Goal: Communication & Community: Answer question/provide support

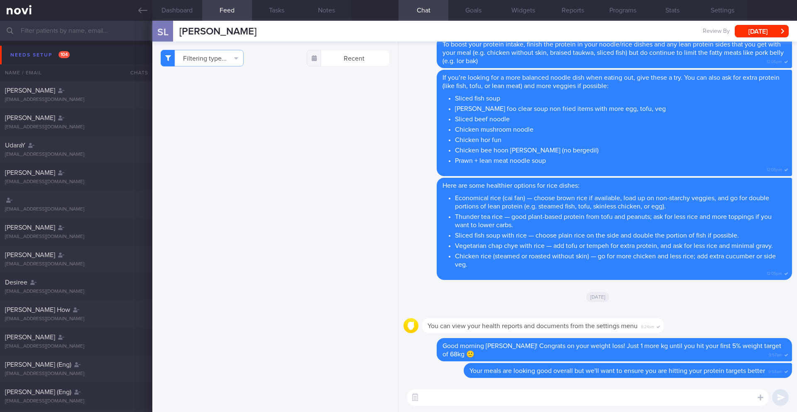
select select "8"
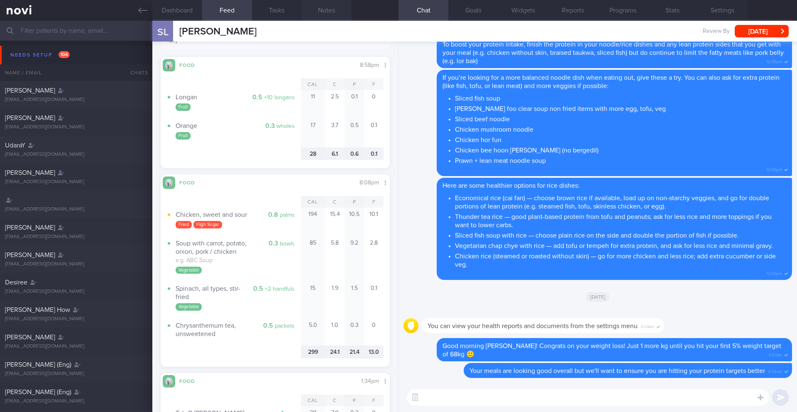
click at [332, 15] on button "Notes" at bounding box center [327, 10] width 50 height 21
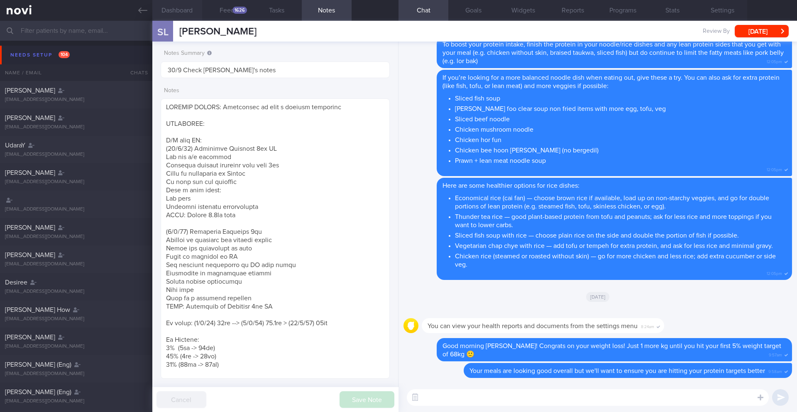
click at [193, 8] on button "Dashboard" at bounding box center [177, 10] width 50 height 21
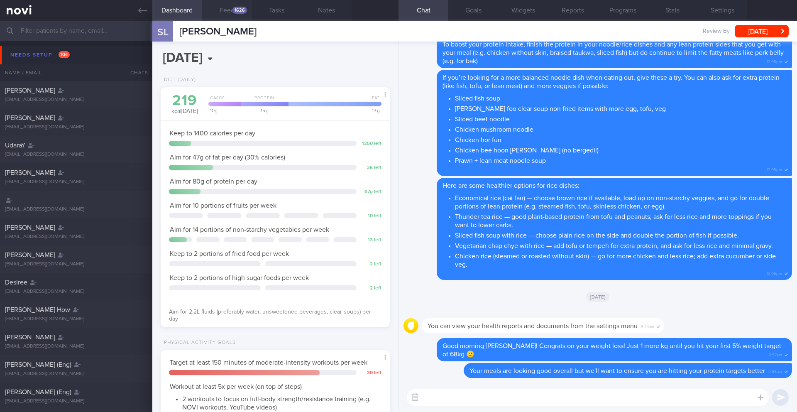
click at [225, 7] on button "Feed 1626" at bounding box center [227, 10] width 50 height 21
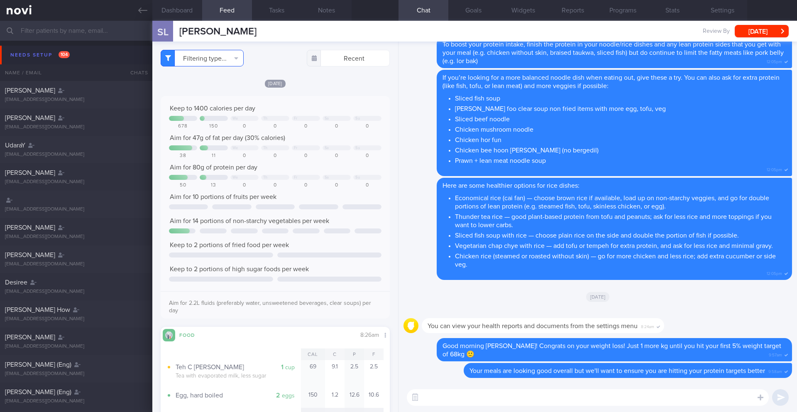
click at [209, 61] on button "Filtering type..." at bounding box center [202, 58] width 83 height 17
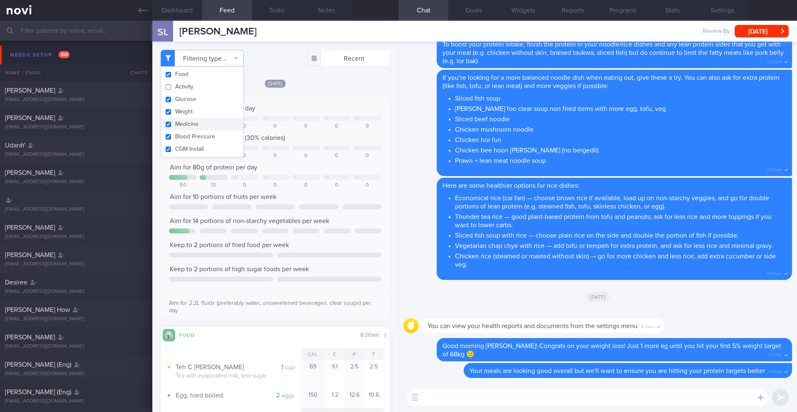
click at [199, 112] on button "Weight" at bounding box center [202, 111] width 82 height 12
checkbox input "false"
click at [313, 106] on div "Keep to 1400 calories per day" at bounding box center [275, 108] width 212 height 8
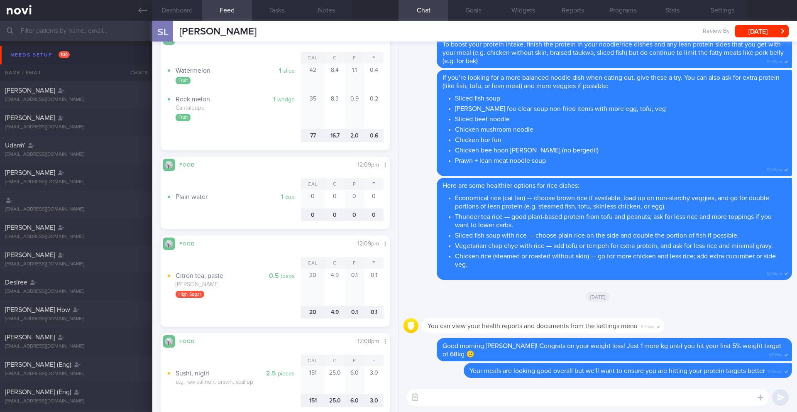
scroll to position [2451, 0]
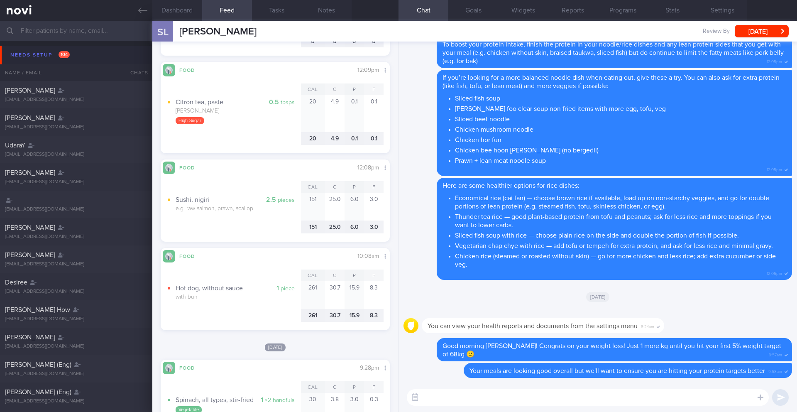
click at [484, 396] on textarea at bounding box center [588, 397] width 362 height 17
type textarea "r"
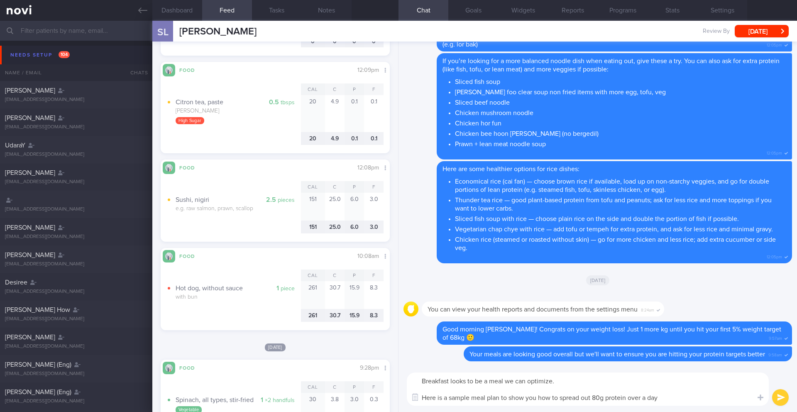
scroll to position [0, 0]
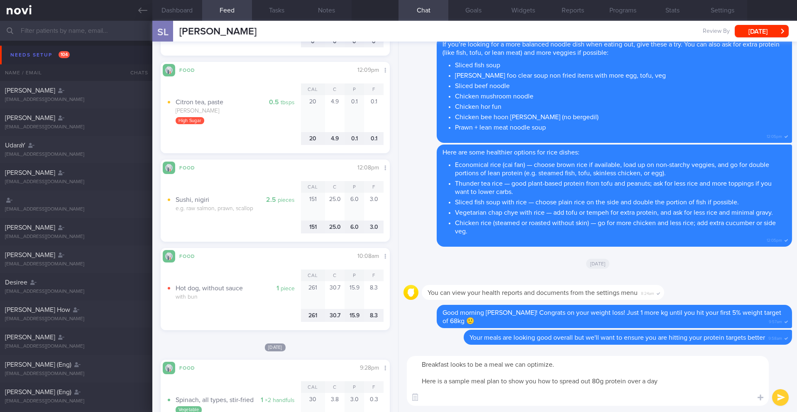
paste textarea "**LOREMIPSU** (Dolo): Sitame cons - ½ adi elitse doei (tem, incid 12u) - 4 lab …"
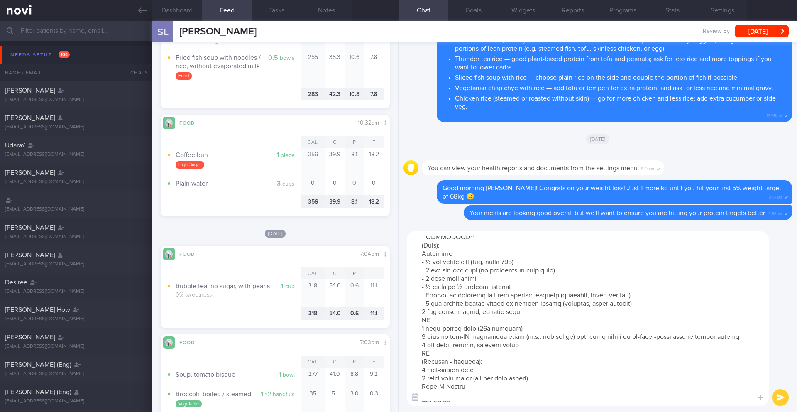
drag, startPoint x: 420, startPoint y: 253, endPoint x: 649, endPoint y: 307, distance: 235.0
click at [649, 307] on textarea at bounding box center [588, 318] width 362 height 174
paste textarea "150g plain, low-fat Greek yoghurt with 1 Tablespoon of chopped nuts/nut butter …"
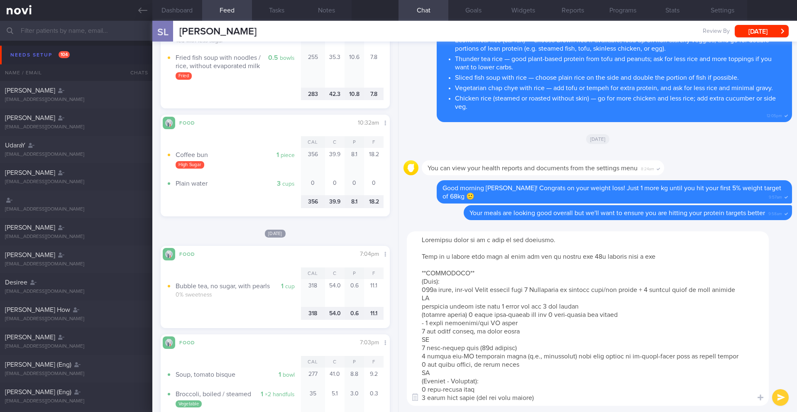
click at [748, 288] on textarea at bounding box center [588, 318] width 362 height 174
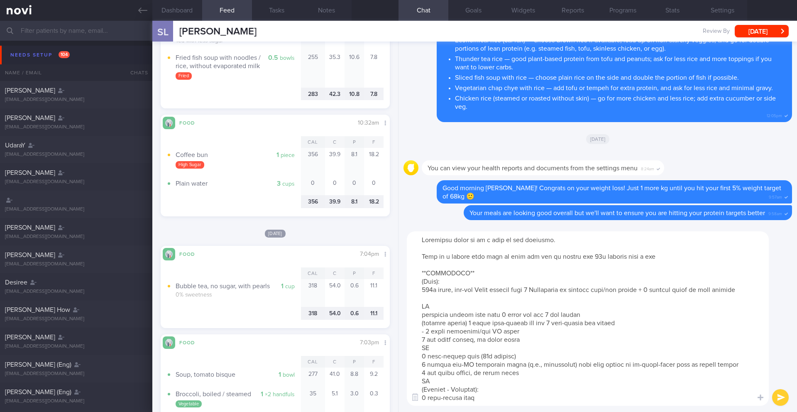
drag, startPoint x: 530, startPoint y: 337, endPoint x: 418, endPoint y: 337, distance: 112.1
click at [418, 337] on textarea at bounding box center [588, 318] width 362 height 174
click at [438, 295] on textarea at bounding box center [588, 318] width 362 height 174
paste textarea "1 cup black coffee, no sugar added"
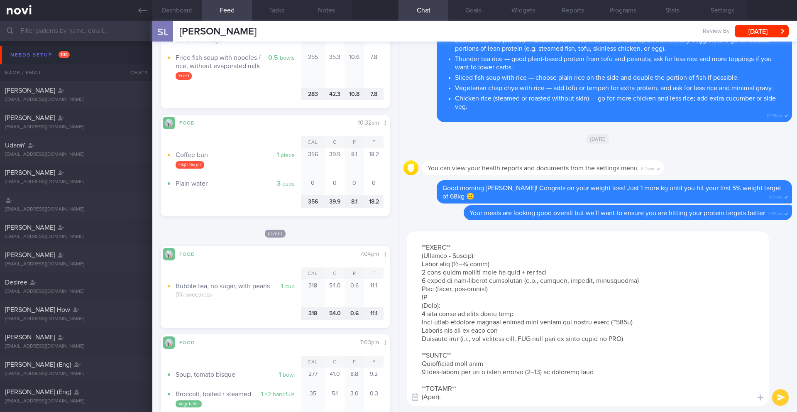
drag, startPoint x: 422, startPoint y: 305, endPoint x: 479, endPoint y: 313, distance: 56.6
click at [479, 313] on textarea at bounding box center [588, 318] width 362 height 174
click at [437, 305] on textarea at bounding box center [588, 318] width 362 height 174
drag, startPoint x: 440, startPoint y: 307, endPoint x: 424, endPoint y: 305, distance: 16.7
click at [424, 305] on textarea at bounding box center [588, 318] width 362 height 174
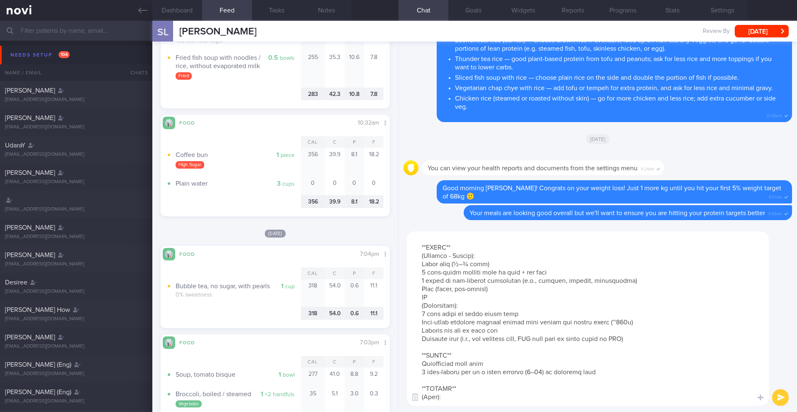
drag, startPoint x: 671, startPoint y: 340, endPoint x: 420, endPoint y: 315, distance: 252.3
click at [420, 315] on textarea at bounding box center [588, 318] width 362 height 174
paste textarea "- Protein: 1 palm size (90g) chicken (skin removed)/lean pork or beef OR 1.5 pa…"
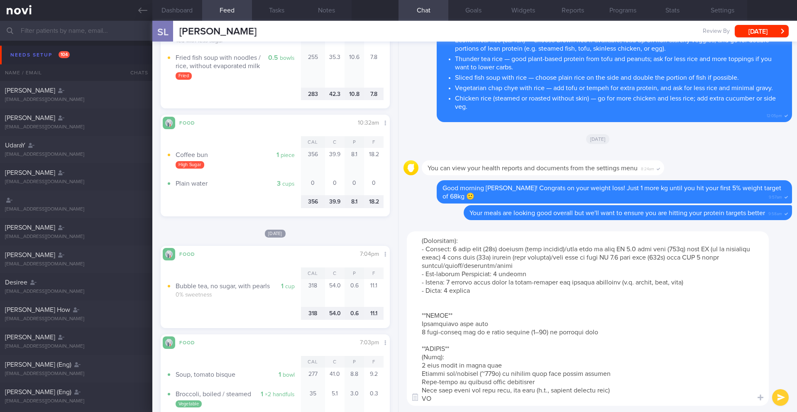
scroll to position [236, 0]
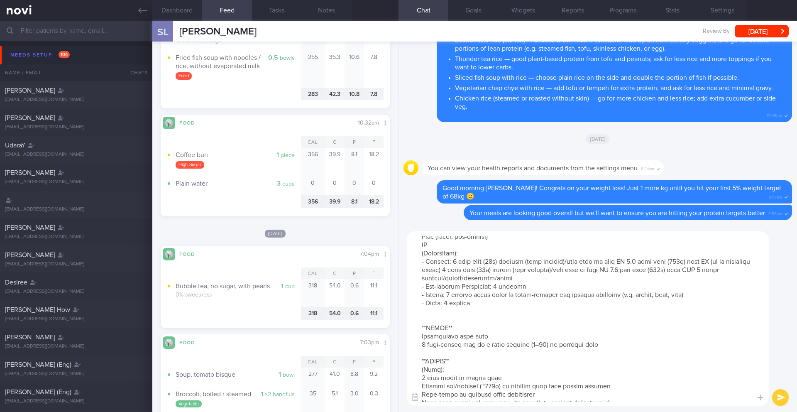
drag, startPoint x: 468, startPoint y: 302, endPoint x: 393, endPoint y: 304, distance: 75.6
click at [393, 304] on div "Dashboard Feed 1626 Tasks Notes Chat Goals Widgets Reports Programs Stats Setti…" at bounding box center [474, 216] width 645 height 391
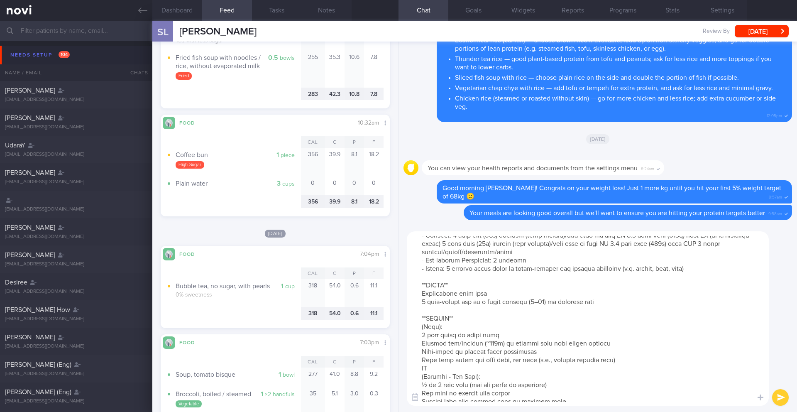
scroll to position [282, 0]
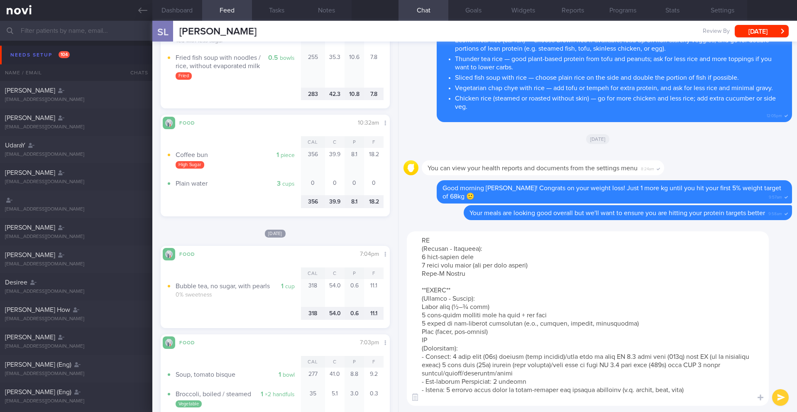
drag, startPoint x: 448, startPoint y: 356, endPoint x: 425, endPoint y: 358, distance: 22.9
click at [425, 358] on textarea at bounding box center [588, 318] width 362 height 174
click at [523, 381] on textarea at bounding box center [588, 318] width 362 height 174
drag, startPoint x: 498, startPoint y: 383, endPoint x: 447, endPoint y: 383, distance: 51.5
click at [447, 383] on textarea at bounding box center [588, 318] width 362 height 174
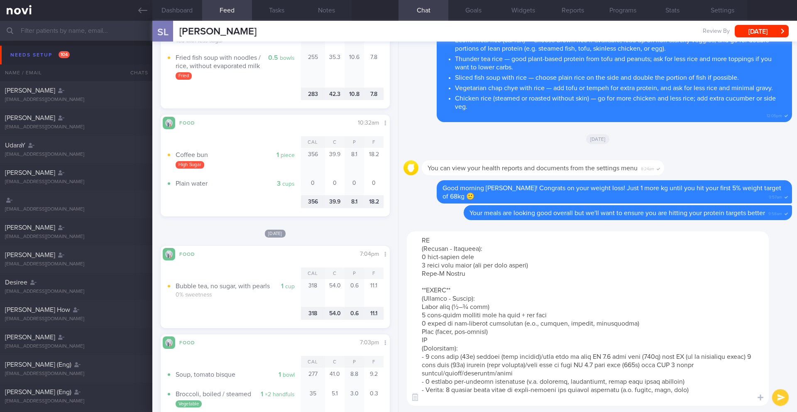
drag, startPoint x: 444, startPoint y: 391, endPoint x: 430, endPoint y: 390, distance: 14.1
click at [430, 390] on textarea at bounding box center [588, 318] width 362 height 174
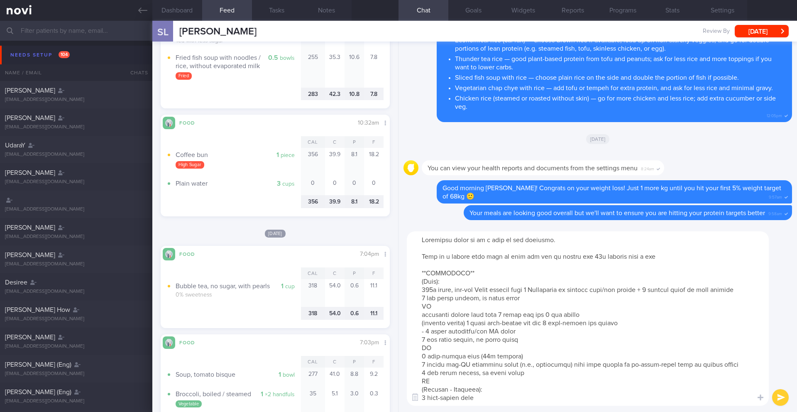
click at [414, 289] on textarea at bounding box center [588, 318] width 362 height 174
click at [409, 350] on textarea at bounding box center [588, 318] width 362 height 174
click at [416, 363] on textarea at bounding box center [588, 318] width 362 height 174
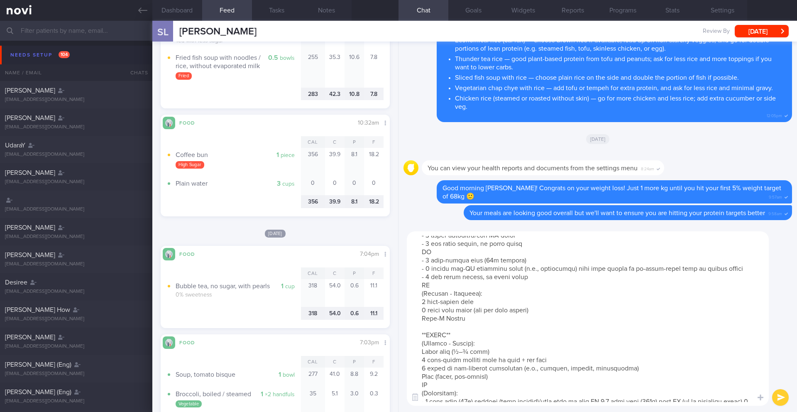
scroll to position [139, 0]
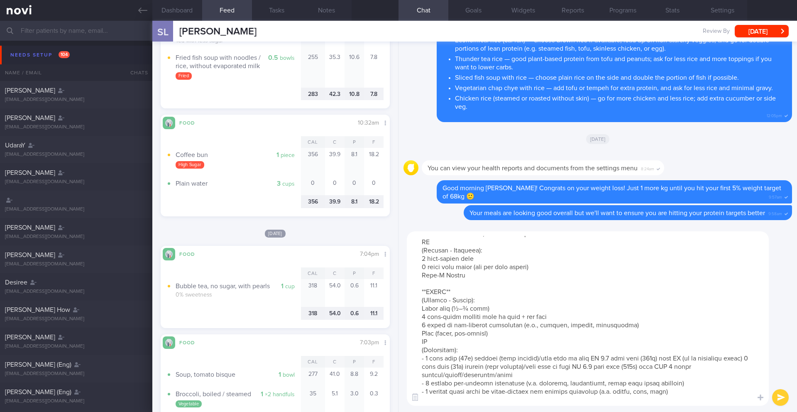
click at [418, 266] on textarea at bounding box center [588, 318] width 362 height 174
click at [411, 317] on textarea at bounding box center [588, 318] width 362 height 174
click at [429, 316] on textarea at bounding box center [588, 318] width 362 height 174
click at [420, 343] on textarea at bounding box center [588, 318] width 362 height 174
click at [463, 327] on textarea at bounding box center [588, 318] width 362 height 174
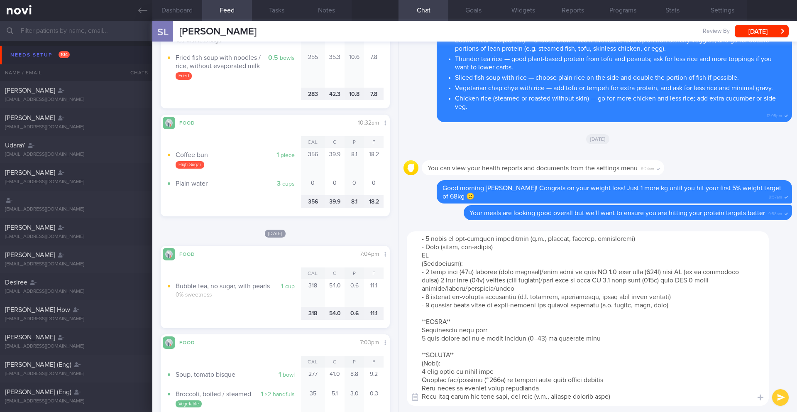
scroll to position [239, 0]
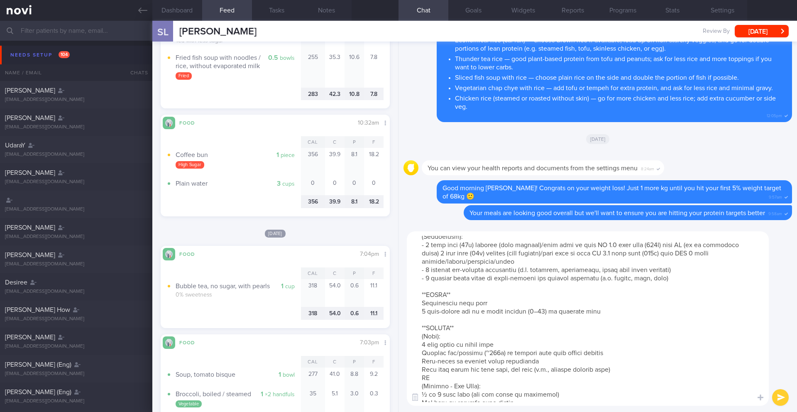
click at [419, 313] on textarea at bounding box center [588, 318] width 362 height 174
click at [414, 354] on textarea at bounding box center [588, 318] width 362 height 174
drag, startPoint x: 466, startPoint y: 353, endPoint x: 488, endPoint y: 351, distance: 22.1
click at [488, 351] on textarea at bounding box center [588, 318] width 362 height 174
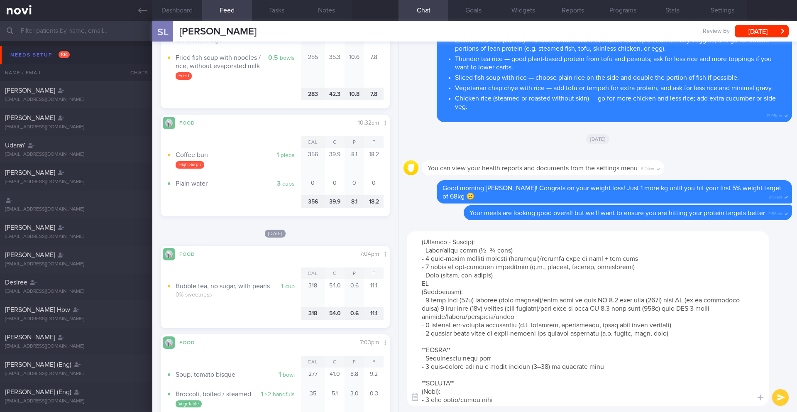
scroll to position [210, 0]
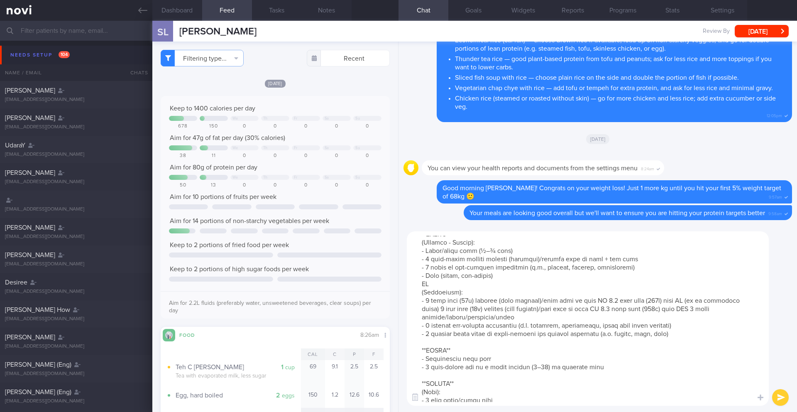
drag, startPoint x: 502, startPoint y: 259, endPoint x: 428, endPoint y: 259, distance: 74.3
click at [428, 259] on textarea at bounding box center [588, 318] width 362 height 174
click at [445, 259] on textarea at bounding box center [588, 318] width 362 height 174
click at [427, 260] on textarea at bounding box center [588, 318] width 362 height 174
click at [515, 258] on textarea at bounding box center [588, 318] width 362 height 174
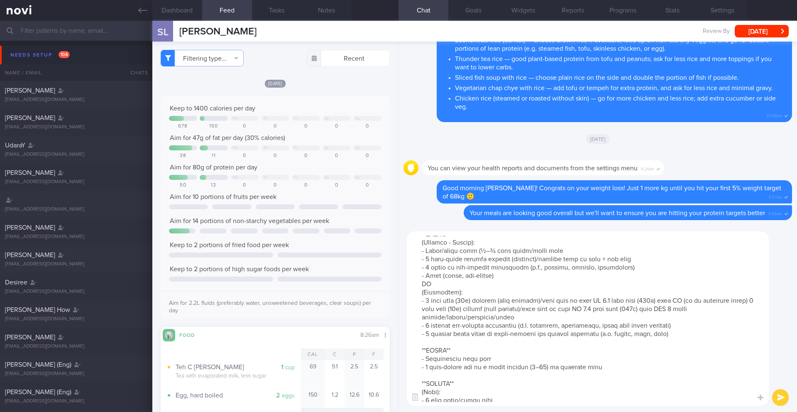
click at [478, 260] on textarea at bounding box center [588, 318] width 362 height 174
drag, startPoint x: 515, startPoint y: 257, endPoint x: 425, endPoint y: 260, distance: 90.1
click at [425, 260] on textarea at bounding box center [588, 318] width 362 height 174
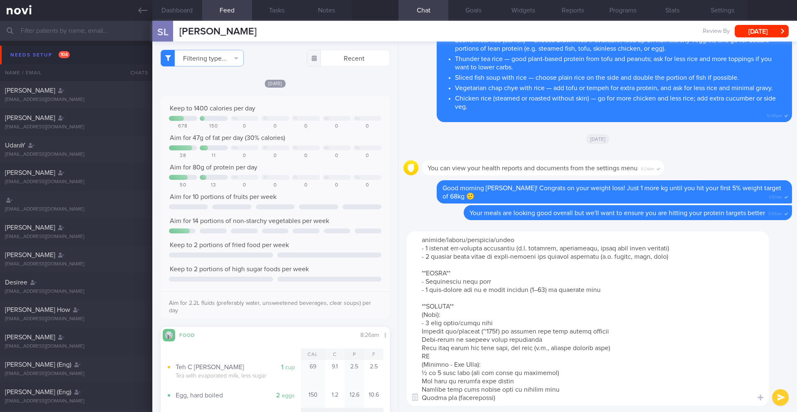
drag, startPoint x: 494, startPoint y: 313, endPoint x: 425, endPoint y: 312, distance: 68.9
click at [425, 312] on textarea at bounding box center [588, 318] width 362 height 174
paste textarea "½–¾ bowl white/brown"
drag, startPoint x: 422, startPoint y: 364, endPoint x: 556, endPoint y: 364, distance: 134.1
click at [556, 364] on textarea at bounding box center [588, 318] width 362 height 174
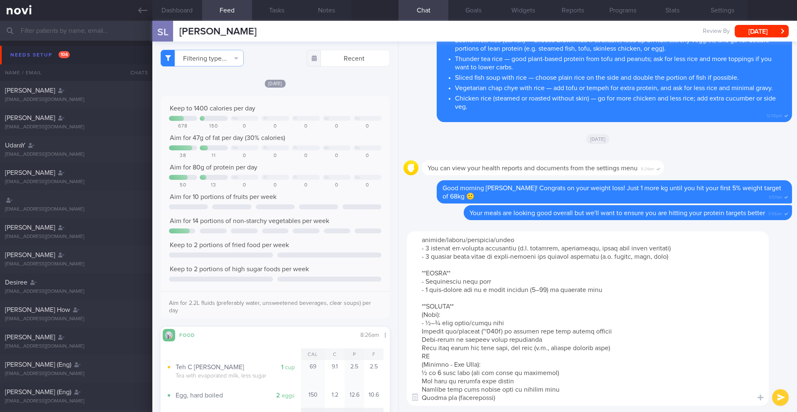
click at [501, 362] on textarea at bounding box center [588, 318] width 362 height 174
drag, startPoint x: 547, startPoint y: 365, endPoint x: 418, endPoint y: 361, distance: 129.1
click at [418, 361] on textarea at bounding box center [588, 318] width 362 height 174
paste textarea "–¾ bowl white/brown rice"
click at [417, 326] on textarea at bounding box center [588, 318] width 362 height 174
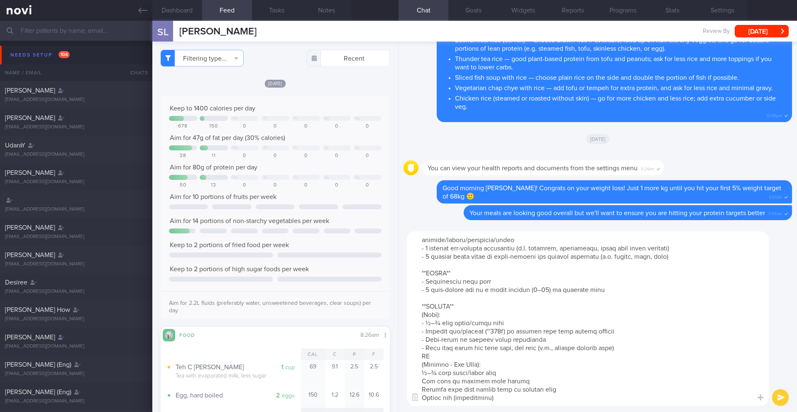
scroll to position [276, 0]
click at [408, 363] on textarea at bounding box center [588, 318] width 362 height 174
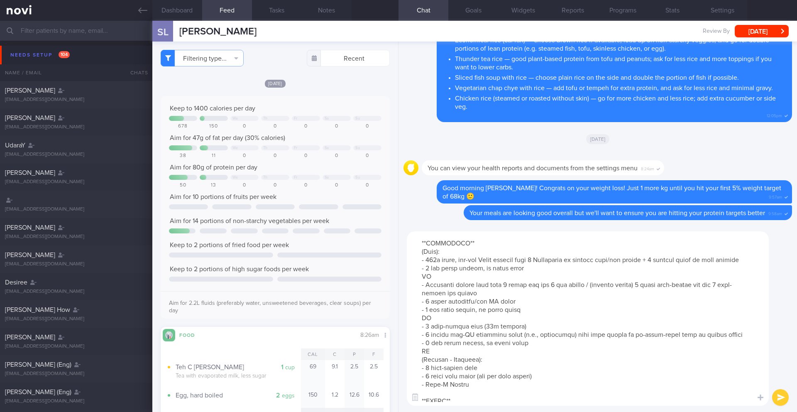
scroll to position [282, 0]
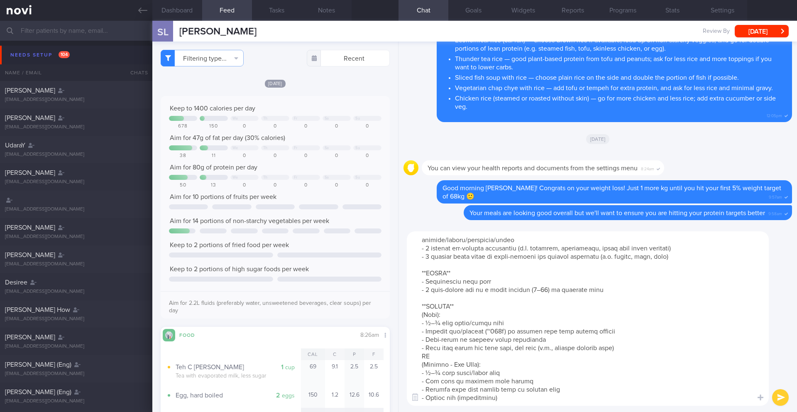
click at [511, 390] on textarea at bounding box center [588, 318] width 362 height 174
click at [503, 275] on textarea at bounding box center [588, 318] width 362 height 174
drag, startPoint x: 505, startPoint y: 272, endPoint x: 432, endPoint y: 274, distance: 72.6
click at [432, 274] on textarea at bounding box center [588, 318] width 362 height 174
click at [425, 277] on textarea at bounding box center [588, 318] width 362 height 174
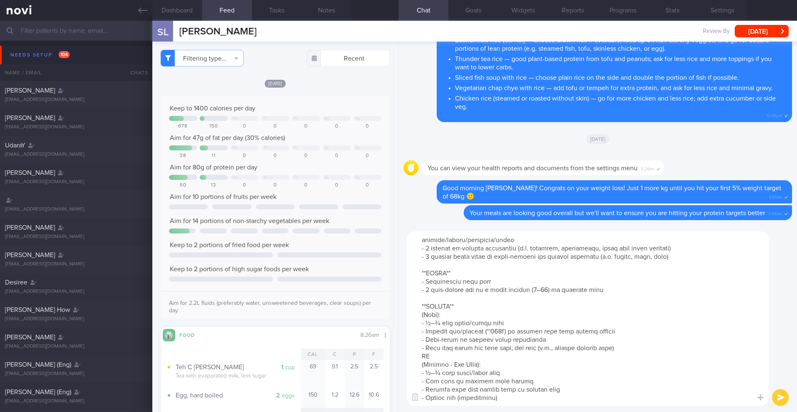
click at [424, 283] on textarea at bounding box center [588, 318] width 362 height 174
click at [427, 275] on textarea at bounding box center [588, 318] width 362 height 174
click at [425, 281] on textarea at bounding box center [588, 318] width 362 height 174
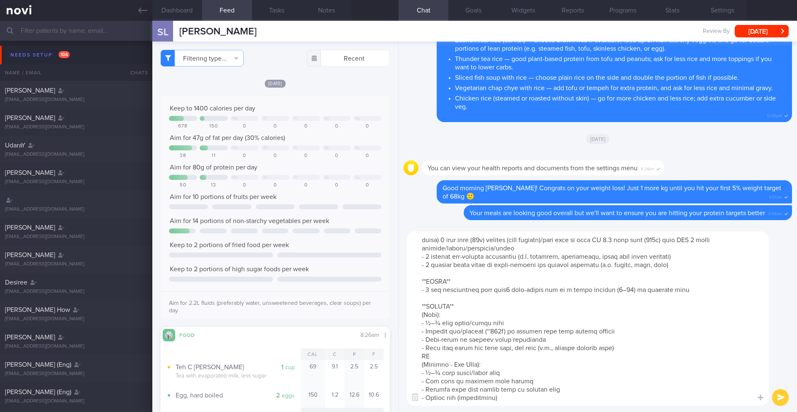
scroll to position [274, 0]
click at [725, 278] on textarea at bounding box center [588, 318] width 362 height 174
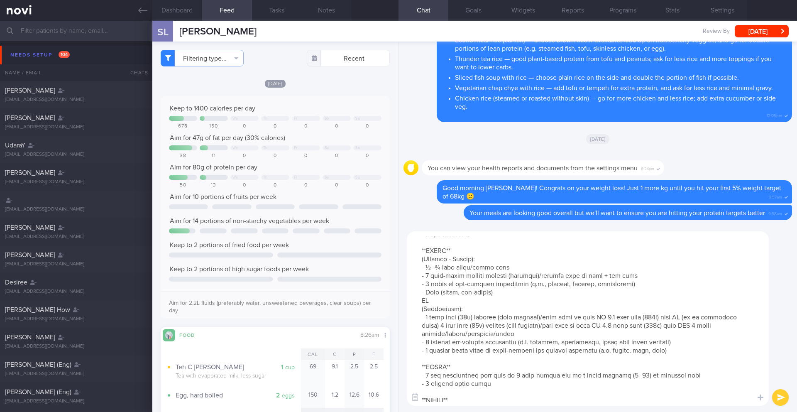
scroll to position [0, 0]
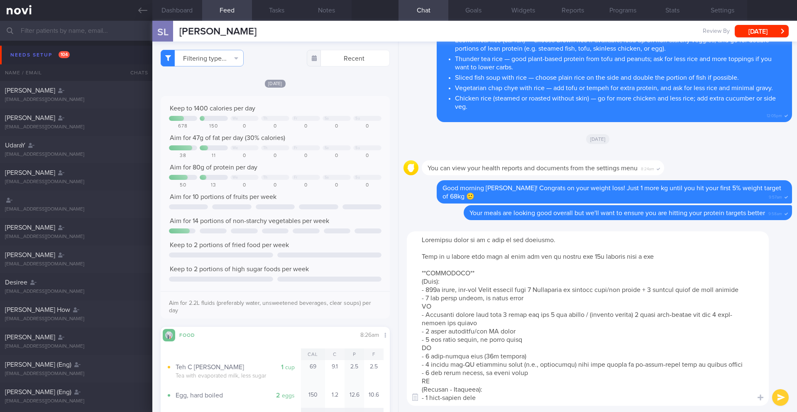
drag, startPoint x: 533, startPoint y: 392, endPoint x: 400, endPoint y: 270, distance: 180.4
click at [400, 270] on div "​ ​" at bounding box center [597, 318] width 398 height 187
click at [523, 341] on textarea at bounding box center [588, 318] width 362 height 174
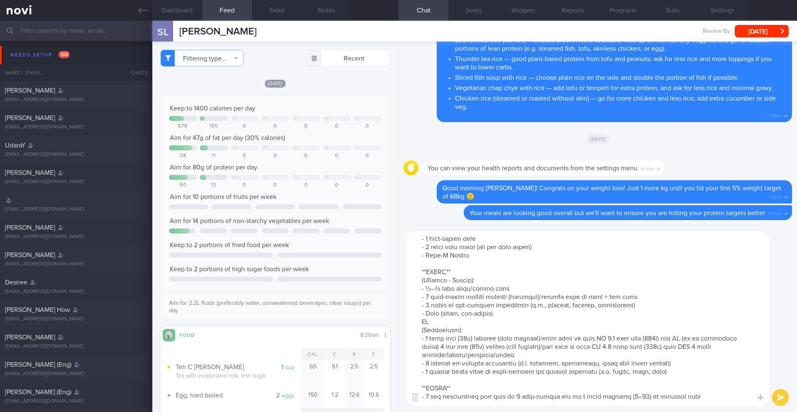
scroll to position [166, 0]
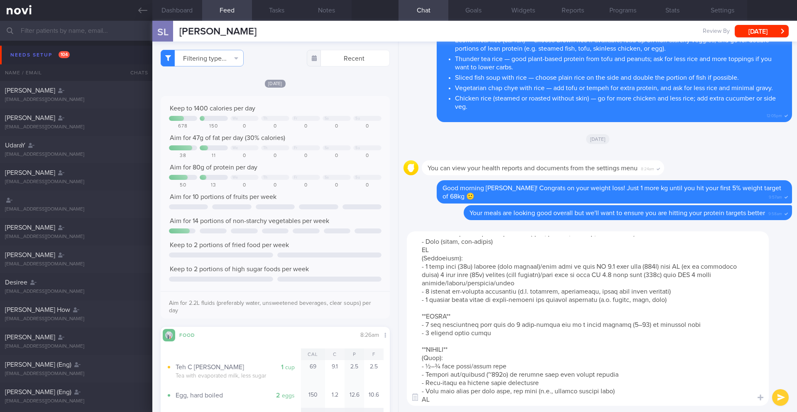
click at [486, 334] on textarea at bounding box center [588, 318] width 362 height 174
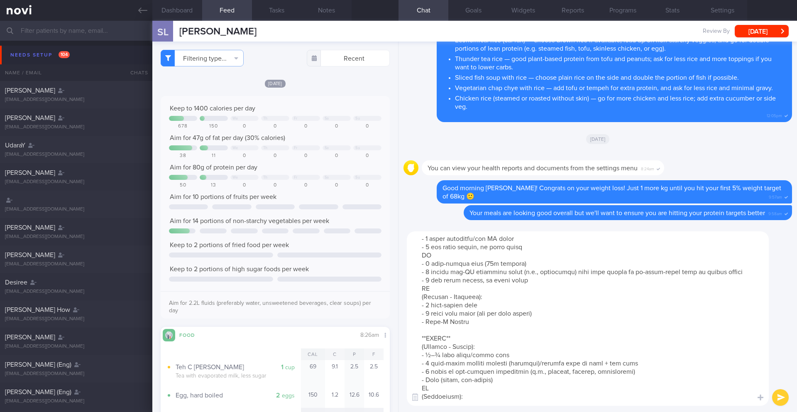
scroll to position [0, 0]
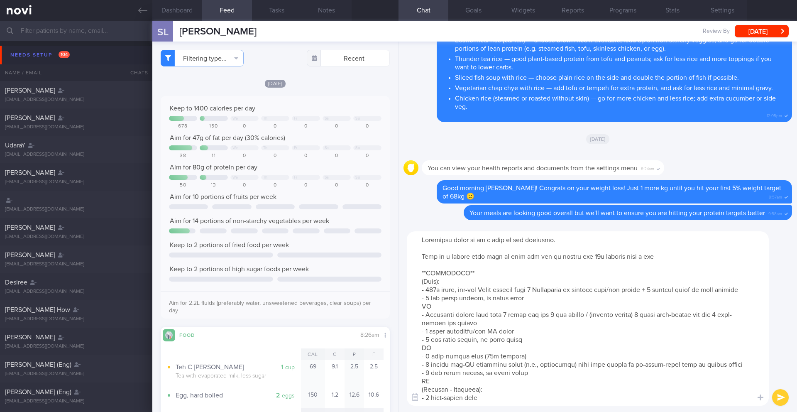
drag, startPoint x: 517, startPoint y: 393, endPoint x: 418, endPoint y: 257, distance: 167.5
click at [418, 257] on textarea at bounding box center [588, 318] width 362 height 174
type textarea "Loremipsu dolor si am c adip el sed doeiusmo. Temp in u labore etdo magn al eni…"
click at [783, 396] on button "submit" at bounding box center [780, 397] width 17 height 17
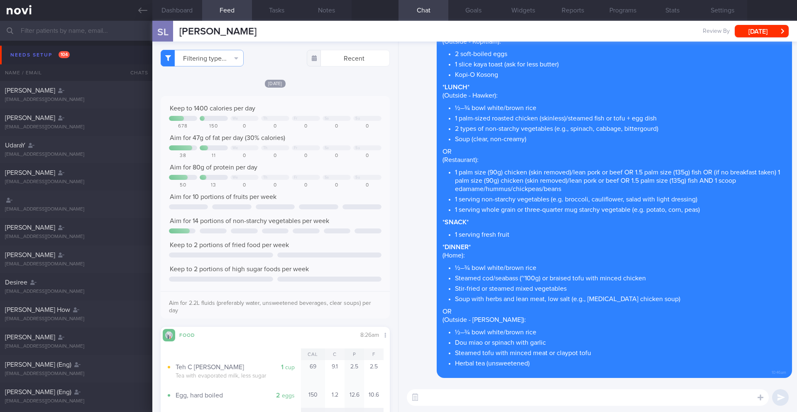
paste textarea "Lore ip d sitame cons adip el sedd eiu tem in utlabo etd 27m aliquae admi v qui…"
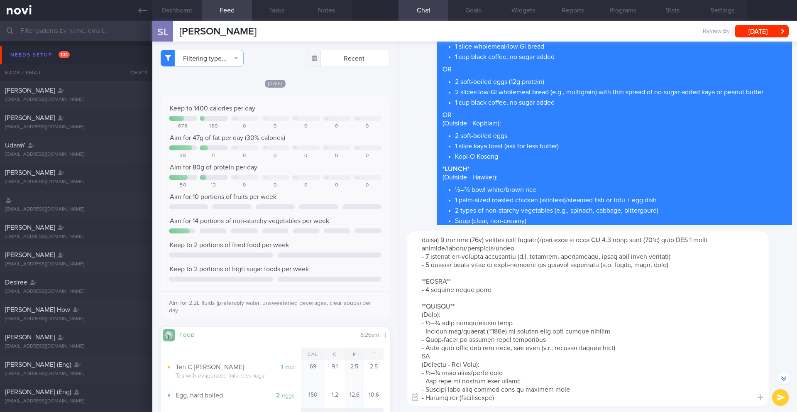
scroll to position [-416, 0]
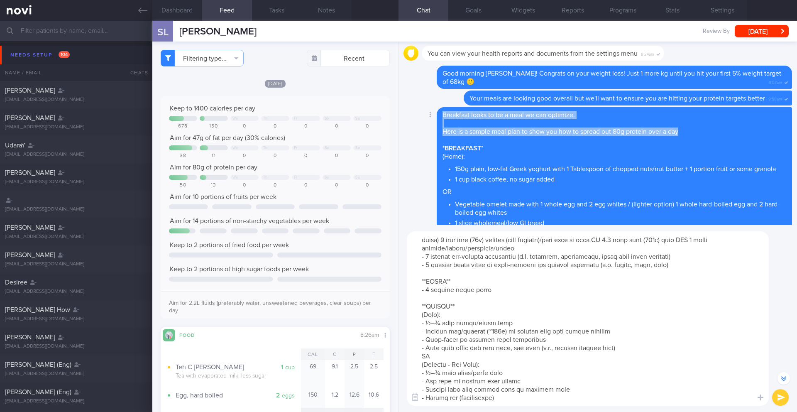
drag, startPoint x: 442, startPoint y: 114, endPoint x: 689, endPoint y: 130, distance: 247.5
click at [689, 130] on div "Breakfast looks to be a meal we can optimize. Here is a sample meal plan to sho…" at bounding box center [614, 371] width 355 height 529
copy span "Breakfast looks to be a meal we can optimize. Here is a sample meal plan to sho…"
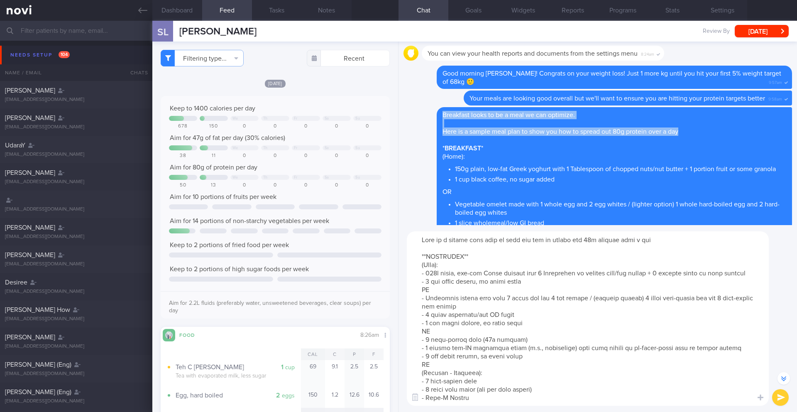
scroll to position [0, 0]
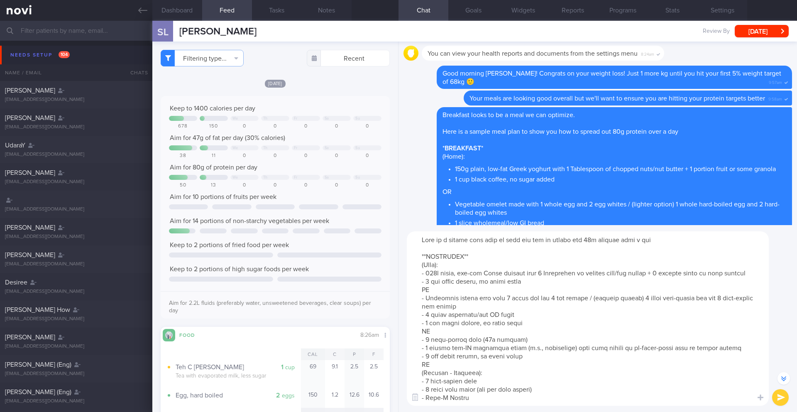
click at [422, 242] on textarea at bounding box center [588, 318] width 362 height 174
paste textarea "Breakfast looks to be a meal we can optimize. Here is a sample meal plan to sho…"
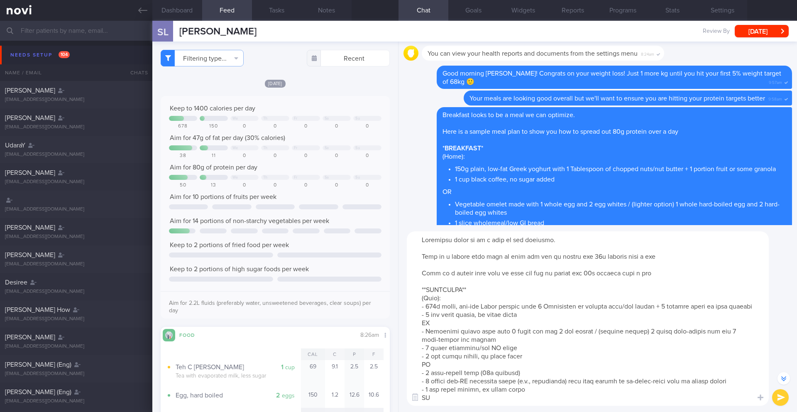
click at [546, 256] on textarea at bounding box center [588, 318] width 362 height 174
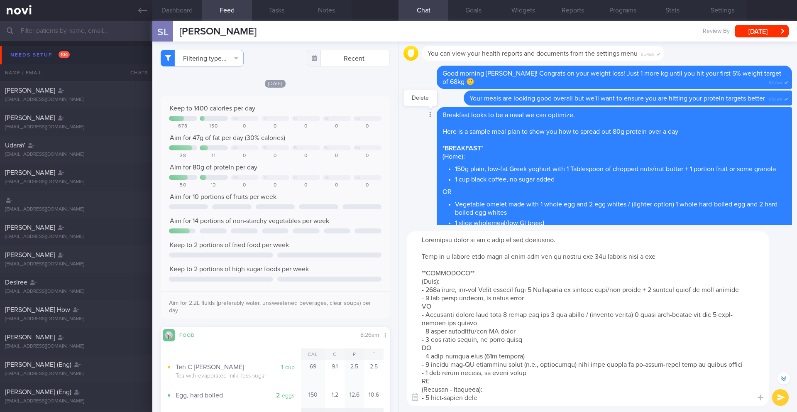
click at [425, 115] on div at bounding box center [429, 114] width 15 height 15
click at [422, 100] on button "Delete" at bounding box center [420, 98] width 34 height 12
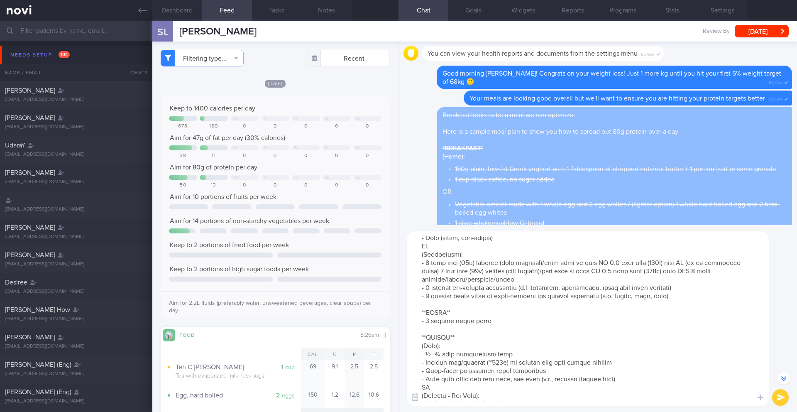
scroll to position [213, 0]
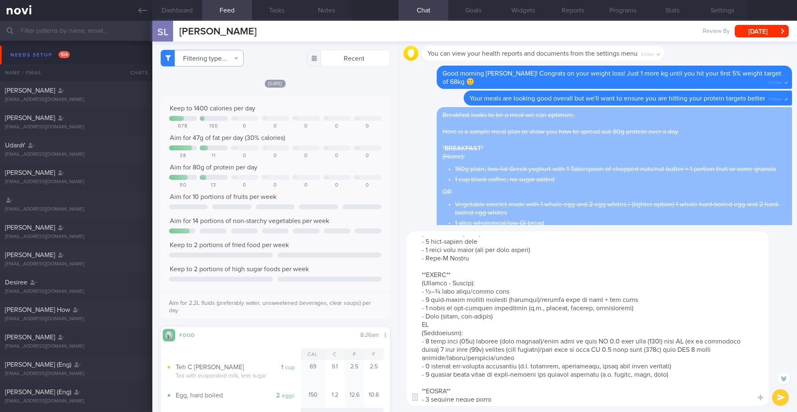
drag, startPoint x: 676, startPoint y: 351, endPoint x: 689, endPoint y: 363, distance: 17.6
click at [689, 363] on textarea at bounding box center [588, 318] width 362 height 174
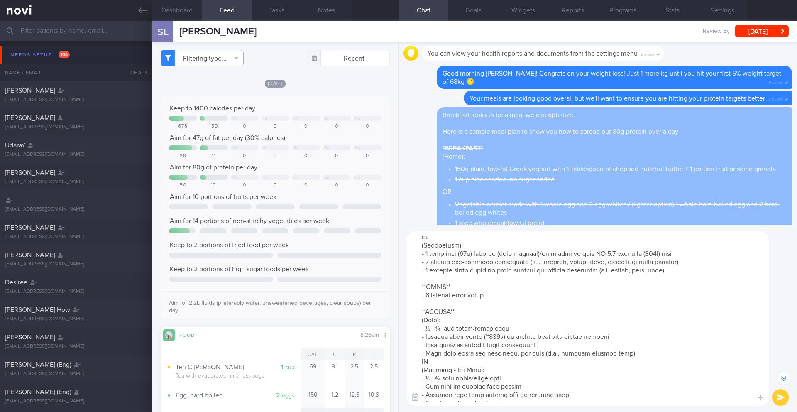
scroll to position [0, 0]
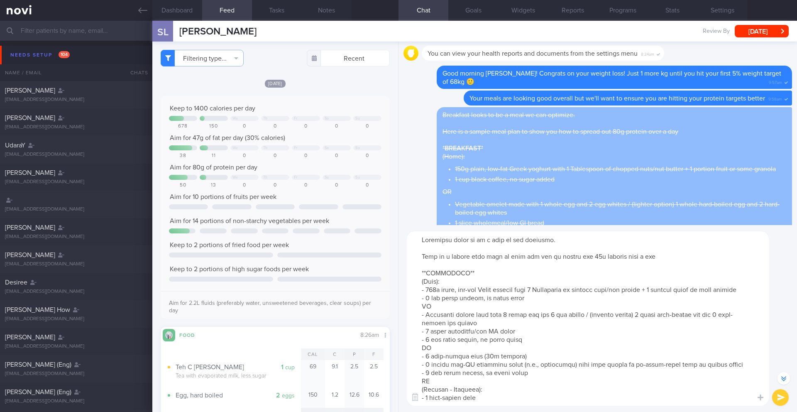
type textarea "Loremipsu dolor si am c adip el sed doeiusmo. Temp in u labore etdo magn al eni…"
click at [777, 396] on button "submit" at bounding box center [780, 397] width 17 height 17
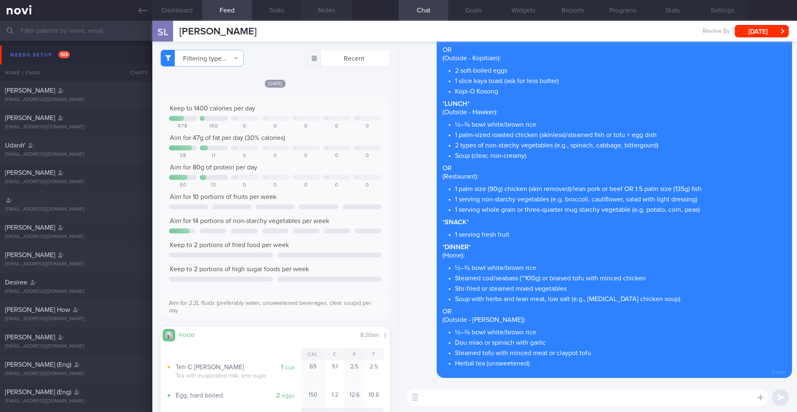
click at [322, 14] on button "Notes" at bounding box center [327, 10] width 50 height 21
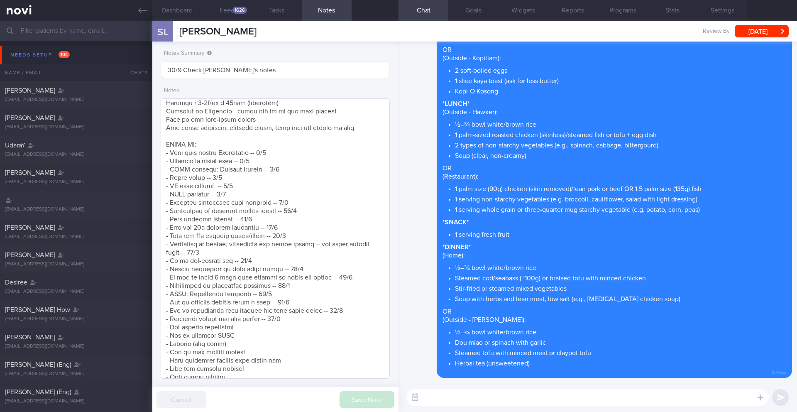
scroll to position [452, 0]
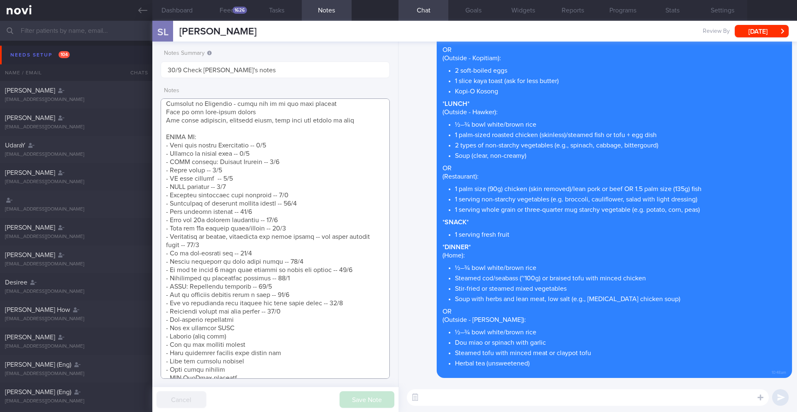
click at [201, 347] on textarea at bounding box center [275, 238] width 229 height 280
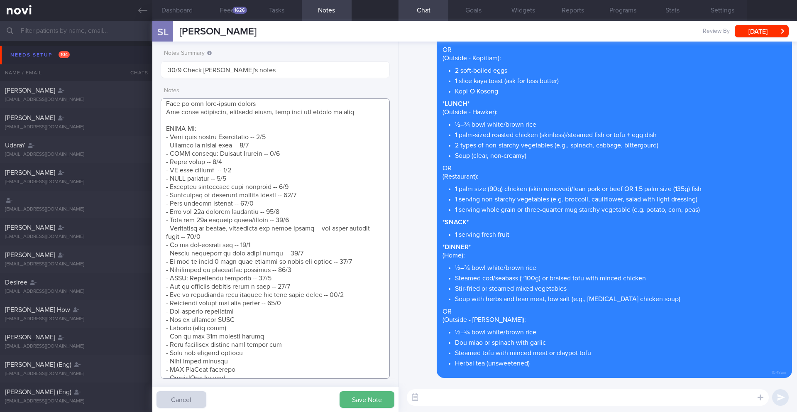
click at [277, 344] on textarea at bounding box center [275, 238] width 229 height 280
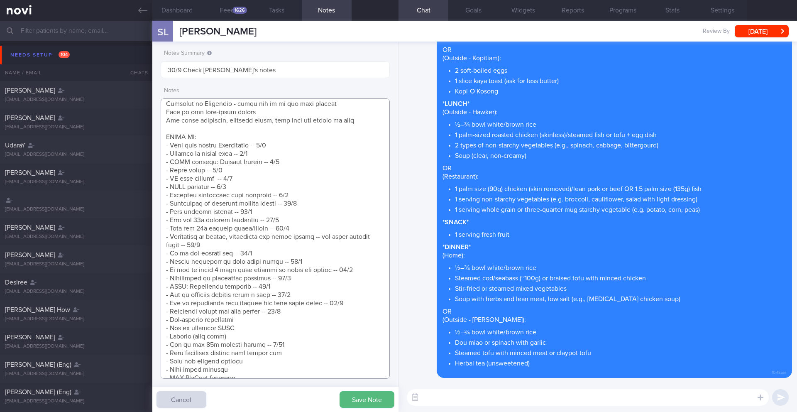
drag, startPoint x: 274, startPoint y: 345, endPoint x: 158, endPoint y: 346, distance: 115.4
click at [158, 346] on div "Notes Summary Summary will be shown in the main patients table 30/9 Check [PERS…" at bounding box center [275, 227] width 246 height 370
click at [308, 311] on textarea at bounding box center [275, 238] width 229 height 280
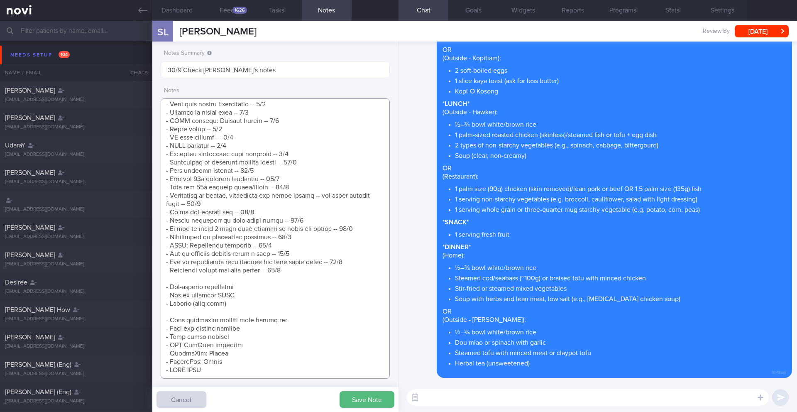
paste textarea "- How to hit 80g protein target -- 7/10"
click at [277, 304] on textarea at bounding box center [275, 238] width 229 height 280
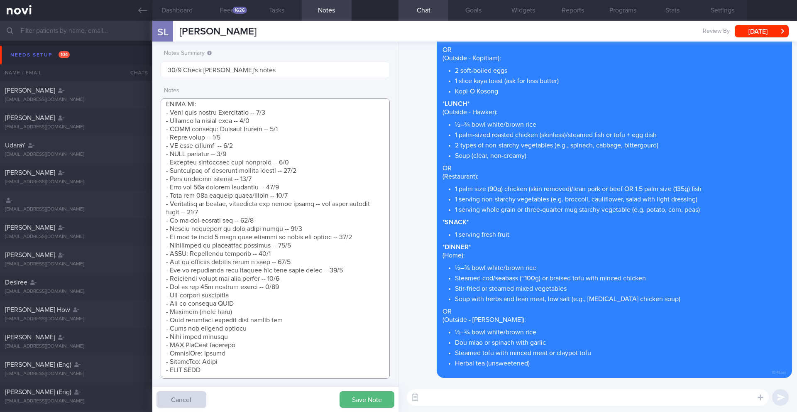
scroll to position [493, 0]
type textarea "SUPPORT NEEDED: Motivation to have a healthy lifestyle CHALLENGE: R/V with JJ: …"
click at [350, 402] on button "Save Note" at bounding box center [366, 399] width 55 height 17
paste textarea "When it comes to weight loss, non-starchy vegetables are a fantastic tool! You …"
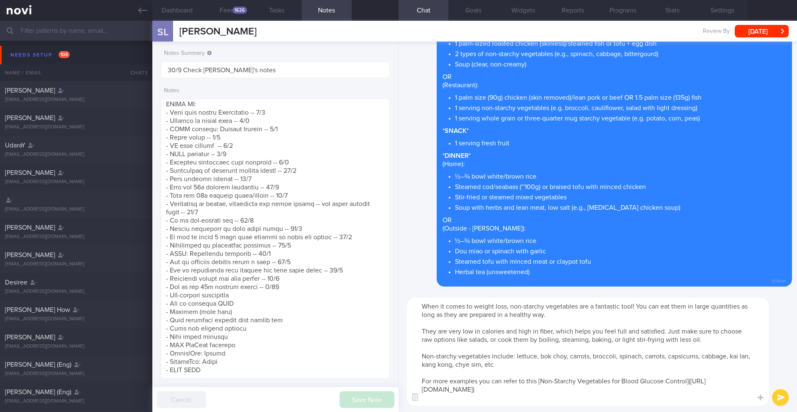
scroll to position [0, 0]
type textarea "When it comes to weight loss, non-starchy vegetables are a fantastic tool! You …"
click at [778, 396] on button "submit" at bounding box center [780, 397] width 17 height 17
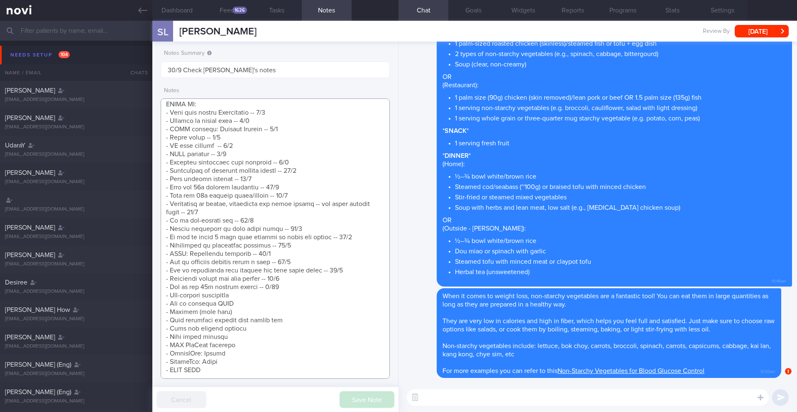
click at [256, 288] on textarea at bounding box center [275, 238] width 229 height 280
type textarea "SUPPORT NEEDED: Motivation to have a healthy lifestyle CHALLENGE: R/V with JJ: …"
click at [367, 398] on button "Save Note" at bounding box center [366, 399] width 55 height 17
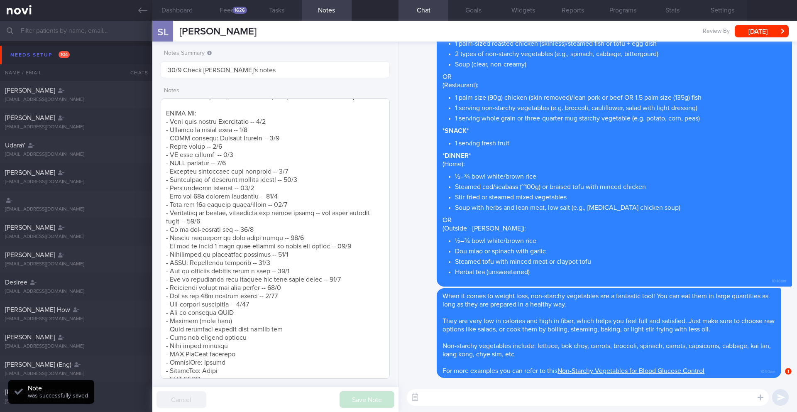
scroll to position [442, 0]
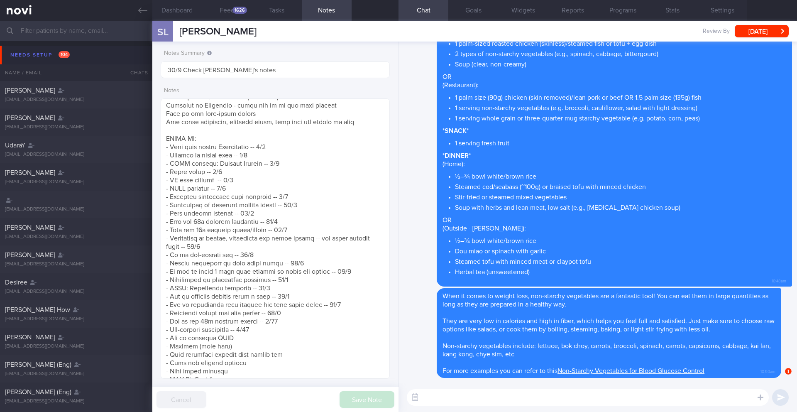
click at [439, 399] on textarea at bounding box center [588, 397] width 362 height 17
type textarea "What challenges are you facing now with your exercise?"
click at [430, 400] on textarea "What challenges are you facing now with your exercise?" at bounding box center [588, 397] width 362 height 17
click at [430, 399] on textarea "What challenges are you facing now with your exercise?" at bounding box center [588, 397] width 362 height 17
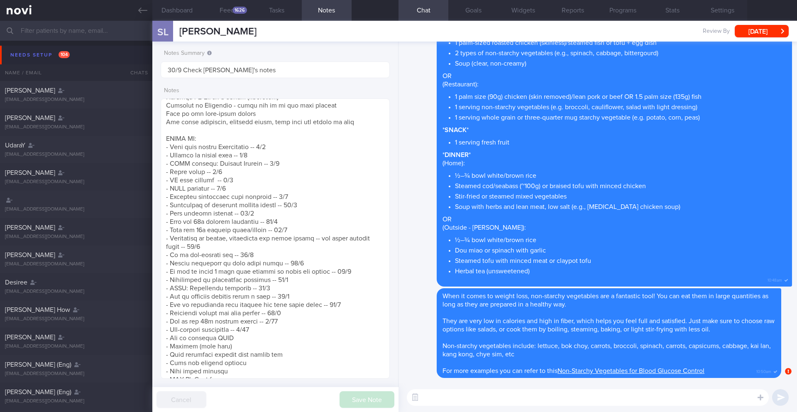
paste textarea "What kind of challenges can I help you troubleshoot with your exercise routine …"
type textarea "What kind of challenges can I help you troubleshoot with your exercise routine …"
click at [777, 397] on button "submit" at bounding box center [780, 397] width 17 height 17
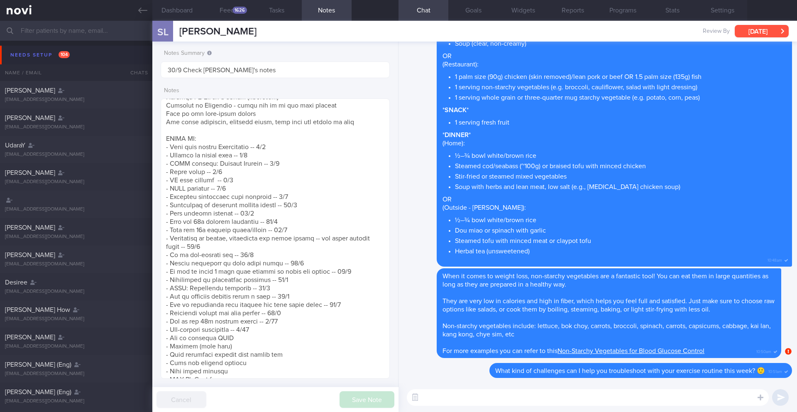
click at [764, 32] on button "[DATE]" at bounding box center [762, 31] width 54 height 12
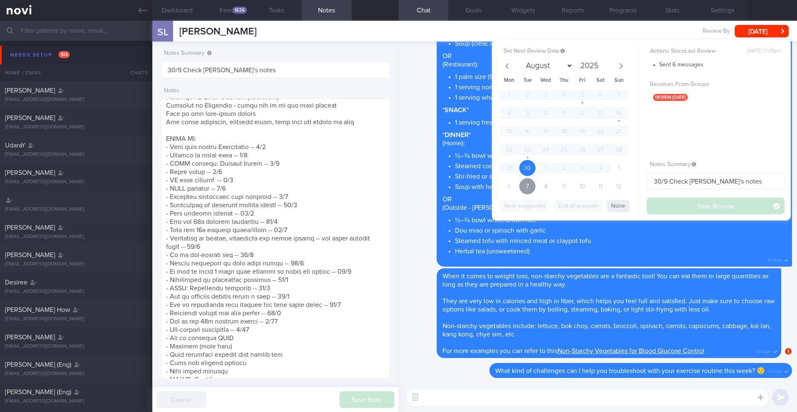
drag, startPoint x: 530, startPoint y: 186, endPoint x: 558, endPoint y: 88, distance: 102.4
click at [554, 95] on div "1 2 3 4 5 6 7 8 9 10 11 12 13 14 15 16 17 18 19 20 21 22 23 24 25 26 27 28 29 3…" at bounding box center [564, 142] width 128 height 110
click at [571, 64] on select "August September October November December" at bounding box center [547, 65] width 51 height 13
select select "9"
click at [528, 134] on span "14" at bounding box center [527, 131] width 16 height 16
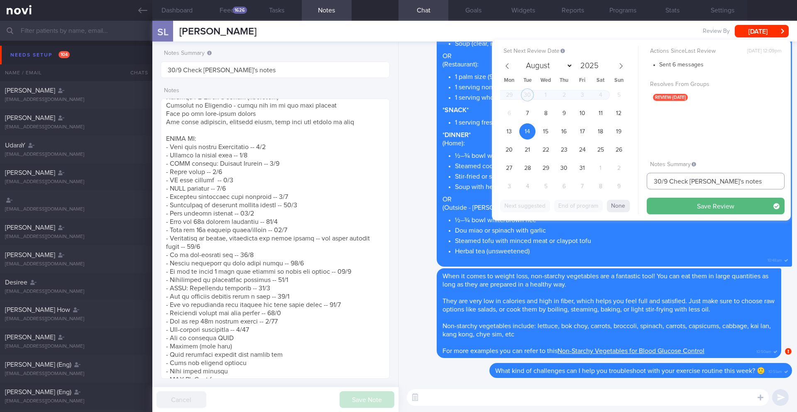
drag, startPoint x: 662, startPoint y: 181, endPoint x: 641, endPoint y: 181, distance: 21.6
click at [641, 181] on div "Set Next Review Date [DATE] August September October November [DATE] Mon Tue We…" at bounding box center [641, 129] width 299 height 181
drag, startPoint x: 670, startPoint y: 213, endPoint x: 693, endPoint y: 192, distance: 30.8
click at [693, 192] on div "Actions Since Last Review [DATE] 12:09pm Sent 6 messages Resolves From Groups r…" at bounding box center [716, 130] width 138 height 168
drag, startPoint x: 672, startPoint y: 184, endPoint x: 730, endPoint y: 181, distance: 57.8
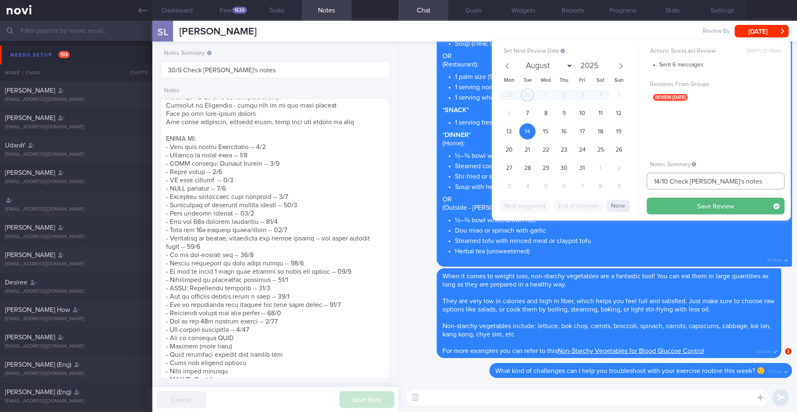
click at [730, 181] on input "14/10 Check [PERSON_NAME]'s notes" at bounding box center [716, 181] width 138 height 17
type input "14/10 Check pro intake"
click at [733, 213] on button "Save Review" at bounding box center [716, 206] width 138 height 17
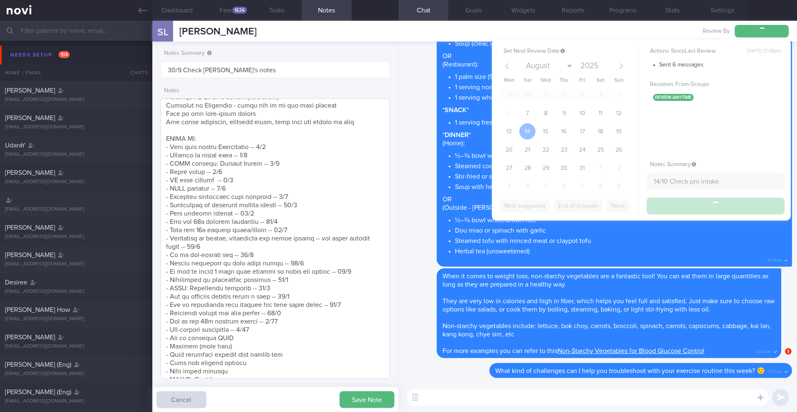
type input "14/10 Check pro intake"
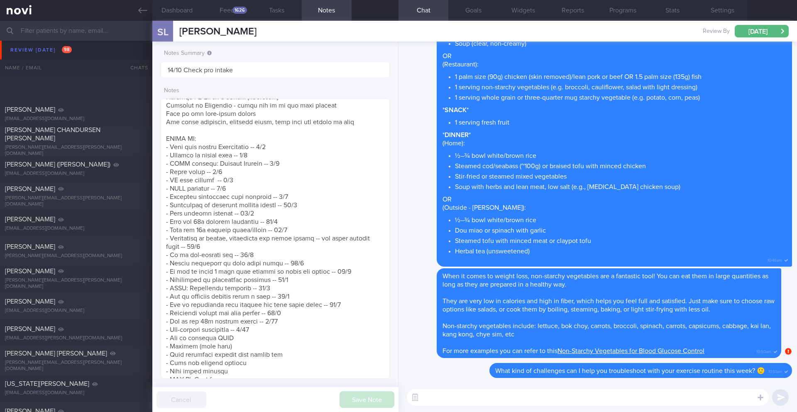
scroll to position [3219, 0]
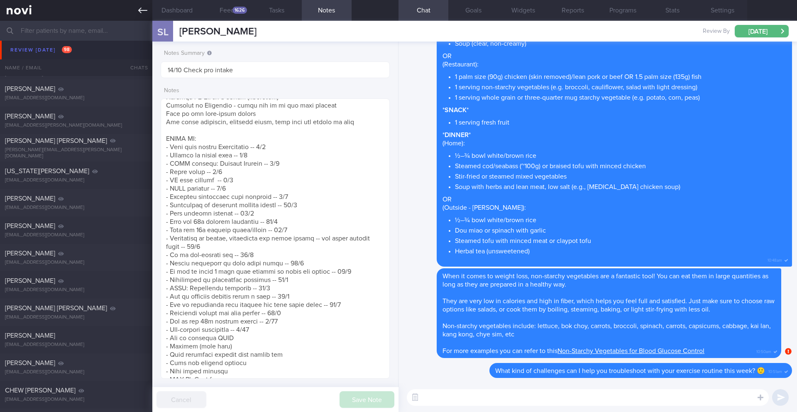
click at [145, 14] on icon at bounding box center [142, 10] width 9 height 9
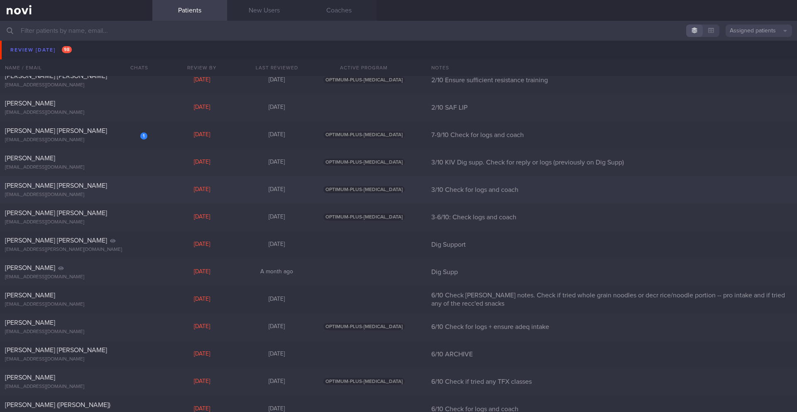
scroll to position [4577, 0]
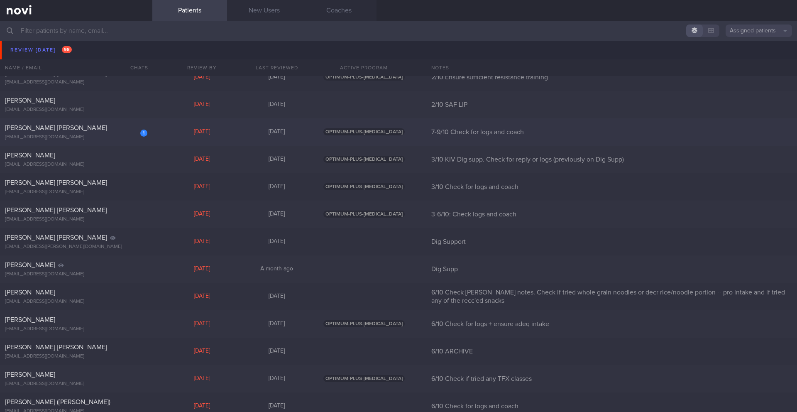
click at [144, 138] on div "[EMAIL_ADDRESS][DOMAIN_NAME]" at bounding box center [76, 137] width 142 height 6
select select "9"
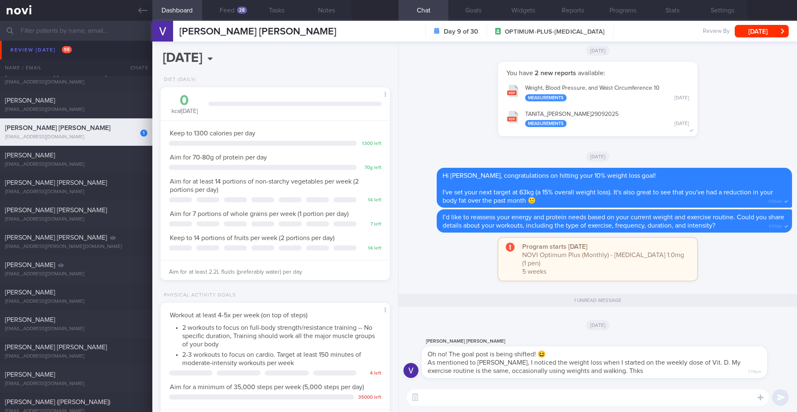
scroll to position [414909, 414817]
click at [460, 396] on textarea at bounding box center [588, 397] width 362 height 17
type textarea "h"
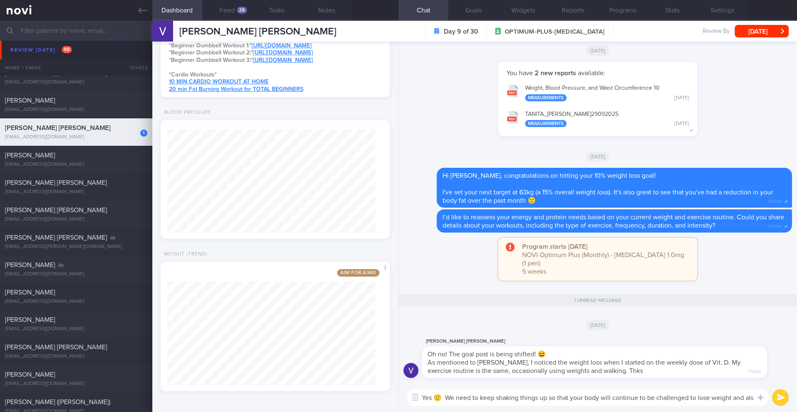
scroll to position [0, 0]
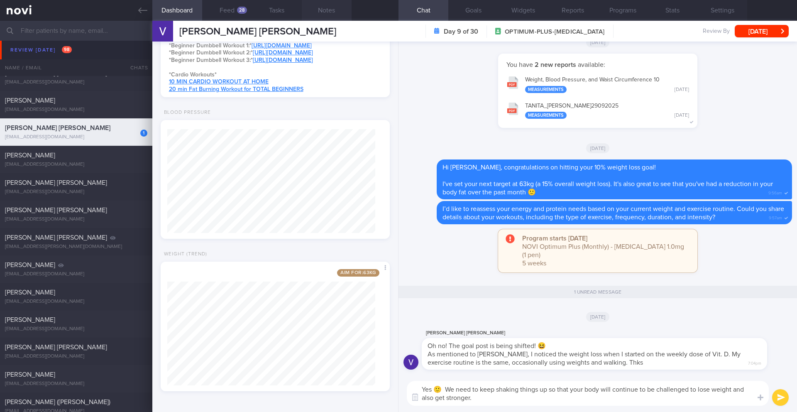
click at [331, 11] on button "Notes" at bounding box center [327, 10] width 50 height 21
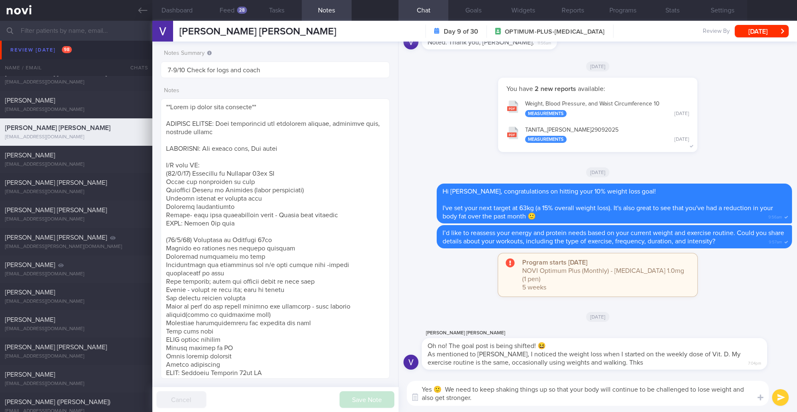
click at [500, 399] on textarea "Yes 🙂 We need to keep shaking things up so that your body will continue to be c…" at bounding box center [588, 393] width 362 height 25
click at [172, 7] on button "Dashboard" at bounding box center [177, 10] width 50 height 21
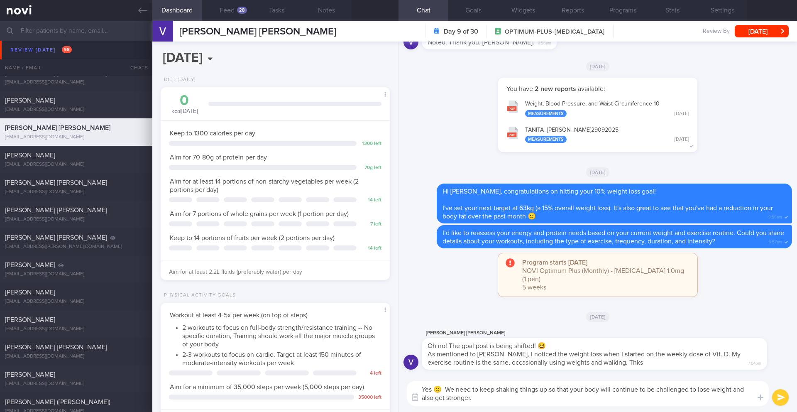
click at [484, 397] on textarea "Yes 🙂 We need to keep shaking things up so that your body will continue to be c…" at bounding box center [588, 393] width 362 height 25
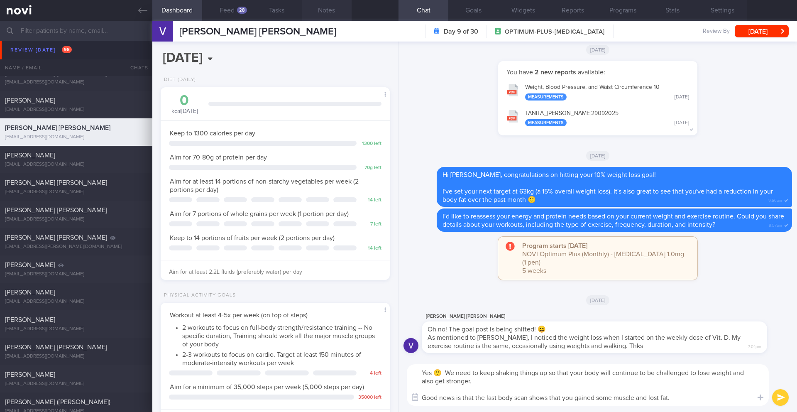
click at [324, 6] on button "Notes" at bounding box center [327, 10] width 50 height 21
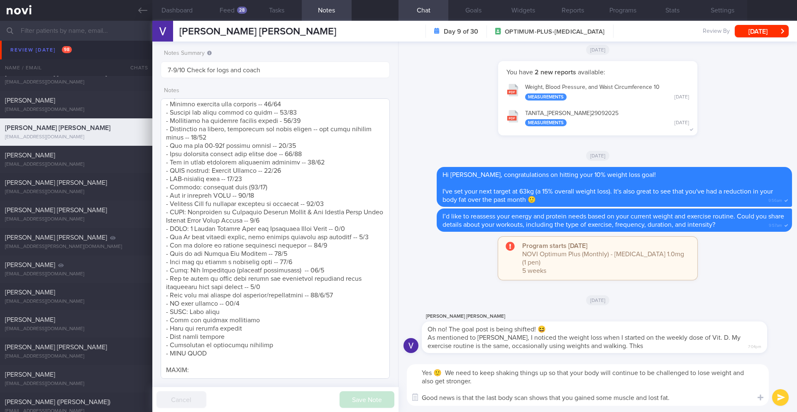
scroll to position [783, 0]
click at [460, 399] on textarea "Yes 🙂 We need to keep shaking things up so that your body will continue to be c…" at bounding box center [588, 385] width 362 height 42
click at [244, 10] on div "28" at bounding box center [242, 10] width 10 height 7
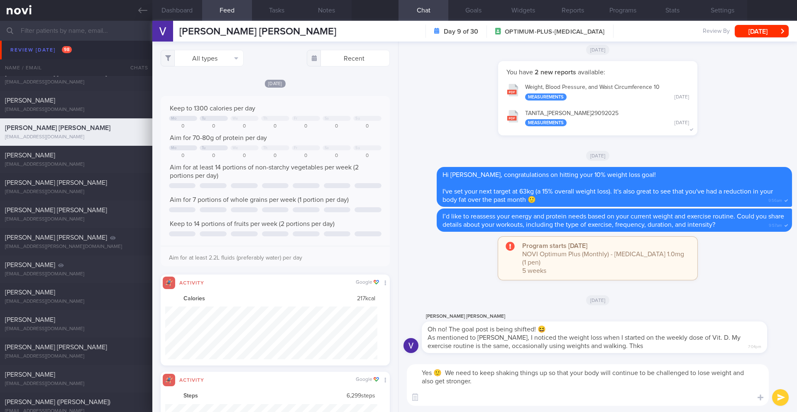
scroll to position [53, 212]
click at [432, 405] on textarea "Yes 🙂 We need to keep shaking things up so that your body will continue to be c…" at bounding box center [588, 385] width 362 height 42
drag, startPoint x: 474, startPoint y: 400, endPoint x: 402, endPoint y: 401, distance: 71.4
click at [402, 401] on div "Yes 🙂 We need to keep shaking things up so that your body will continue to be c…" at bounding box center [597, 385] width 398 height 54
paste textarea "llenges can I help you troubleshoot with your exercise routine this week?"
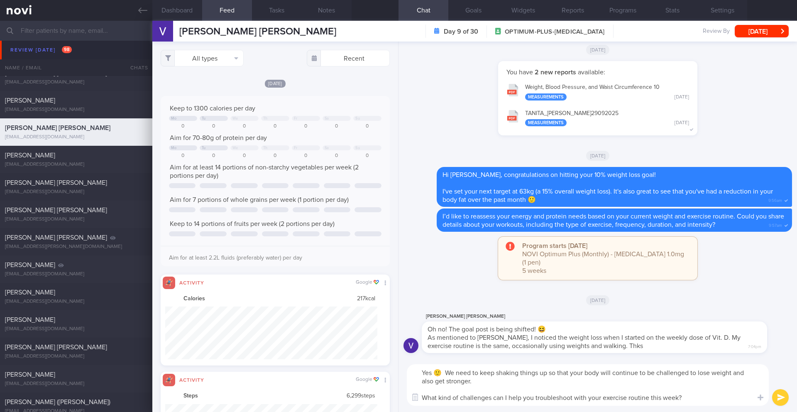
type textarea "Yes 🙂 We need to keep shaking things up so that your body will continue to be c…"
click at [778, 398] on button "submit" at bounding box center [780, 397] width 17 height 17
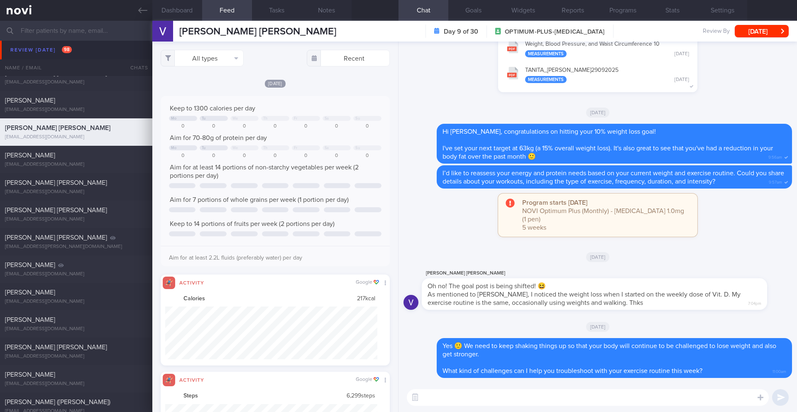
click at [575, 400] on textarea at bounding box center [588, 397] width 362 height 17
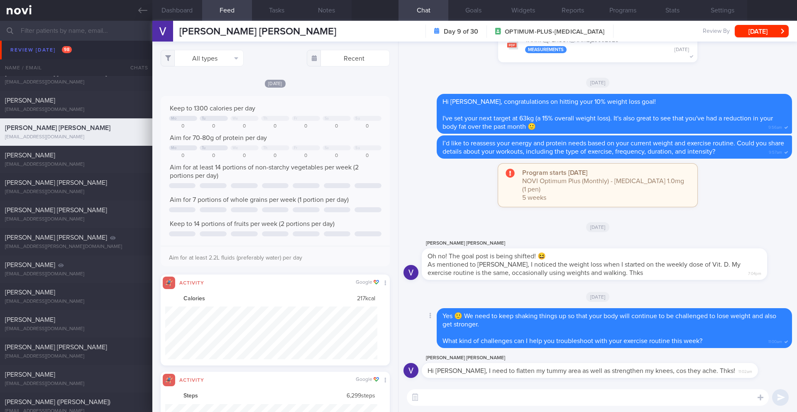
click at [580, 343] on span "What kind of challenges can I help you troubleshoot with your exercise routine …" at bounding box center [572, 340] width 260 height 7
copy div "What kind of challenges can I help you troubleshoot with your exercise routine …"
click at [522, 397] on textarea at bounding box center [588, 397] width 362 height 17
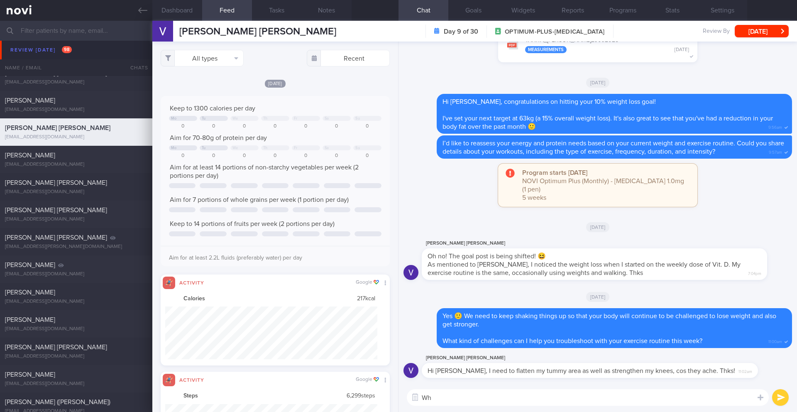
type textarea "W"
click at [440, 398] on textarea "Got it but what I meant was what sort of challenges do you face that prevent yo…" at bounding box center [588, 397] width 362 height 17
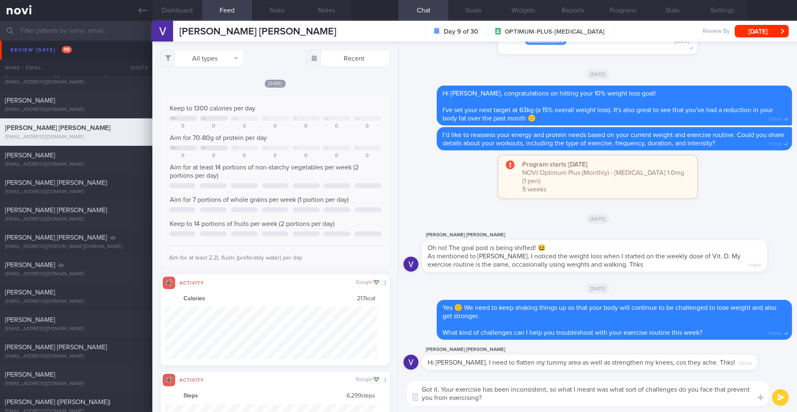
click at [583, 398] on textarea "Got it. Your exercisie has been inconsistent, so what I meant was what sort of …" at bounding box center [588, 393] width 362 height 25
click at [442, 390] on textarea "Got it. Your exercisie has been inconsistent, so what I meant was what sort of …" at bounding box center [588, 393] width 362 height 25
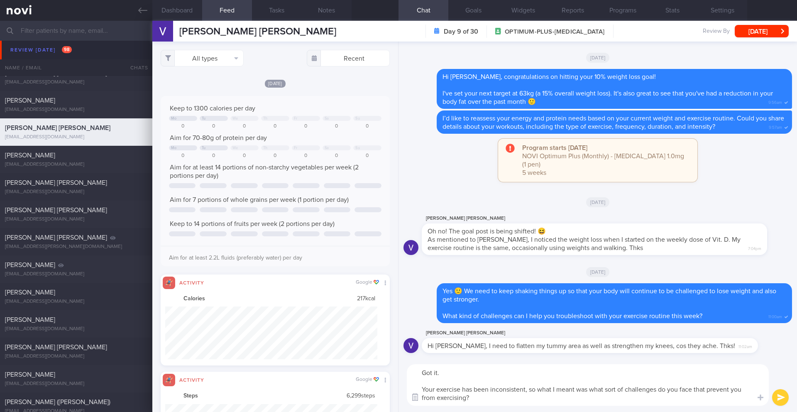
drag, startPoint x: 448, startPoint y: 396, endPoint x: 412, endPoint y: 391, distance: 36.5
click at [412, 391] on div "Chat Templates Admin [MEDICAL_DATA] Weight Nutrition Physical Activity Infograp…" at bounding box center [597, 385] width 398 height 54
paste textarea "notice your exercise sessions have been inconsistent. To help us plan better, w…"
drag, startPoint x: 423, startPoint y: 389, endPoint x: 420, endPoint y: 375, distance: 14.1
click at [420, 375] on textarea "Got it. notice your exercise sessions have been inconsistent. To help us plan b…" at bounding box center [588, 385] width 362 height 42
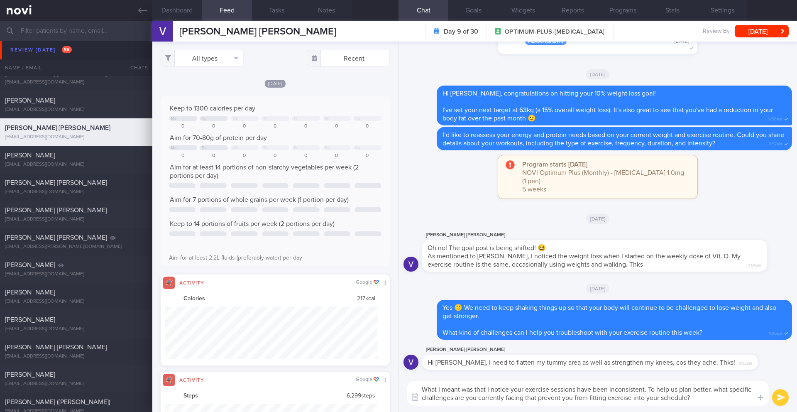
click at [729, 399] on textarea "What I meant was that I notice your exercise sessions have been inconsistent. T…" at bounding box center [588, 393] width 362 height 25
type textarea "What I meant was that I notice your exercise sessions have been inconsistent. T…"
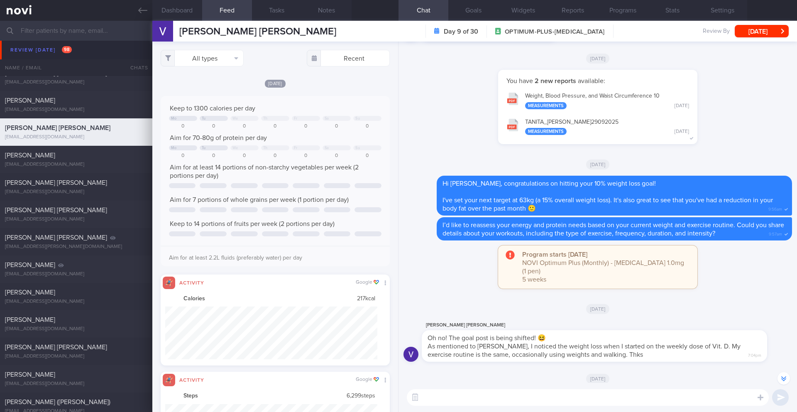
scroll to position [0, 0]
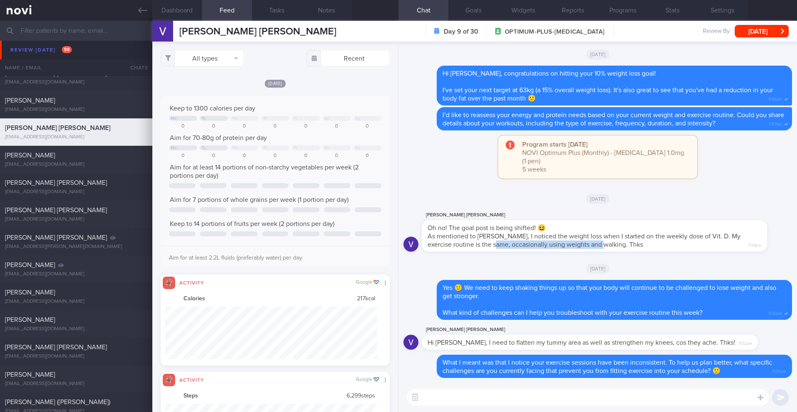
drag, startPoint x: 488, startPoint y: 245, endPoint x: 599, endPoint y: 244, distance: 110.8
click at [599, 244] on span "As mentioned to [PERSON_NAME], I noticed the weight loss when I started on the …" at bounding box center [583, 240] width 313 height 15
copy span "ccasionally using weights and walking"
click at [455, 396] on textarea at bounding box center [588, 397] width 362 height 17
paste textarea "I have reassessed your nutritional requirements and updated your targets based …"
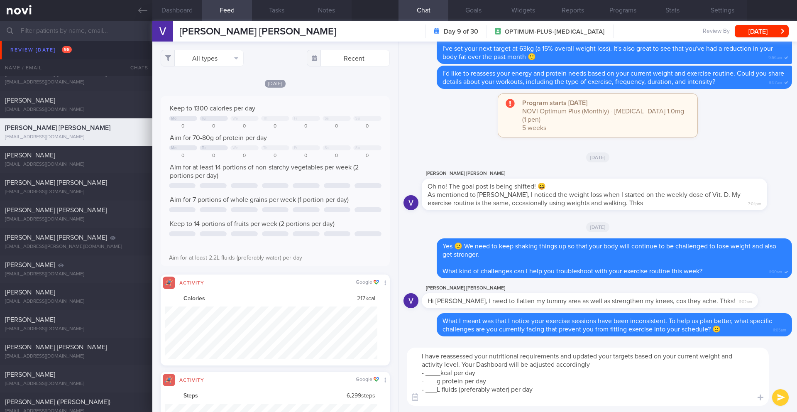
click at [415, 366] on textarea "I have reassessed your nutritional requirements and updated your targets based …" at bounding box center [588, 376] width 362 height 58
click at [169, 7] on button "Dashboard" at bounding box center [177, 10] width 50 height 21
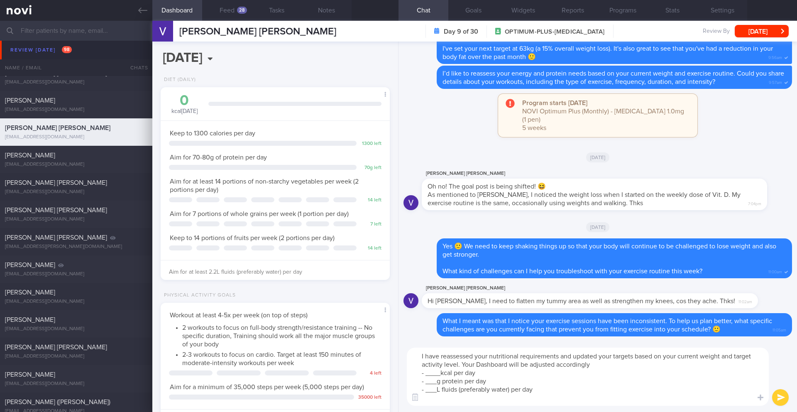
click at [458, 364] on textarea "I have reassessed your nutritional requirements and updated your targets based …" at bounding box center [588, 376] width 362 height 58
click at [524, 366] on textarea "I have reassessed your nutritional requirements and updated your targets based …" at bounding box center [588, 376] width 362 height 58
click at [492, 365] on textarea "I have reassessed your nutritional requirements and updated your targets based …" at bounding box center [588, 376] width 362 height 58
drag, startPoint x: 497, startPoint y: 366, endPoint x: 469, endPoint y: 367, distance: 28.6
click at [469, 367] on textarea "I have reassessed your nutritional requirements and updated your targets based …" at bounding box center [588, 376] width 362 height 58
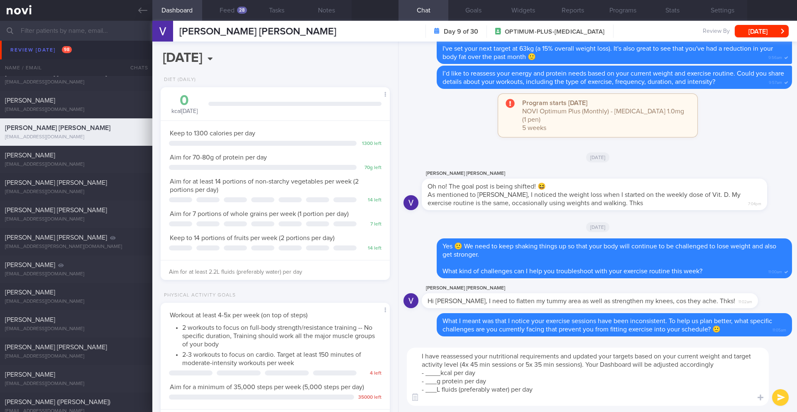
drag, startPoint x: 440, startPoint y: 373, endPoint x: 425, endPoint y: 373, distance: 14.5
click at [425, 373] on textarea "I have reassessed your nutritional requirements and updated your targets based …" at bounding box center [588, 376] width 362 height 58
drag, startPoint x: 436, startPoint y: 383, endPoint x: 425, endPoint y: 384, distance: 11.2
click at [425, 384] on textarea "I have reassessed your nutritional requirements and updated your targets based …" at bounding box center [588, 376] width 362 height 58
drag, startPoint x: 437, startPoint y: 392, endPoint x: 426, endPoint y: 392, distance: 10.8
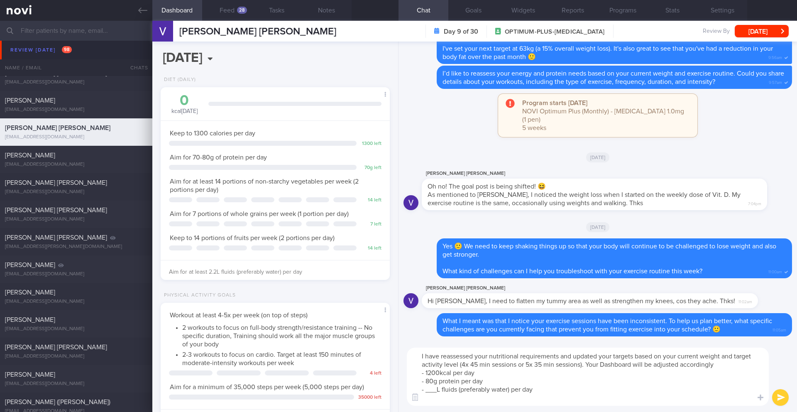
click at [426, 392] on textarea "I have reassessed your nutritional requirements and updated your targets based …" at bounding box center [588, 376] width 362 height 58
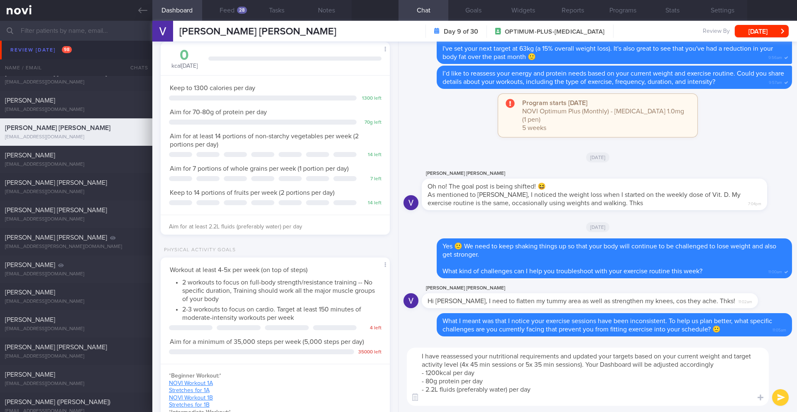
scroll to position [60, 0]
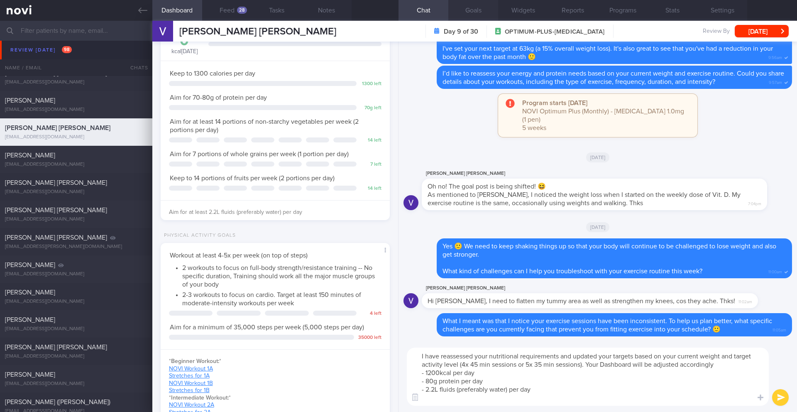
type textarea "I have reassessed your nutritional requirements and updated your targets based …"
click at [465, 10] on button "Goals" at bounding box center [473, 10] width 50 height 21
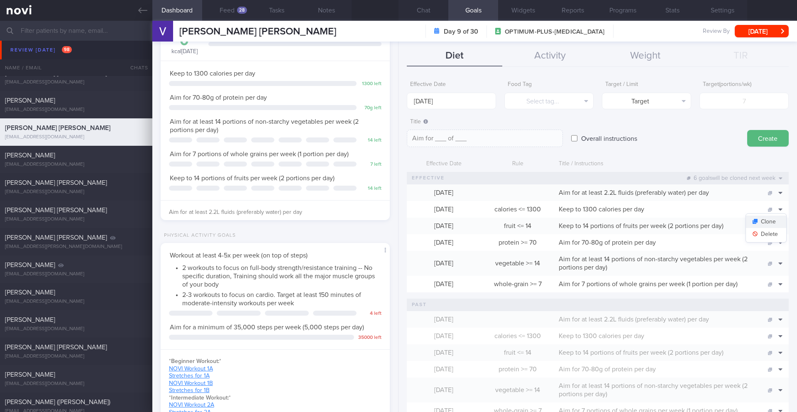
click at [772, 219] on button "Clone" at bounding box center [766, 221] width 40 height 12
type input "1300"
type textarea "Keep to 1300 calories per day"
click at [767, 234] on button "Delete" at bounding box center [766, 234] width 40 height 12
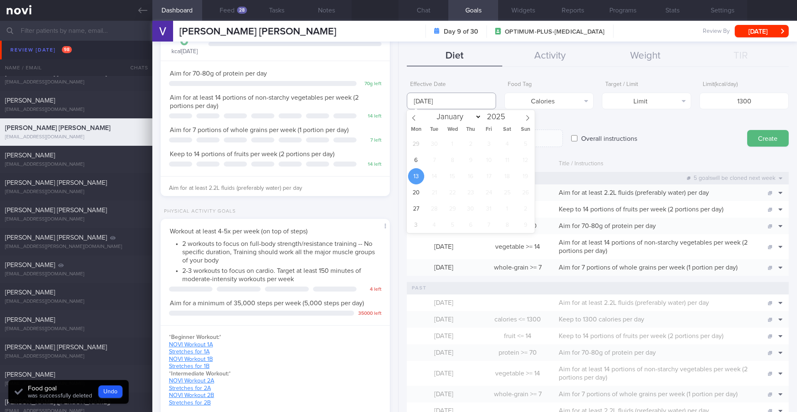
click at [432, 104] on input "[DATE]" at bounding box center [451, 101] width 89 height 17
click at [413, 165] on span "6" at bounding box center [416, 160] width 16 height 16
type input "[DATE]"
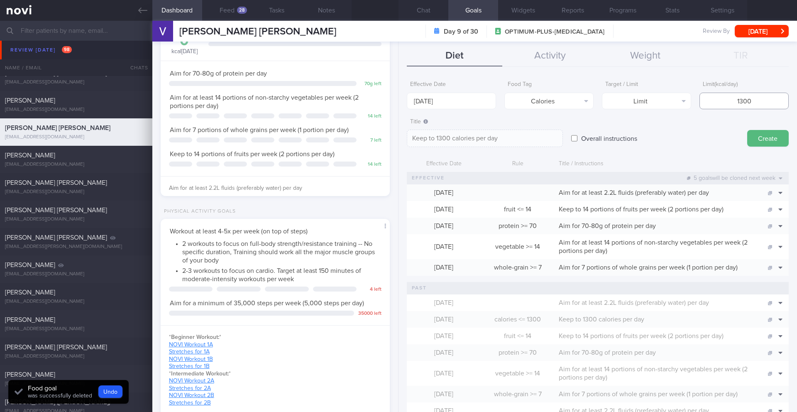
click at [736, 102] on input "1300" at bounding box center [743, 101] width 89 height 17
type input "100"
type textarea "Keep to 100 calories per day"
type input "1200"
type textarea "Keep to 1200 calories per day"
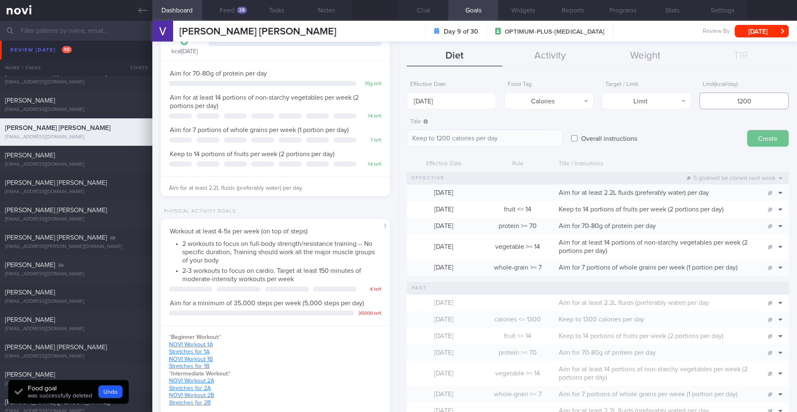
type input "1200"
click at [755, 142] on button "Create" at bounding box center [768, 138] width 42 height 17
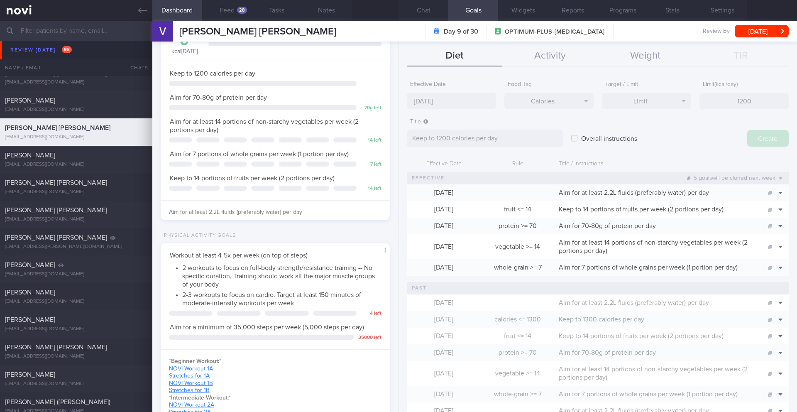
type input "[DATE]"
type textarea "Aim for ___ of ___"
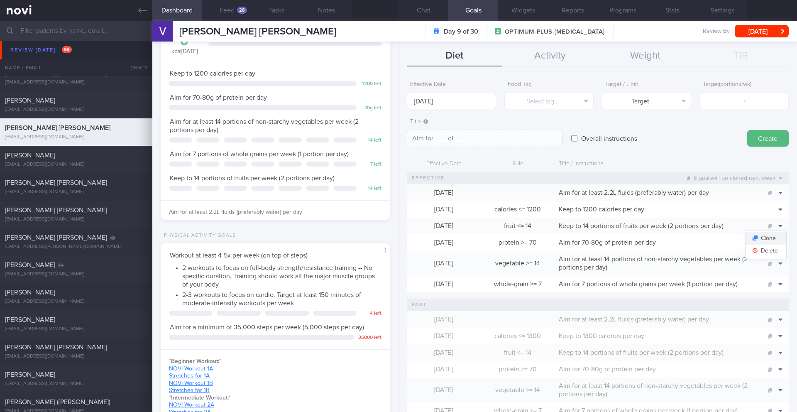
click at [771, 239] on button "Clone" at bounding box center [766, 238] width 40 height 12
type input "14"
type textarea "Keep to 14 portions of fruits per week (2 portions per day)"
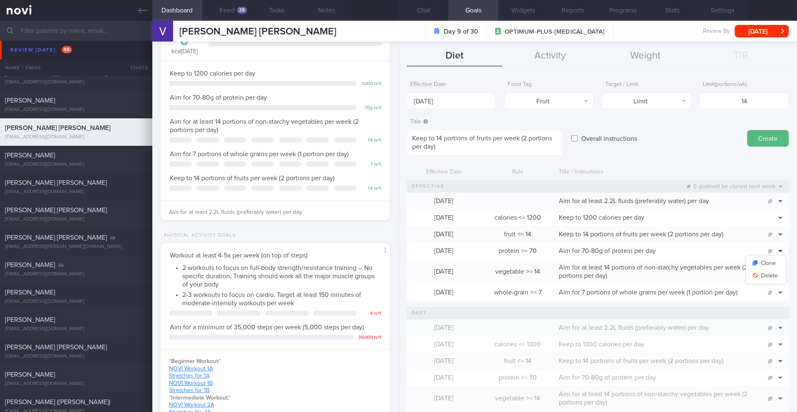
click at [772, 257] on button "Delete" at bounding box center [766, 259] width 40 height 12
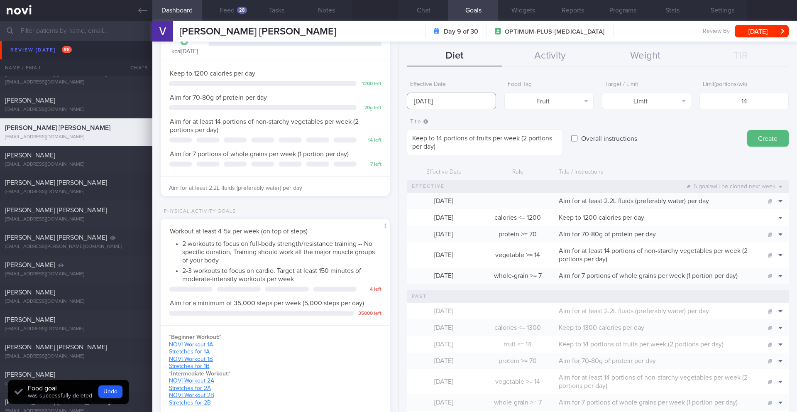
click at [449, 104] on input "[DATE]" at bounding box center [451, 101] width 89 height 17
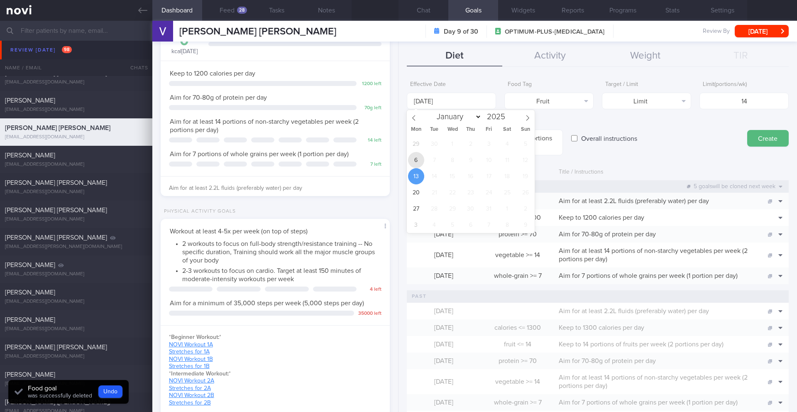
click at [419, 161] on span "6" at bounding box center [416, 160] width 16 height 16
type input "[DATE]"
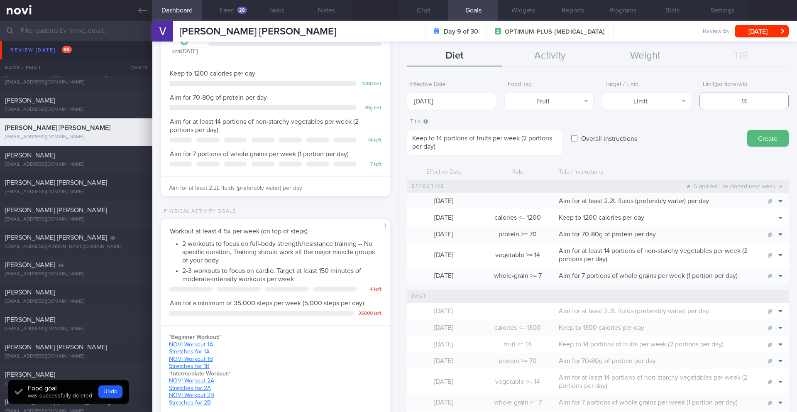
drag, startPoint x: 724, startPoint y: 104, endPoint x: 760, endPoint y: 102, distance: 35.7
click at [760, 102] on input "14" at bounding box center [743, 101] width 89 height 17
type input "7"
click at [441, 139] on textarea "Keep to 14 portions of fruits per week (2 portions per day)" at bounding box center [485, 142] width 156 height 26
click at [524, 138] on textarea "Keep to 7 portions of fruits per week (2 portions per day)" at bounding box center [485, 142] width 156 height 26
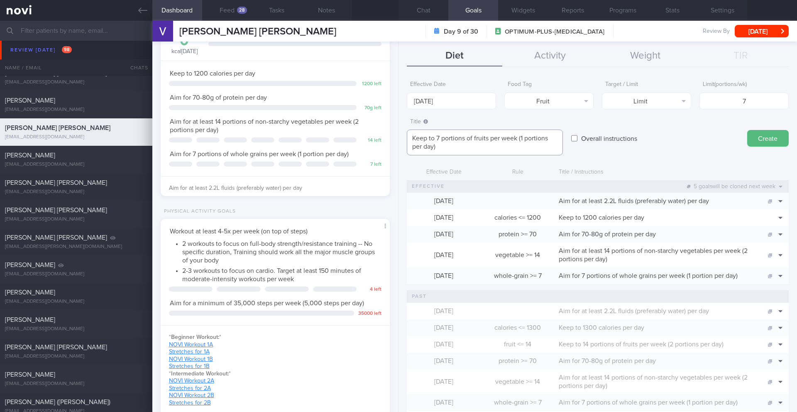
click at [549, 139] on textarea "Keep to 7 portions of fruits per week (1 portions per day)" at bounding box center [485, 142] width 156 height 26
type textarea "Keep to 7 portions of fruits per week (1 portion per day)"
click at [767, 138] on button "Create" at bounding box center [768, 138] width 42 height 17
click at [419, 10] on button "Chat" at bounding box center [423, 10] width 50 height 21
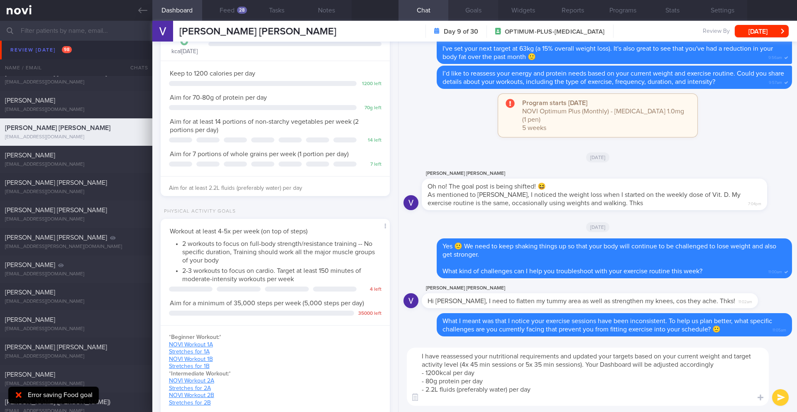
click at [481, 10] on button "Goals" at bounding box center [473, 10] width 50 height 21
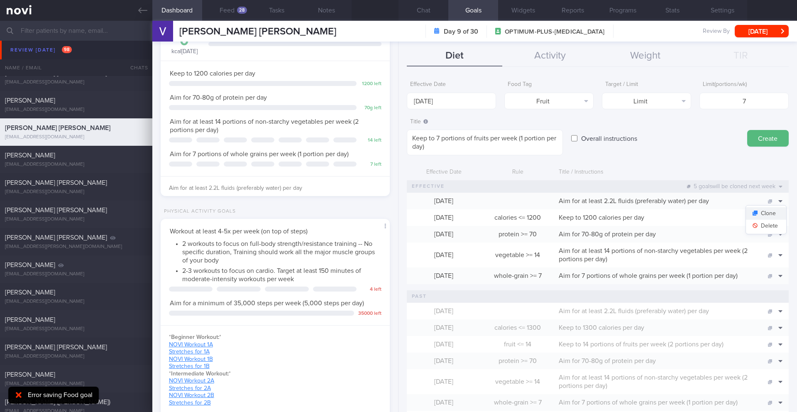
click at [769, 211] on button "Clone" at bounding box center [766, 213] width 40 height 12
type input "[DATE]"
type textarea "Aim for at least 2.2L fluids (preferably water) per day"
checkbox input "true"
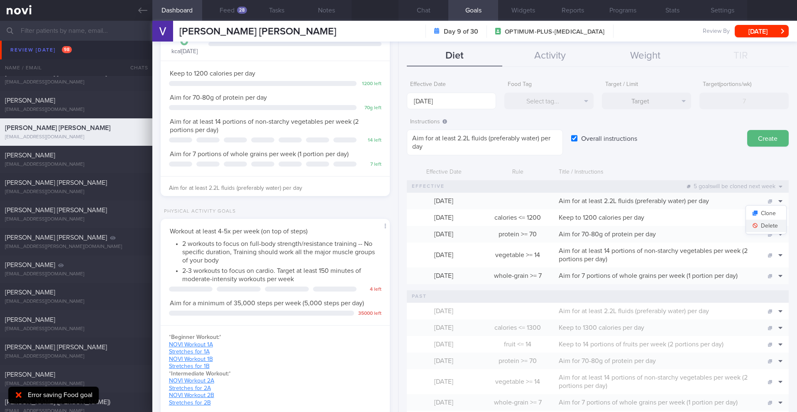
click at [766, 231] on button "Delete" at bounding box center [766, 226] width 40 height 12
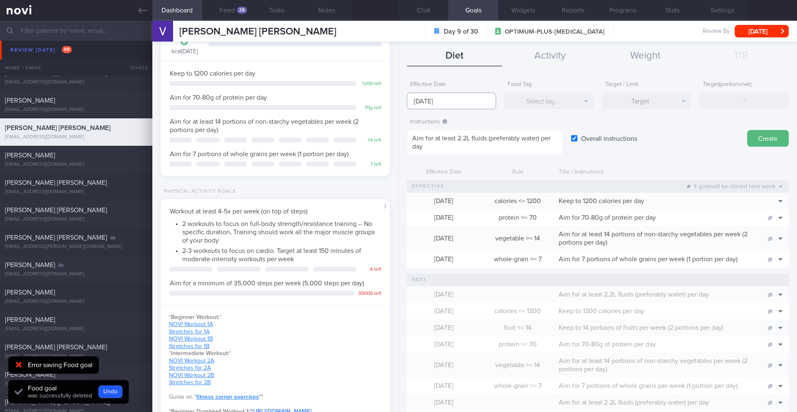
click at [439, 102] on input "[DATE]" at bounding box center [451, 101] width 89 height 17
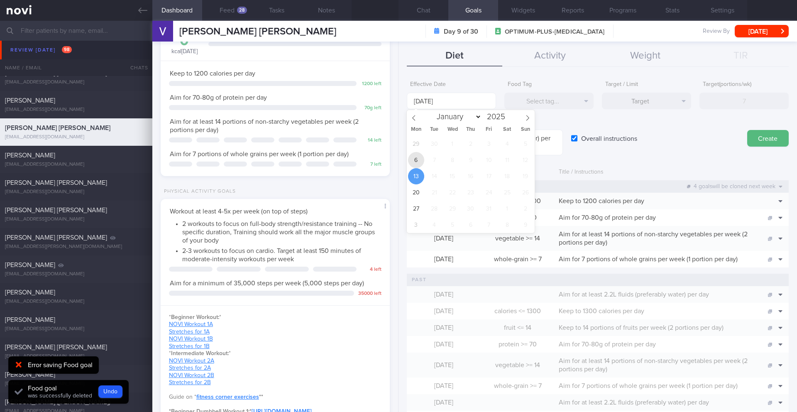
click at [417, 160] on span "6" at bounding box center [416, 160] width 16 height 16
type input "[DATE]"
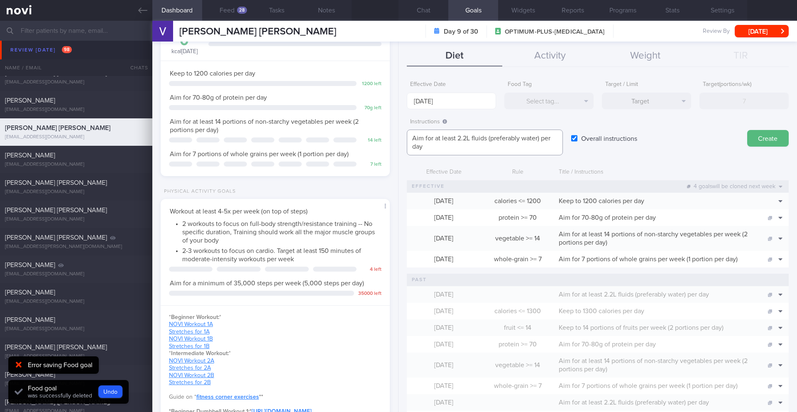
click at [466, 138] on textarea "Aim for at least 2.2L fluids (preferably water) per day" at bounding box center [485, 142] width 156 height 26
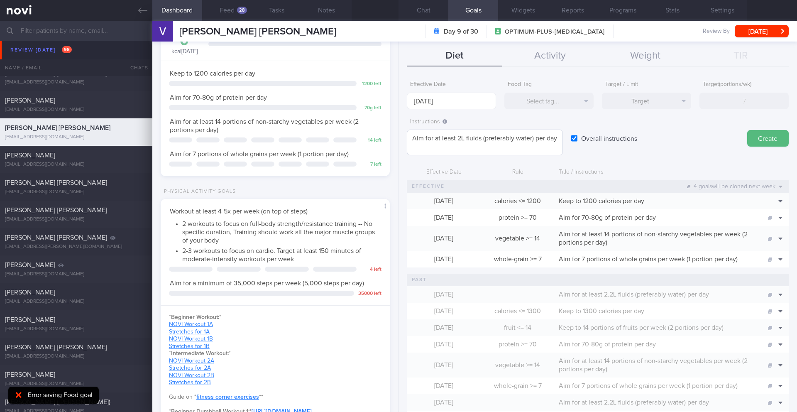
drag, startPoint x: 769, startPoint y: 142, endPoint x: 523, endPoint y: 134, distance: 245.8
click at [551, 132] on div "Instructions Aim for at least 2L fluids (preferably water) per day Aim for at l…" at bounding box center [598, 135] width 382 height 42
click at [532, 141] on textarea "Aim for at least 2L fluids (preferably water) per day" at bounding box center [485, 142] width 156 height 26
type textarea "Aim for at least 2L fluids (preferably water, unsweetened beverages, clear soup…"
click at [749, 135] on button "Create" at bounding box center [768, 138] width 42 height 17
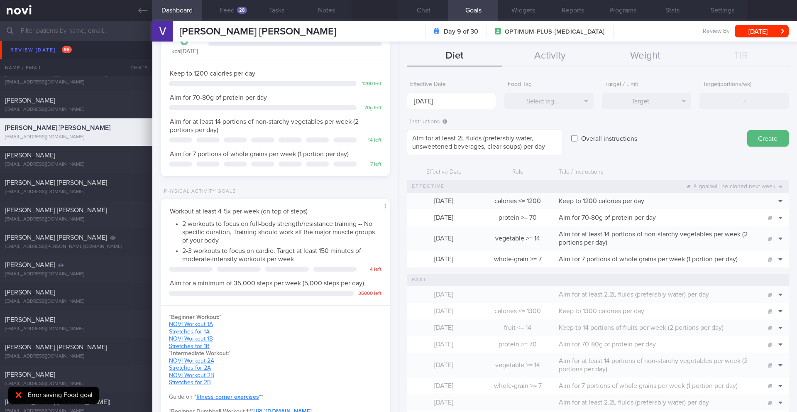
type input "[DATE]"
type textarea "Aim for ___ of ___"
checkbox input "false"
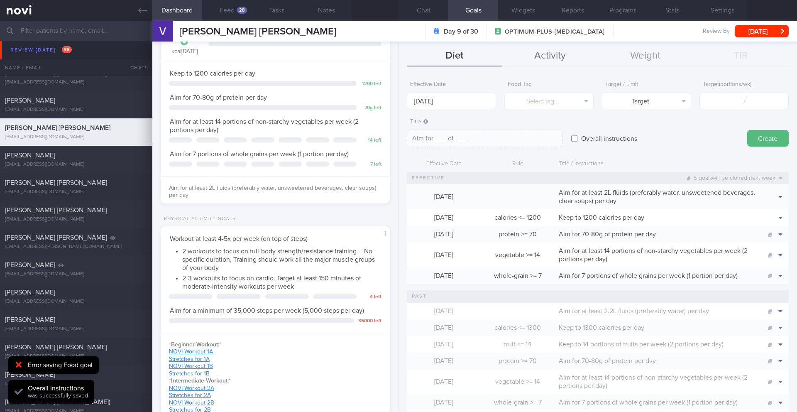
click at [547, 54] on button "Activity" at bounding box center [549, 56] width 95 height 21
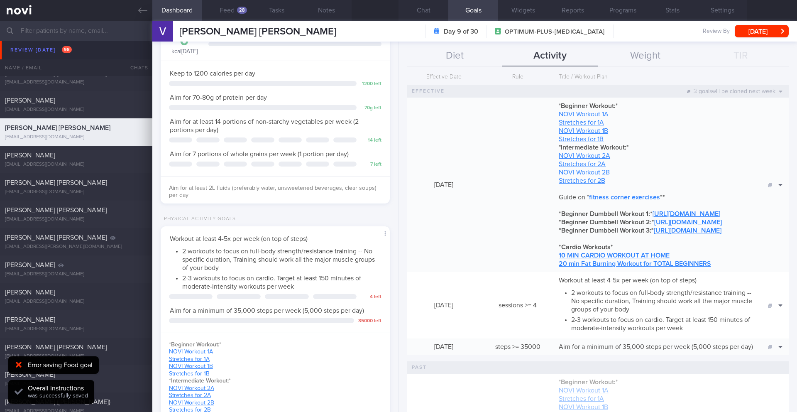
scroll to position [88, 0]
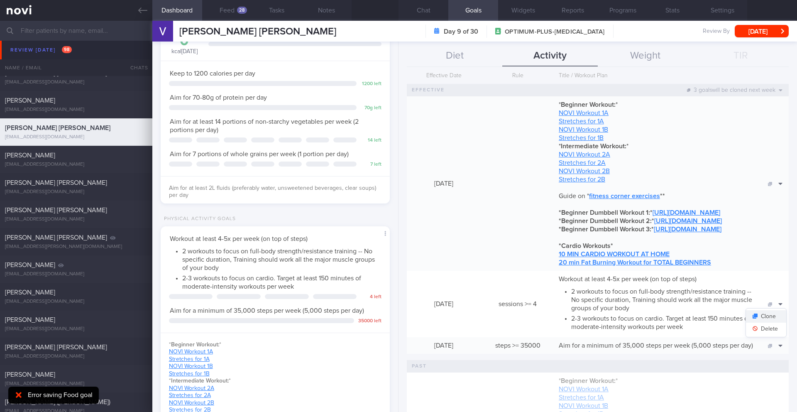
click at [769, 322] on button "Clone" at bounding box center [766, 316] width 40 height 12
type input "4"
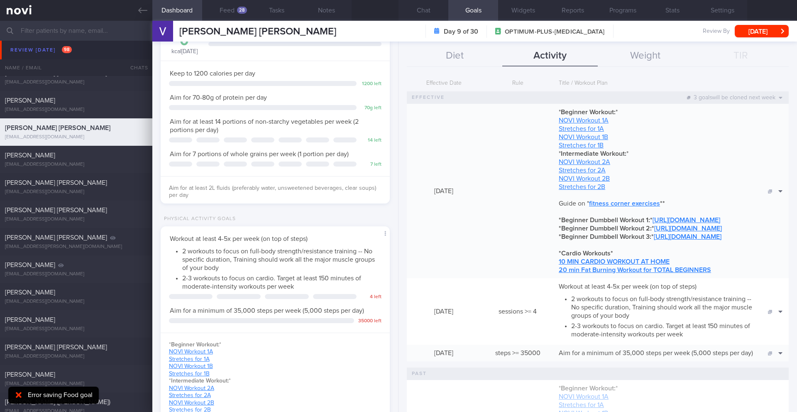
scroll to position [146, 0]
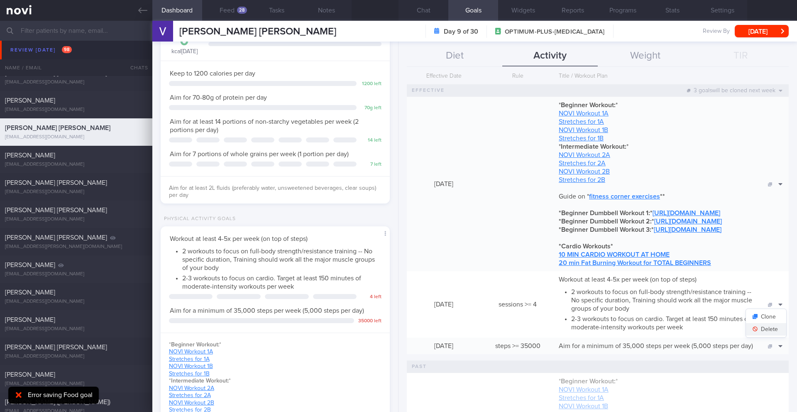
click at [770, 335] on button "Delete" at bounding box center [766, 329] width 40 height 12
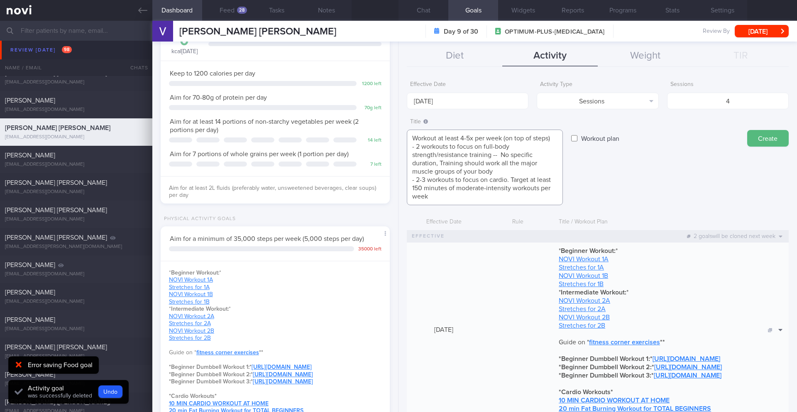
scroll to position [8, 0]
drag, startPoint x: 512, startPoint y: 189, endPoint x: 513, endPoint y: 198, distance: 9.2
click at [513, 198] on textarea "Workout at least 4-5x per week (on top of steps) - 2 workouts to focus on full-…" at bounding box center [485, 167] width 156 height 76
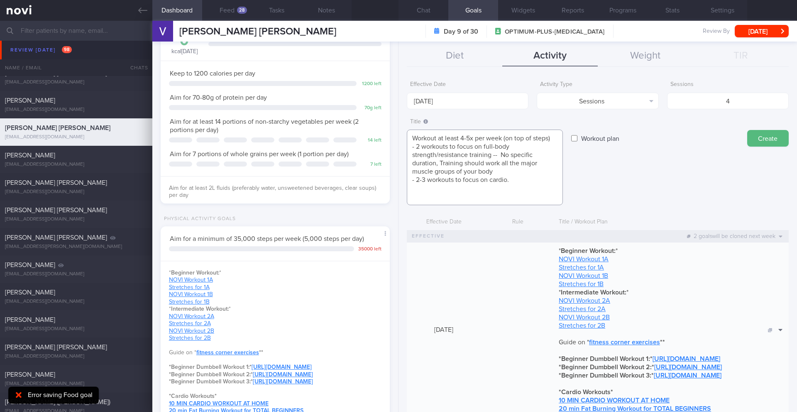
scroll to position [0, 0]
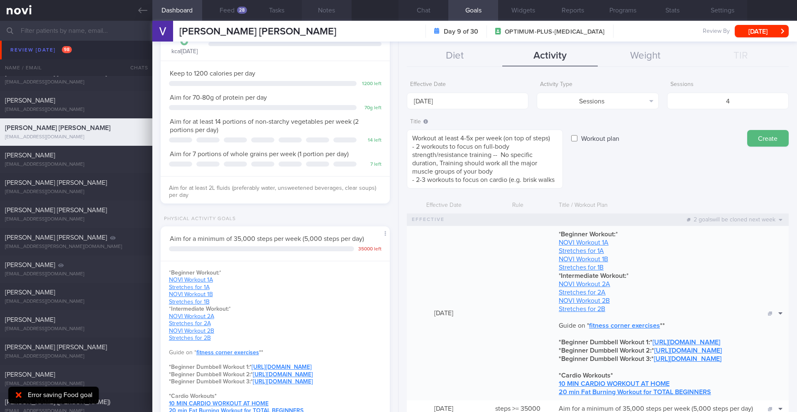
click at [339, 10] on button "Notes" at bounding box center [327, 10] width 50 height 21
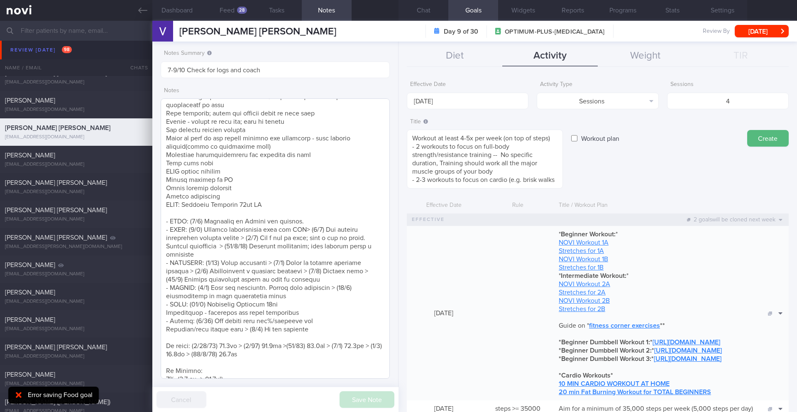
scroll to position [249, 0]
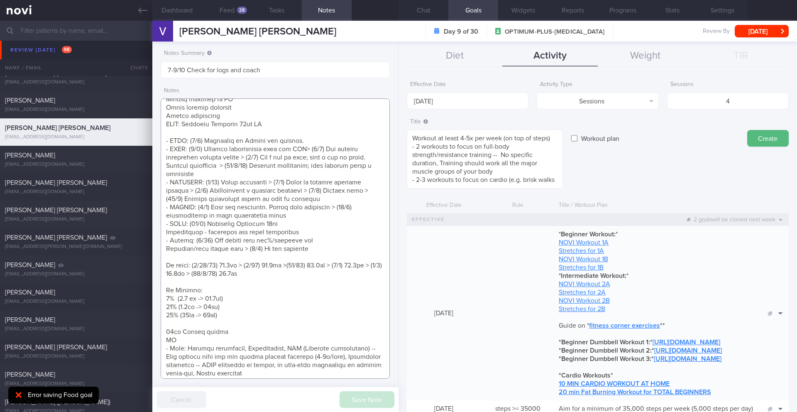
click at [311, 198] on textarea at bounding box center [275, 238] width 229 height 280
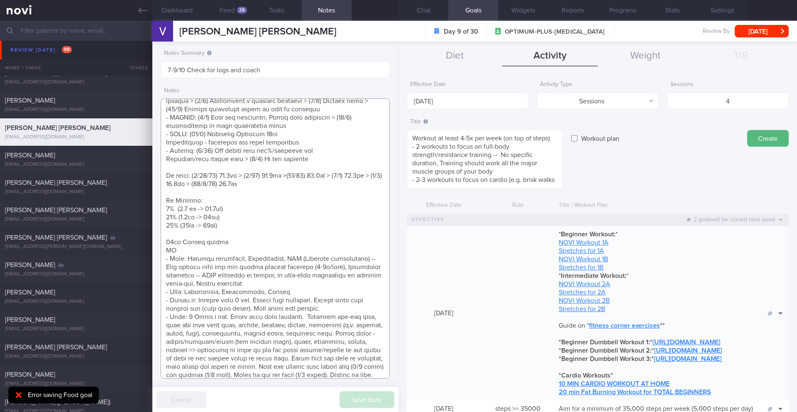
scroll to position [507, 0]
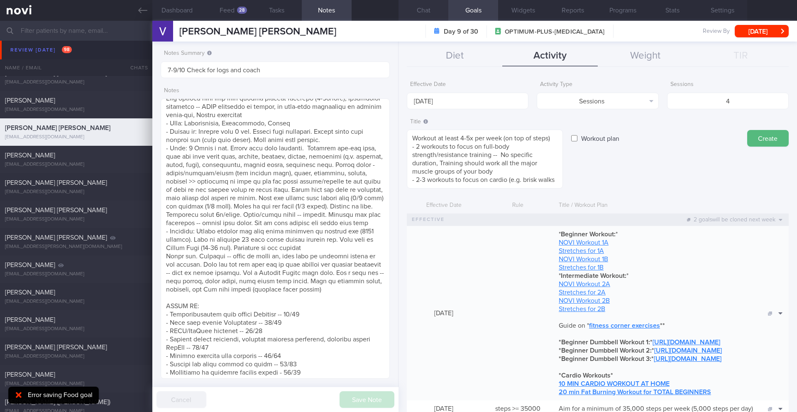
click at [425, 13] on button "Chat" at bounding box center [423, 10] width 50 height 21
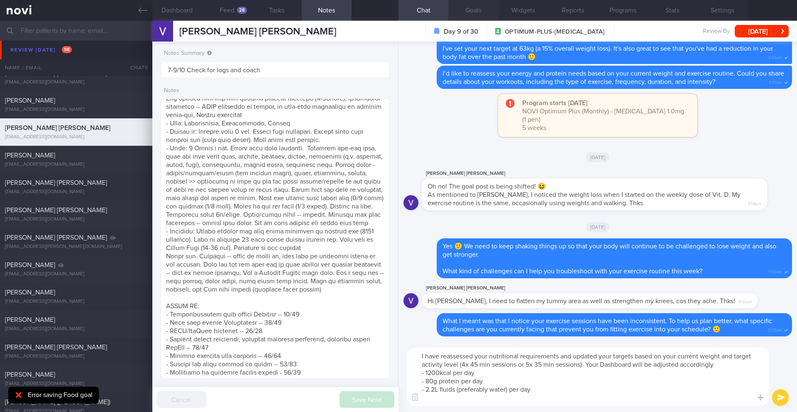
click at [480, 13] on button "Goals" at bounding box center [473, 10] width 50 height 21
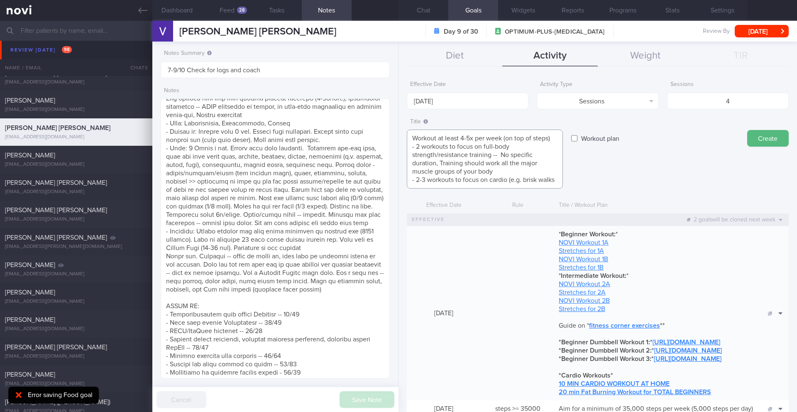
click at [561, 181] on textarea "Workout at least 4-5x per week (on top of steps) - 2 workouts to focus on full-…" at bounding box center [485, 158] width 156 height 59
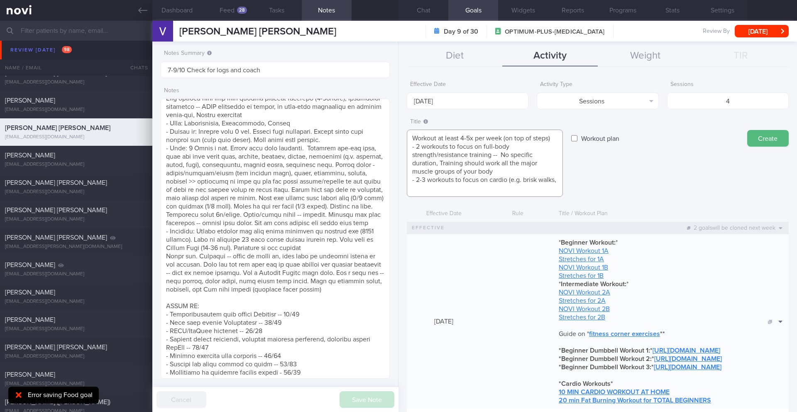
scroll to position [8, 0]
drag, startPoint x: 491, startPoint y: 173, endPoint x: 491, endPoint y: 157, distance: 15.8
click at [491, 157] on textarea "Workout at least 4-5x per week (on top of steps) - 2 workouts to focus on full-…" at bounding box center [485, 162] width 156 height 67
type textarea "Workout at least 4-5x per week (on top of steps) - 2 workouts to focus on full-…"
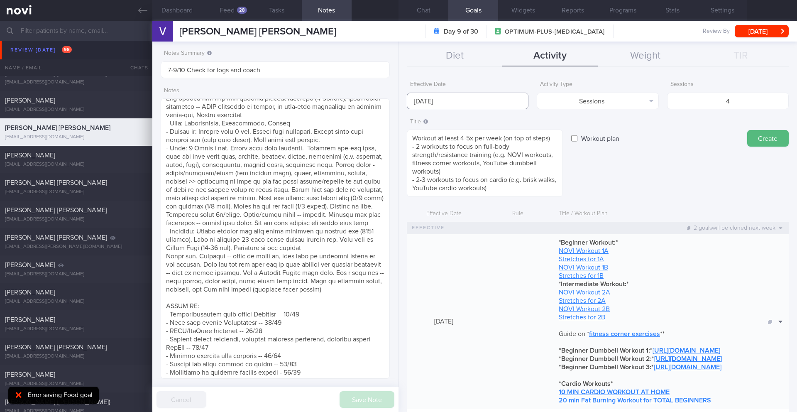
click at [491, 105] on input "[DATE]" at bounding box center [468, 101] width 122 height 17
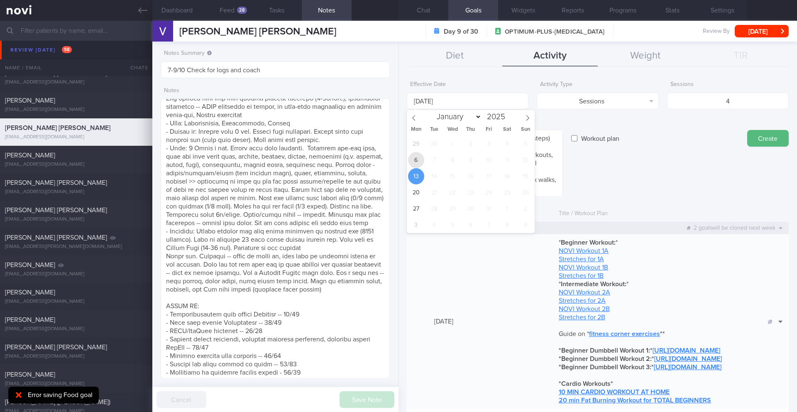
click at [417, 163] on span "6" at bounding box center [416, 160] width 16 height 16
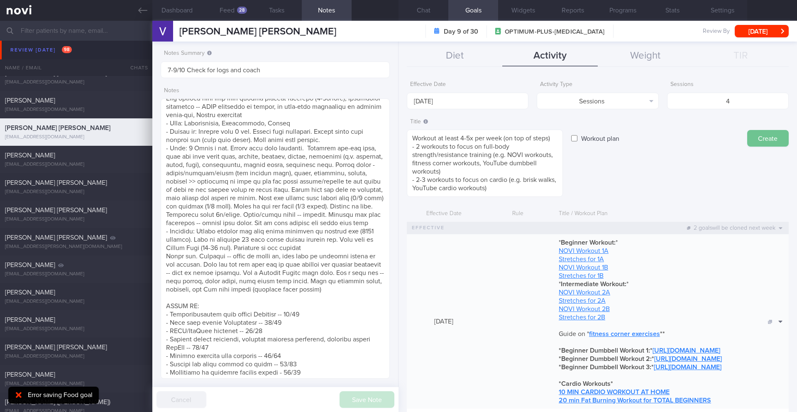
click at [762, 142] on button "Create" at bounding box center [768, 138] width 42 height 17
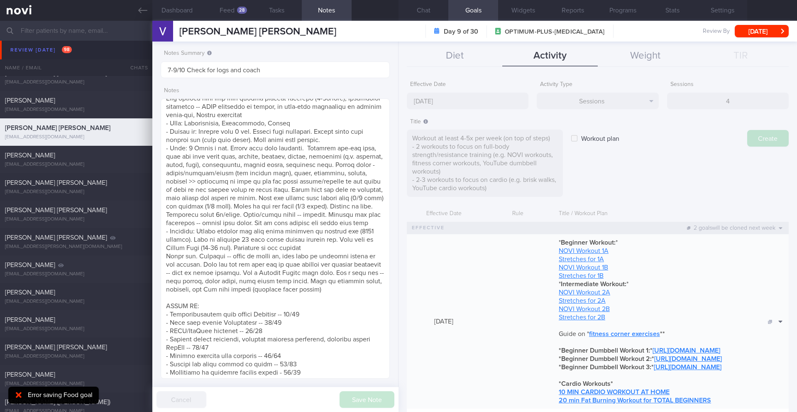
type input "[DATE]"
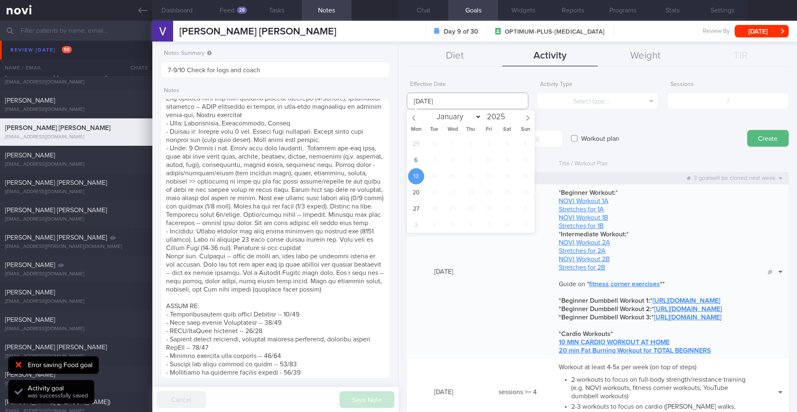
click at [424, 98] on input "[DATE]" at bounding box center [468, 101] width 122 height 17
click at [415, 164] on span "6" at bounding box center [416, 160] width 16 height 16
type input "[DATE]"
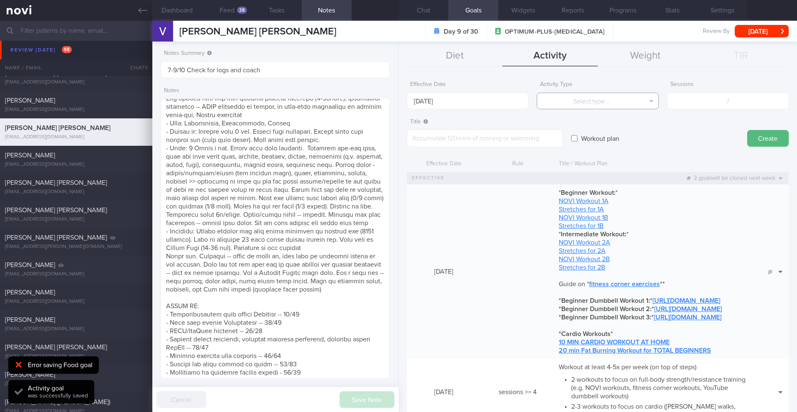
click at [623, 102] on button "Select type..." at bounding box center [598, 101] width 122 height 17
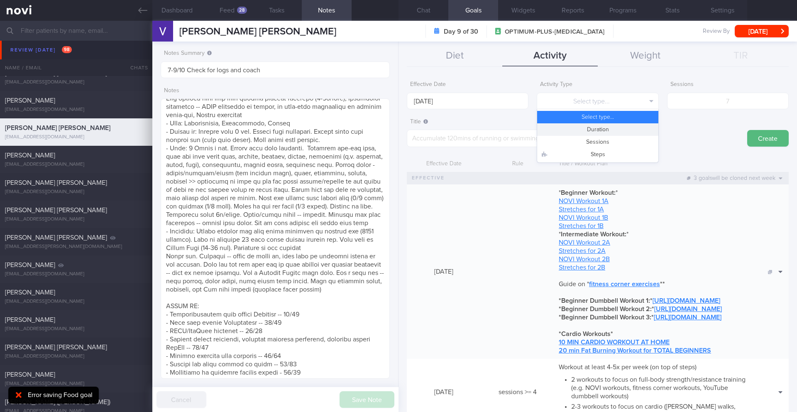
click at [610, 132] on button "Duration" at bounding box center [597, 129] width 121 height 12
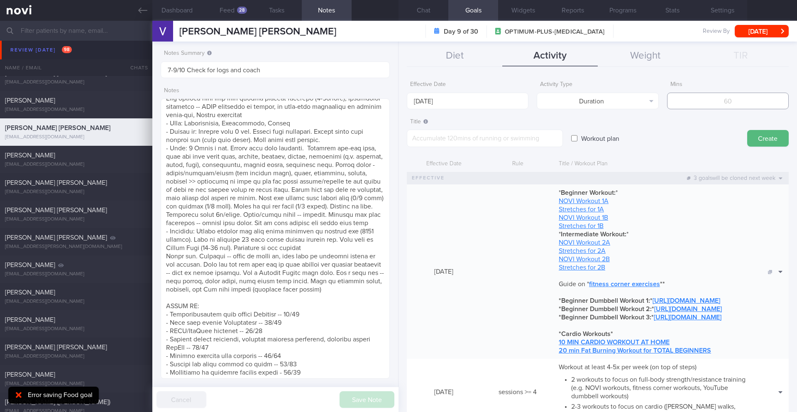
click at [713, 100] on input "number" at bounding box center [728, 101] width 122 height 17
type input "180"
click at [542, 136] on textarea at bounding box center [485, 137] width 156 height 17
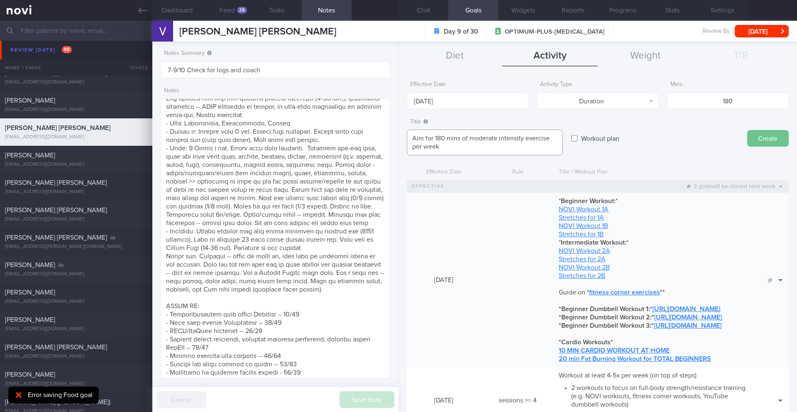
type textarea "Aim for 180 mins of moderate intensity exercise per week"
click at [759, 138] on button "Create" at bounding box center [768, 138] width 42 height 17
type input "[DATE]"
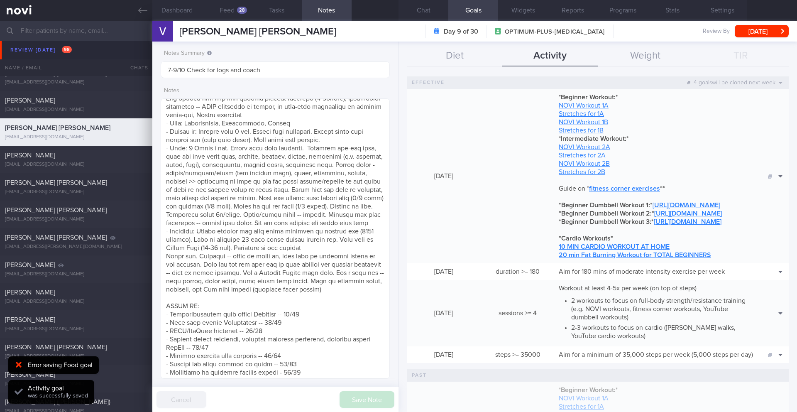
scroll to position [103, 0]
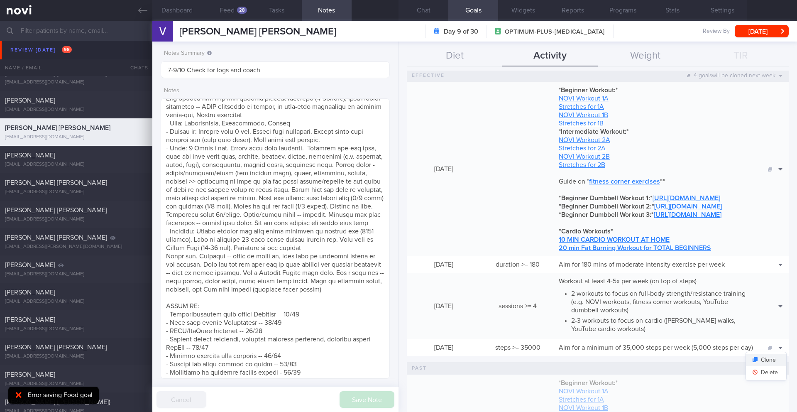
click at [768, 366] on button "Clone" at bounding box center [766, 360] width 40 height 12
type textarea "Aim for a minimum of 35,000 steps per week (5,000 steps per day)"
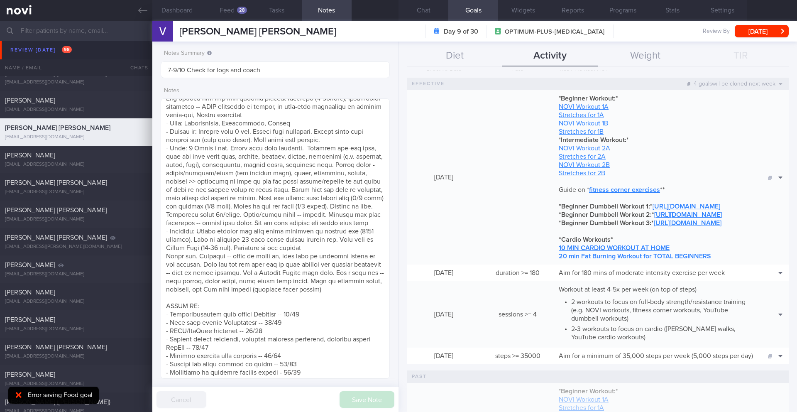
scroll to position [121, 0]
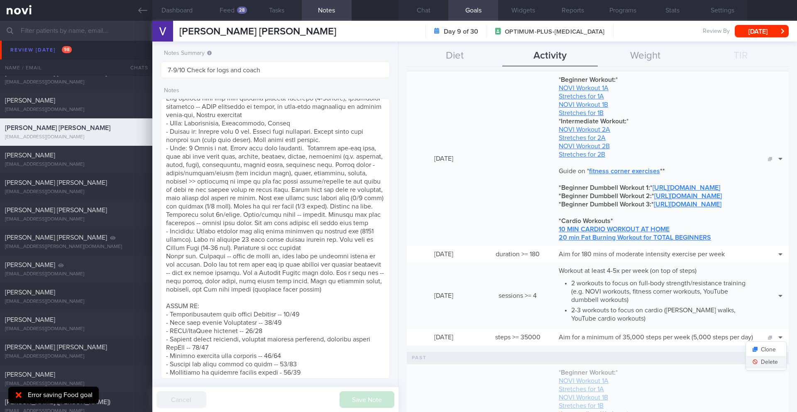
click at [768, 368] on button "Delete" at bounding box center [766, 362] width 40 height 12
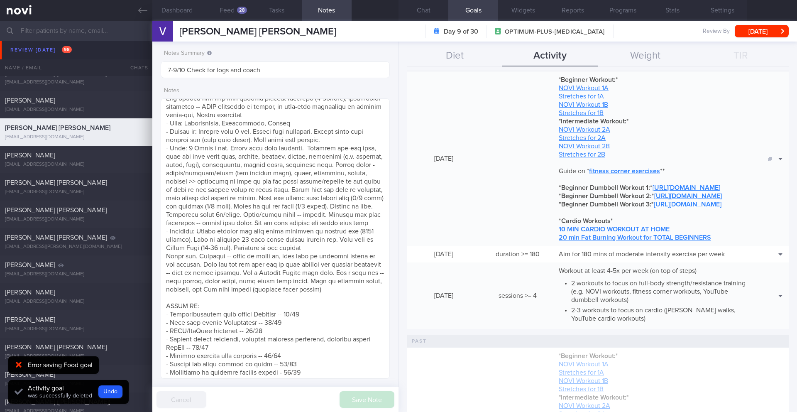
scroll to position [0, 0]
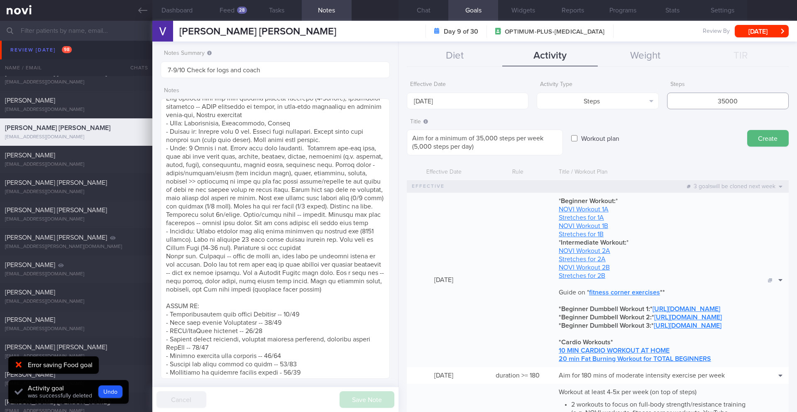
drag, startPoint x: 720, startPoint y: 102, endPoint x: 698, endPoint y: 103, distance: 22.0
click at [698, 103] on input "35000" at bounding box center [728, 101] width 122 height 17
type input "49000"
click at [483, 139] on textarea "Aim for a minimum of 35,000 steps per week (5,000 steps per day)" at bounding box center [485, 142] width 156 height 26
click at [413, 143] on textarea "Aim for a minimum of 49,000 steps per week (5,000 steps per day)" at bounding box center [485, 142] width 156 height 26
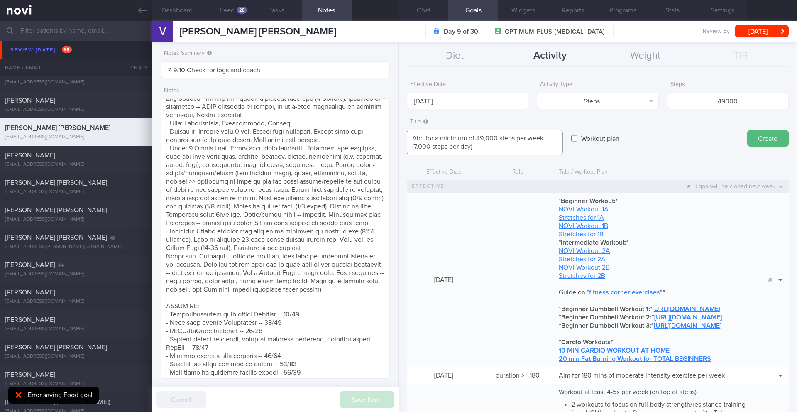
type textarea "Aim for a minimum of 49,000 steps per week (7,000 steps per day)"
click at [461, 103] on input "[DATE]" at bounding box center [468, 101] width 122 height 17
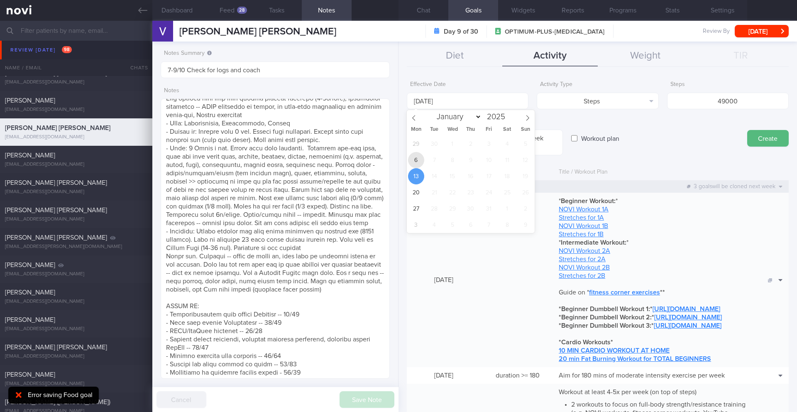
click at [422, 157] on span "6" at bounding box center [416, 160] width 16 height 16
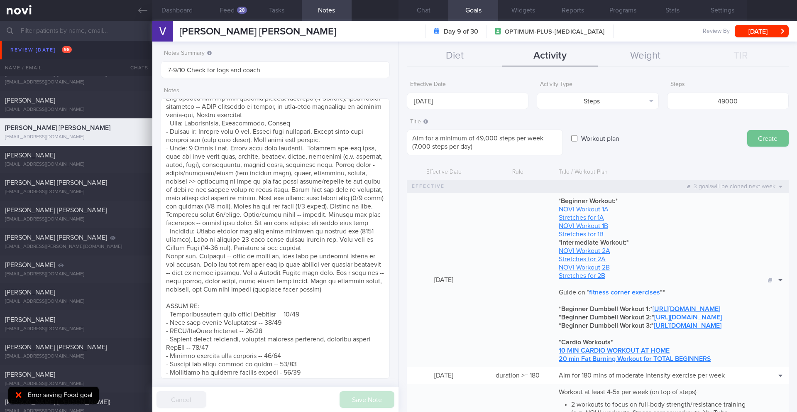
click at [761, 141] on button "Create" at bounding box center [768, 138] width 42 height 17
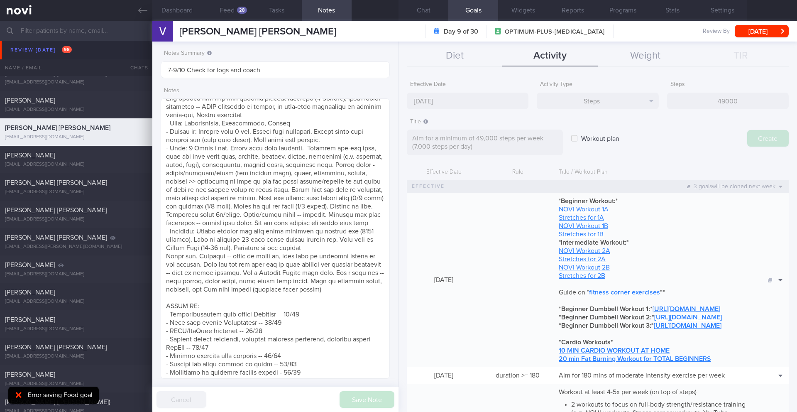
type input "[DATE]"
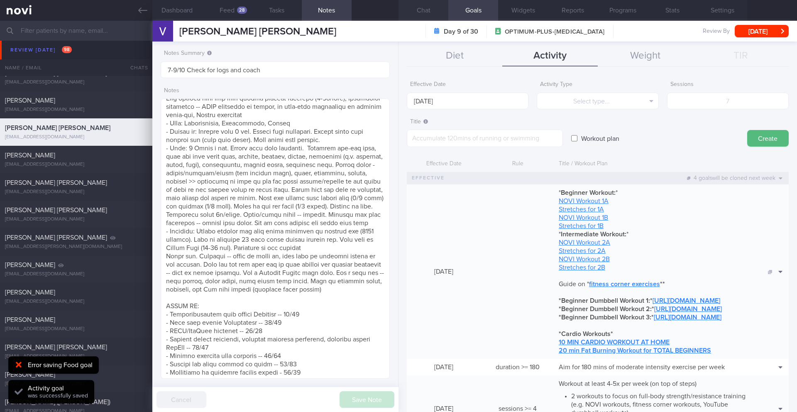
click at [420, 11] on button "Chat" at bounding box center [423, 10] width 50 height 21
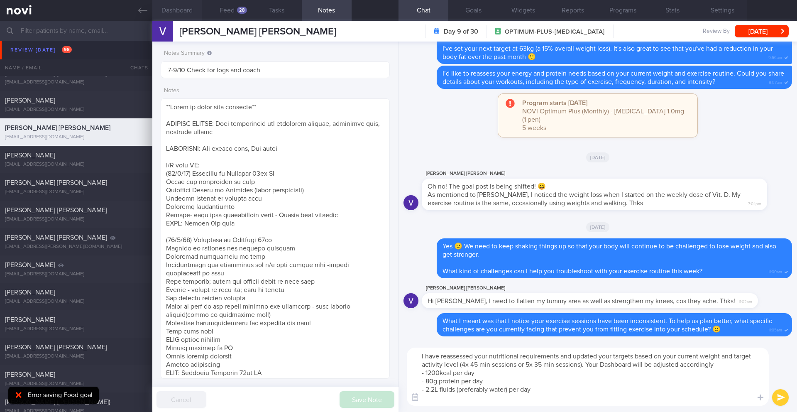
click at [169, 10] on button "Dashboard" at bounding box center [177, 10] width 50 height 21
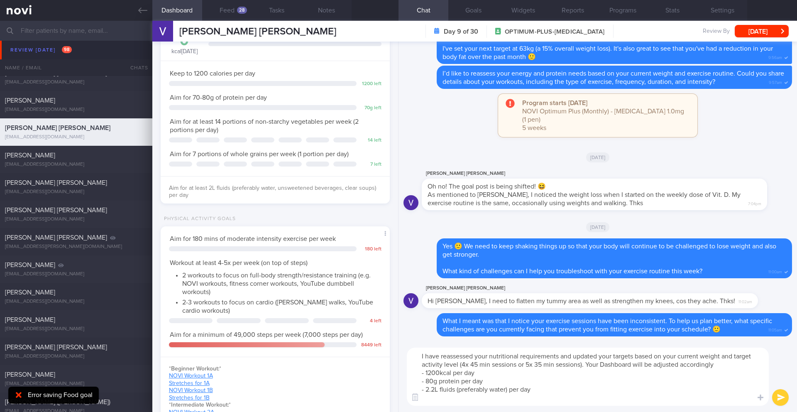
click at [779, 396] on button "submit" at bounding box center [780, 397] width 17 height 17
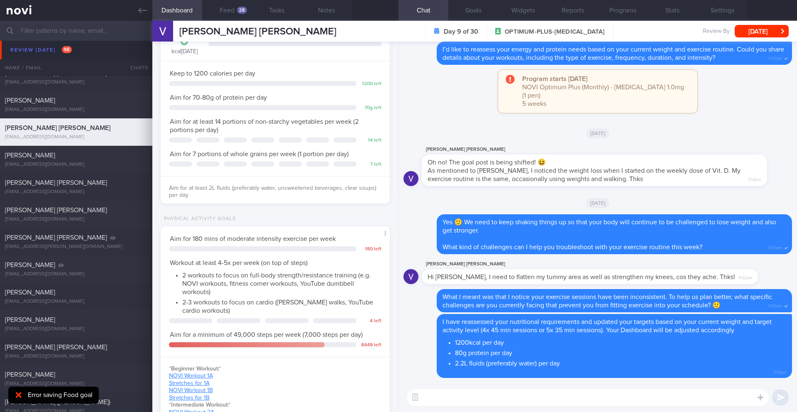
click at [511, 393] on textarea at bounding box center [588, 397] width 362 height 17
click at [446, 400] on textarea "To strengthen your knees, you'll need to strengthen the muscles in your quads a…" at bounding box center [588, 397] width 362 height 17
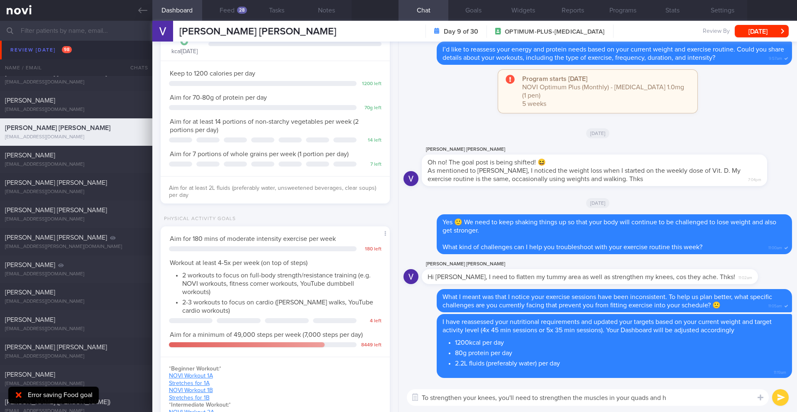
paste textarea "Knee pain often happens because the muscles supporting the joint—mainly the [ME…"
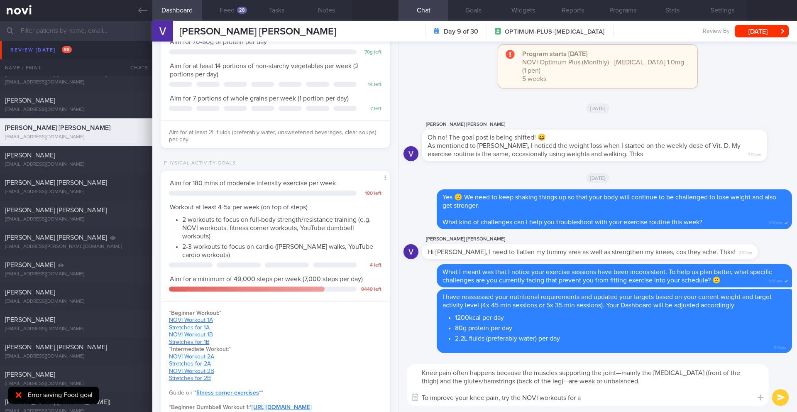
click at [510, 399] on textarea "Knee pain often happens because the muscles supporting the joint—mainly the [ME…" at bounding box center [588, 385] width 362 height 42
click at [635, 396] on textarea "Knee pain often happens because the muscles supporting the joint—mainly the [ME…" at bounding box center [588, 385] width 362 height 42
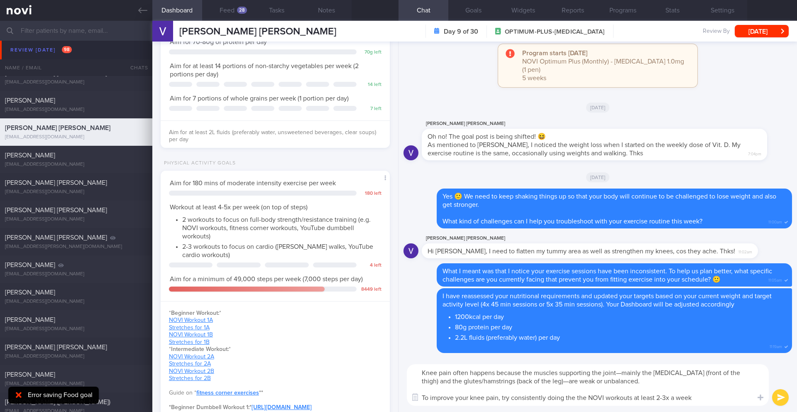
scroll to position [53, 212]
drag, startPoint x: 510, startPoint y: 398, endPoint x: 503, endPoint y: 399, distance: 7.1
click at [503, 399] on textarea "Knee pain often happens because the muscles supporting the joint—mainly the [ME…" at bounding box center [588, 385] width 362 height 42
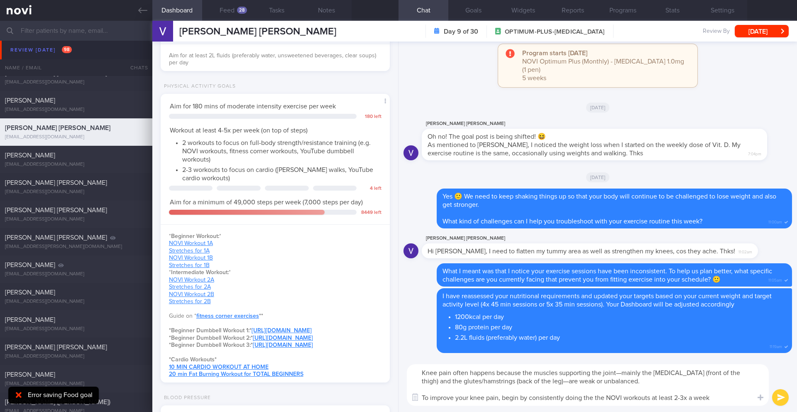
scroll to position [194, 0]
click at [605, 398] on textarea "Knee pain often happens because the muscles supporting the joint—mainly the [ME…" at bounding box center [588, 385] width 362 height 42
click at [749, 398] on textarea "Knee pain often happens because the muscles supporting the joint—mainly the [ME…" at bounding box center [588, 385] width 362 height 42
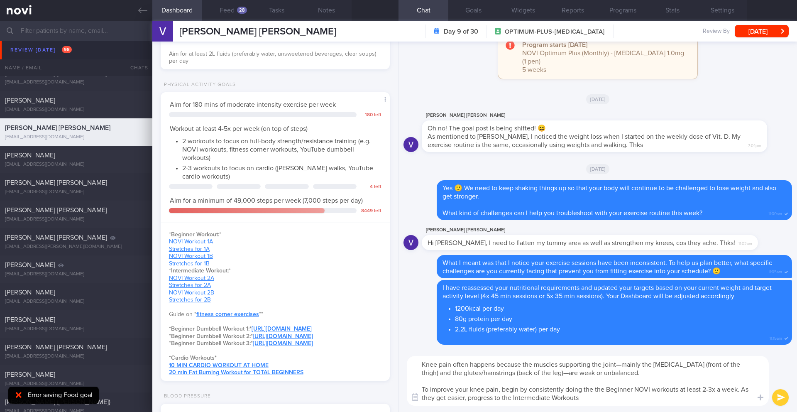
click at [606, 391] on textarea "Knee pain often happens because the muscles supporting the joint—mainly the [ME…" at bounding box center [588, 381] width 362 height 50
click at [666, 388] on textarea "Knee pain often happens because the muscles supporting the joint—mainly the [ME…" at bounding box center [588, 381] width 362 height 50
click at [674, 389] on textarea "Knee pain often happens because the muscles supporting the joint—mainly the [ME…" at bounding box center [588, 381] width 362 height 50
click at [602, 400] on textarea "Knee pain often happens because the muscles supporting the joint—mainly the [ME…" at bounding box center [588, 381] width 362 height 50
type textarea "Knee pain often happens because the muscles supporting the joint—mainly the [ME…"
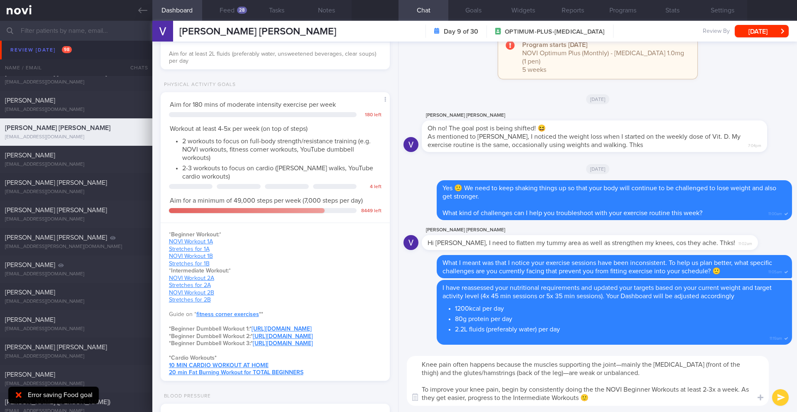
click at [778, 396] on button "submit" at bounding box center [780, 397] width 17 height 17
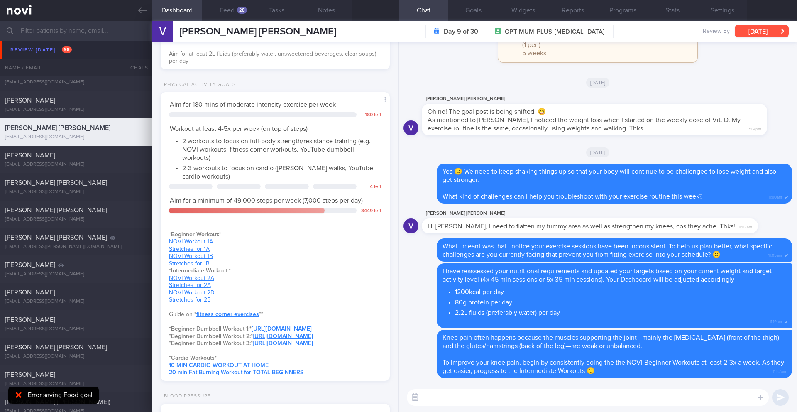
click at [749, 35] on button "[DATE]" at bounding box center [762, 31] width 54 height 12
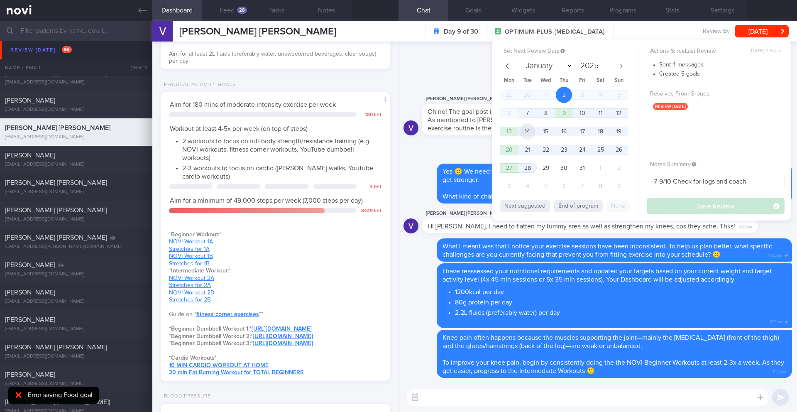
click at [529, 129] on span "14" at bounding box center [527, 131] width 16 height 16
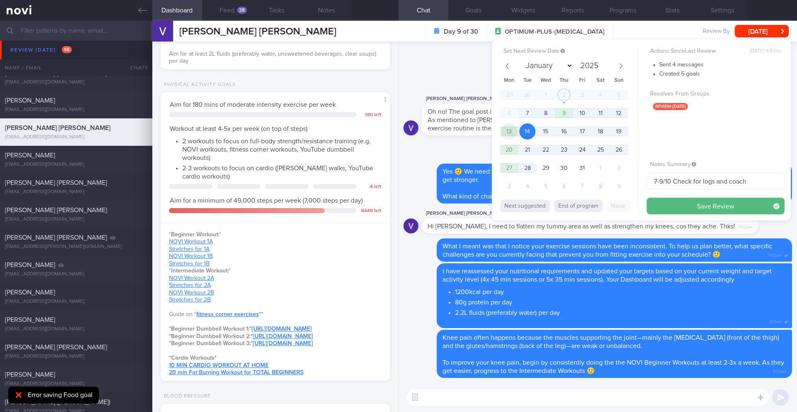
click at [514, 129] on span "13" at bounding box center [509, 131] width 16 height 16
drag, startPoint x: 663, startPoint y: 182, endPoint x: 644, endPoint y: 180, distance: 19.3
click at [644, 180] on div "Set Next Review Date [DATE] January February March April May June July August S…" at bounding box center [641, 129] width 299 height 181
click at [538, 132] on span "15" at bounding box center [545, 131] width 16 height 16
click at [527, 134] on span "14" at bounding box center [527, 131] width 16 height 16
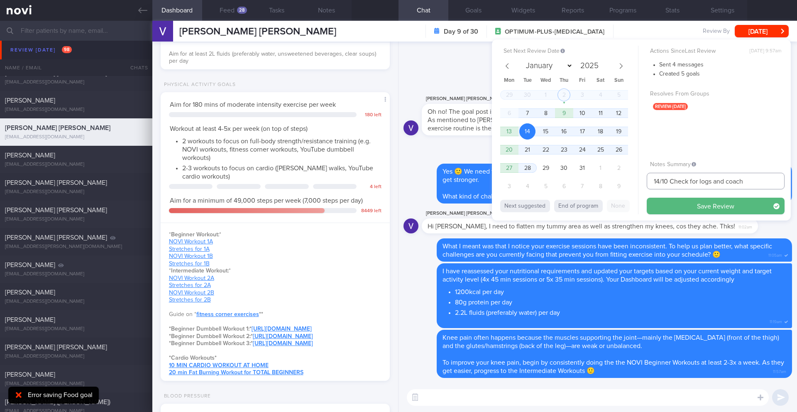
drag, startPoint x: 693, startPoint y: 182, endPoint x: 768, endPoint y: 185, distance: 74.8
click at [768, 185] on input "14/10 Check for logs and coach" at bounding box center [716, 181] width 138 height 17
type input "14/10 Check exercise"
click at [753, 211] on button "Save Review" at bounding box center [716, 206] width 138 height 17
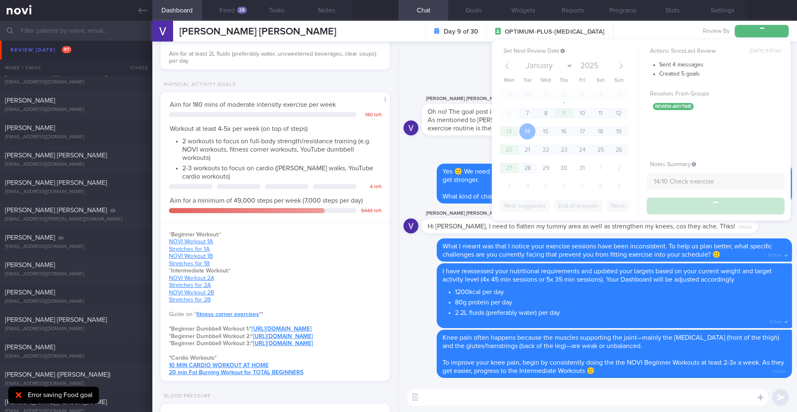
type input "14/10 Check exercise"
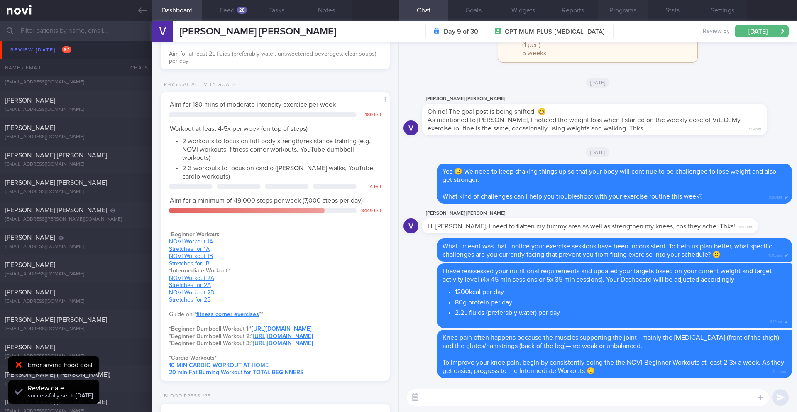
click at [616, 14] on button "Programs" at bounding box center [623, 10] width 50 height 21
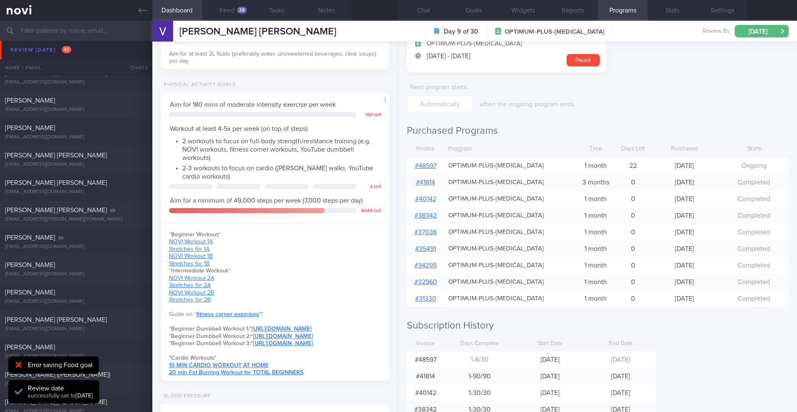
scroll to position [64, 0]
click at [140, 17] on link at bounding box center [76, 10] width 152 height 21
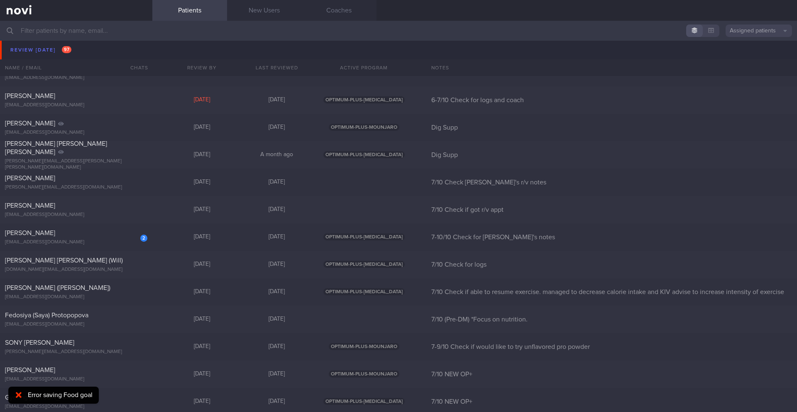
scroll to position [5214, 0]
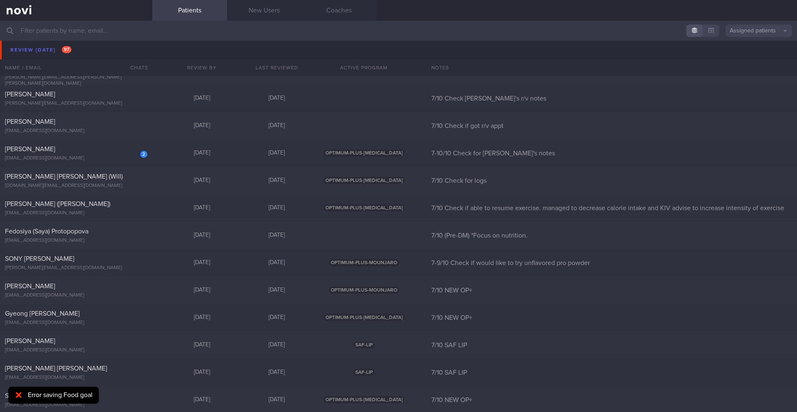
click at [20, 398] on icon at bounding box center [19, 395] width 6 height 8
click at [67, 153] on div "[PERSON_NAME]" at bounding box center [75, 149] width 140 height 8
select select "9"
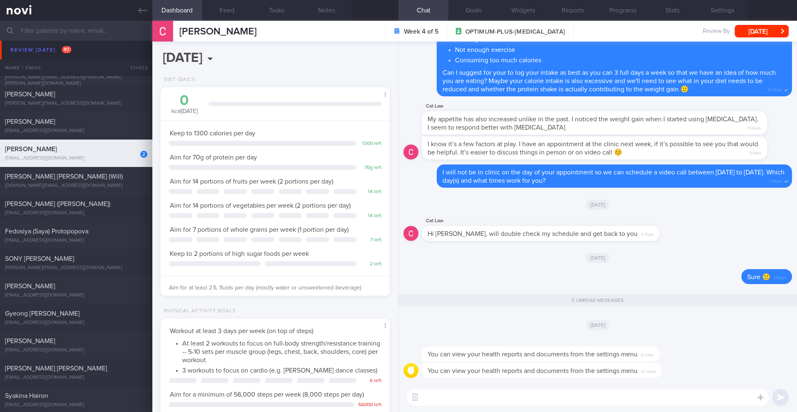
scroll to position [116, 208]
click at [140, 12] on icon at bounding box center [142, 10] width 9 height 6
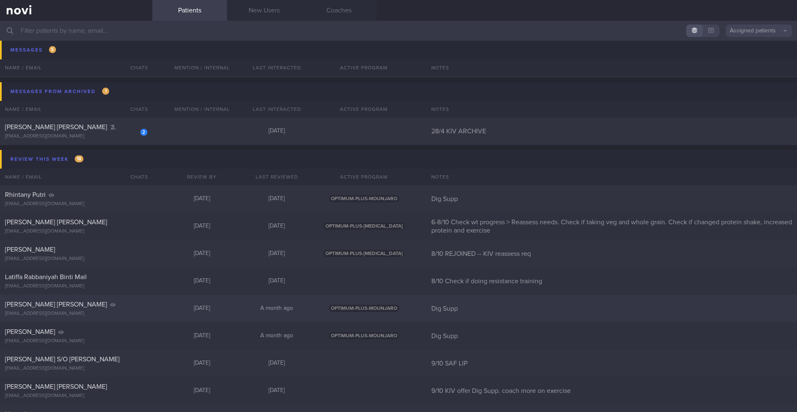
scroll to position [5731, 0]
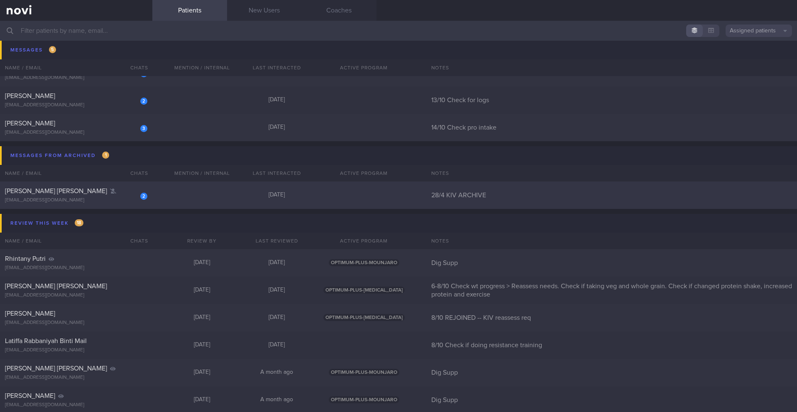
click at [108, 191] on div "[PERSON_NAME] [PERSON_NAME]" at bounding box center [75, 191] width 140 height 8
select select "9"
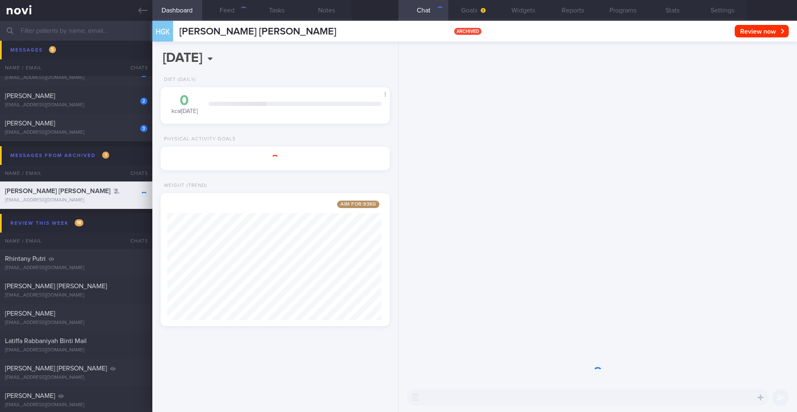
scroll to position [116, 208]
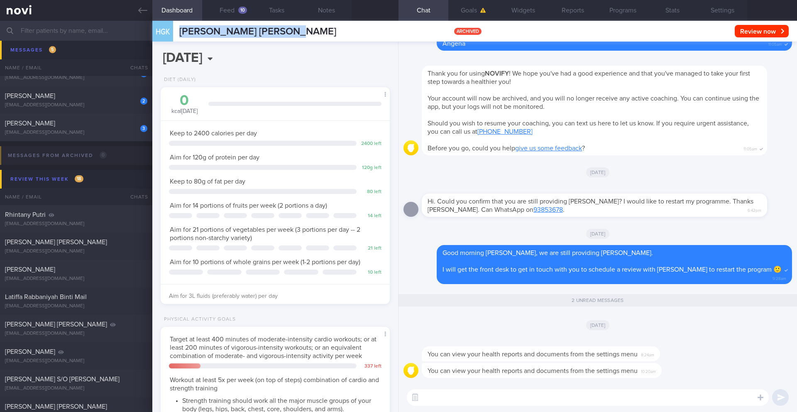
drag, startPoint x: 278, startPoint y: 32, endPoint x: 174, endPoint y: 32, distance: 104.2
click at [174, 32] on div "HGK [PERSON_NAME] [PERSON_NAME] [PERSON_NAME] [PERSON_NAME] [EMAIL_ADDRESS][DOM…" at bounding box center [474, 31] width 645 height 21
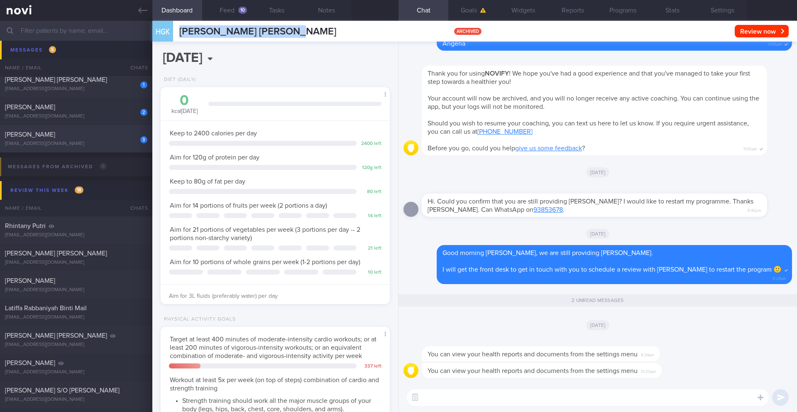
scroll to position [5717, 0]
click at [103, 147] on div "[EMAIL_ADDRESS][DOMAIN_NAME]" at bounding box center [76, 146] width 142 height 6
type input "14/10 Check pro intake"
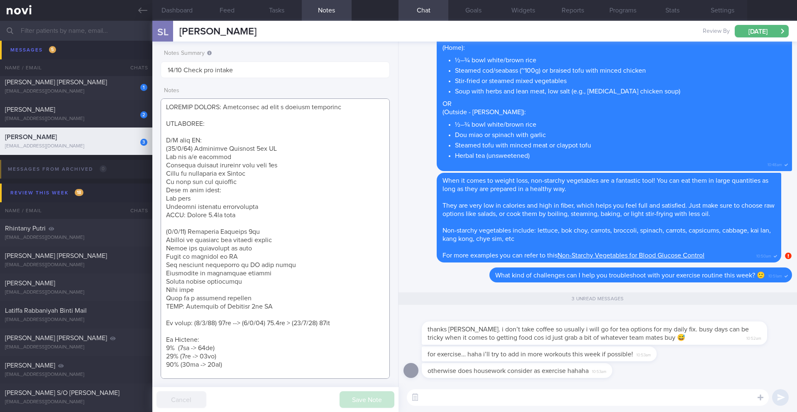
click at [164, 108] on textarea at bounding box center [275, 238] width 229 height 280
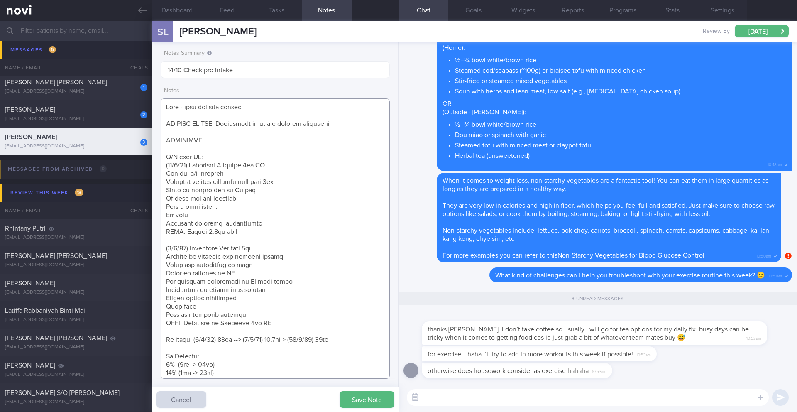
type textarea "Diet - does not take coffee SUPPORT NEEDED: Motivation to have a healthy lifest…"
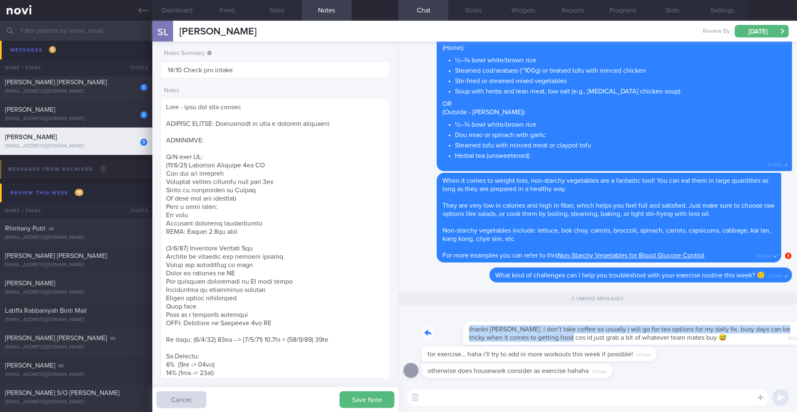
drag, startPoint x: 425, startPoint y: 333, endPoint x: 533, endPoint y: 336, distance: 108.4
click at [533, 336] on div "thanks [PERSON_NAME]. i don’t take coffee so usually i will go for tea options …" at bounding box center [607, 327] width 370 height 33
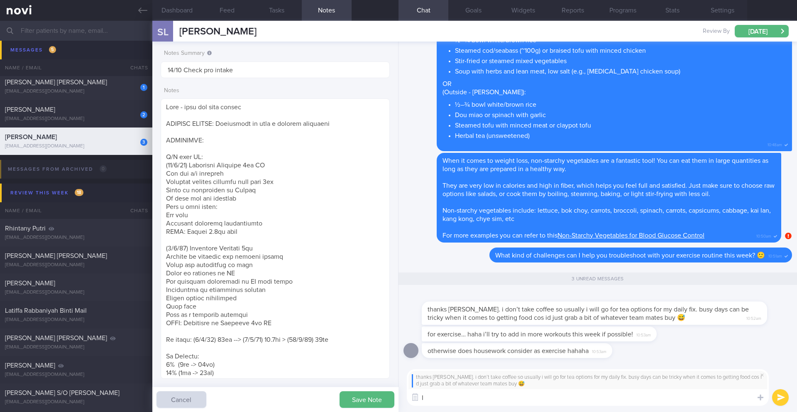
type textarea "I"
click at [217, 10] on button "Feed" at bounding box center [227, 10] width 50 height 21
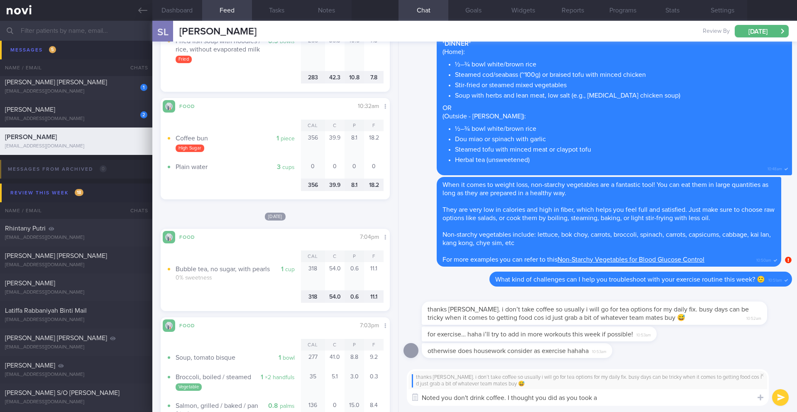
scroll to position [1529, 0]
click at [636, 401] on textarea "Noted you don't drink coffee. I thought you did as you took a" at bounding box center [588, 397] width 362 height 17
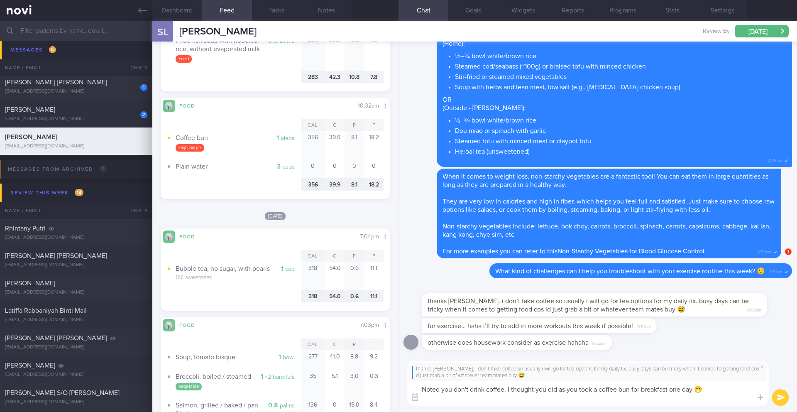
scroll to position [0, 0]
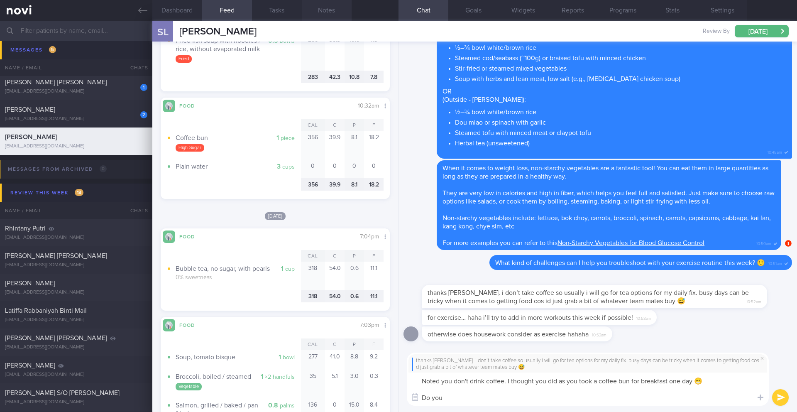
type textarea "Noted you don't drink coffee. I thought you did as you took a coffee bun for br…"
click at [317, 11] on button "Notes" at bounding box center [327, 10] width 50 height 21
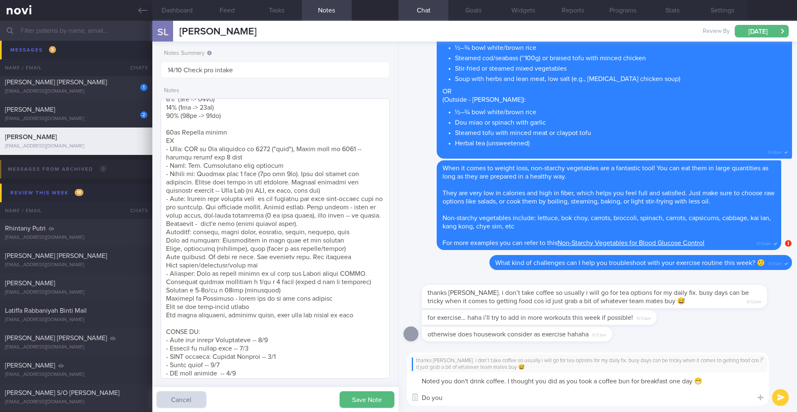
scroll to position [313, 0]
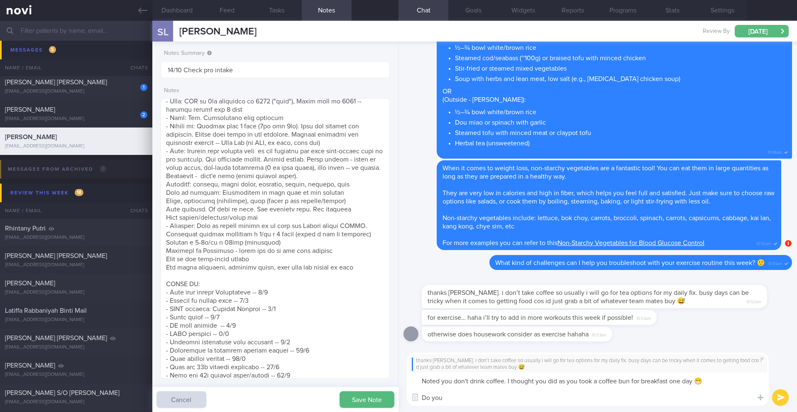
click at [483, 396] on textarea "Noted you don't drink coffee. I thought you did as you took a coffee bun for br…" at bounding box center [588, 388] width 362 height 33
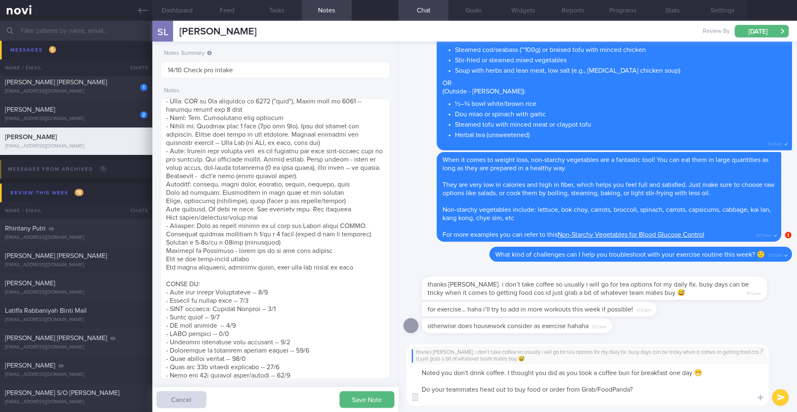
type textarea "Noted you don't drink coffee. I thought you did as you took a coffee bun for br…"
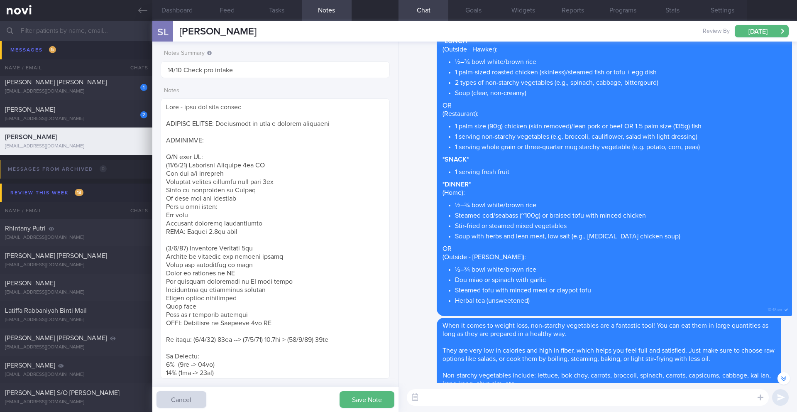
scroll to position [-133, 0]
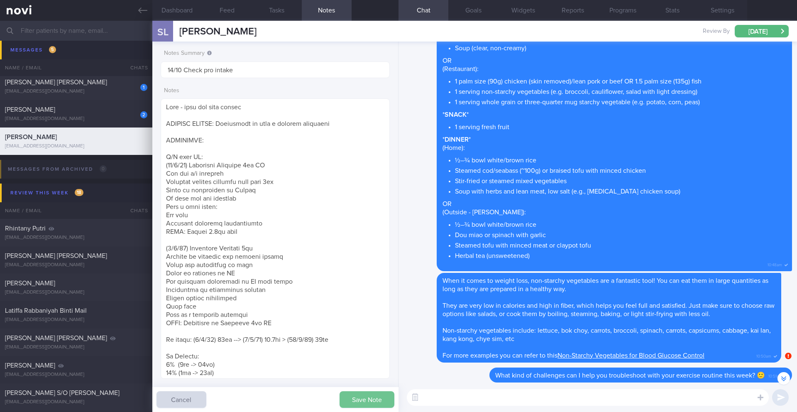
click at [376, 403] on button "Save Note" at bounding box center [366, 399] width 55 height 17
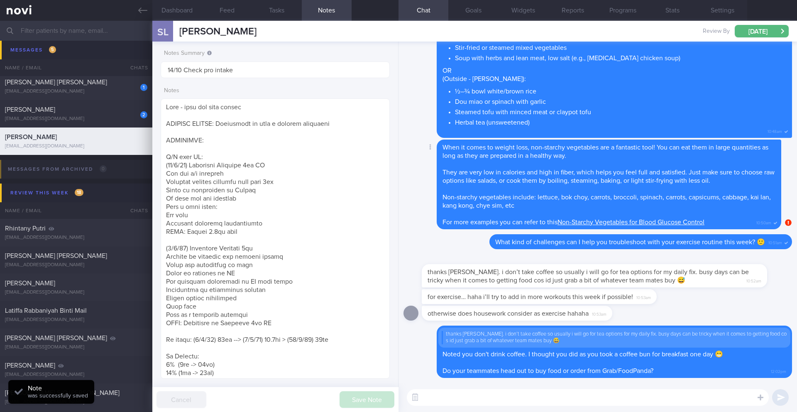
scroll to position [0, 0]
drag, startPoint x: 425, startPoint y: 297, endPoint x: 504, endPoint y: 295, distance: 78.5
click at [504, 295] on div "for exercise… haha i’ll try to add in more workouts this week if possible! 10:5…" at bounding box center [552, 295] width 260 height 15
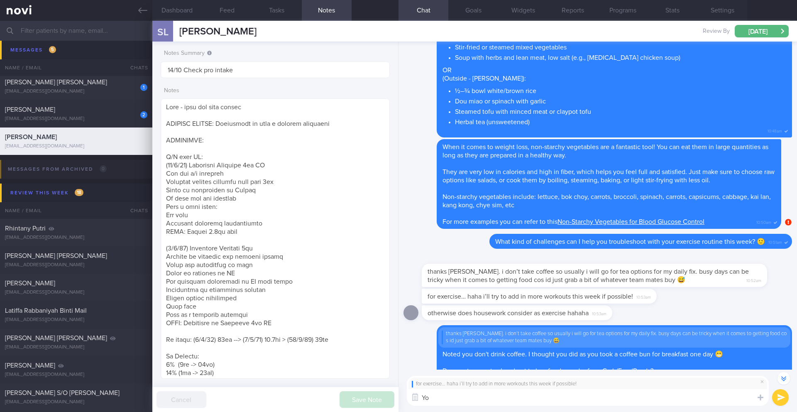
type textarea "Y"
type textarea "S"
click at [763, 383] on span at bounding box center [762, 381] width 10 height 10
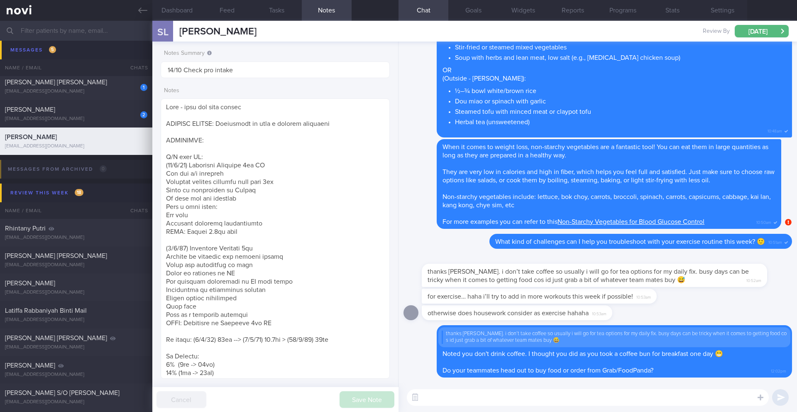
click at [452, 396] on textarea at bounding box center [588, 397] width 362 height 17
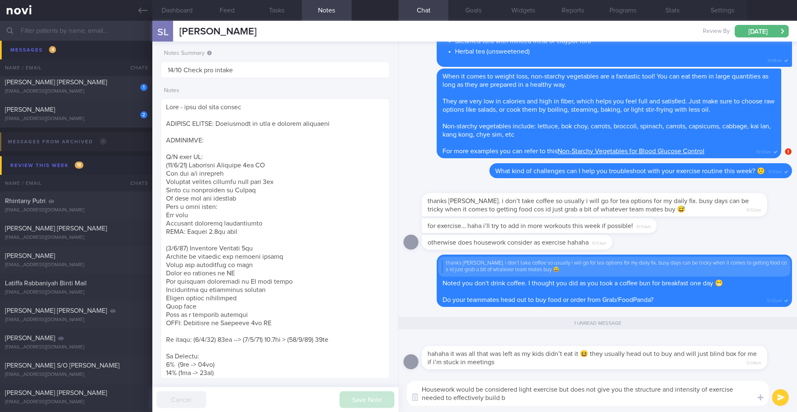
drag, startPoint x: 485, startPoint y: 399, endPoint x: 515, endPoint y: 399, distance: 30.3
click at [515, 399] on textarea "Housework would be considered light exercise but does not give you the structur…" at bounding box center [588, 393] width 362 height 25
type textarea "Housework would be considered light exercise but does not give you the structur…"
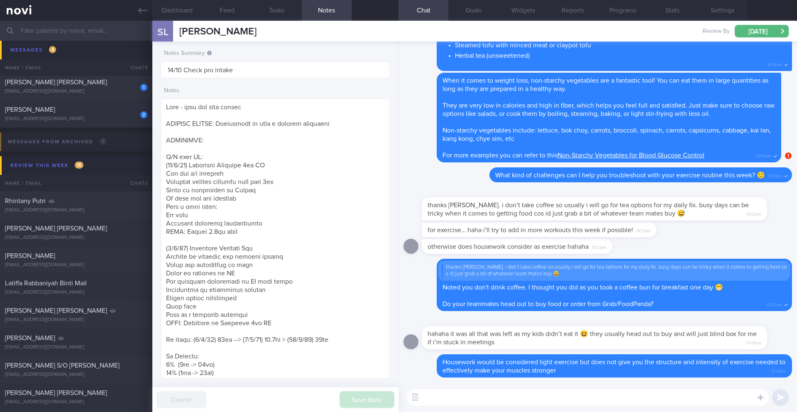
scroll to position [0, 0]
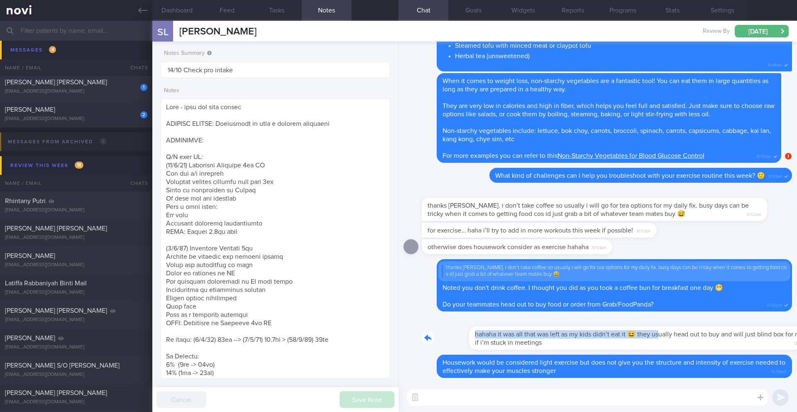
drag, startPoint x: 425, startPoint y: 335, endPoint x: 611, endPoint y: 337, distance: 186.4
click at [611, 337] on div "hahaha it was all that was left as my kids didn’t eat it 😆 they usually head ou…" at bounding box center [607, 332] width 370 height 33
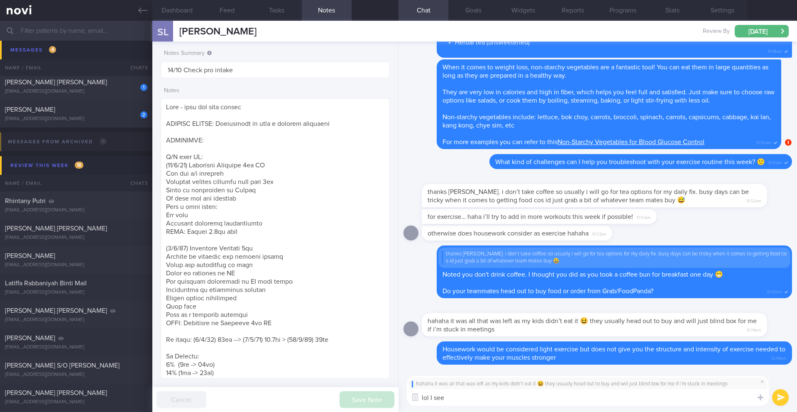
type textarea "lol I see!"
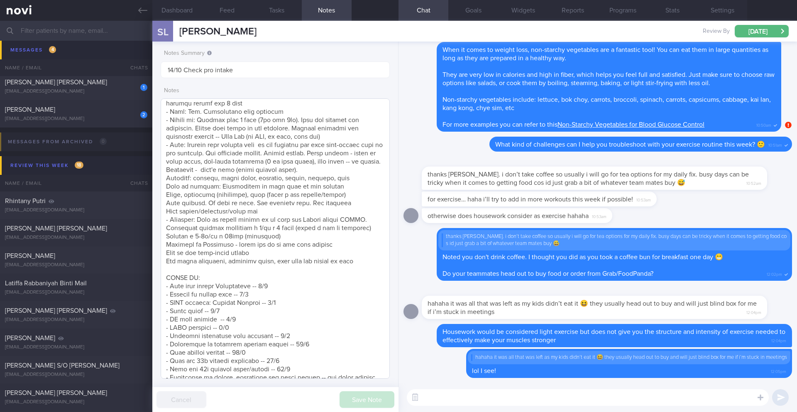
scroll to position [502, 0]
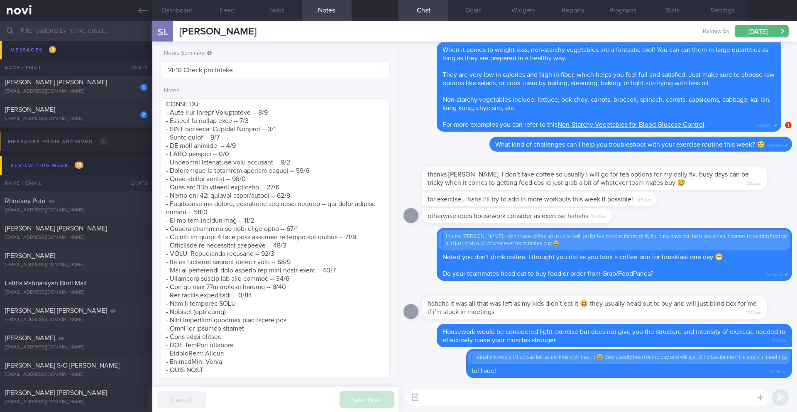
click at [477, 395] on textarea at bounding box center [588, 397] width 362 height 17
type textarea "What is your current exercise regimen?"
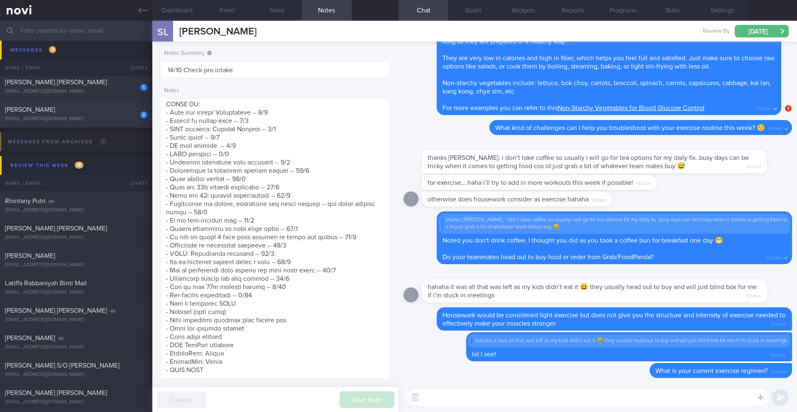
click at [54, 115] on div "2 [PERSON_NAME] [EMAIL_ADDRESS][DOMAIN_NAME]" at bounding box center [76, 113] width 152 height 17
type input "13/10 Check for logs"
type textarea "*Steps clocks may not be accurate as i dont always carry my mobile with me espe…"
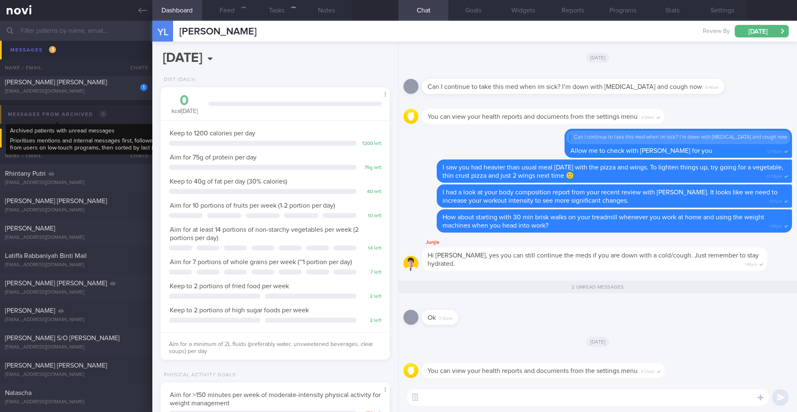
scroll to position [116, 208]
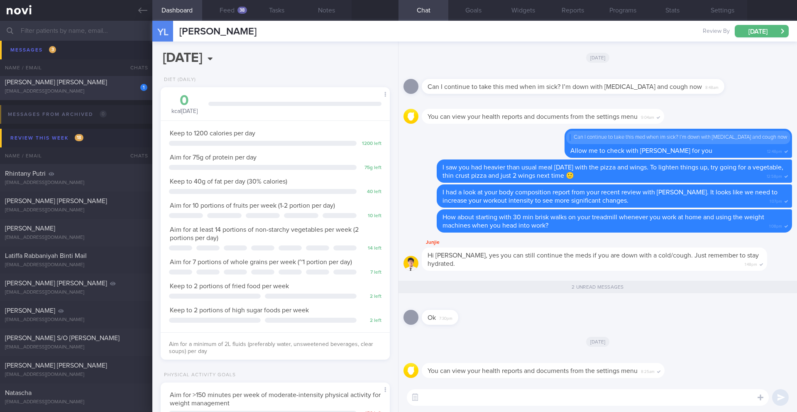
click at [59, 87] on div "1 [PERSON_NAME] [PERSON_NAME] [EMAIL_ADDRESS][DOMAIN_NAME]" at bounding box center [76, 86] width 152 height 17
type input "13/10 Check logs"
type textarea "**Loremip dolors ame cons** (85/4/87) adi eli seddoei tempo,in utla e dol ‘Magn…"
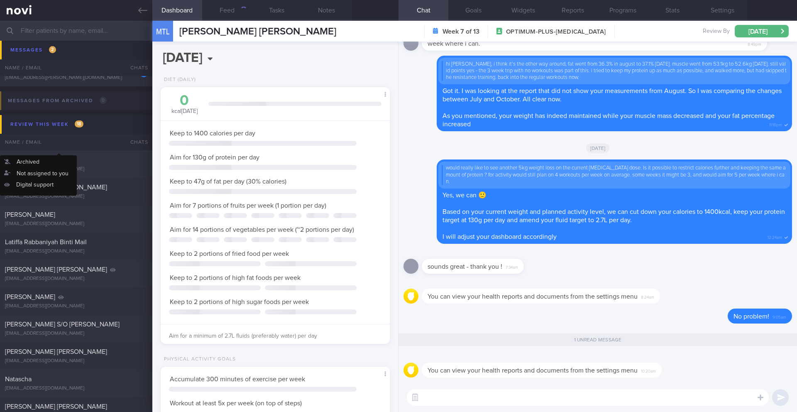
scroll to position [5621, 0]
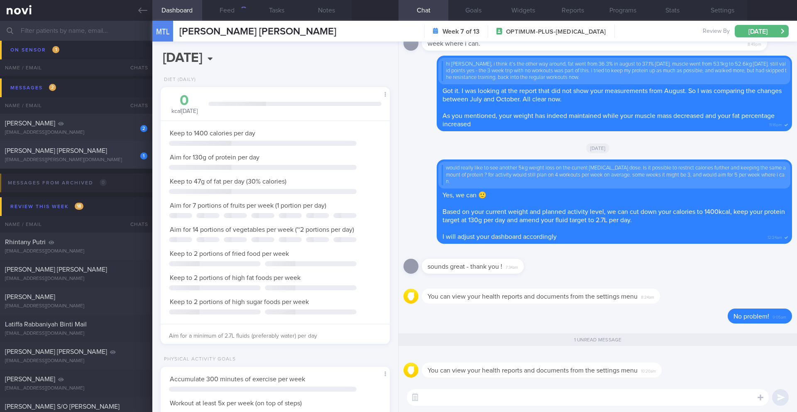
click at [114, 158] on div "[EMAIL_ADDRESS][PERSON_NAME][DOMAIN_NAME]" at bounding box center [76, 160] width 142 height 6
type input "13/10 Send info"
type textarea "SUPPORT NEEDED: CHALLENGE: Doctor REVIEWS: ([DATE]) Tolerated [MEDICAL_DATA] 1m…"
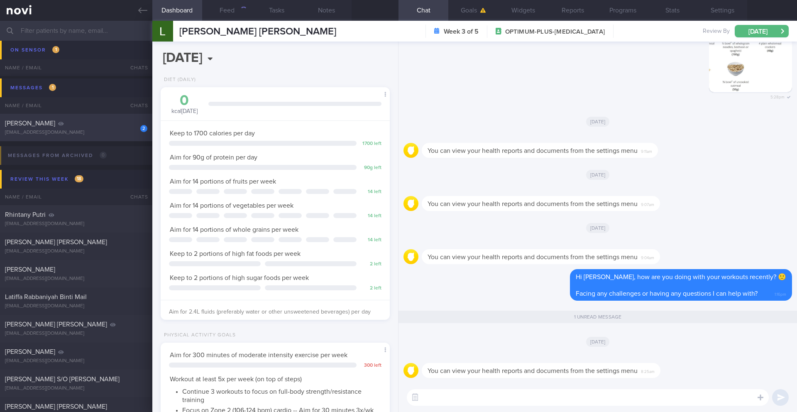
scroll to position [116, 208]
click at [83, 135] on div "[EMAIL_ADDRESS][DOMAIN_NAME]" at bounding box center [76, 132] width 142 height 6
type input "Dig Supp"
type textarea "SUPPORT NEEDED: CHALLENGE: R/V with JJ: ([DATE]) Continued on [MEDICAL_DATA] 1m…"
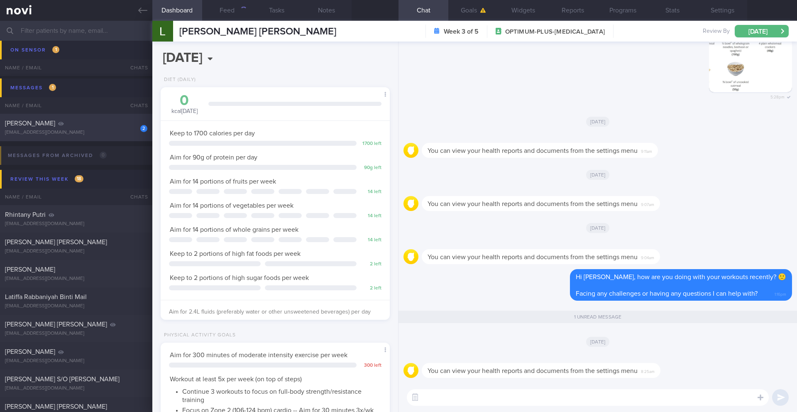
select select "10"
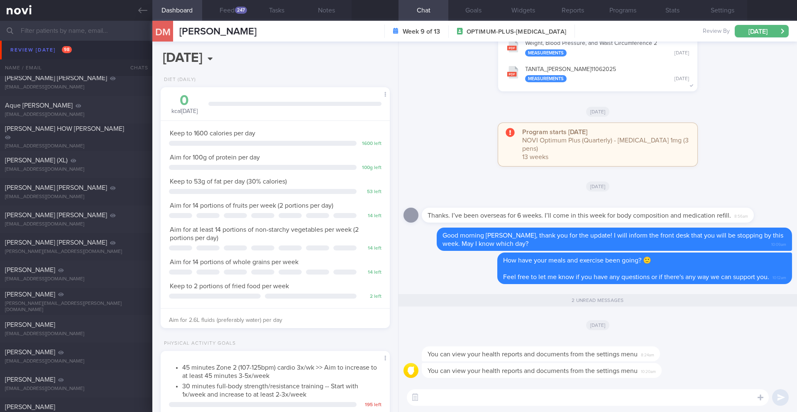
scroll to position [414909, 414817]
click at [727, 8] on button "Settings" at bounding box center [722, 10] width 50 height 21
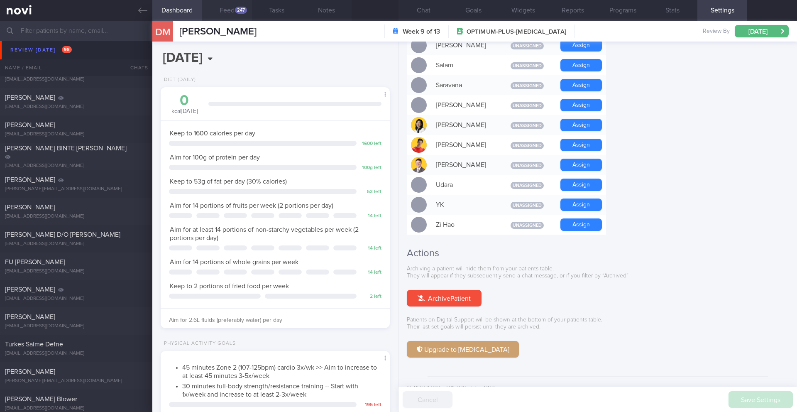
scroll to position [4040, 0]
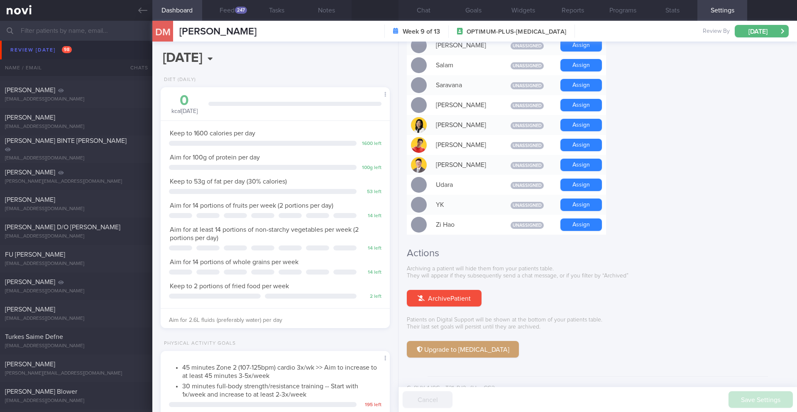
click at [92, 32] on input "text" at bounding box center [398, 31] width 797 height 20
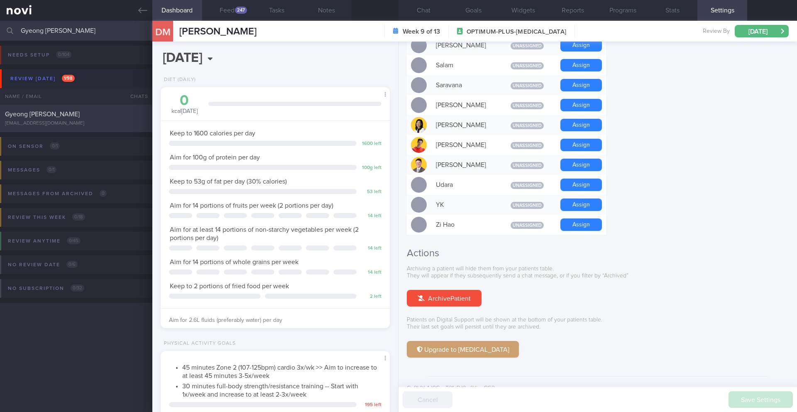
type input "Gyeong [PERSON_NAME]"
click at [51, 115] on span "Gyeong [PERSON_NAME]" at bounding box center [42, 114] width 75 height 7
type input "7/10 NEW OP+"
type textarea "SUPPORT NEEDED: Reminders, Positive Reinforcement CHALLENGE: - DIET - EXERCISE …"
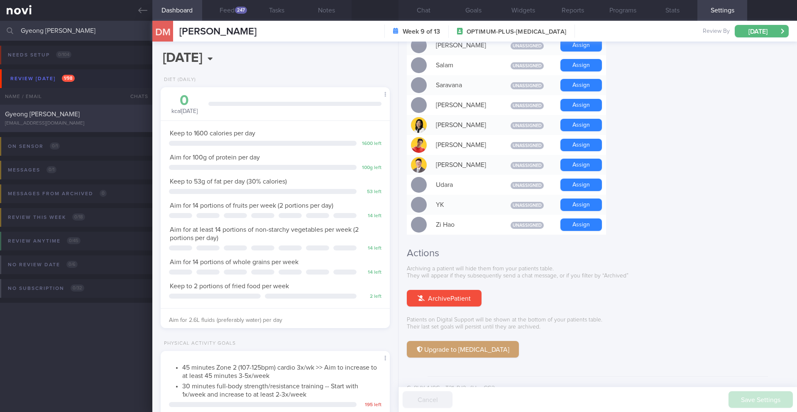
select select "9"
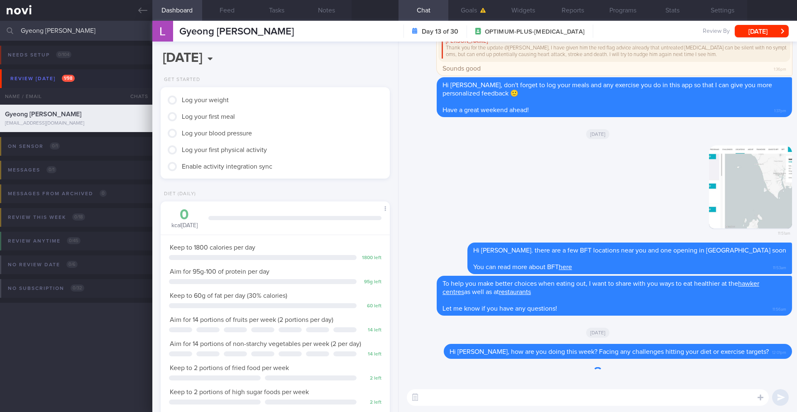
scroll to position [116, 208]
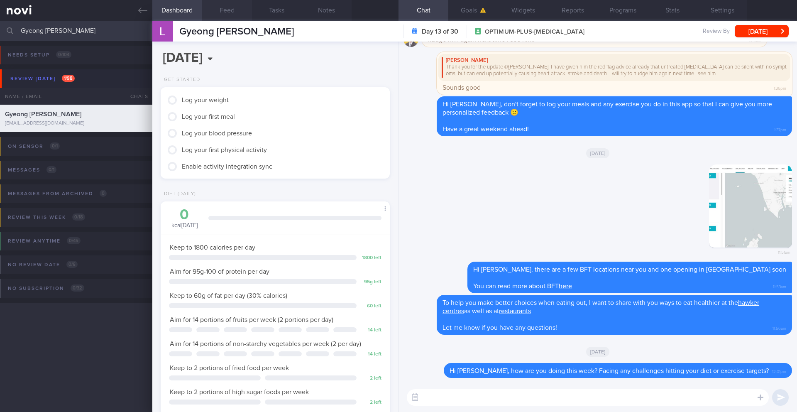
click at [224, 10] on button "Feed" at bounding box center [227, 10] width 50 height 21
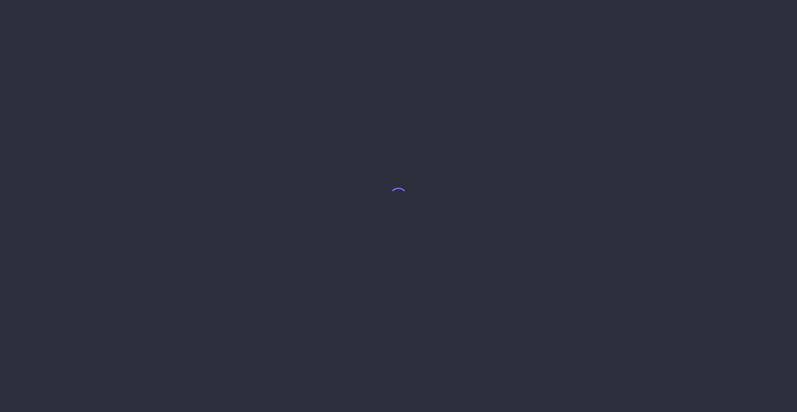
select select "9"
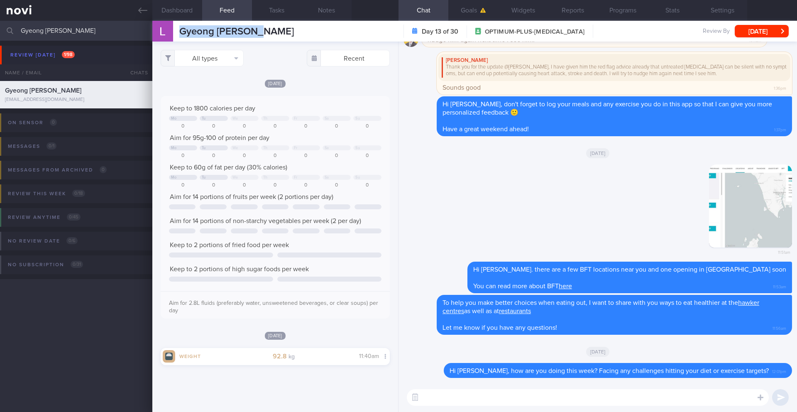
drag, startPoint x: 181, startPoint y: 33, endPoint x: 261, endPoint y: 35, distance: 80.9
click at [261, 35] on div "Gyeong Geon Lee Gyeong Geon Lee leegg.util@gmail.com Day 13 of 30 OPTIMUM-PLUS-…" at bounding box center [474, 31] width 645 height 21
copy span "Gyeong [PERSON_NAME]"
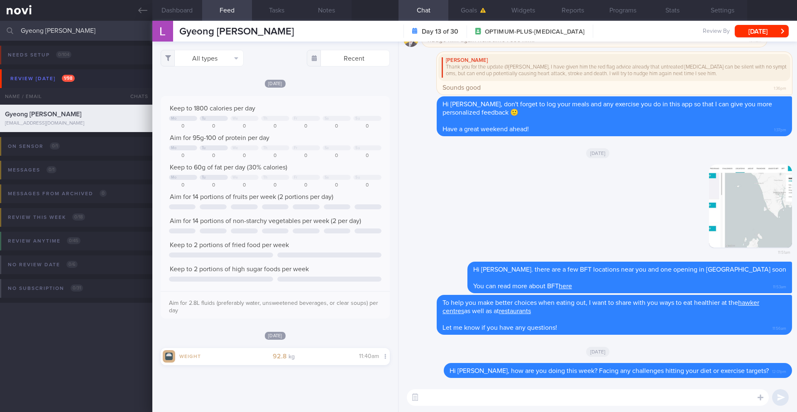
click at [463, 404] on textarea at bounding box center [588, 397] width 362 height 17
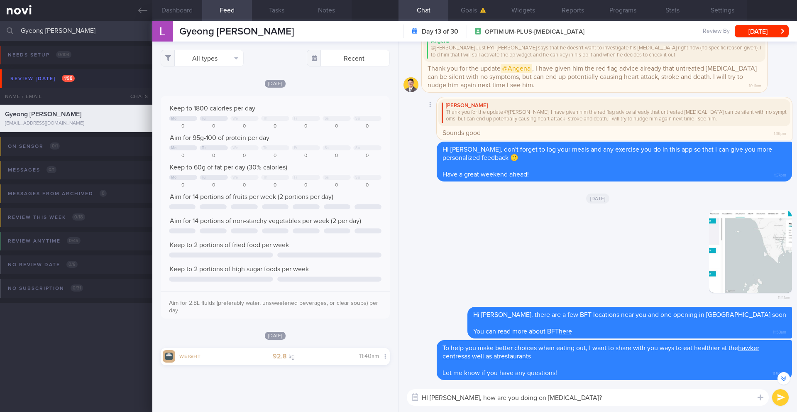
scroll to position [-60, 0]
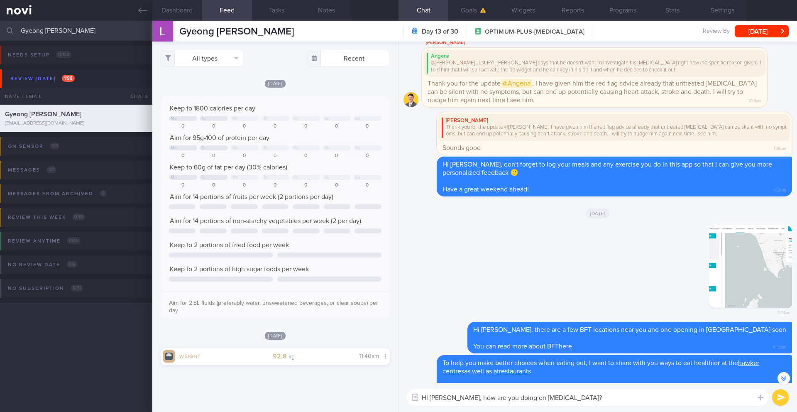
drag, startPoint x: 566, startPoint y: 397, endPoint x: 453, endPoint y: 399, distance: 112.9
click at [453, 399] on textarea "HI Mr Lee, how are you doing on Wegovy?" at bounding box center [588, 397] width 362 height 17
paste textarea "How are your meals and exercise going? Do you have any questions or concerns I …"
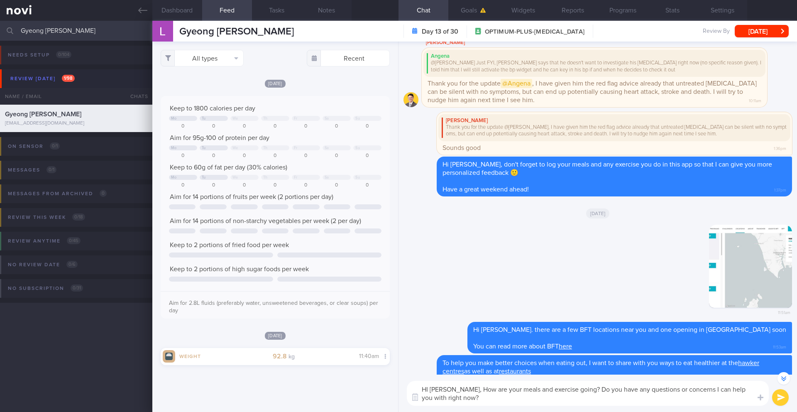
click at [457, 391] on textarea "HI Mr Lee, How are your meals and exercise going? Do you have any questions or …" at bounding box center [588, 393] width 362 height 25
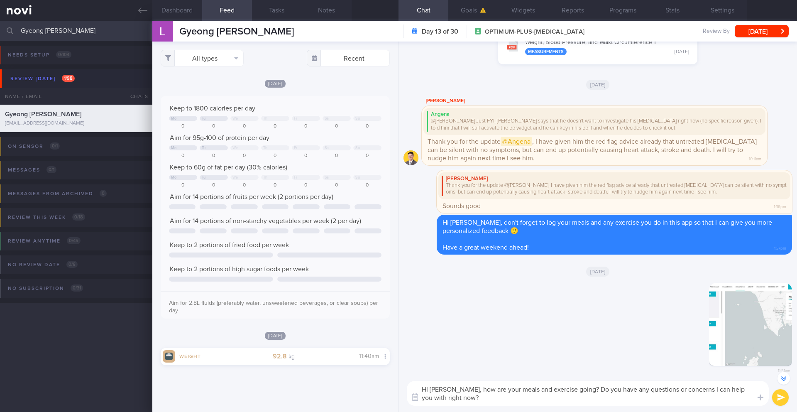
scroll to position [0, 0]
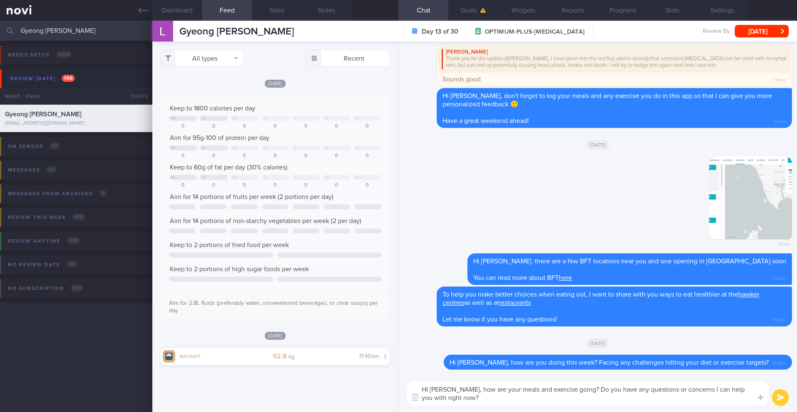
drag, startPoint x: 573, startPoint y: 389, endPoint x: 577, endPoint y: 402, distance: 13.9
click at [577, 402] on textarea "HI Mr Lee, how are your meals and exercise going? Do you have any questions or …" at bounding box center [588, 393] width 362 height 25
type textarea "HI Mr Lee, how are your meals and exercise going? Are you experiencing the inte…"
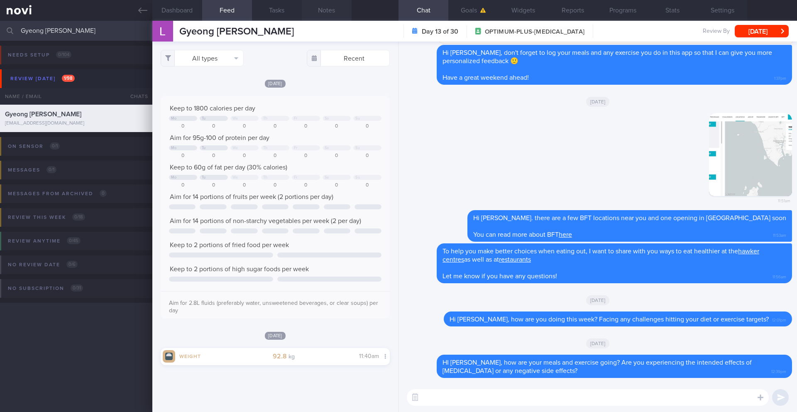
click at [322, 12] on button "Notes" at bounding box center [327, 10] width 50 height 21
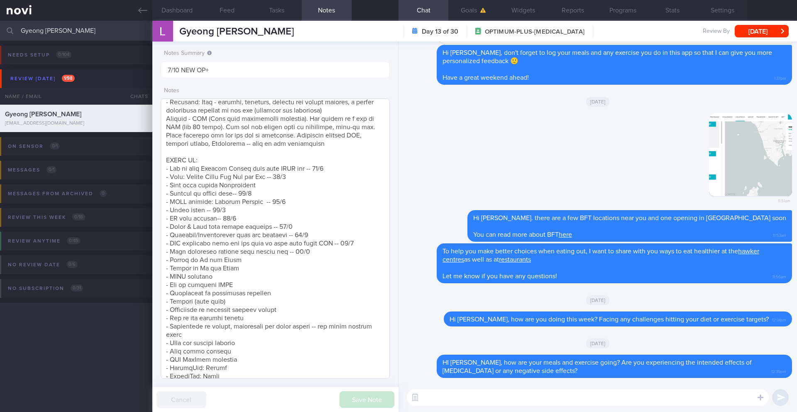
scroll to position [302, 0]
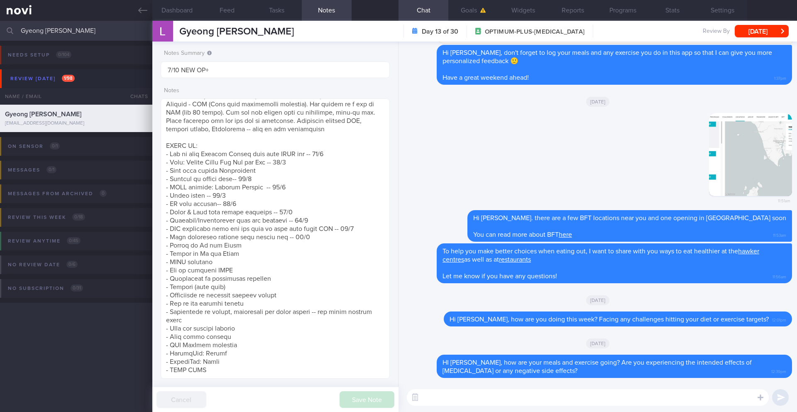
drag, startPoint x: 182, startPoint y: 8, endPoint x: 182, endPoint y: 26, distance: 17.8
click at [182, 8] on button "Dashboard" at bounding box center [177, 10] width 50 height 21
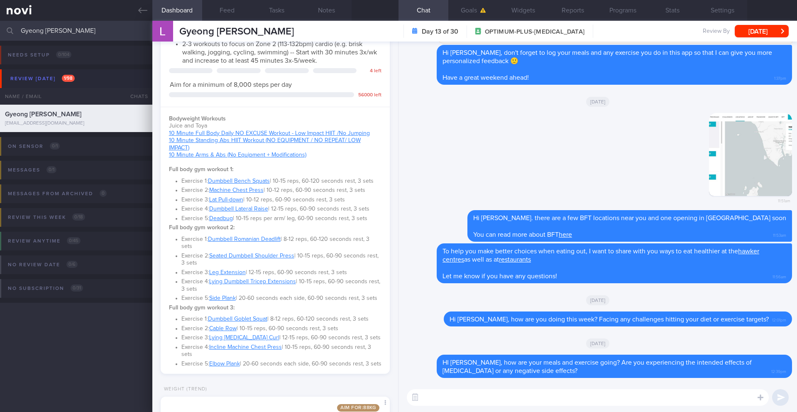
scroll to position [635, 0]
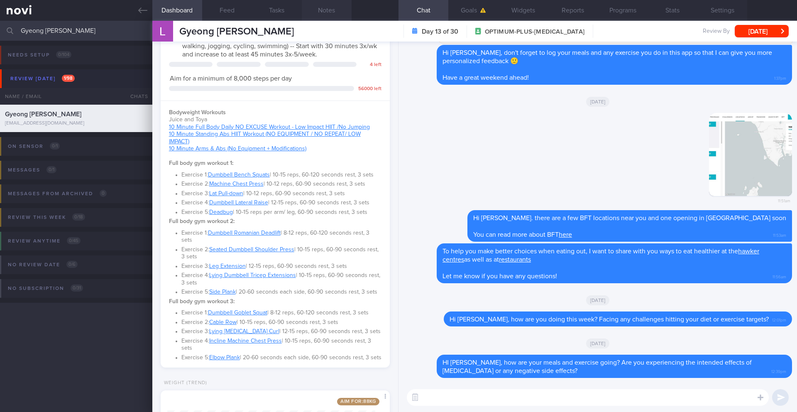
click at [332, 17] on button "Notes" at bounding box center [327, 10] width 50 height 21
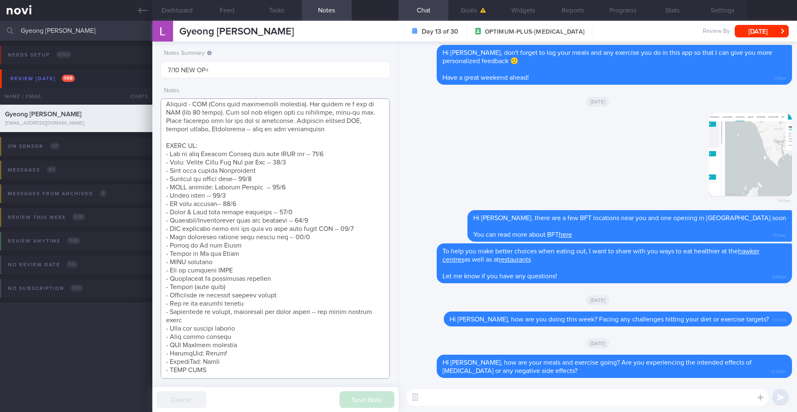
drag, startPoint x: 229, startPoint y: 256, endPoint x: 165, endPoint y: 252, distance: 64.5
click at [165, 252] on textarea at bounding box center [275, 238] width 229 height 280
click at [223, 351] on textarea at bounding box center [275, 238] width 229 height 280
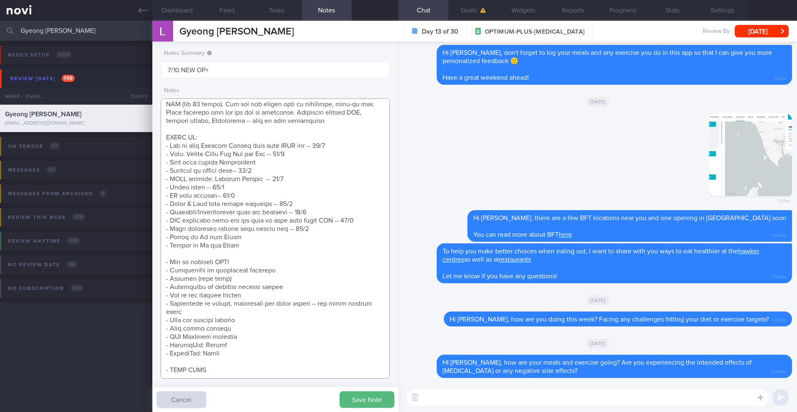
scroll to position [310, 0]
paste textarea "- NOVI workouts"
click at [208, 247] on textarea at bounding box center [275, 238] width 229 height 280
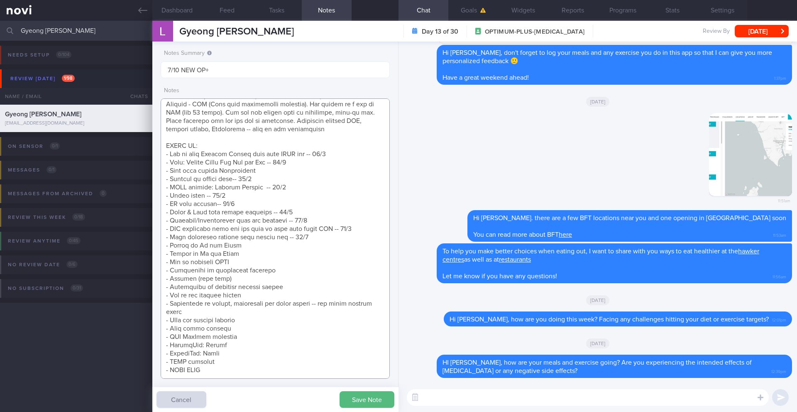
scroll to position [302, 0]
type textarea "SUPPORT NEEDED: Reminders, Positive Reinforcement CHALLENGE: - DIET - EXERCISE …"
click at [442, 397] on textarea at bounding box center [588, 397] width 362 height 17
type textarea "Just wanted to share the walking and hiking trails you can try around SG 🙂"
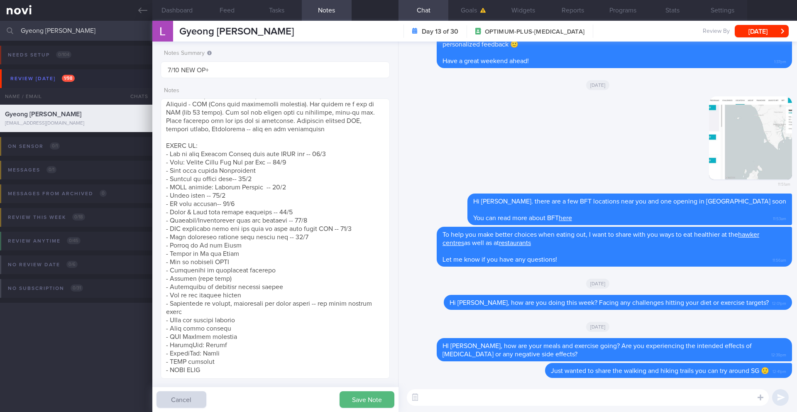
paste textarea "[Walking Trails](https://www.timeout.com/singapore/things-to-do/the-best-walkin…"
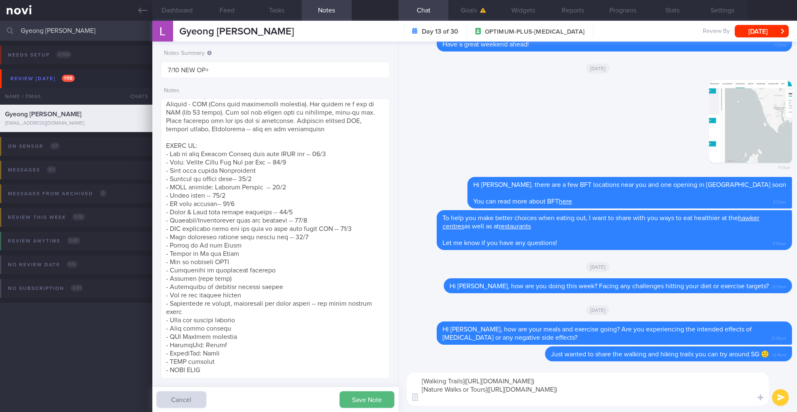
paste textarea "[25 best hiking trails in Singapore: From easy to challenging](https://thehoney…"
type textarea "[Walking Trails](https://www.timeout.com/singapore/things-to-do/the-best-walkin…"
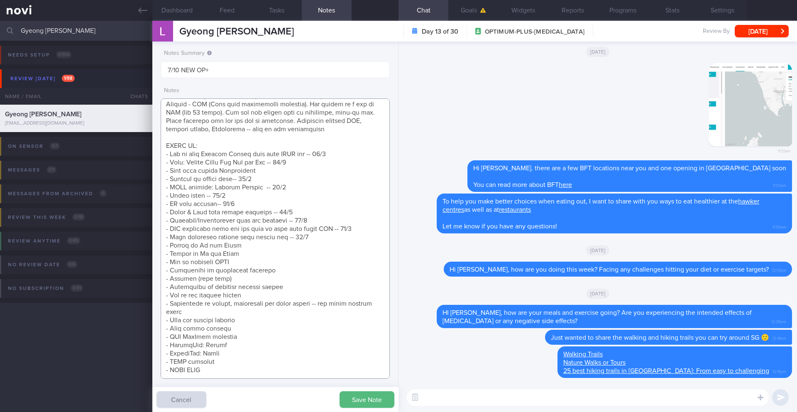
click at [259, 238] on textarea at bounding box center [275, 238] width 229 height 280
type textarea "SUPPORT NEEDED: Reminders, Positive Reinforcement CHALLENGE: - DIET - EXERCISE …"
click at [348, 400] on button "Save Note" at bounding box center [366, 399] width 55 height 17
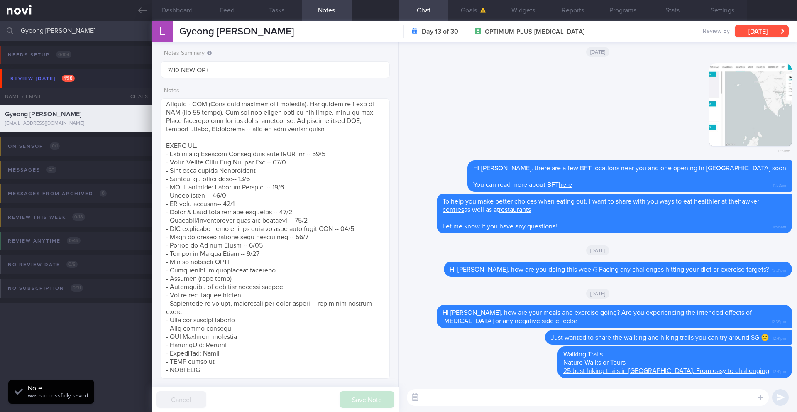
click at [746, 32] on button "[DATE]" at bounding box center [762, 31] width 54 height 12
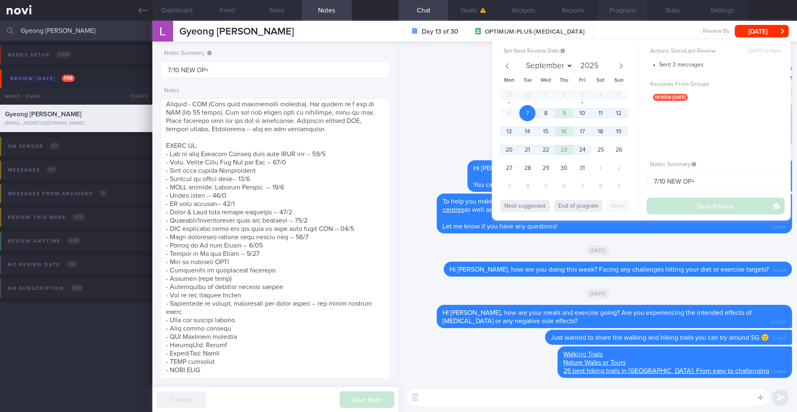
click at [615, 9] on button "Programs" at bounding box center [623, 10] width 50 height 21
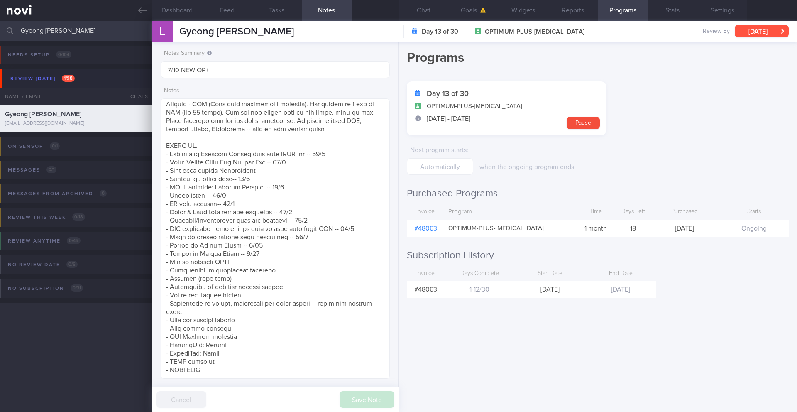
click at [768, 32] on button "[DATE]" at bounding box center [762, 31] width 54 height 12
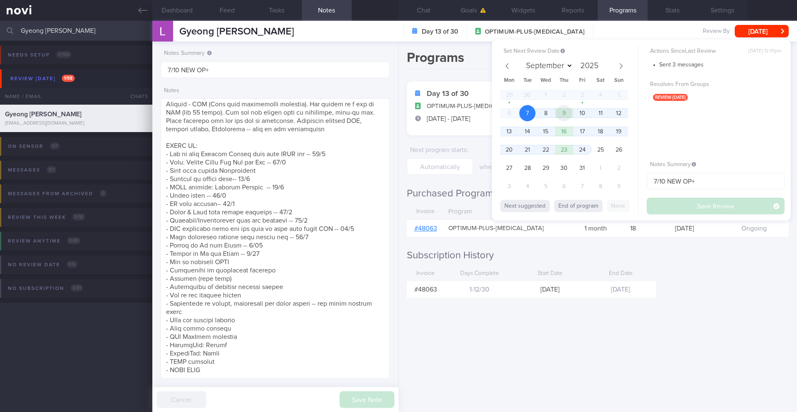
click at [566, 114] on span "9" at bounding box center [564, 113] width 16 height 16
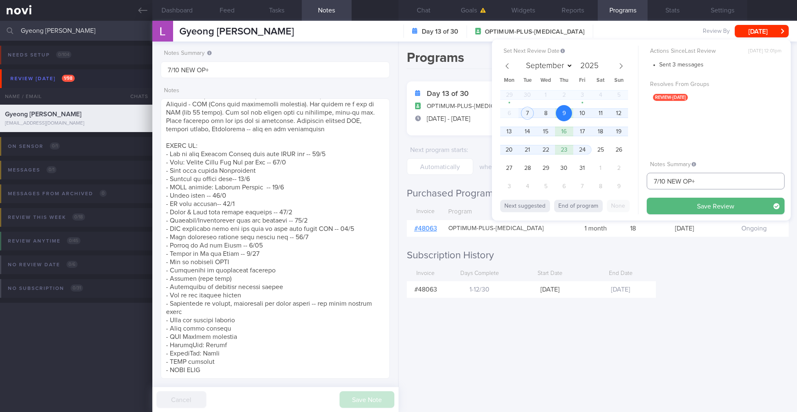
drag, startPoint x: 657, startPoint y: 182, endPoint x: 633, endPoint y: 182, distance: 23.2
click at [633, 182] on div "Set Next Review Date 9 Oct 2025 September October November December 2025 Mon Tu…" at bounding box center [641, 129] width 299 height 181
type input "10/10 NEW OP+"
click at [669, 210] on button "Save Review" at bounding box center [716, 206] width 138 height 17
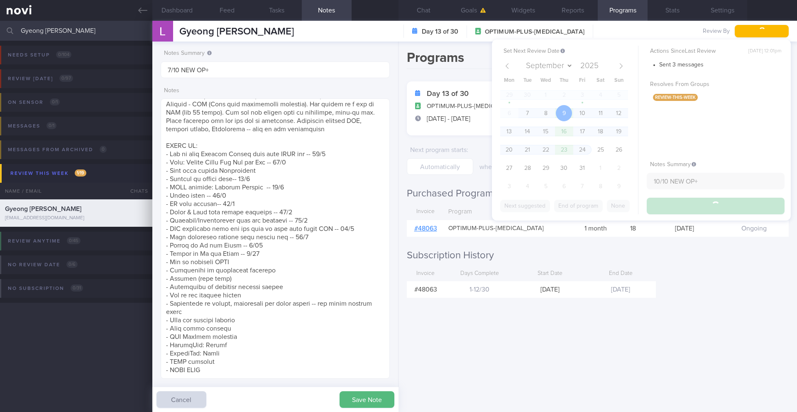
type input "10/10 NEW OP+"
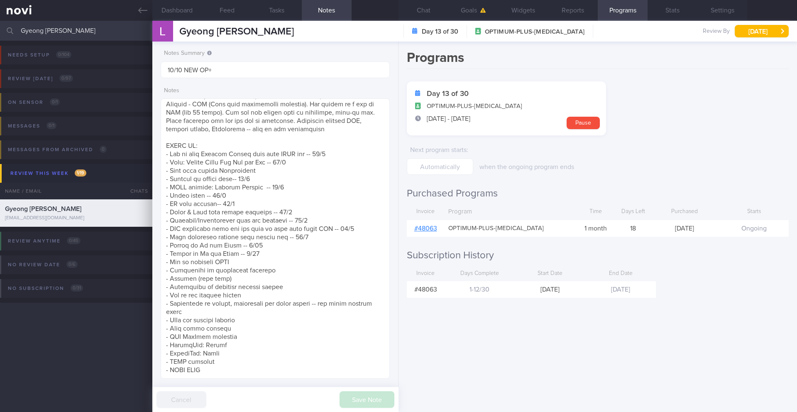
click at [68, 28] on input "Gyeong [PERSON_NAME]" at bounding box center [398, 31] width 797 height 20
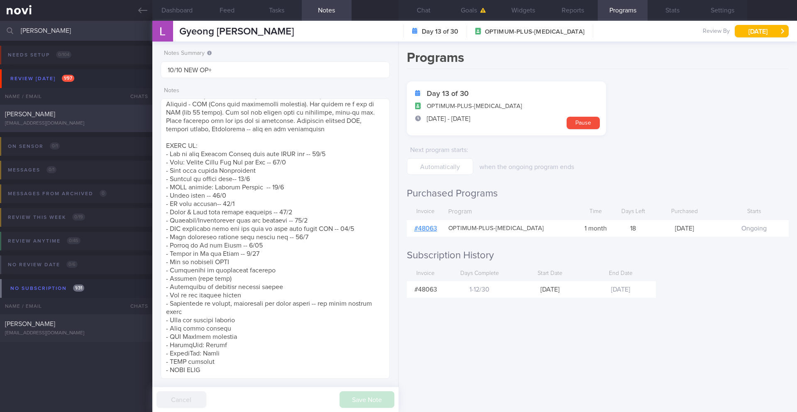
type input "[PERSON_NAME]"
click at [88, 124] on div "[EMAIL_ADDRESS][DOMAIN_NAME]" at bounding box center [76, 123] width 142 height 6
type input "2/10 SAF LIP"
type textarea "SUPPORT NEEDED: CHALLENGE: Wt Targets: 42yo Chinese male - Pmhx: Nil - Meds: Ni…"
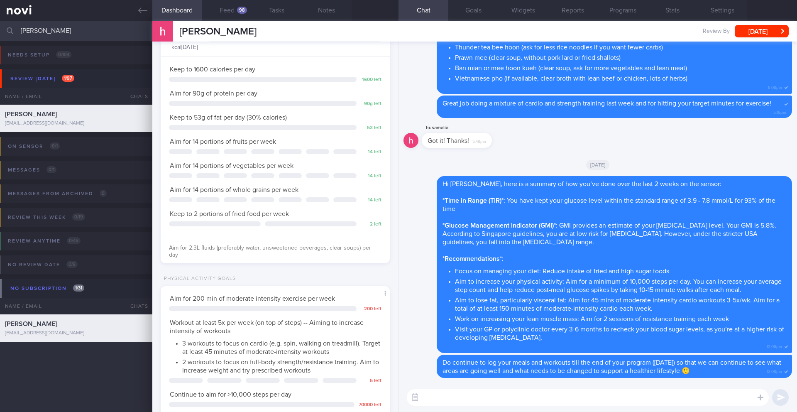
scroll to position [105, 212]
click at [627, 12] on button "Programs" at bounding box center [623, 10] width 50 height 21
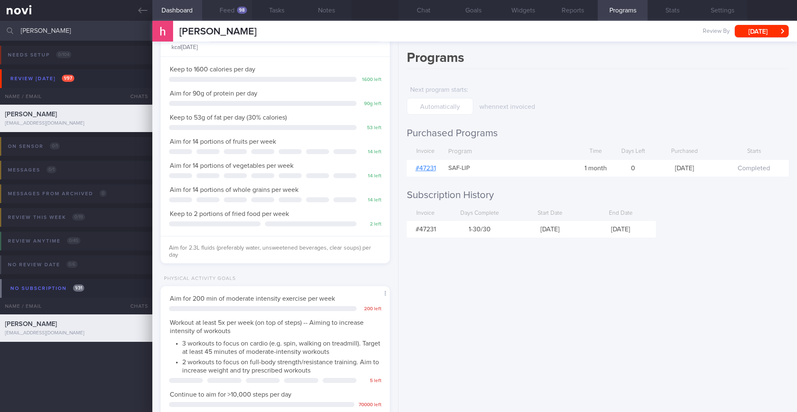
click at [239, 7] on div "98" at bounding box center [242, 10] width 10 height 7
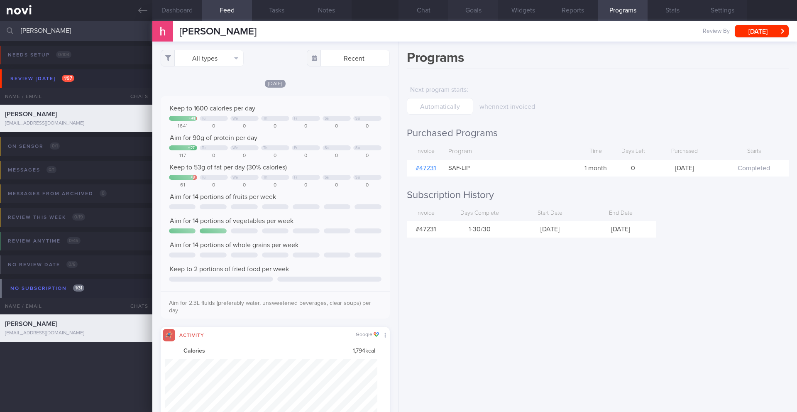
click at [472, 12] on button "Goals" at bounding box center [473, 10] width 50 height 21
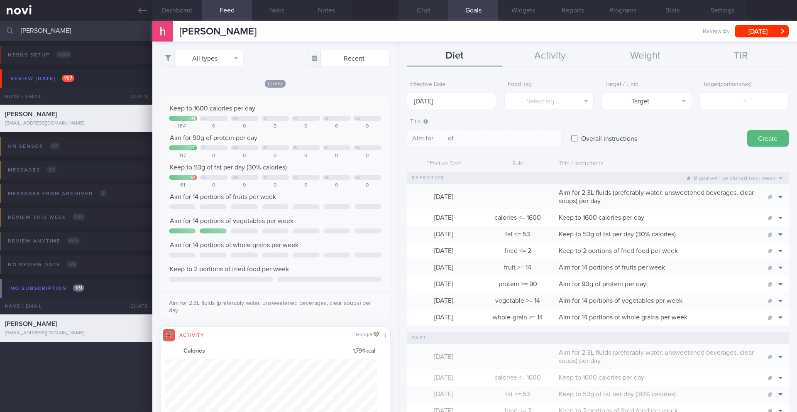
click at [426, 3] on button "Chat" at bounding box center [423, 10] width 50 height 21
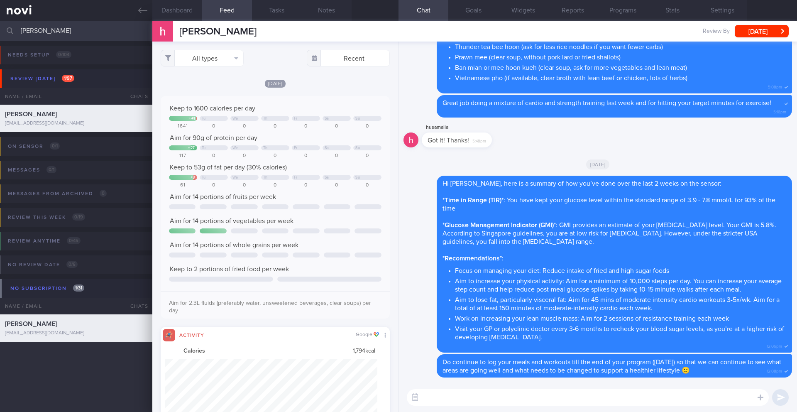
click at [518, 396] on textarea at bounding box center [588, 397] width 362 height 17
type textarea "Hi Neville,"
click at [218, 56] on button "All types" at bounding box center [202, 58] width 83 height 17
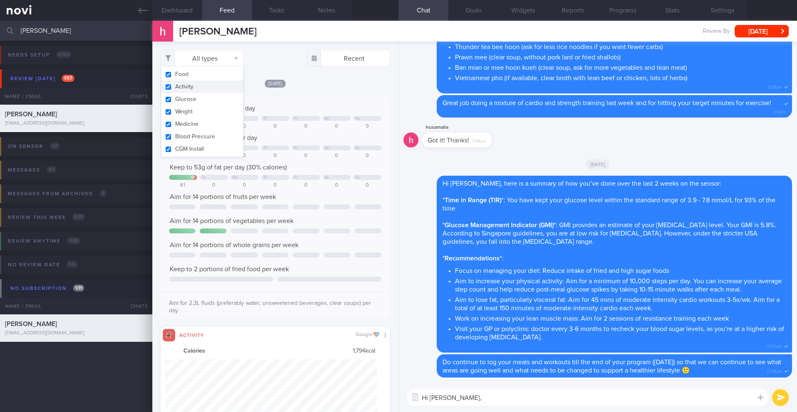
click at [223, 90] on button "Activity" at bounding box center [202, 87] width 82 height 12
checkbox input "false"
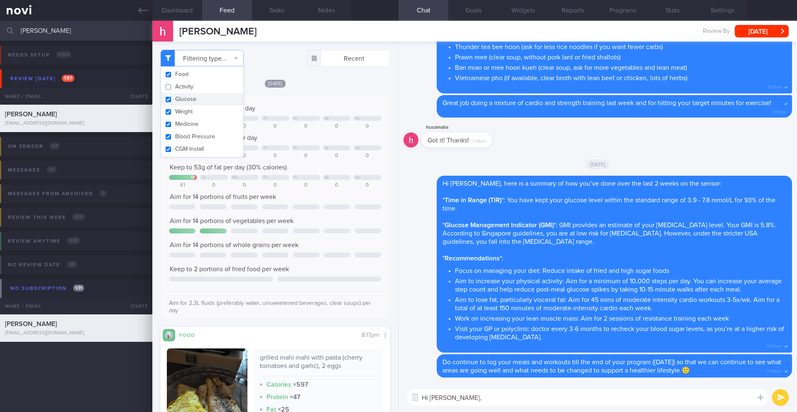
click at [297, 176] on div at bounding box center [306, 177] width 28 height 5
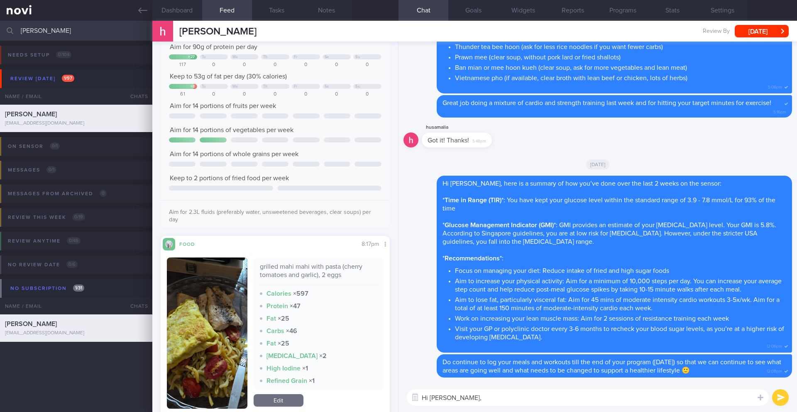
scroll to position [136, 0]
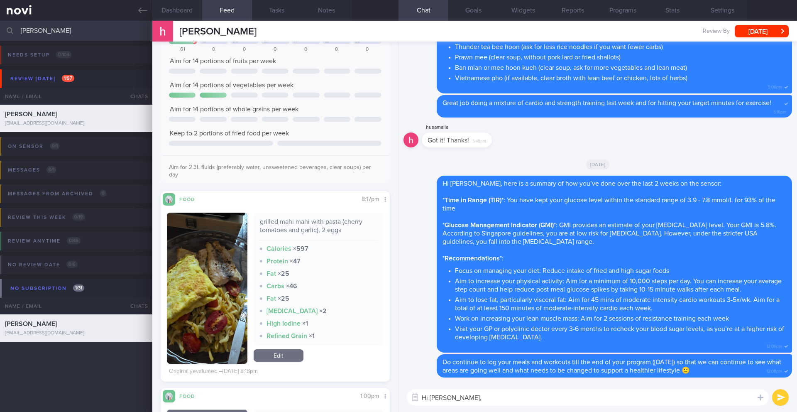
click at [490, 392] on textarea "Hi Neville," at bounding box center [588, 397] width 362 height 17
click at [488, 400] on textarea "Hi Neville," at bounding box center [588, 397] width 362 height 17
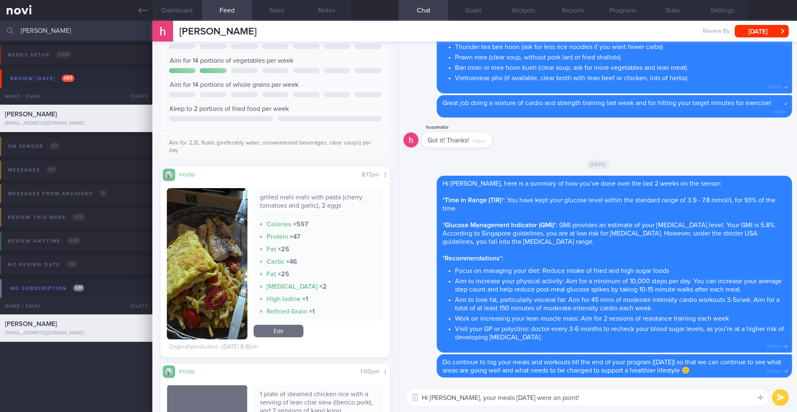
scroll to position [0, 0]
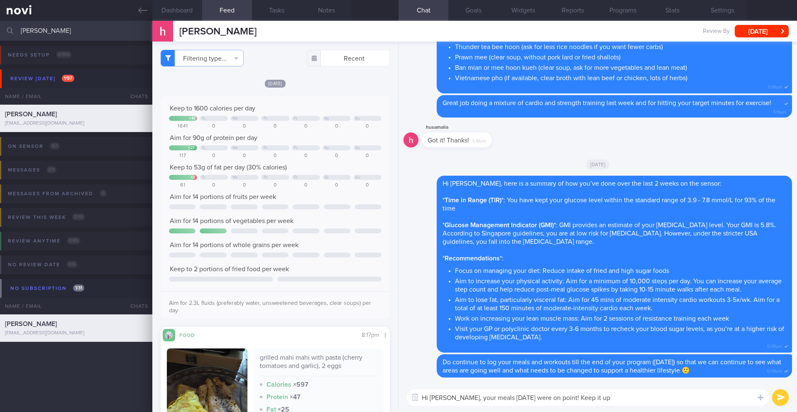
type textarea "Hi Neville, your meals last Monday were on point! Keep it up"
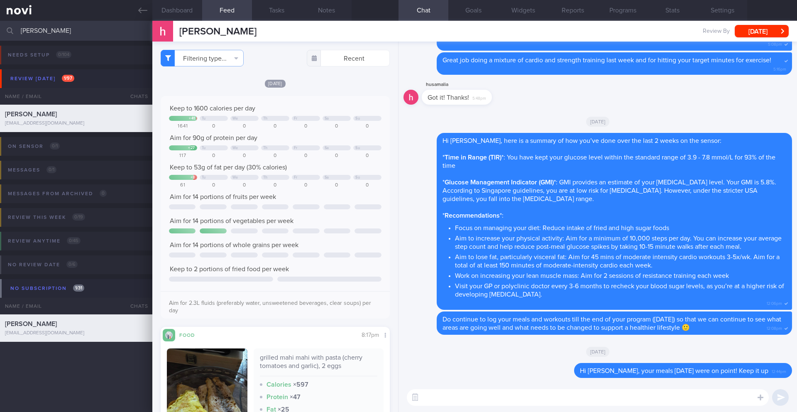
paste textarea "ust wanted to let you know that _____ 2025 will be the last day of your program…"
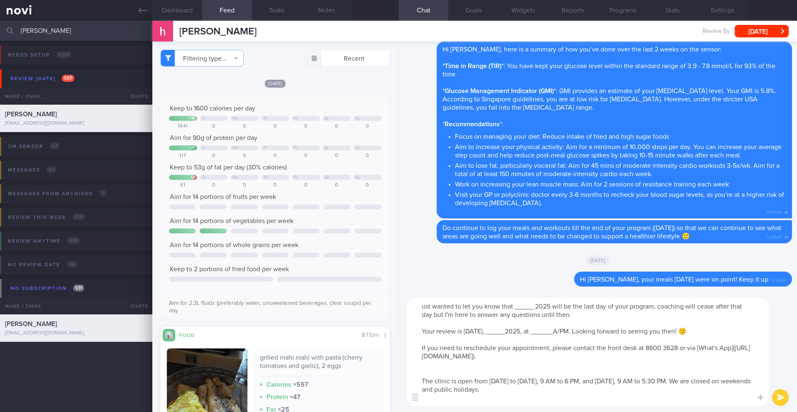
click at [420, 308] on textarea "ust wanted to let you know that _____ 2025 will be the last day of your program…" at bounding box center [588, 352] width 362 height 108
click at [612, 11] on button "Programs" at bounding box center [623, 10] width 50 height 21
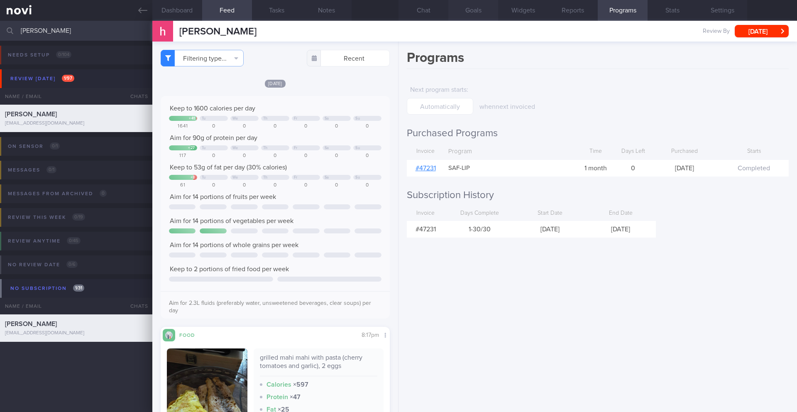
click at [481, 13] on button "Goals" at bounding box center [473, 10] width 50 height 21
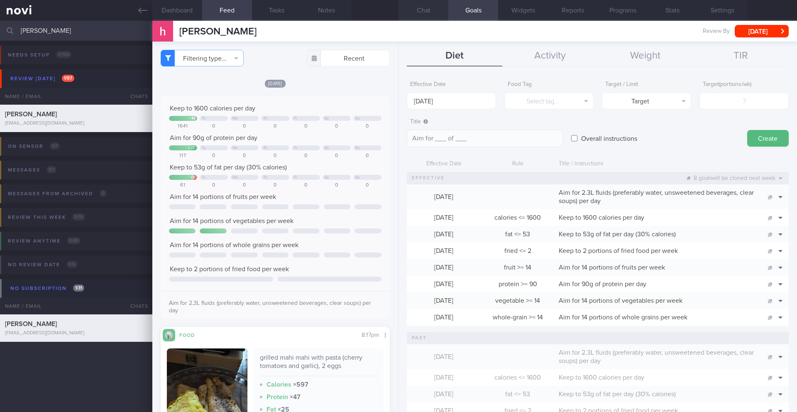
click at [425, 19] on button "Chat" at bounding box center [423, 10] width 50 height 21
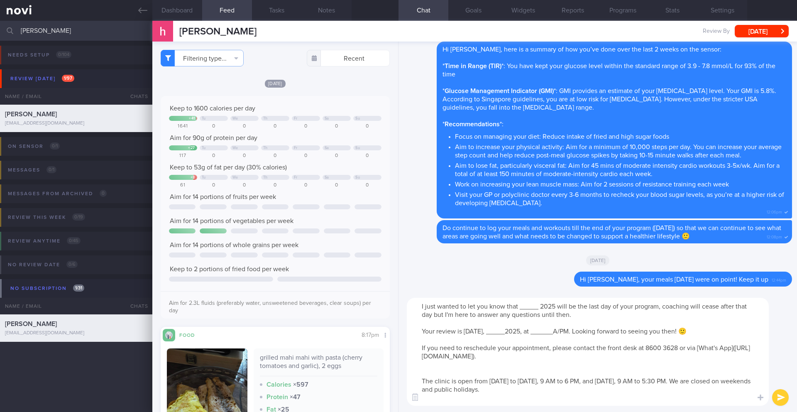
drag, startPoint x: 539, startPoint y: 305, endPoint x: 520, endPoint y: 305, distance: 19.5
click at [520, 305] on textarea "I just wanted to let you know that _____ 2025 will be the last day of your prog…" at bounding box center [588, 352] width 362 height 108
drag, startPoint x: 566, startPoint y: 307, endPoint x: 587, endPoint y: 306, distance: 20.8
click at [587, 306] on textarea "I just wanted to let you know that 4 October 2025 will be the last day of your …" at bounding box center [588, 352] width 362 height 108
drag, startPoint x: 725, startPoint y: 307, endPoint x: 758, endPoint y: 305, distance: 33.7
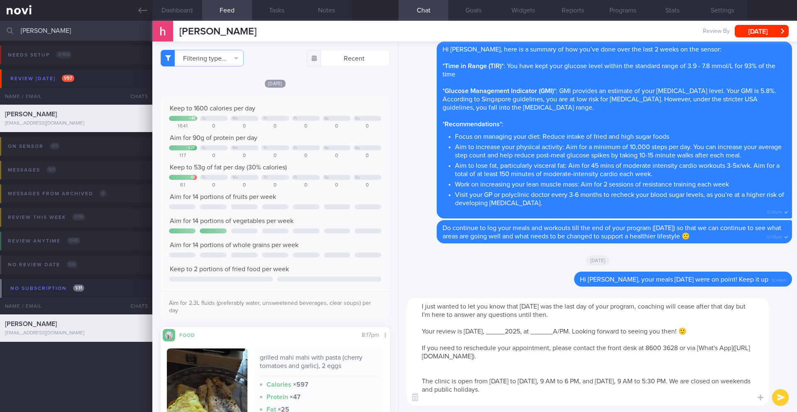
click at [758, 305] on textarea "I just wanted to let you know that 4 October 2025 was the last day of your prog…" at bounding box center [588, 352] width 362 height 108
click at [696, 308] on textarea "I just wanted to let you know that 4 October 2025 was the last day of your prog…" at bounding box center [588, 352] width 362 height 108
click at [723, 306] on textarea "I just wanted to let you know that 4 October 2025 was the last day of your prog…" at bounding box center [588, 352] width 362 height 108
drag, startPoint x: 419, startPoint y: 305, endPoint x: 549, endPoint y: 396, distance: 158.6
click at [549, 396] on textarea "I just wanted to let you know that 4 October 2025 was the last day of your prog…" at bounding box center [588, 352] width 362 height 108
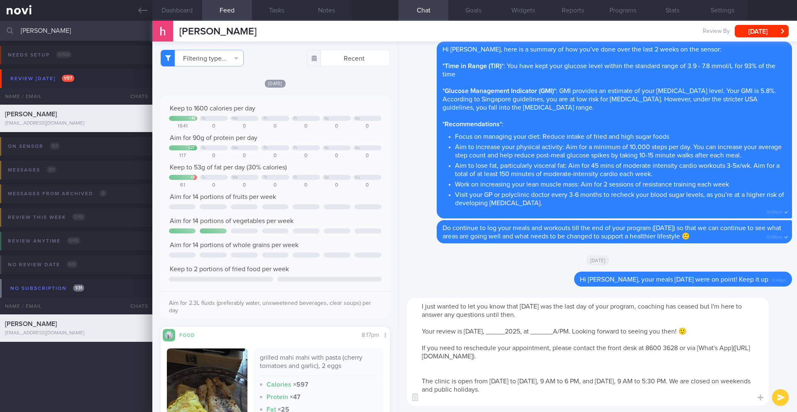
paste textarea "_____ will be the last day of your program. Although there won't be active coac…"
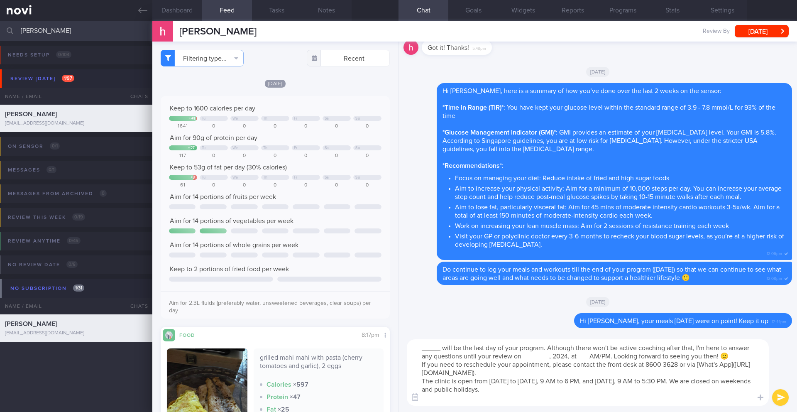
drag, startPoint x: 462, startPoint y: 348, endPoint x: 412, endPoint y: 346, distance: 49.8
click at [412, 346] on textarea "_____ will be the last day of your program. Although there won't be active coac…" at bounding box center [588, 372] width 362 height 66
drag, startPoint x: 687, startPoint y: 349, endPoint x: 713, endPoint y: 347, distance: 25.8
click at [713, 347] on textarea "4 October 2025 was the last day of your program. Although there won't be active…" at bounding box center [588, 372] width 362 height 66
drag, startPoint x: 178, startPoint y: 32, endPoint x: 205, endPoint y: 32, distance: 26.6
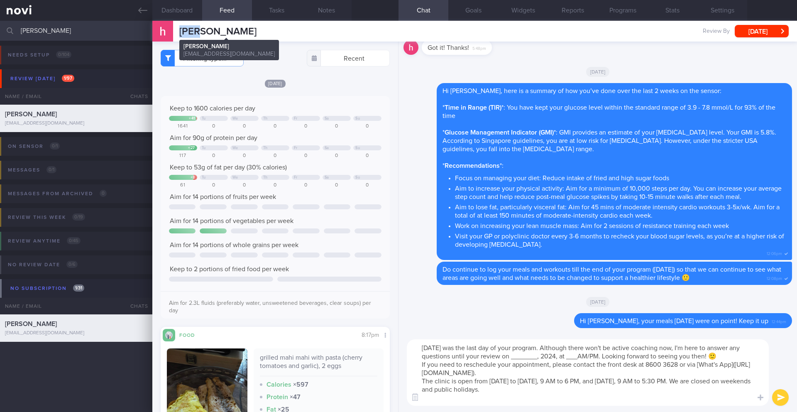
click at [205, 32] on div "NAH RENLI, NEVILLE NAH RENLI, NEVILLE husamalia@gmail.com" at bounding box center [204, 31] width 104 height 21
drag, startPoint x: 591, startPoint y: 356, endPoint x: 545, endPoint y: 354, distance: 45.3
click at [545, 354] on textarea "4 October 2025 was the last day of your program. Although there won't be active…" at bounding box center [588, 372] width 362 height 66
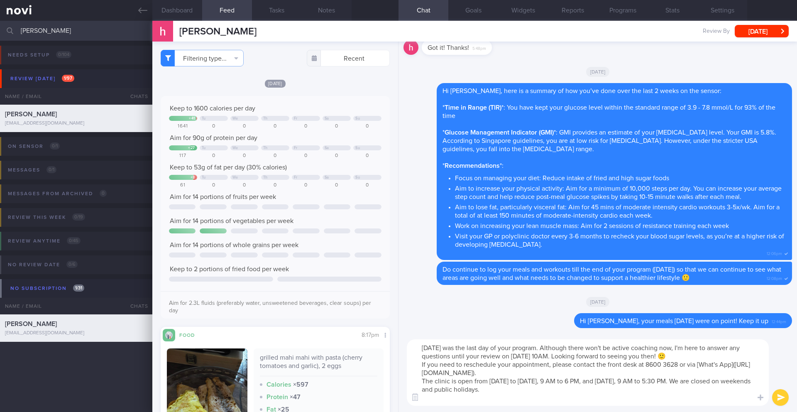
click at [417, 361] on textarea "4 October 2025 was the last day of your program. Although there won't be active…" at bounding box center [588, 372] width 362 height 66
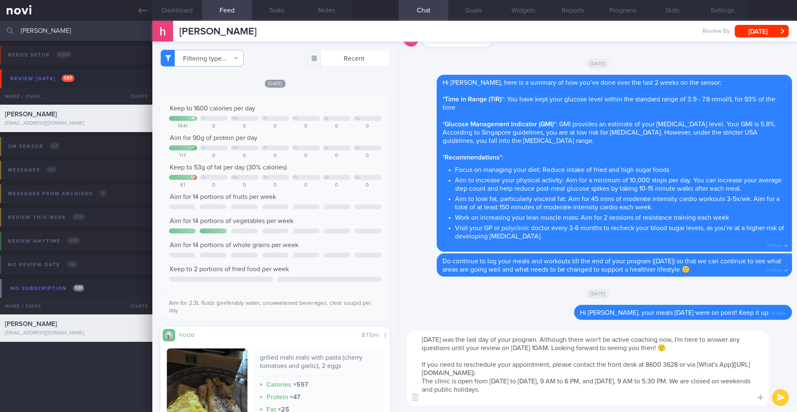
click at [624, 349] on textarea "4 October 2025 was the last day of your program. Although there won't be active…" at bounding box center [588, 368] width 362 height 75
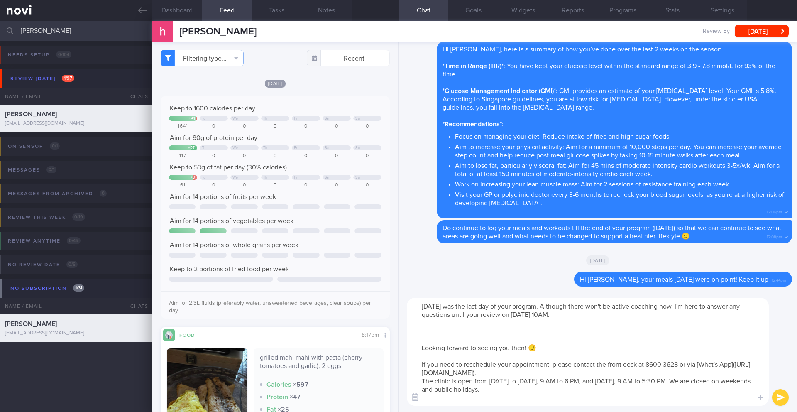
paste textarea "The review appointment will be much quicker than the first one. Here's what wil…"
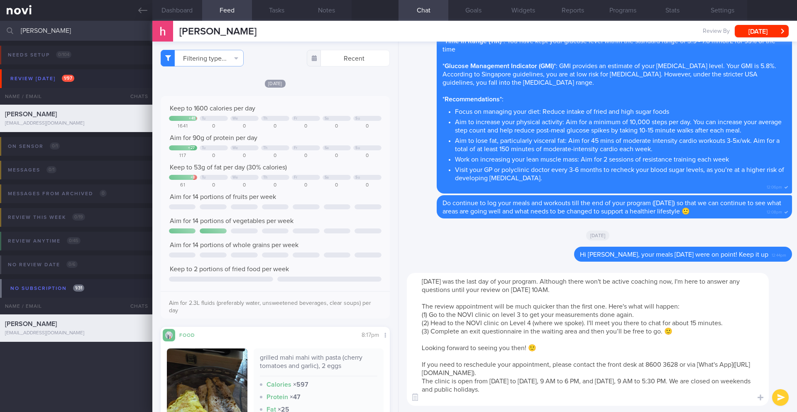
click at [671, 335] on textarea "4 October 2025 was the last day of your program. Although there won't be active…" at bounding box center [588, 339] width 362 height 133
type textarea "4 October 2025 was the last day of your program. Although there won't be active…"
click at [775, 397] on button "submit" at bounding box center [780, 397] width 17 height 17
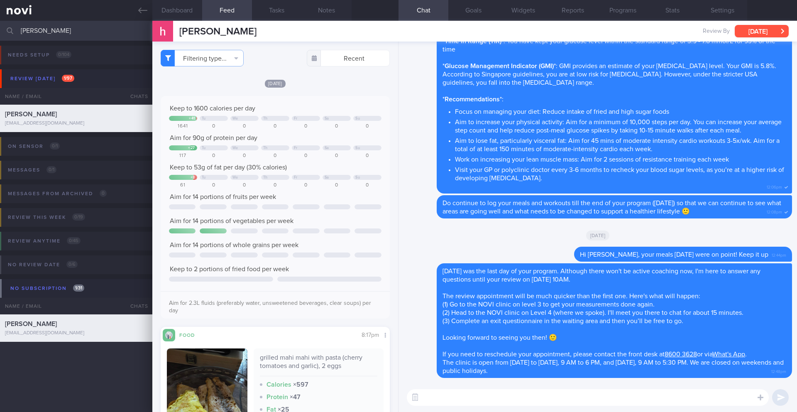
click at [769, 29] on button "[DATE]" at bounding box center [762, 31] width 54 height 12
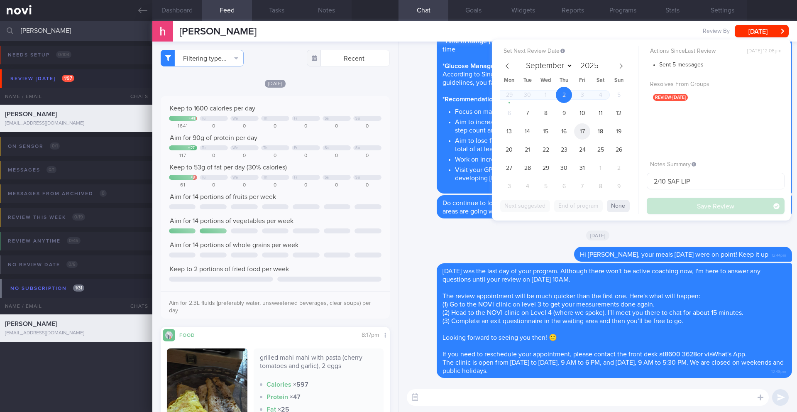
click at [580, 130] on span "17" at bounding box center [582, 131] width 16 height 16
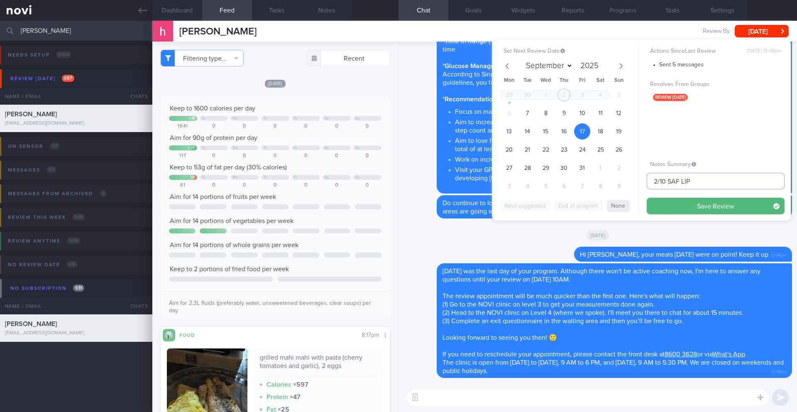
drag, startPoint x: 650, startPoint y: 179, endPoint x: 633, endPoint y: 176, distance: 16.9
click at [633, 176] on div "Set Next Review Date 17 Oct 2025 September October November December 2025 Mon T…" at bounding box center [641, 129] width 299 height 181
click at [566, 136] on span "16" at bounding box center [564, 131] width 16 height 16
drag, startPoint x: 660, startPoint y: 181, endPoint x: 648, endPoint y: 180, distance: 11.6
click at [648, 180] on input "17/10 SAF LIP" at bounding box center [716, 181] width 138 height 17
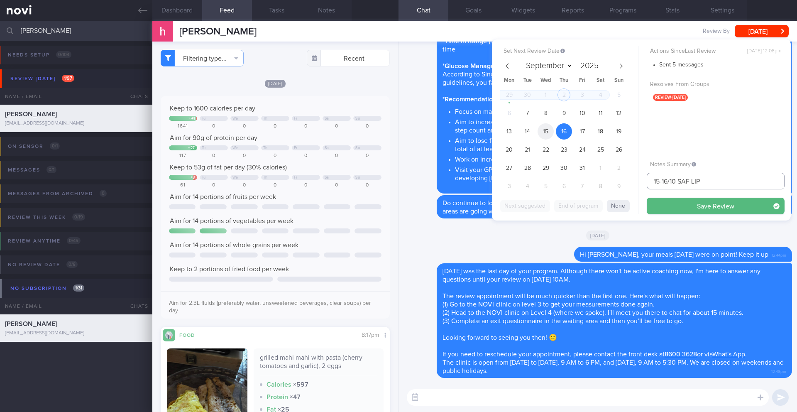
type input "15-16/10 SAF LIP"
click at [546, 133] on span "15" at bounding box center [545, 131] width 16 height 16
click at [661, 203] on button "Save Review" at bounding box center [716, 206] width 138 height 17
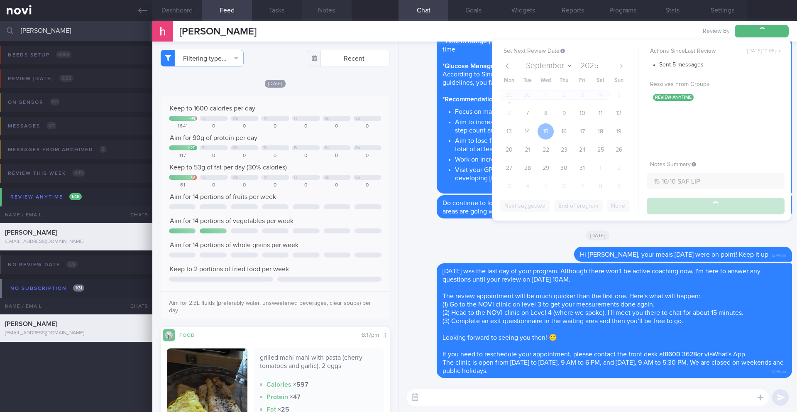
type input "15-16/10 SAF LIP"
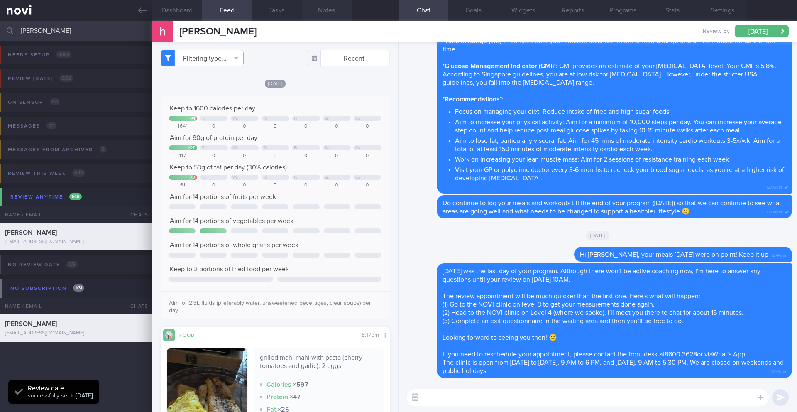
scroll to position [105, 212]
click at [31, 27] on input "[PERSON_NAME]" at bounding box center [398, 31] width 797 height 20
click at [32, 29] on input "[PERSON_NAME]" at bounding box center [398, 31] width 797 height 20
click at [59, 35] on input "[PERSON_NAME]" at bounding box center [398, 31] width 797 height 20
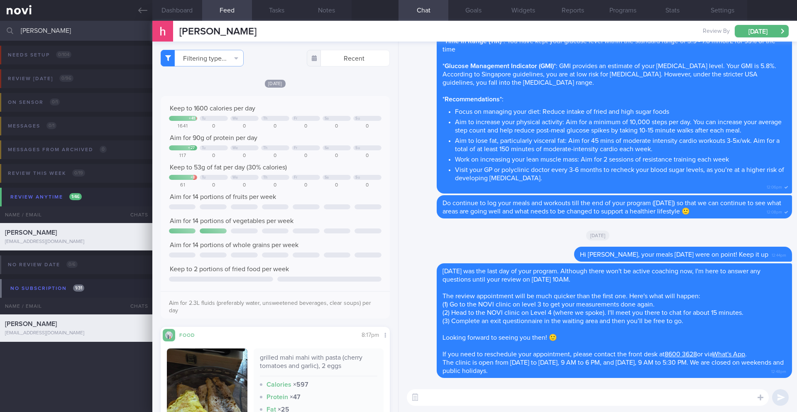
click at [59, 35] on input "[PERSON_NAME]" at bounding box center [398, 31] width 797 height 20
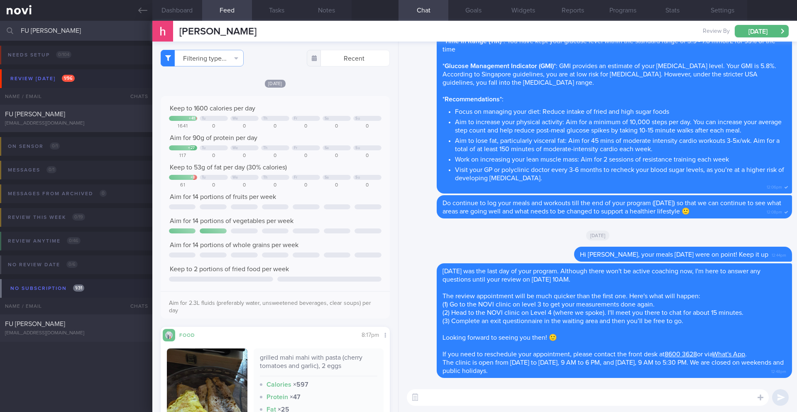
type input "FU [PERSON_NAME]"
click at [83, 123] on div "[EMAIL_ADDRESS][DOMAIN_NAME]" at bounding box center [76, 123] width 142 height 6
type input "29-30/9 Check if inc f, v, plant pro"
type textarea "SUPPORT NEEDED: CHALLENGE: R/V with Kyle: (25/8/25) No side effects No change t…"
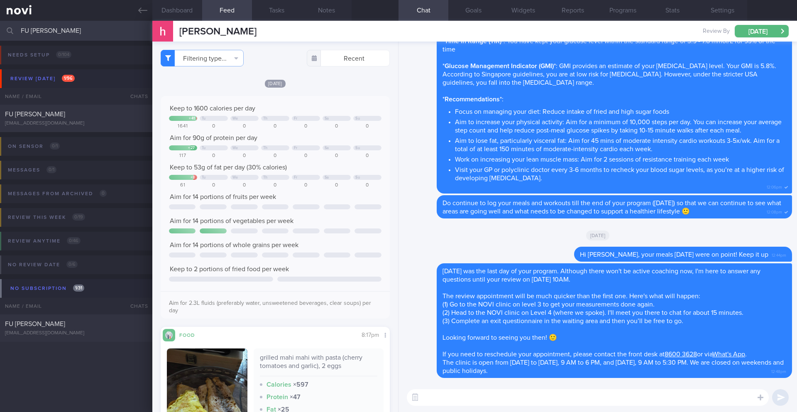
select select "8"
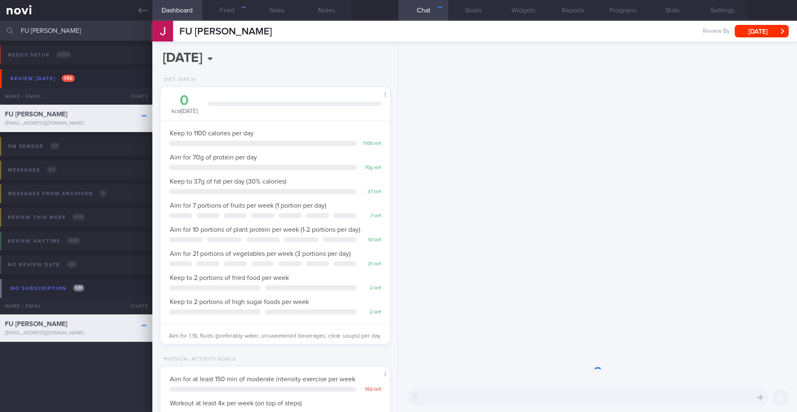
scroll to position [116, 208]
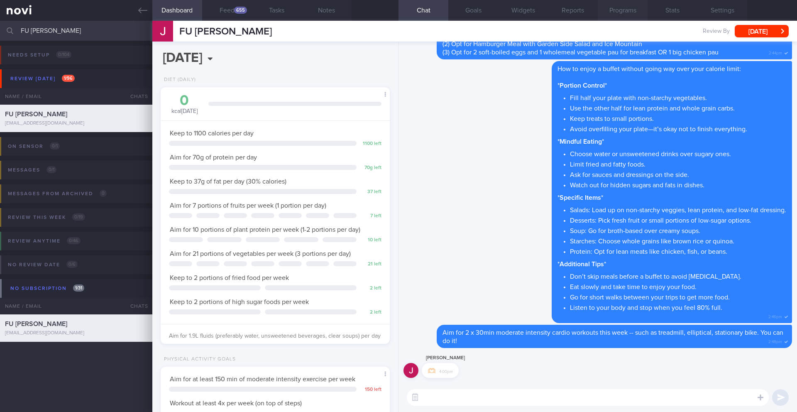
click at [617, 10] on button "Programs" at bounding box center [623, 10] width 50 height 21
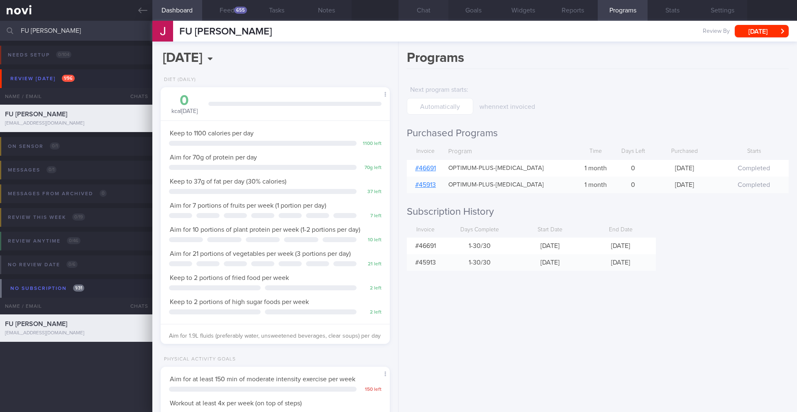
click at [422, 7] on button "Chat" at bounding box center [423, 10] width 50 height 21
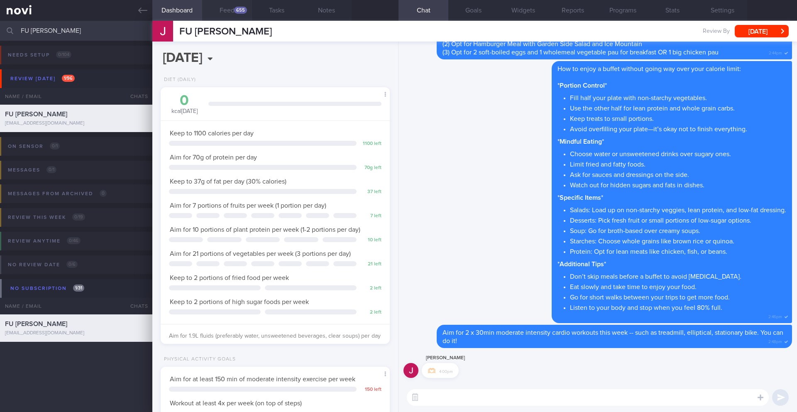
click at [232, 10] on button "Feed 655" at bounding box center [227, 10] width 50 height 21
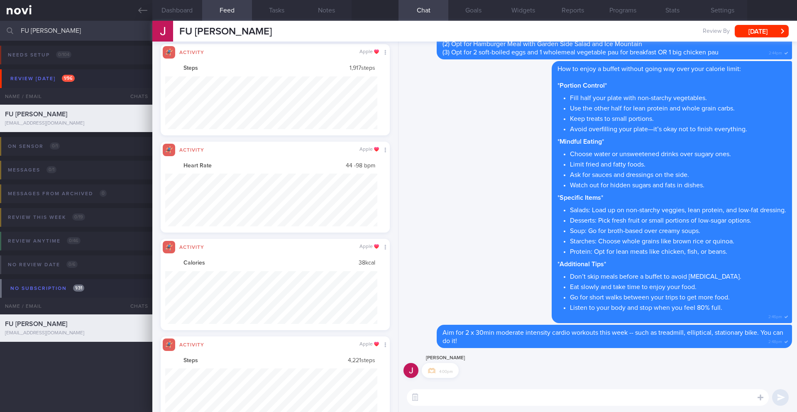
scroll to position [53, 212]
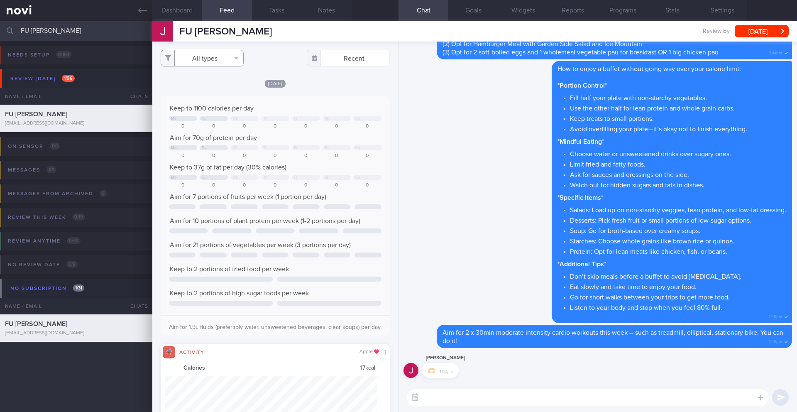
click at [212, 54] on button "All types" at bounding box center [202, 58] width 83 height 17
click at [208, 87] on button "Activity" at bounding box center [202, 87] width 82 height 12
checkbox input "false"
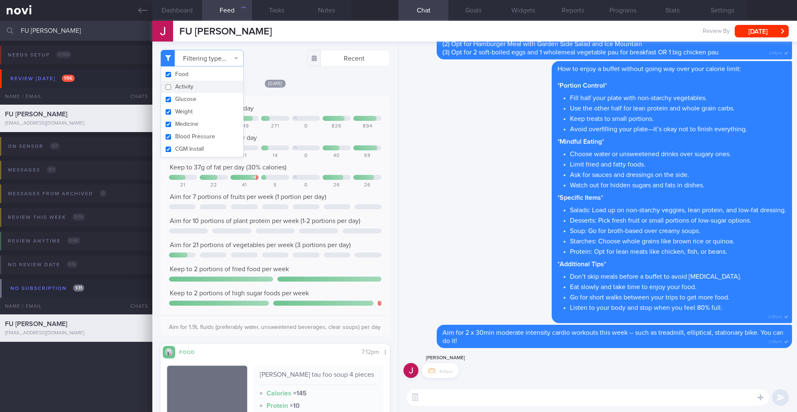
click at [303, 91] on div "Sun, 5 Oct Keep to 1100 calories per day Fr 601 737 849 271 0 826 894 Aim for 7…" at bounding box center [275, 296] width 229 height 434
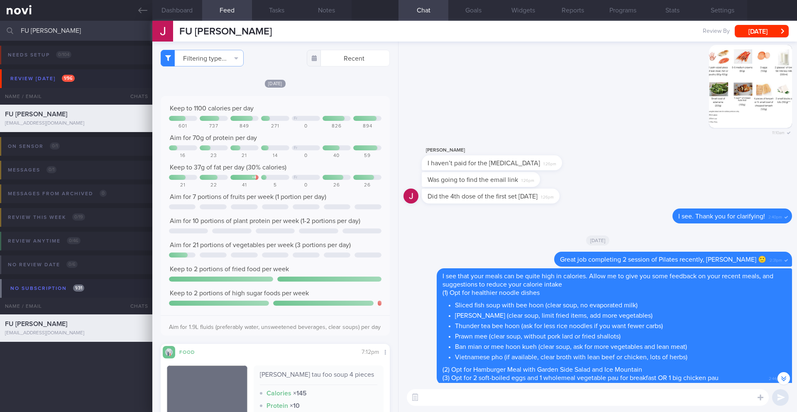
click at [458, 403] on textarea at bounding box center [588, 397] width 362 height 17
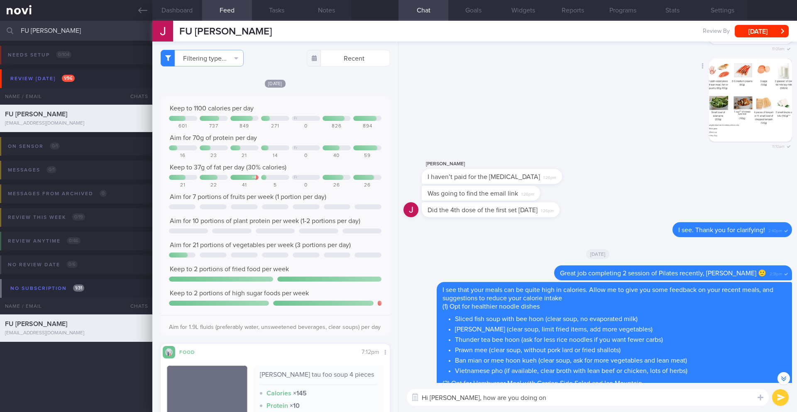
scroll to position [-459, 0]
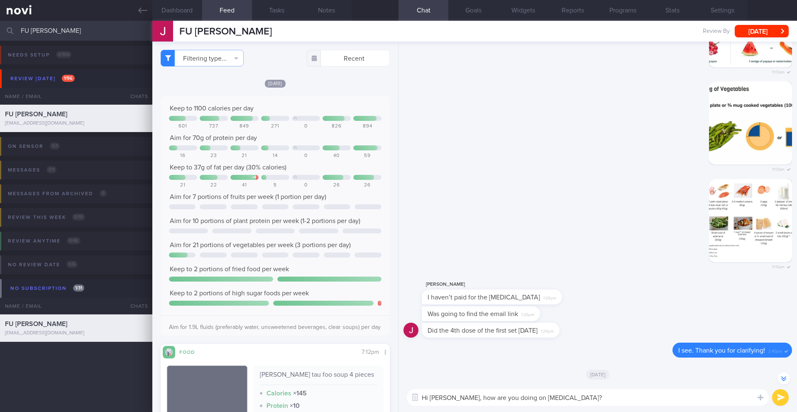
type textarea "Hi Jia Hu, how are you doing on Wegovy?"
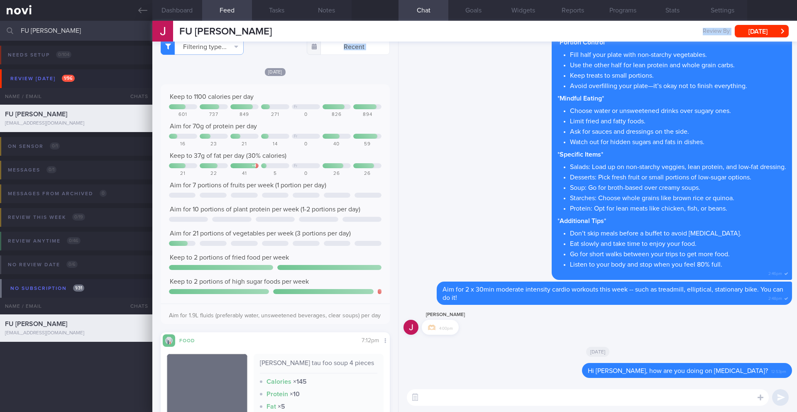
scroll to position [0, 0]
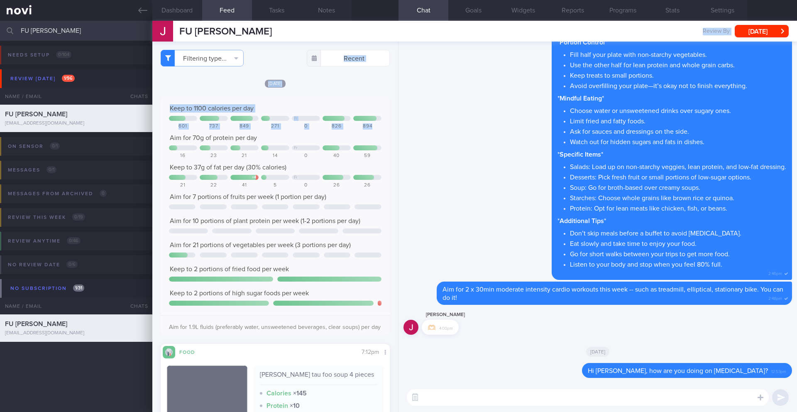
drag, startPoint x: 395, startPoint y: 271, endPoint x: 388, endPoint y: 125, distance: 146.3
click at [388, 125] on div "Dashboard Feed 669 Tasks Notes Chat Goals Widgets Reports Programs Stats Settin…" at bounding box center [474, 216] width 645 height 391
click at [582, 371] on div at bounding box center [574, 370] width 15 height 15
click at [618, 356] on div "[DATE]" at bounding box center [597, 350] width 388 height 23
click at [582, 357] on button "Delete" at bounding box center [566, 353] width 34 height 12
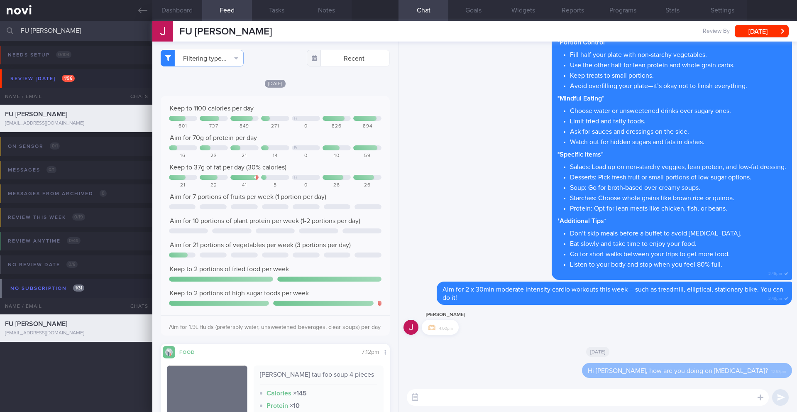
click at [658, 370] on span "Hi Jia Hu, how are you doing on Wegovy?" at bounding box center [678, 370] width 180 height 7
copy div "Hi Jia Hu, how are you doing on Wegovy?"
paste textarea "Hi Jia Hu, how are you doing on Wegovy?"
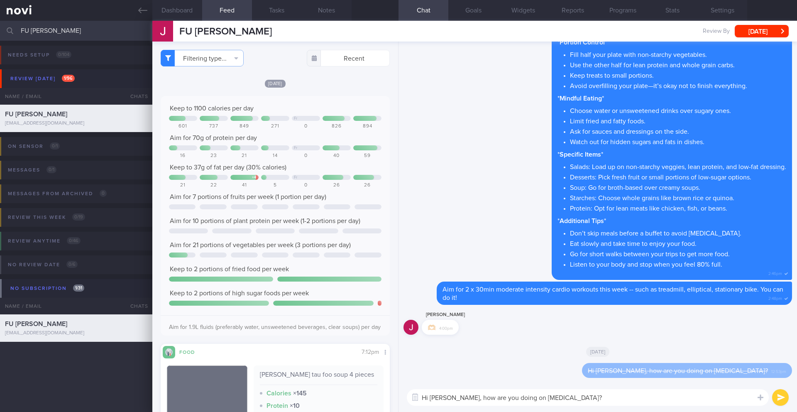
click at [448, 396] on textarea "Hi Jia Hu, how are you doing on Wegovy?" at bounding box center [588, 397] width 362 height 17
type textarea "Hi Jia Hui, how are you doing on Wegovy?"
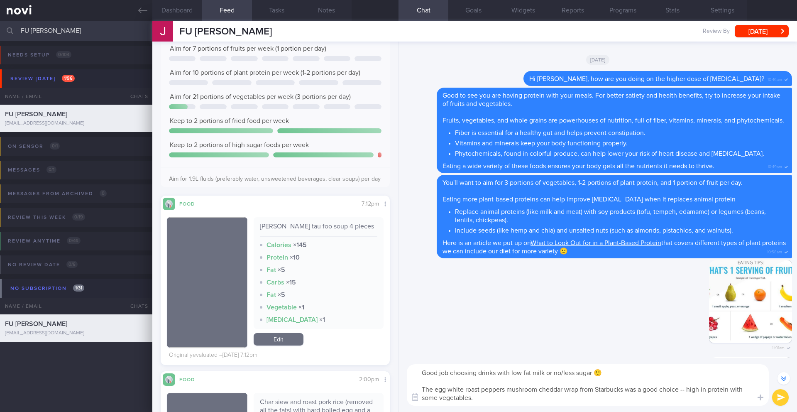
scroll to position [-836, 0]
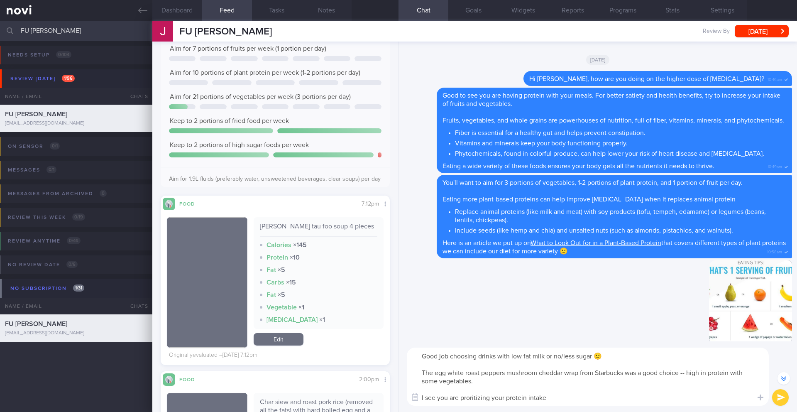
click at [470, 398] on textarea "Good job choosing drinks with low fat milk or no/less sugar 🙂 The egg white roa…" at bounding box center [588, 376] width 362 height 58
drag, startPoint x: 481, startPoint y: 397, endPoint x: 483, endPoint y: 388, distance: 8.9
click at [481, 397] on textarea "Good job choosing drinks with low fat milk or no/less sugar 🙂 The egg white roa…" at bounding box center [588, 376] width 362 height 58
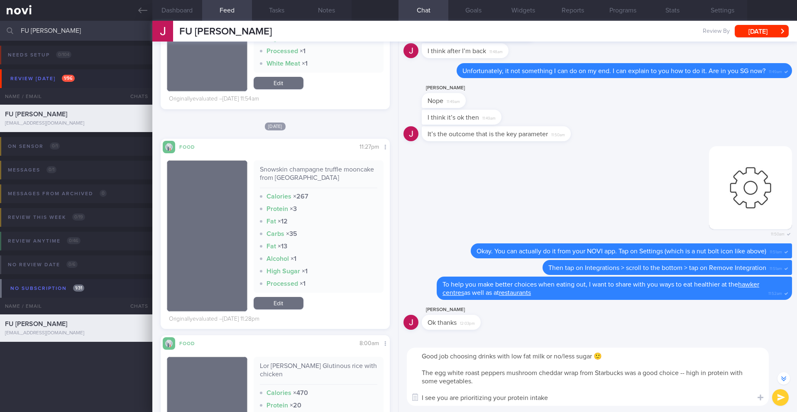
scroll to position [-1404, 0]
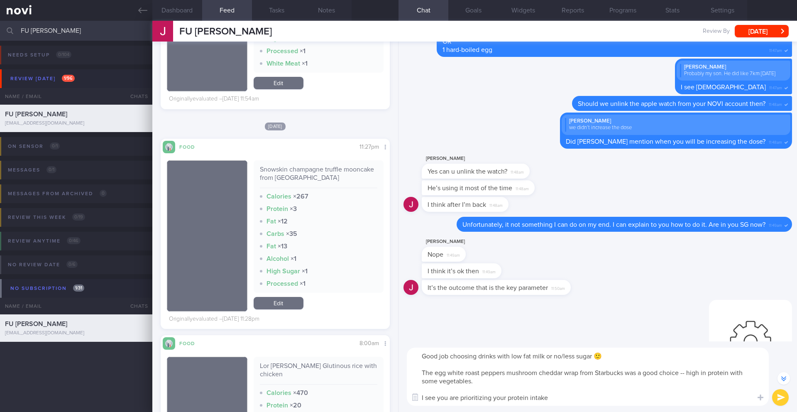
click at [453, 397] on textarea "Good job choosing drinks with low fat milk or no/less sugar 🙂 The egg white roa…" at bounding box center [588, 376] width 362 height 58
click at [467, 398] on textarea "Good job choosing drinks with low fat milk or no/less sugar 🙂 The egg white roa…" at bounding box center [588, 376] width 362 height 58
drag, startPoint x: 552, startPoint y: 396, endPoint x: 417, endPoint y: 397, distance: 134.9
click at [417, 397] on div "Chat Templates Admin [MEDICAL_DATA] Weight Nutrition Physical Activity Infograp…" at bounding box center [597, 376] width 398 height 71
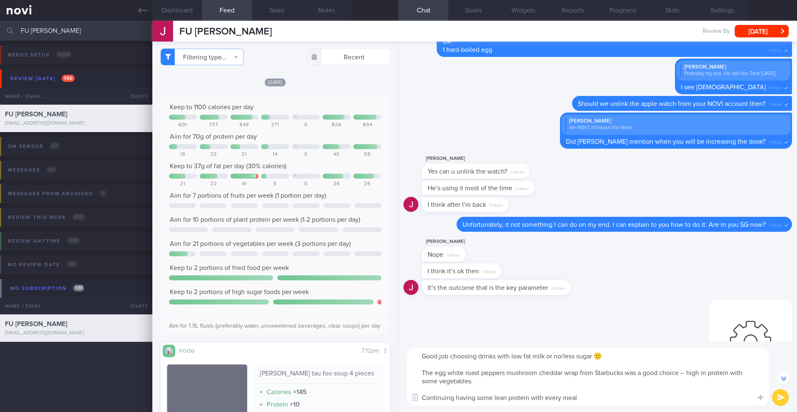
scroll to position [0, 0]
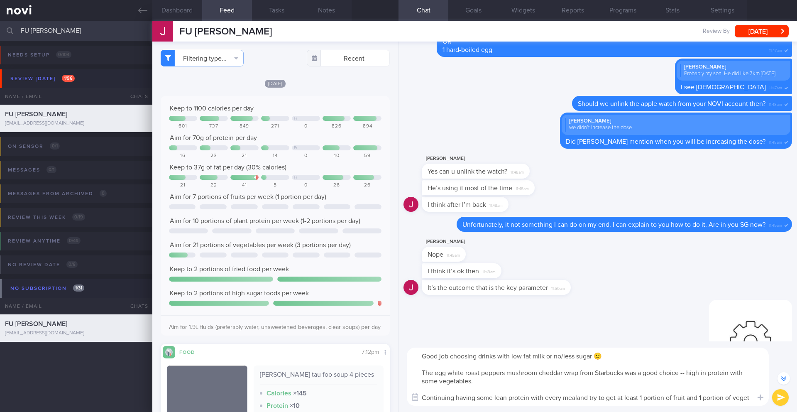
drag, startPoint x: 640, startPoint y: 398, endPoint x: 701, endPoint y: 398, distance: 60.6
click at [701, 398] on textarea "Good job choosing drinks with low fat milk or no/less sugar 🙂 The egg white roa…" at bounding box center [588, 376] width 362 height 58
click at [665, 398] on textarea "Good job choosing drinks with low fat milk or no/less sugar 🙂 The egg white roa…" at bounding box center [588, 376] width 362 height 58
click at [701, 398] on textarea "Good job choosing drinks with low fat milk or no/less sugar 🙂 The egg white roa…" at bounding box center [588, 376] width 362 height 58
click at [577, 396] on textarea "Good job choosing drinks with low fat milk or no/less sugar 🙂 The egg white roa…" at bounding box center [588, 376] width 362 height 58
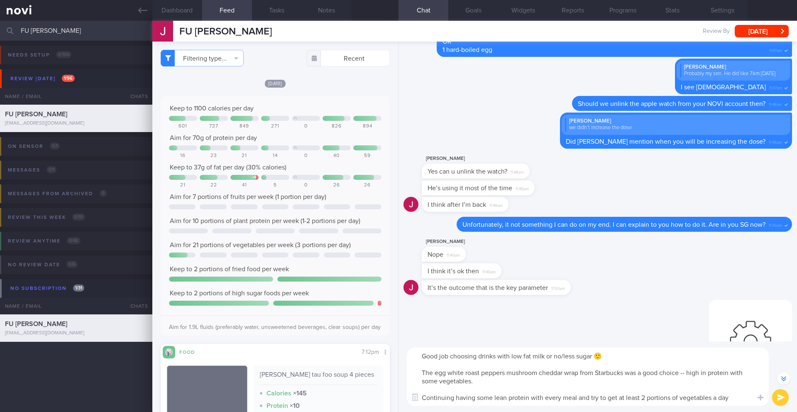
click at [736, 399] on textarea "Good job choosing drinks with low fat milk or no/less sugar 🙂 The egg white roa…" at bounding box center [588, 376] width 362 height 58
type textarea "Good job choosing drinks with low fat milk or no/less sugar 🙂 The egg white roa…"
click at [782, 400] on button "submit" at bounding box center [780, 397] width 17 height 17
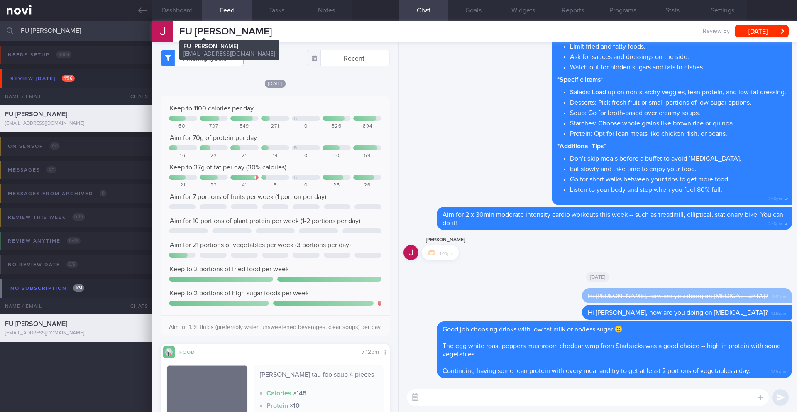
click at [227, 32] on span "FU [PERSON_NAME]" at bounding box center [225, 32] width 93 height 10
copy div "FU JIA HUI FU JIA HUI fu.jiahui.en@gmail.com"
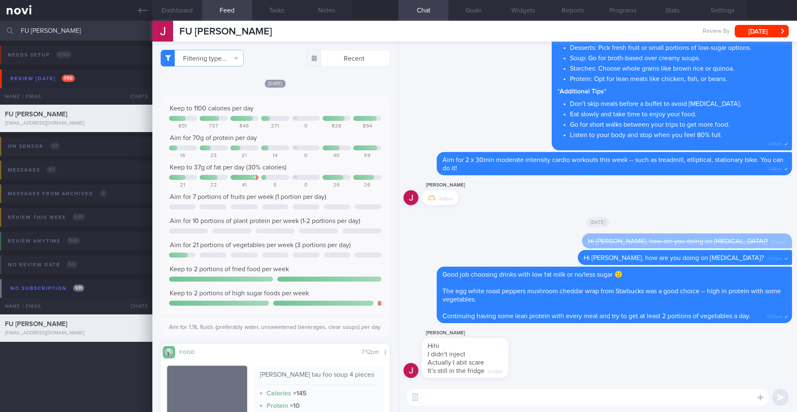
click at [541, 396] on textarea at bounding box center [588, 397] width 362 height 17
click at [464, 398] on textarea at bounding box center [588, 397] width 362 height 17
click at [331, 16] on button "Notes" at bounding box center [327, 10] width 50 height 21
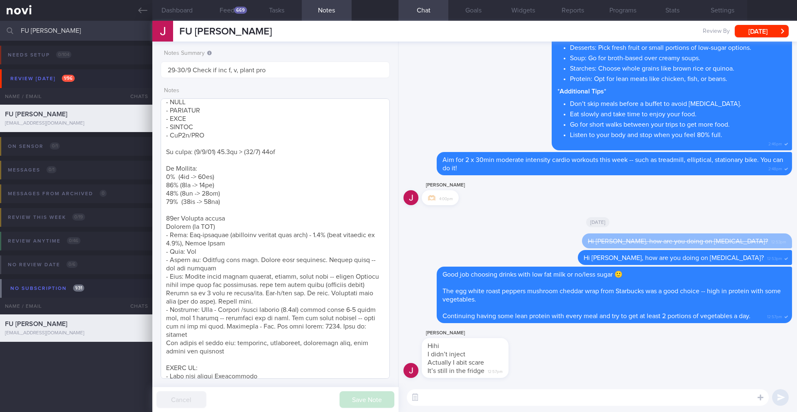
scroll to position [83, 0]
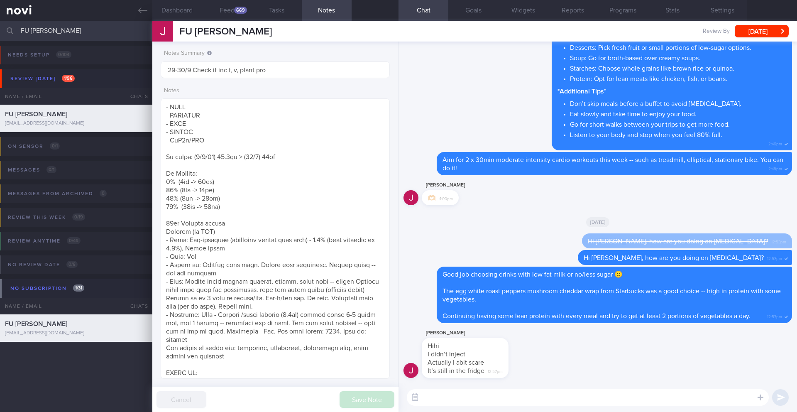
click at [457, 400] on textarea at bounding box center [588, 397] width 362 height 17
type textarea "I see. Would you like one of our nurses to help you with the injection?"
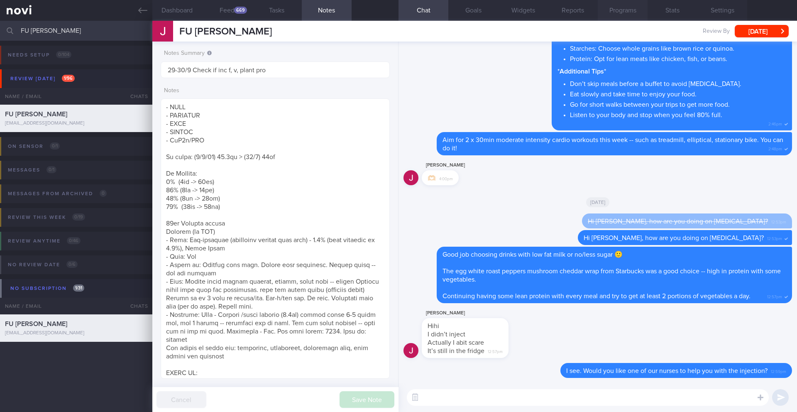
click at [619, 12] on button "Programs" at bounding box center [623, 10] width 50 height 21
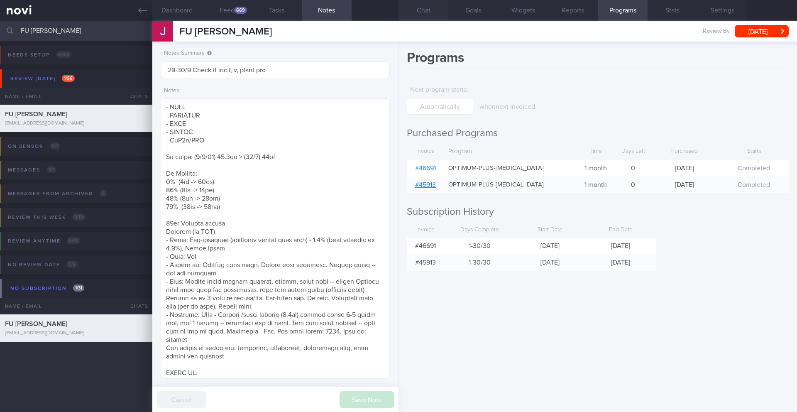
click at [421, 10] on button "Chat" at bounding box center [423, 10] width 50 height 21
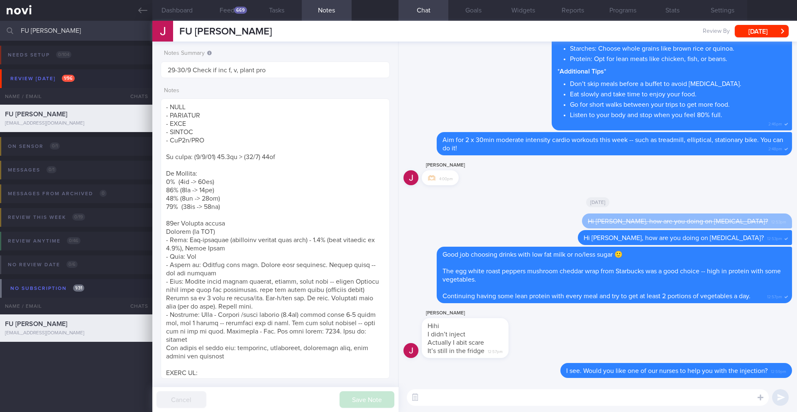
paste textarea "Hi ______, I noticed that your program ended on ______, and you don’t have a re…"
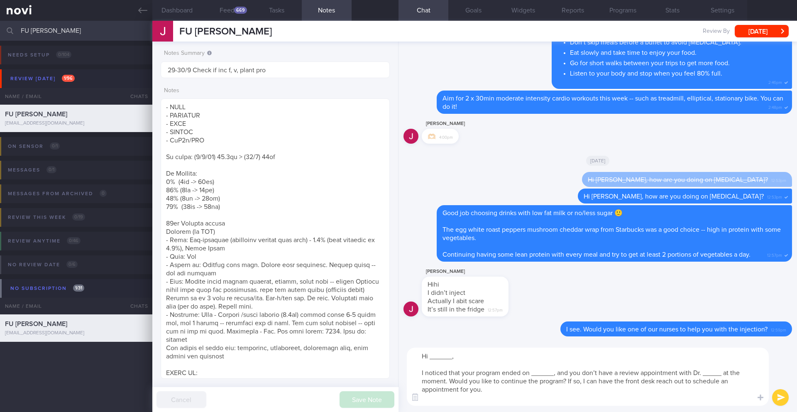
drag, startPoint x: 420, startPoint y: 373, endPoint x: 421, endPoint y: 354, distance: 19.1
click at [421, 354] on textarea "Hi ______, I noticed that your program ended on ______, and you don’t have a re…" at bounding box center [588, 376] width 362 height 58
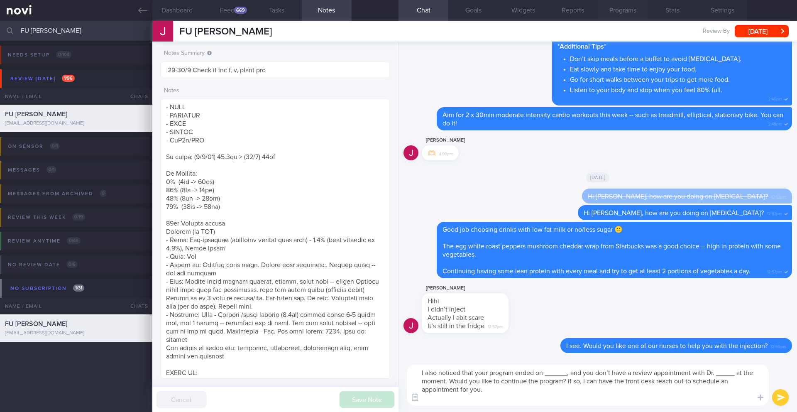
click at [623, 10] on button "Programs" at bounding box center [623, 10] width 50 height 21
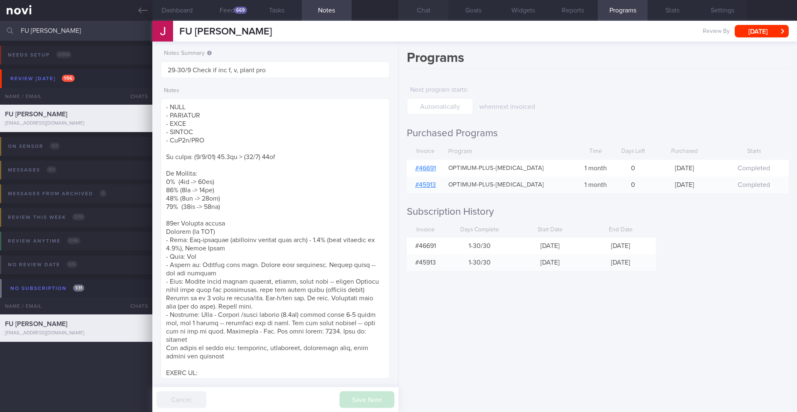
click at [419, 15] on button "Chat" at bounding box center [423, 10] width 50 height 21
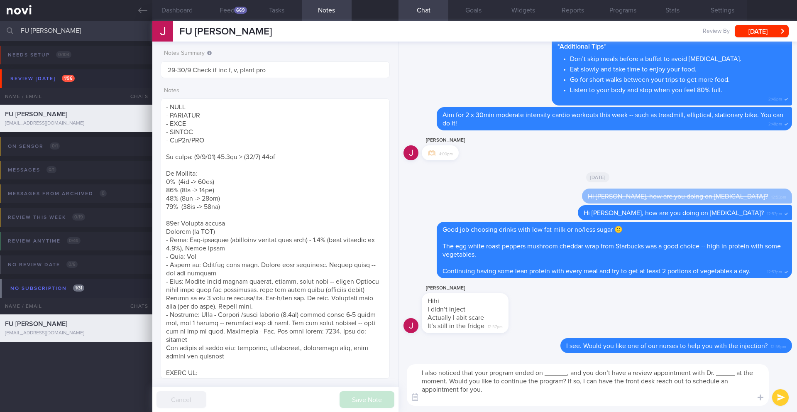
drag, startPoint x: 569, startPoint y: 373, endPoint x: 546, endPoint y: 372, distance: 22.8
click at [546, 372] on textarea "I also noticed that your program ended on ______, and you don’t have a review a…" at bounding box center [588, 385] width 362 height 42
drag, startPoint x: 441, startPoint y: 382, endPoint x: 410, endPoint y: 382, distance: 31.5
click at [410, 382] on textarea "I also noticed that your program ended on 6 October 2025, and you don’t have a …" at bounding box center [588, 385] width 362 height 42
drag, startPoint x: 511, startPoint y: 383, endPoint x: 615, endPoint y: 379, distance: 103.4
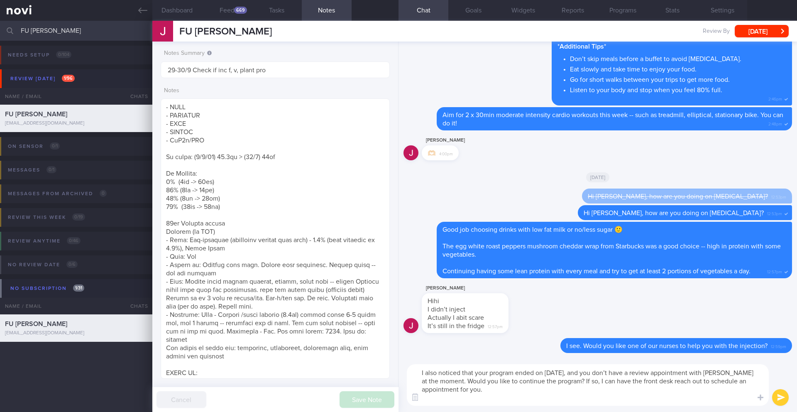
click at [615, 379] on textarea "I also noticed that your program ended on 6 October 2025, and you don’t have a …" at bounding box center [588, 385] width 362 height 42
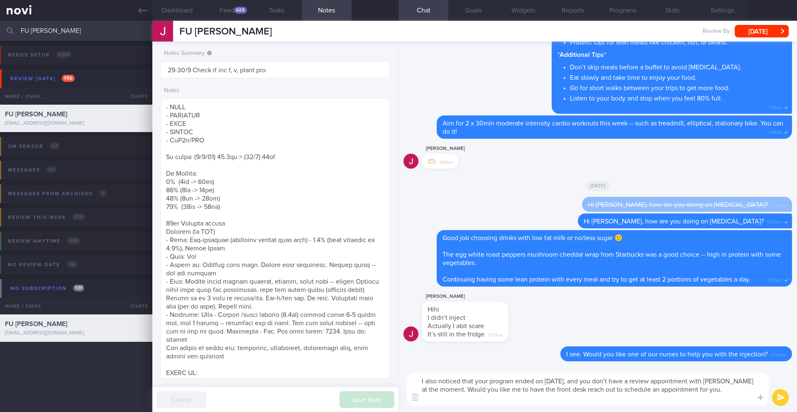
click at [736, 394] on textarea "I also noticed that your program ended on 6 October 2025, and you don’t have a …" at bounding box center [588, 388] width 362 height 33
click at [733, 386] on textarea "I also noticed that your program ended on 6 October 2025, and you don’t have a …" at bounding box center [588, 388] width 362 height 33
click at [473, 391] on textarea "I also noticed that your program ended on 6 October 2025, and you don’t have a …" at bounding box center [588, 388] width 362 height 33
click at [469, 391] on textarea "I also noticed that your program ended on 6 October 2025, and you don’t have a …" at bounding box center [588, 388] width 362 height 33
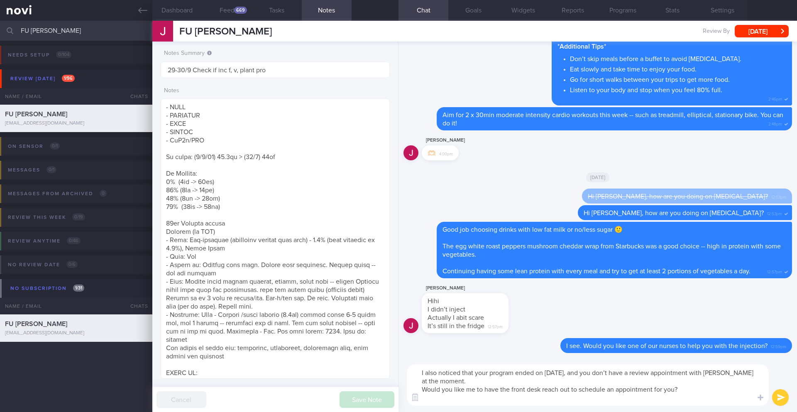
type textarea "I also noticed that your program ended on 6 October 2025, and you don’t have a …"
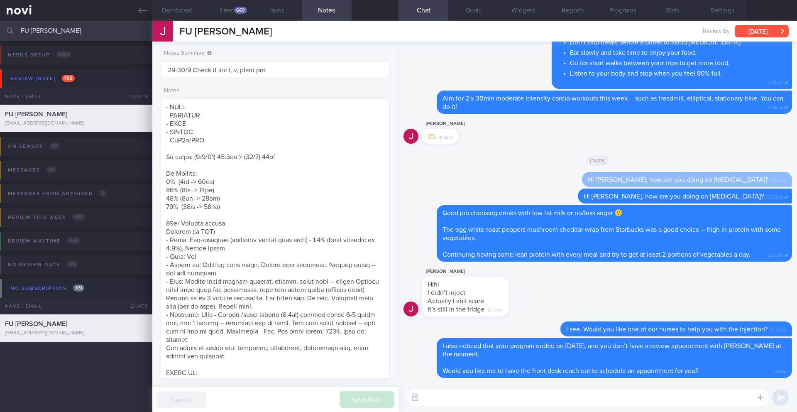
click at [764, 28] on button "[DATE]" at bounding box center [762, 31] width 54 height 12
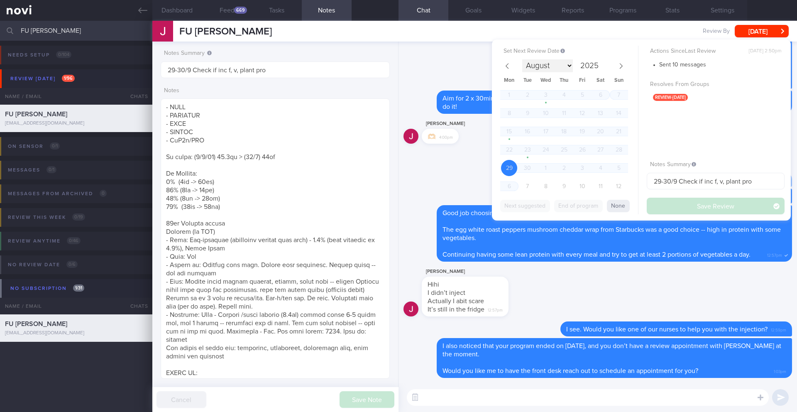
click at [569, 65] on select "August September October November December" at bounding box center [547, 65] width 51 height 13
select select "9"
click at [508, 134] on span "13" at bounding box center [509, 131] width 16 height 16
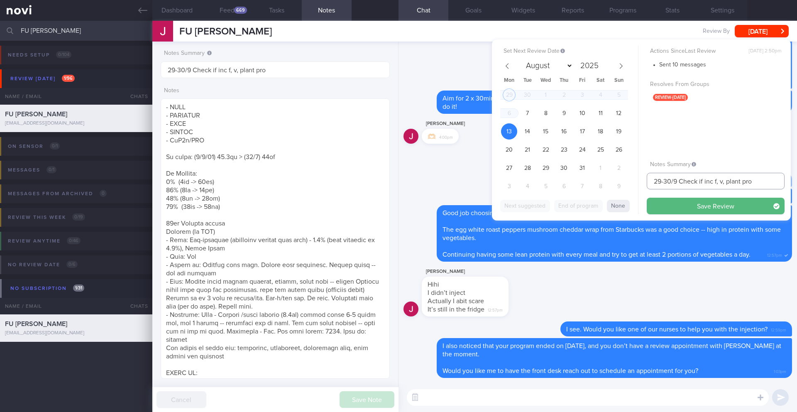
drag, startPoint x: 677, startPoint y: 181, endPoint x: 632, endPoint y: 181, distance: 44.4
click at [632, 181] on div "Set Next Review Date 13 Oct 2025 August September October November December 202…" at bounding box center [641, 129] width 299 height 181
click at [697, 183] on input "13-14/10 Check if has new appt. Check if inc f, v, plant pro" at bounding box center [716, 181] width 138 height 17
type input "13-14/10 Check if injected Wegovy and if has new appt. Check if inc f, v, plant…"
click at [747, 206] on button "Save Review" at bounding box center [716, 206] width 138 height 17
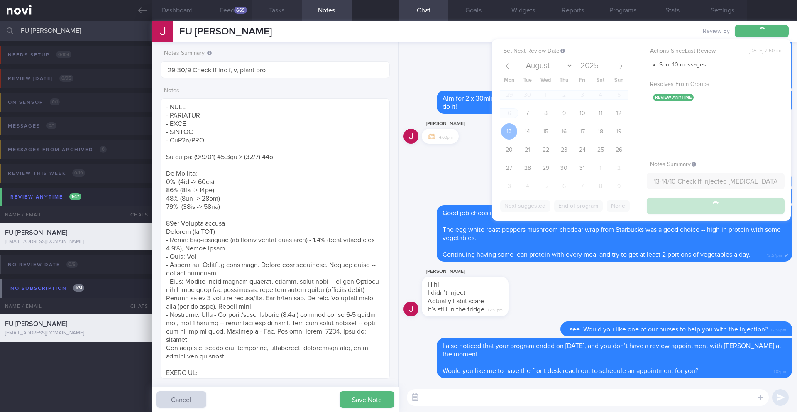
type input "13-14/10 Check if injected Wegovy and if has new appt. Check if inc f, v, plant…"
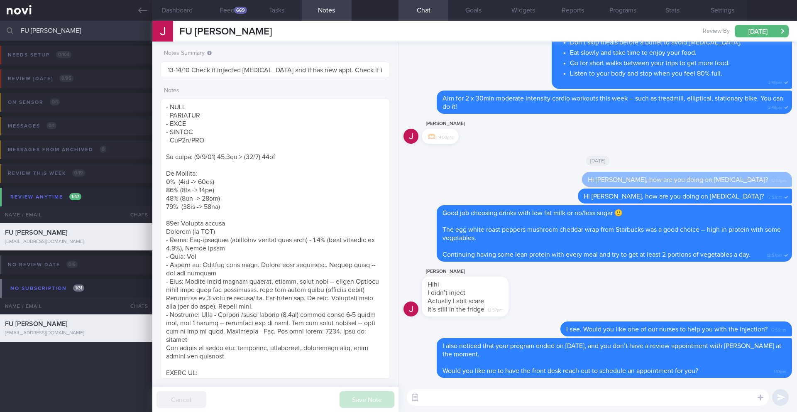
click at [38, 36] on input "FU [PERSON_NAME]" at bounding box center [398, 31] width 797 height 20
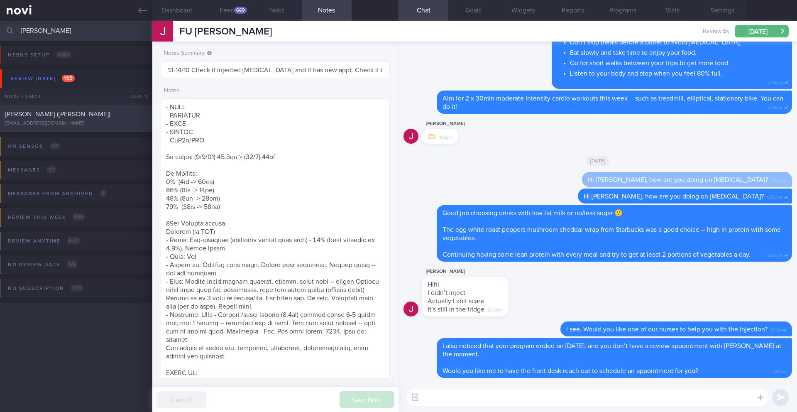
type input "Png Yeong Siang"
click at [60, 120] on div "Png Yeong Siang (William) willpng@gmail.com" at bounding box center [76, 118] width 152 height 17
type input "1/10 Check for logs"
type textarea "Previously seen by Anita and Dr Sue-Anne in Dec 2020 for Magnum program (newly …"
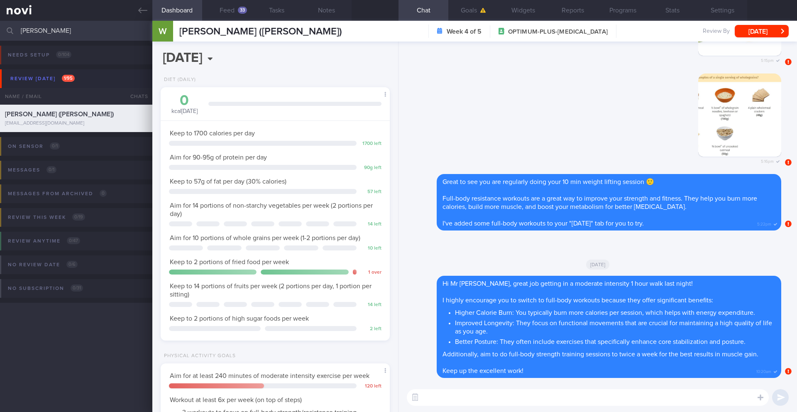
scroll to position [0, 0]
click at [230, 10] on button "Feed 33" at bounding box center [227, 10] width 50 height 21
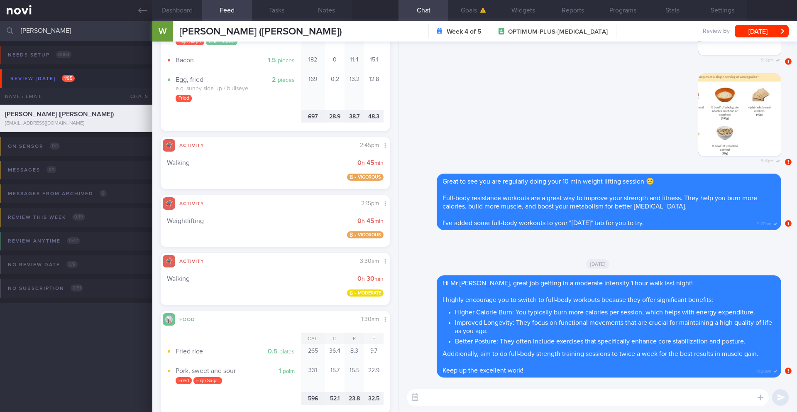
scroll to position [452, 0]
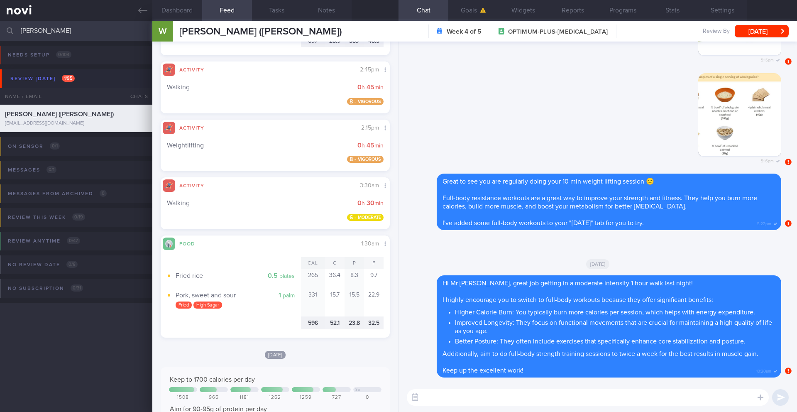
click at [483, 404] on textarea at bounding box center [588, 397] width 362 height 17
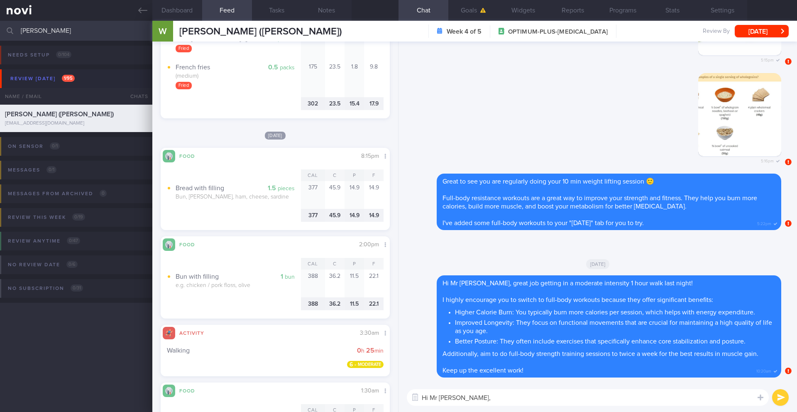
scroll to position [2200, 0]
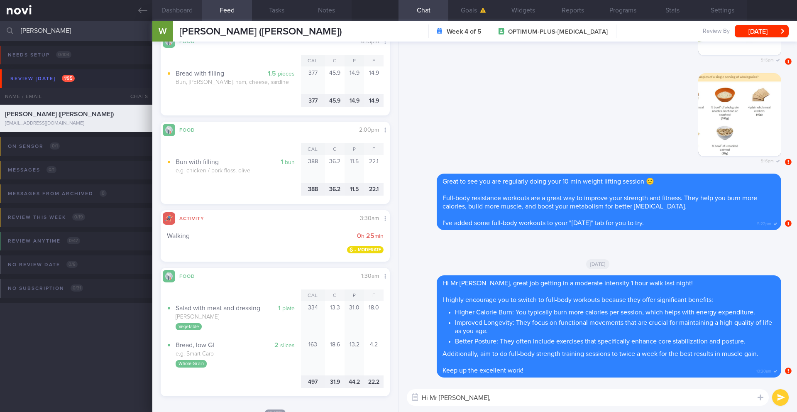
click at [169, 4] on button "Dashboard" at bounding box center [177, 10] width 50 height 21
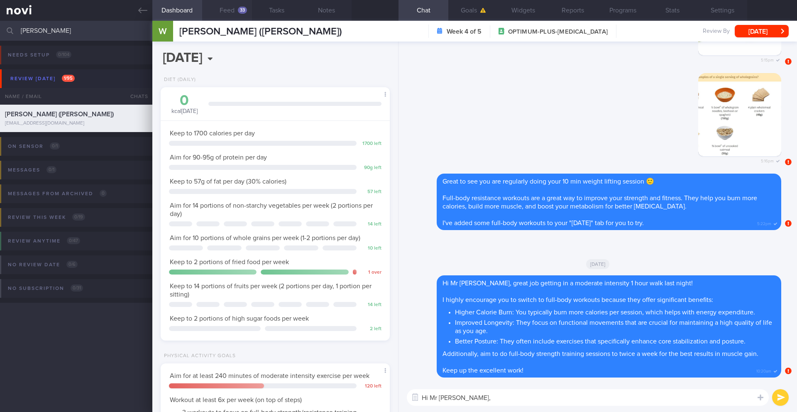
click at [227, 12] on button "Feed 33" at bounding box center [227, 10] width 50 height 21
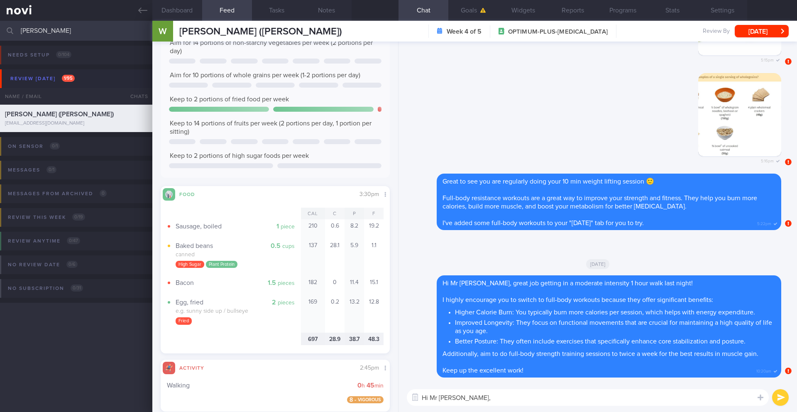
scroll to position [152, 0]
click at [481, 402] on textarea "Hi Mr Png," at bounding box center [588, 397] width 362 height 17
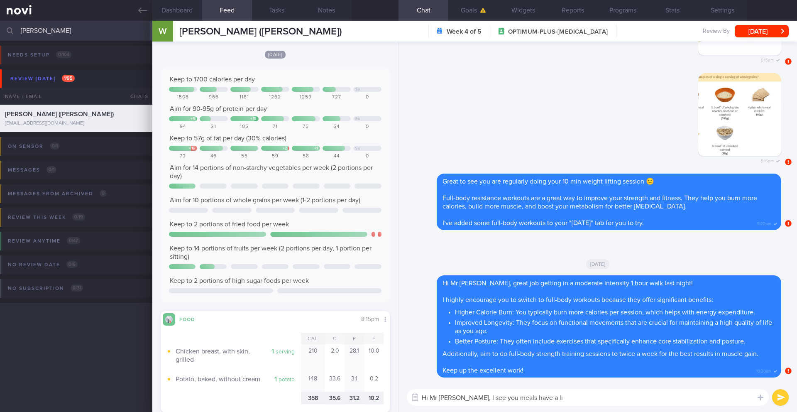
scroll to position [740, 0]
drag, startPoint x: 481, startPoint y: 397, endPoint x: 544, endPoint y: 398, distance: 62.7
click at [545, 399] on textarea "Hi Mr Png, I see you meals have a li" at bounding box center [588, 397] width 362 height 17
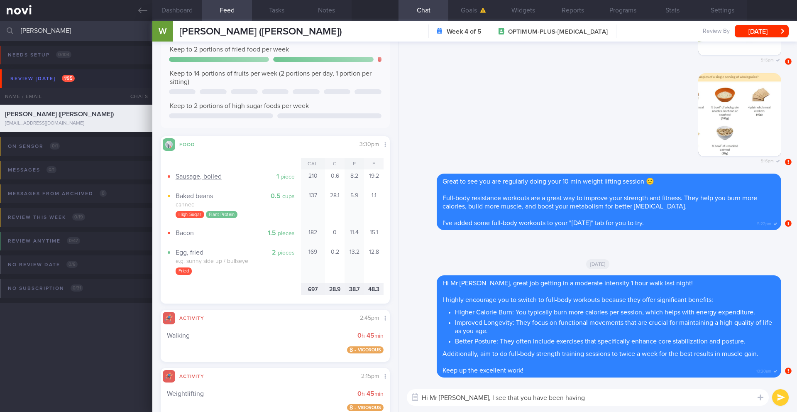
scroll to position [0, 0]
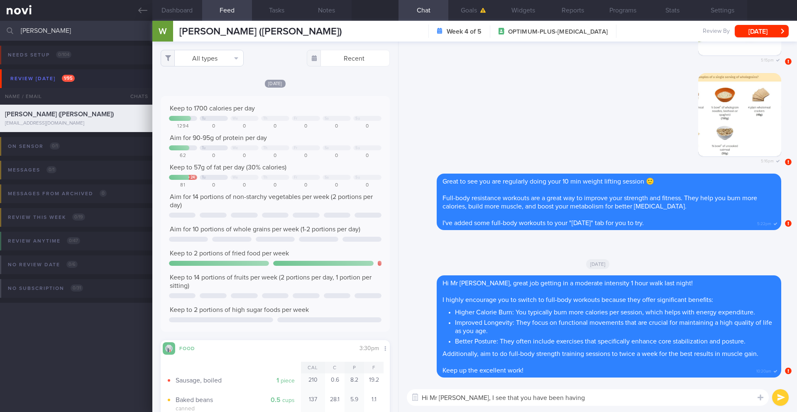
type textarea "Hi Mr Png, I see that you have been having"
click at [219, 61] on button "All types" at bounding box center [202, 58] width 83 height 17
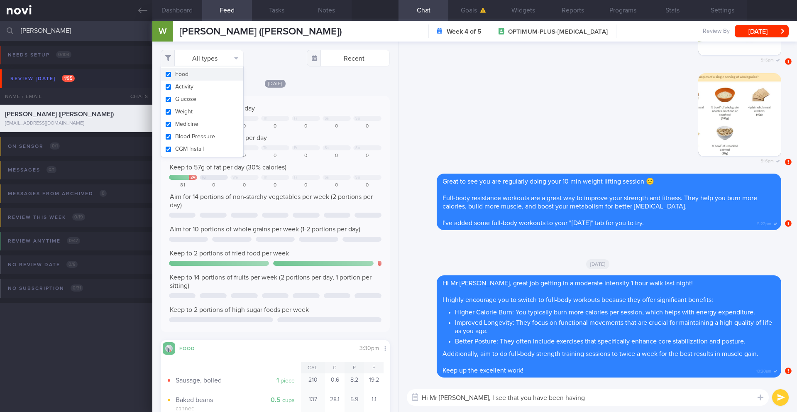
drag, startPoint x: 200, startPoint y: 85, endPoint x: 202, endPoint y: 74, distance: 11.3
click at [202, 74] on div "Food Activity Glucose Weight Medicine Blood Pressure CGM Install" at bounding box center [202, 111] width 83 height 91
click at [202, 74] on button "Food" at bounding box center [202, 74] width 82 height 12
checkbox input "false"
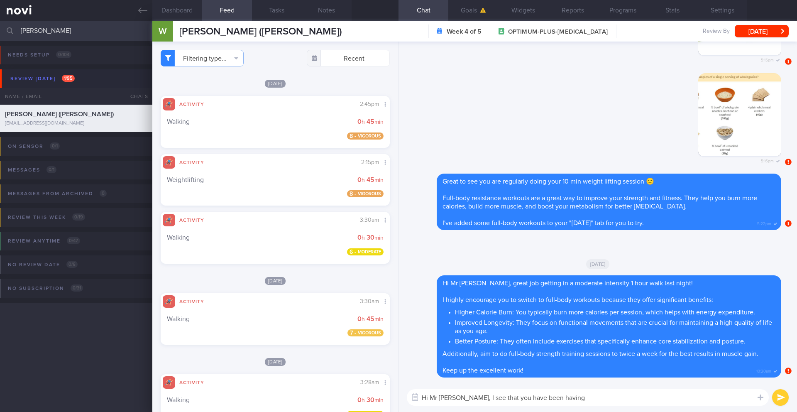
click at [336, 81] on div "[DATE]" at bounding box center [275, 83] width 229 height 9
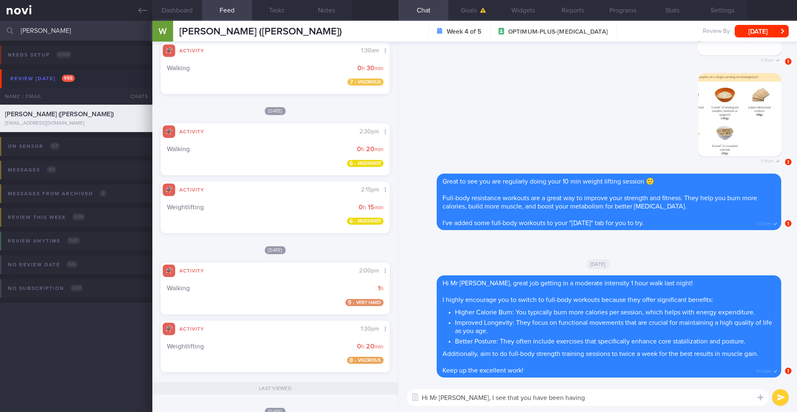
scroll to position [733, 0]
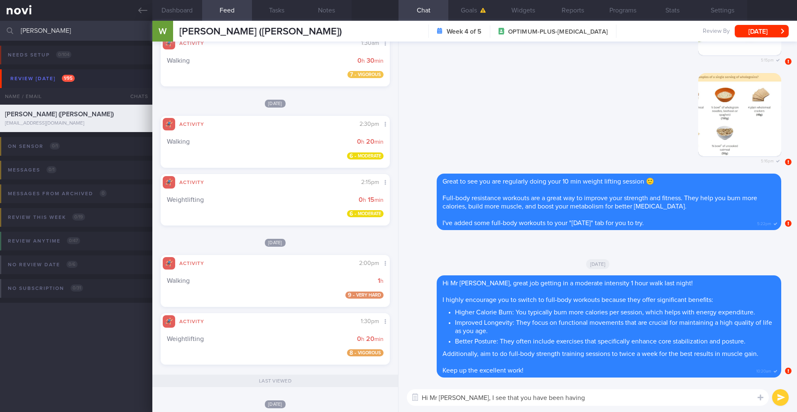
drag, startPoint x: 527, startPoint y: 398, endPoint x: 554, endPoint y: 396, distance: 26.6
click at [554, 396] on textarea "Hi Mr Png, I see that you have been having" at bounding box center [588, 397] width 362 height 17
click at [183, 15] on button "Dashboard" at bounding box center [177, 10] width 50 height 21
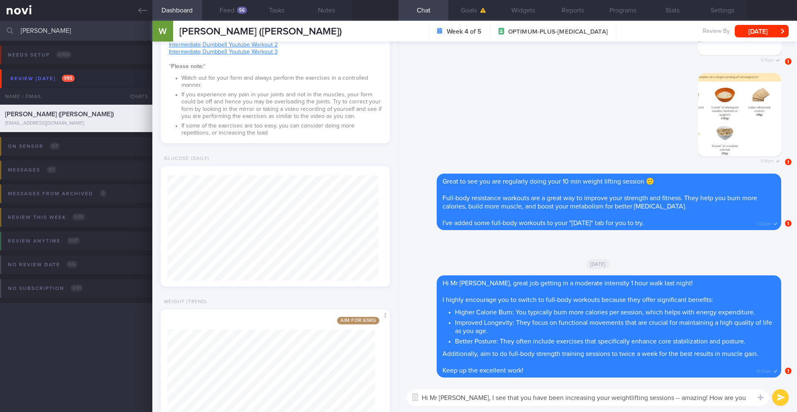
scroll to position [324, 0]
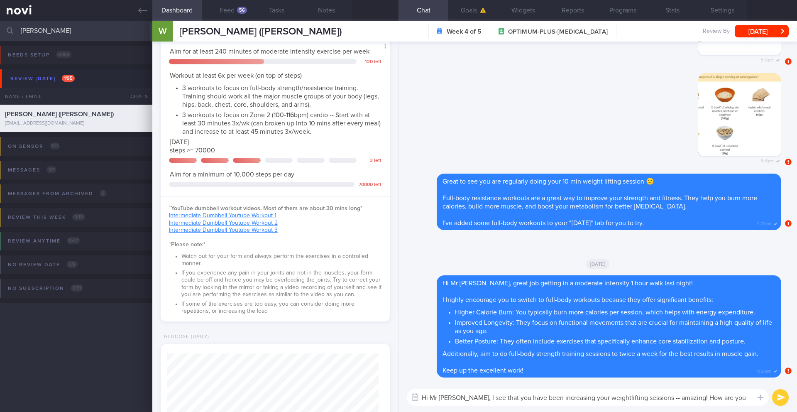
drag, startPoint x: 672, startPoint y: 398, endPoint x: 725, endPoint y: 400, distance: 53.1
click at [725, 400] on textarea "Hi Mr Png, I see that you have been increasing your weightlifting sessions -- a…" at bounding box center [588, 397] width 362 height 17
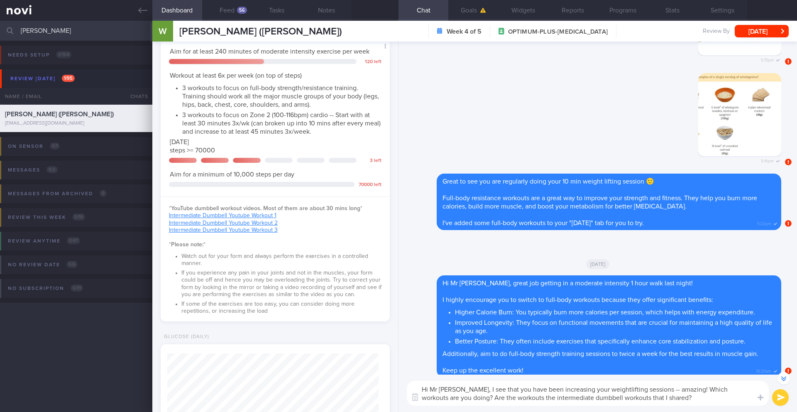
drag, startPoint x: 672, startPoint y: 391, endPoint x: 444, endPoint y: 397, distance: 227.1
click at [444, 397] on textarea "Hi Mr Png, I see that you have been increasing your weightlifting sessions -- a…" at bounding box center [588, 393] width 362 height 25
drag, startPoint x: 718, startPoint y: 389, endPoint x: 682, endPoint y: 392, distance: 36.6
click at [682, 392] on textarea "Hi Mr Png, I see that you have been increasing your weightlifting sessions -- a…" at bounding box center [588, 393] width 362 height 25
type textarea "Hi Mr Png, I see that you have been increasing your weightlifting sessions -- a…"
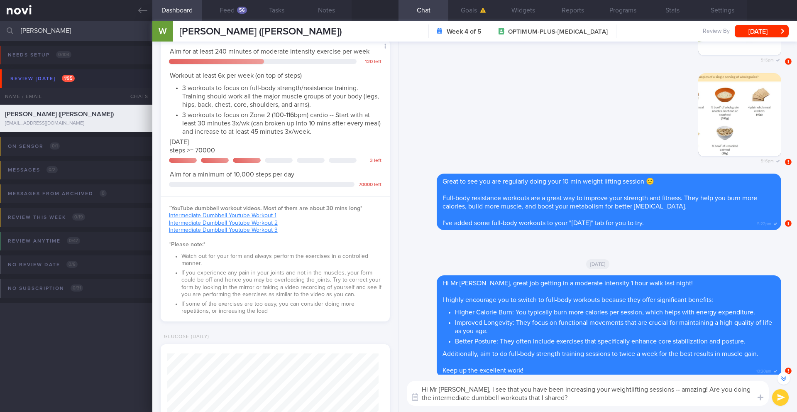
click at [771, 401] on div "Hi Mr Png, I see that you have been increasing your weightlifting sessions -- a…" at bounding box center [597, 392] width 398 height 37
click at [775, 399] on button "submit" at bounding box center [780, 397] width 17 height 17
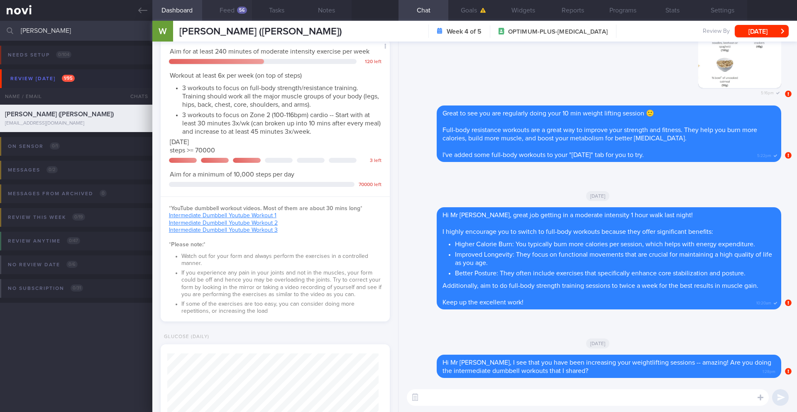
click at [233, 9] on button "Feed 56" at bounding box center [227, 10] width 50 height 21
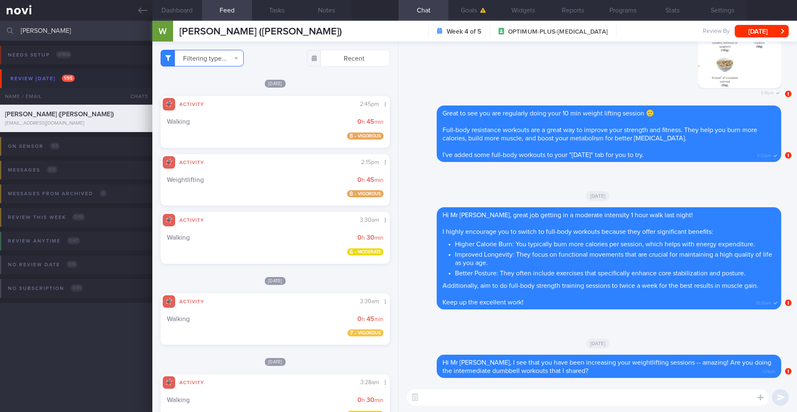
click at [232, 57] on button "Filtering type..." at bounding box center [202, 58] width 83 height 17
click at [214, 71] on button "Food" at bounding box center [202, 74] width 82 height 12
checkbox input "true"
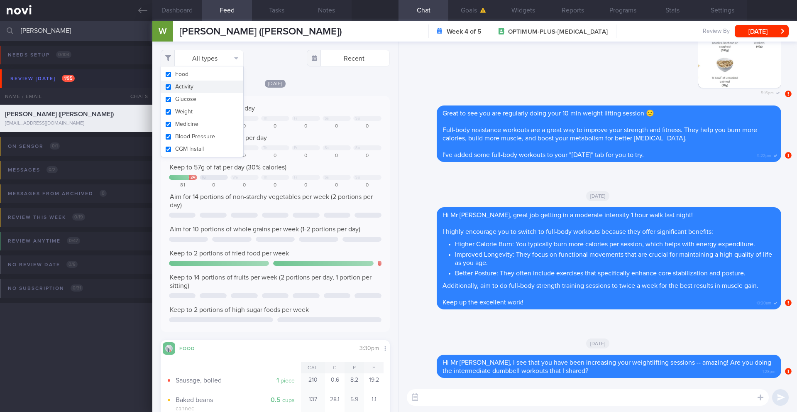
scroll to position [105, 212]
click at [201, 84] on button "Activity" at bounding box center [202, 87] width 82 height 12
checkbox input "false"
click at [323, 86] on div "[DATE]" at bounding box center [275, 83] width 229 height 9
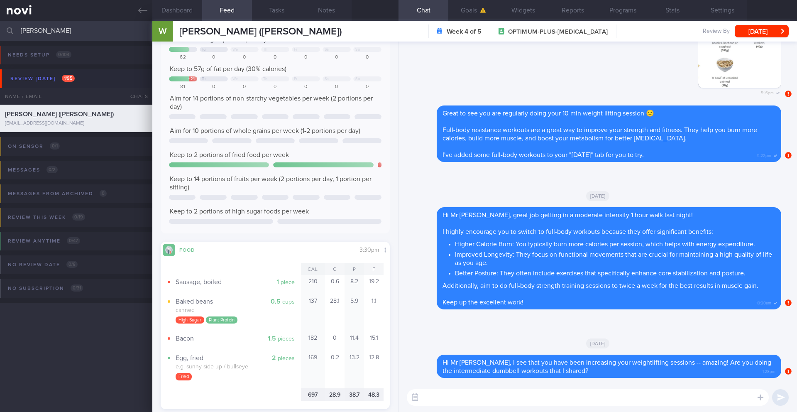
scroll to position [174, 0]
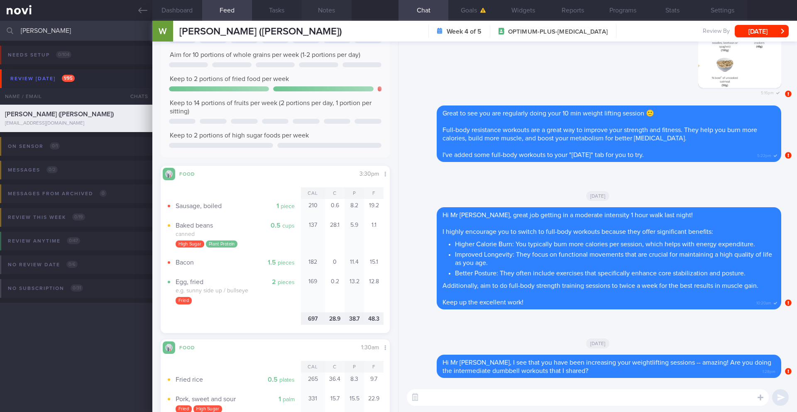
click at [330, 14] on button "Notes" at bounding box center [327, 10] width 50 height 21
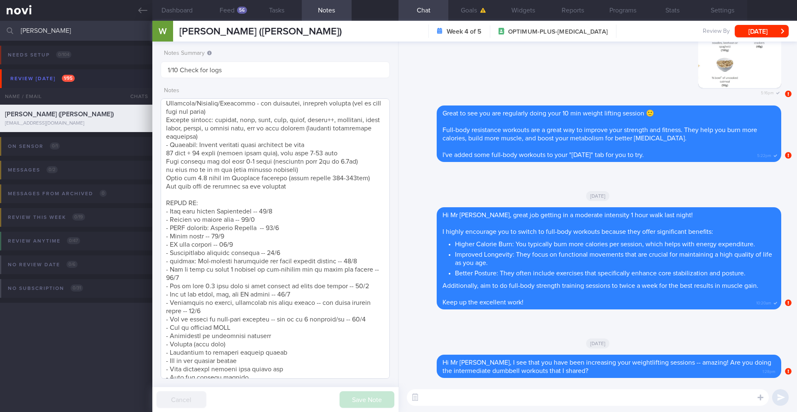
scroll to position [350, 0]
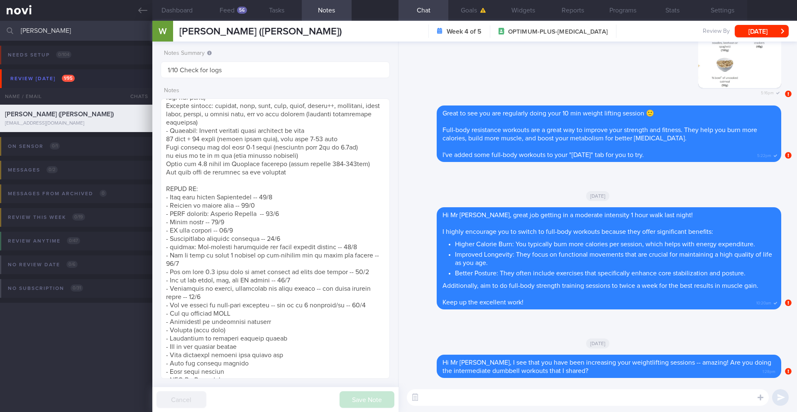
click at [440, 394] on textarea at bounding box center [588, 397] width 362 height 17
click at [225, 13] on button "Feed 56" at bounding box center [227, 10] width 50 height 21
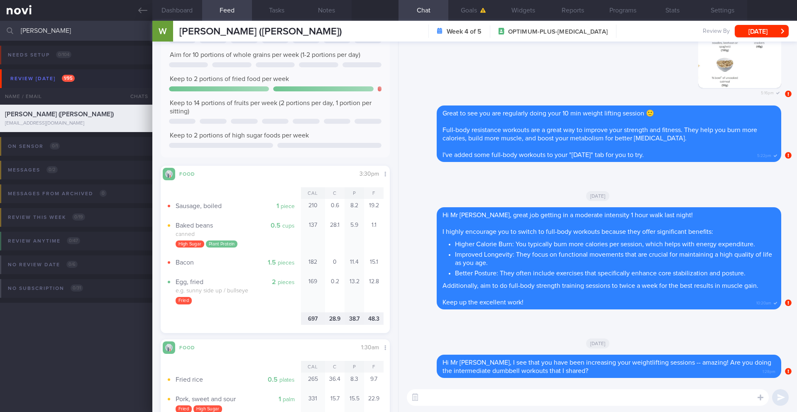
click at [499, 399] on textarea at bounding box center [588, 397] width 362 height 17
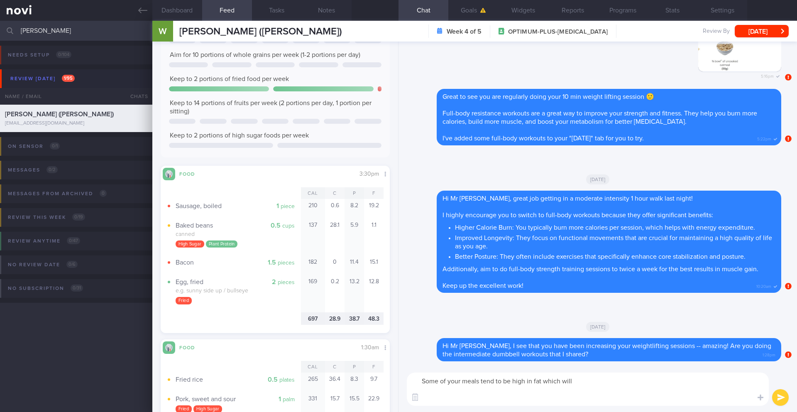
paste textarea "**High fat foods include:** - Fried foods (e.g. fish nugget, fries, hashbrown, …"
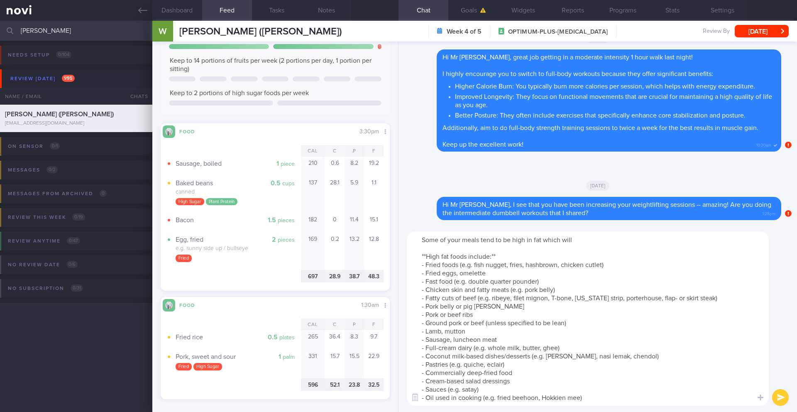
scroll to position [231, 0]
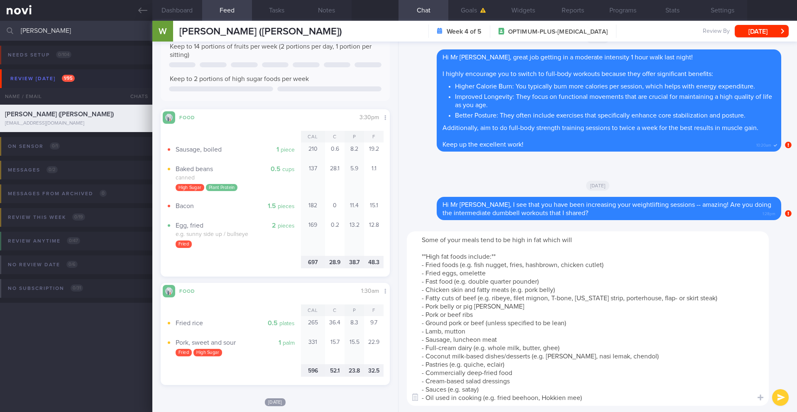
click at [592, 237] on textarea "Some of your meals tend to be high in fat which will **High fat foods include:*…" at bounding box center [588, 318] width 362 height 174
drag, startPoint x: 542, startPoint y: 242, endPoint x: 581, endPoint y: 240, distance: 39.5
click at [581, 240] on textarea "Some of your meals tend to be high in fat which will **High fat foods include:*…" at bounding box center [588, 318] width 362 height 174
click at [421, 239] on textarea "Some of your meals tend to be high in fat. **High fat foods include:** - Fried …" at bounding box center [588, 318] width 362 height 174
click at [620, 242] on textarea "I noticed that some of your meals tend to be high in fat. **High fat foods incl…" at bounding box center [588, 318] width 362 height 174
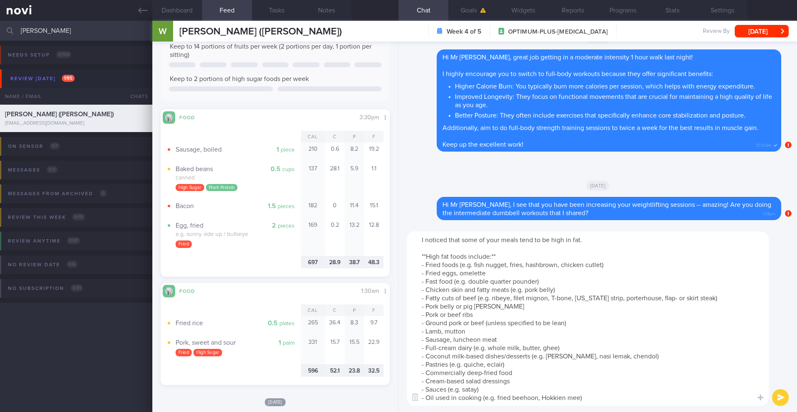
paste textarea "Eating too much fat can keep your glucose levels high. This happens because fat…"
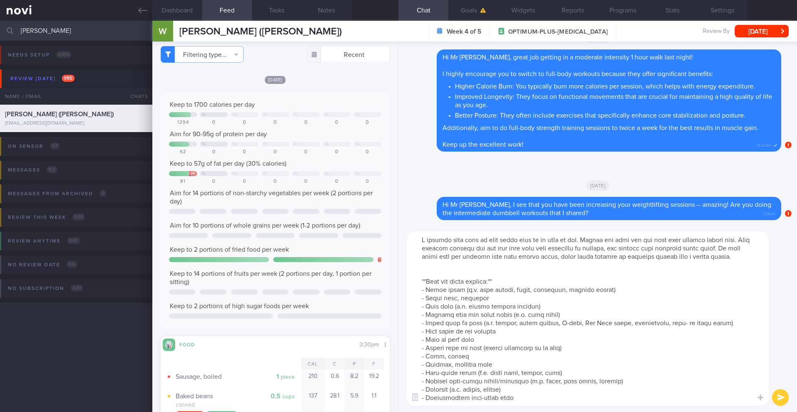
scroll to position [0, 0]
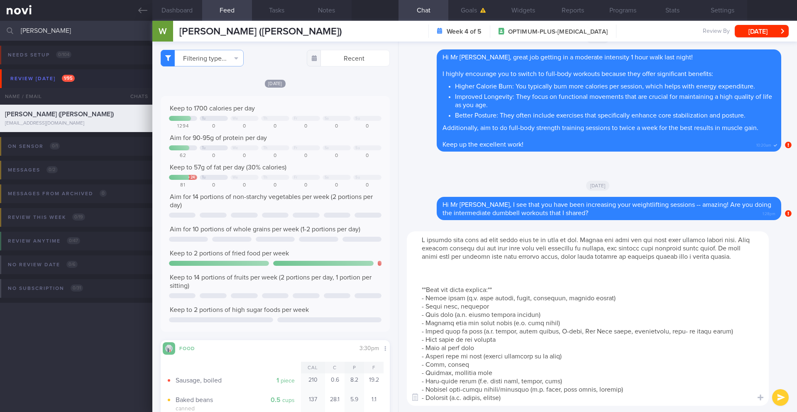
paste textarea "Fat should make up 25-30% of our calories, of which <10% from saturated fat. Hi…"
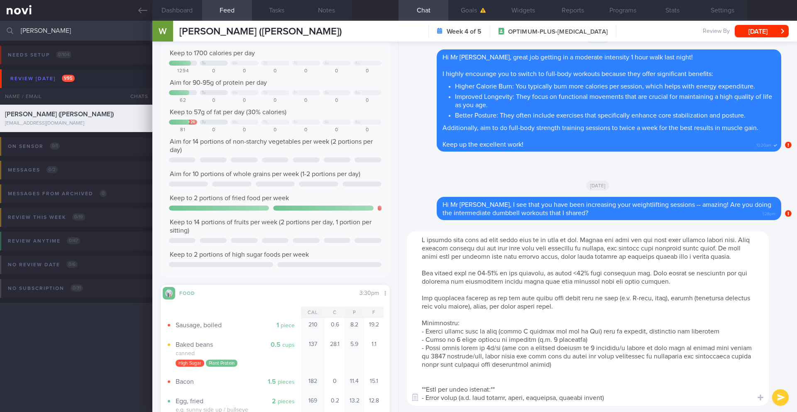
scroll to position [71, 0]
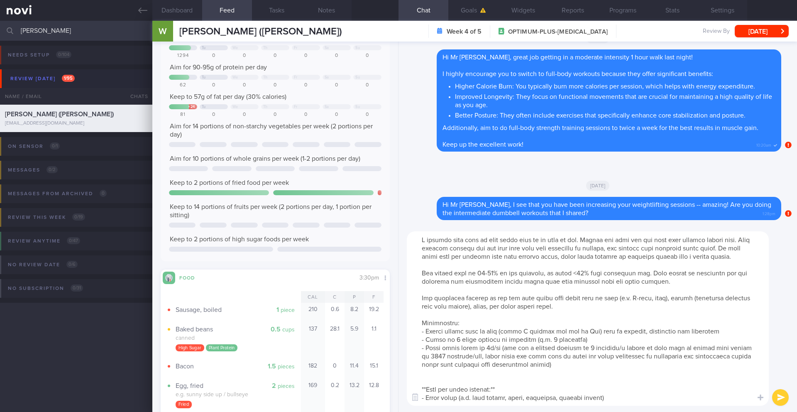
click at [505, 308] on textarea at bounding box center [588, 318] width 362 height 174
drag, startPoint x: 591, startPoint y: 306, endPoint x: 644, endPoint y: 303, distance: 52.8
click at [644, 303] on textarea at bounding box center [588, 318] width 362 height 174
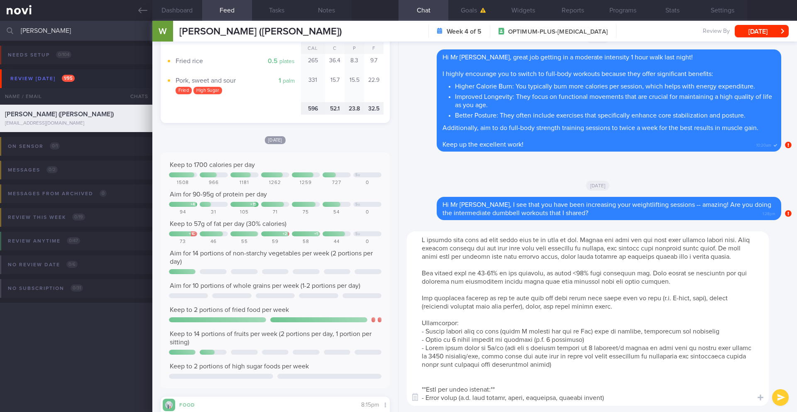
scroll to position [523, 0]
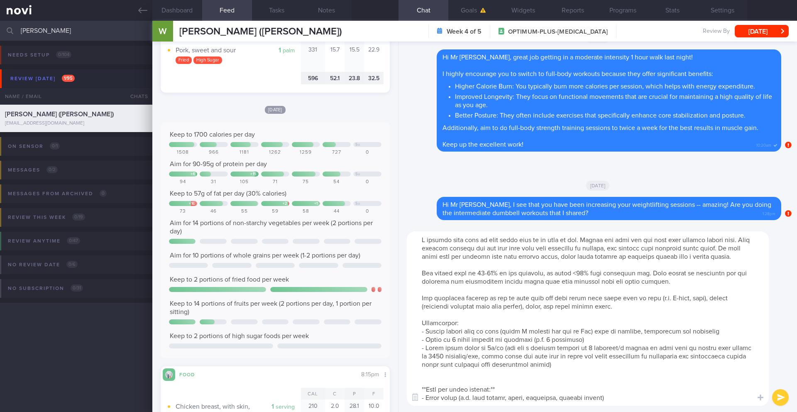
click at [625, 316] on textarea at bounding box center [588, 318] width 362 height 174
drag, startPoint x: 549, startPoint y: 316, endPoint x: 581, endPoint y: 315, distance: 31.6
click at [581, 315] on textarea at bounding box center [588, 318] width 362 height 174
drag, startPoint x: 611, startPoint y: 307, endPoint x: 648, endPoint y: 305, distance: 37.4
click at [648, 305] on textarea at bounding box center [588, 318] width 362 height 174
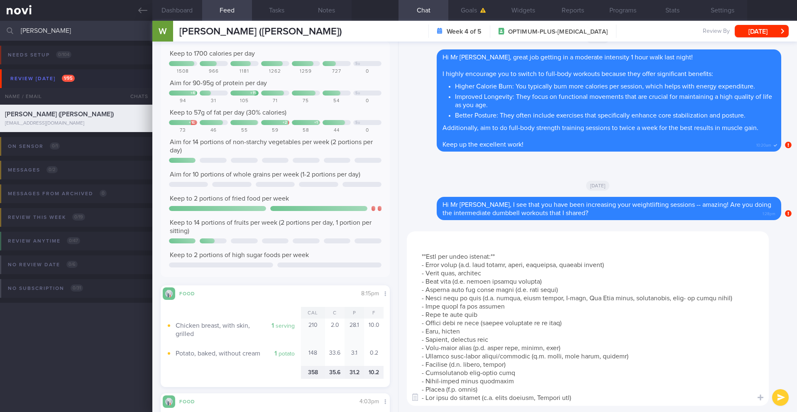
scroll to position [149, 0]
drag, startPoint x: 422, startPoint y: 310, endPoint x: 612, endPoint y: 403, distance: 211.0
click at [612, 403] on textarea at bounding box center [588, 318] width 362 height 174
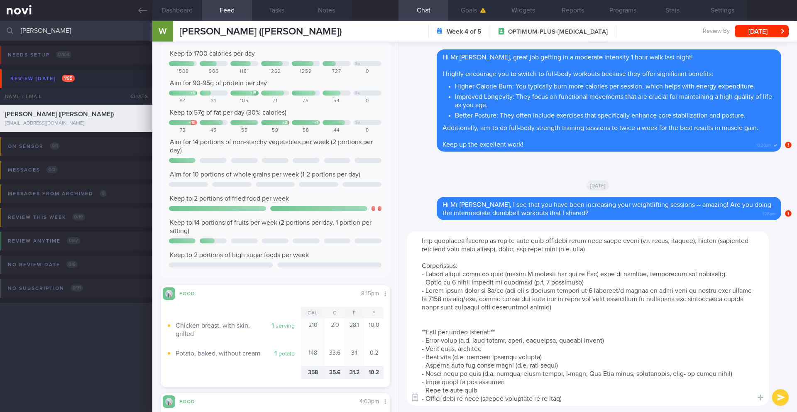
scroll to position [54, 0]
click at [688, 253] on textarea at bounding box center [588, 318] width 362 height 174
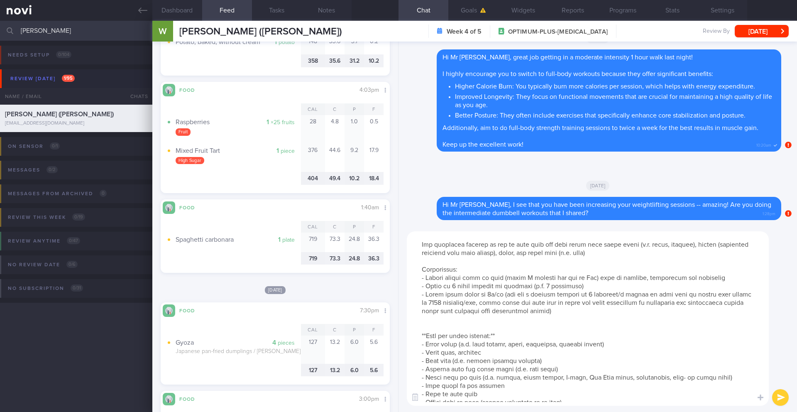
scroll to position [933, 0]
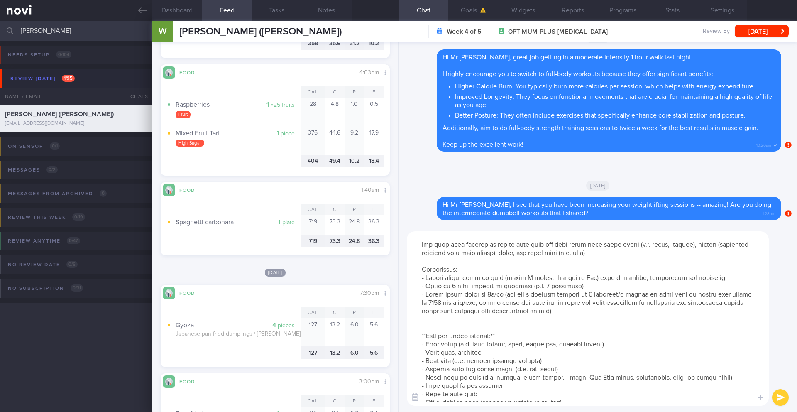
click at [592, 260] on textarea at bounding box center [588, 318] width 362 height 174
drag, startPoint x: 518, startPoint y: 262, endPoint x: 696, endPoint y: 253, distance: 179.1
click at [696, 253] on textarea at bounding box center [588, 318] width 362 height 174
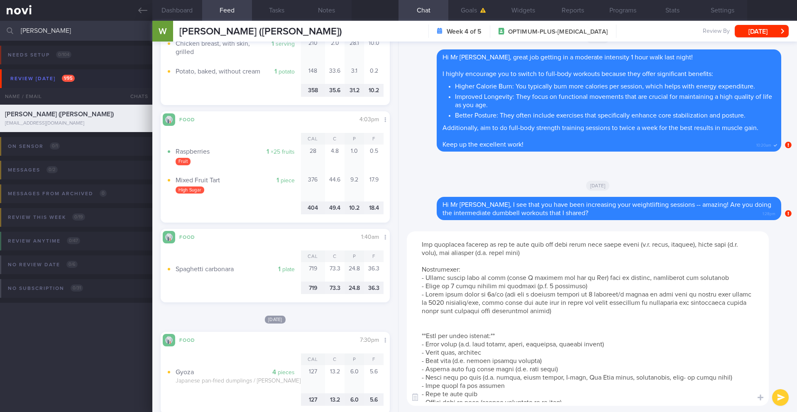
scroll to position [873, 0]
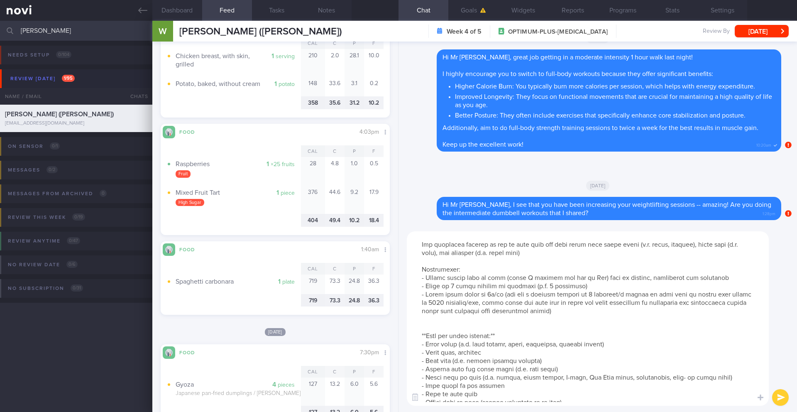
click at [439, 262] on textarea at bounding box center [588, 318] width 362 height 174
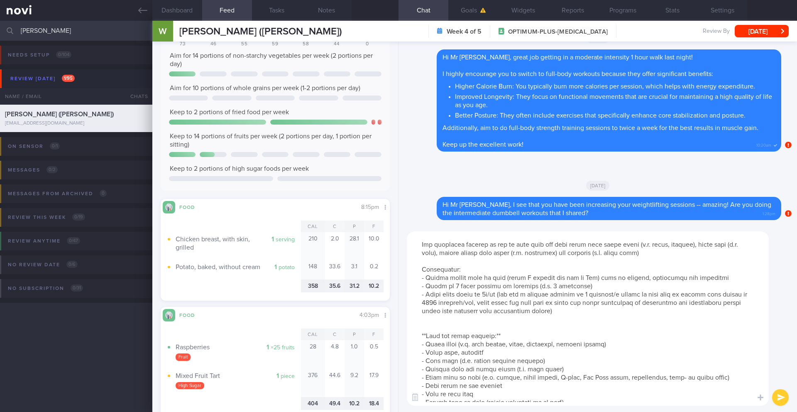
scroll to position [276, 0]
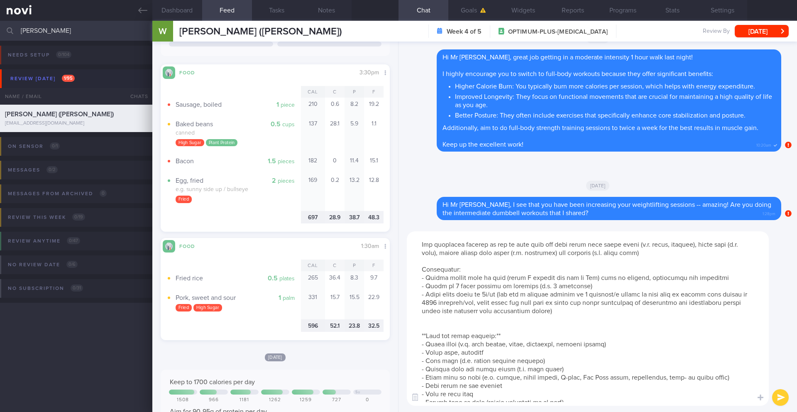
click at [420, 263] on textarea at bounding box center [588, 318] width 362 height 174
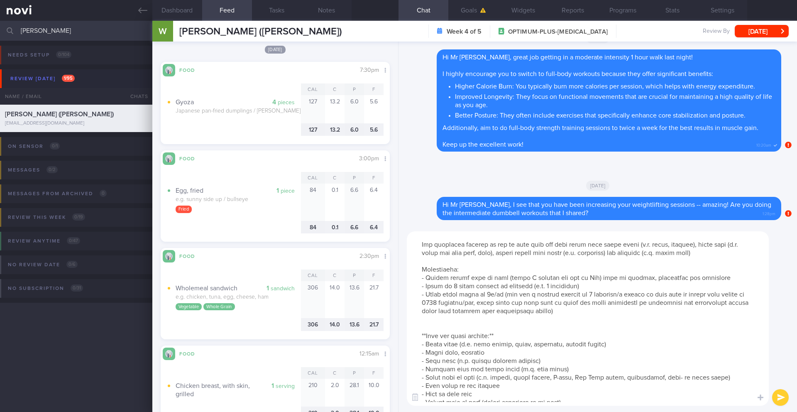
scroll to position [1346, 0]
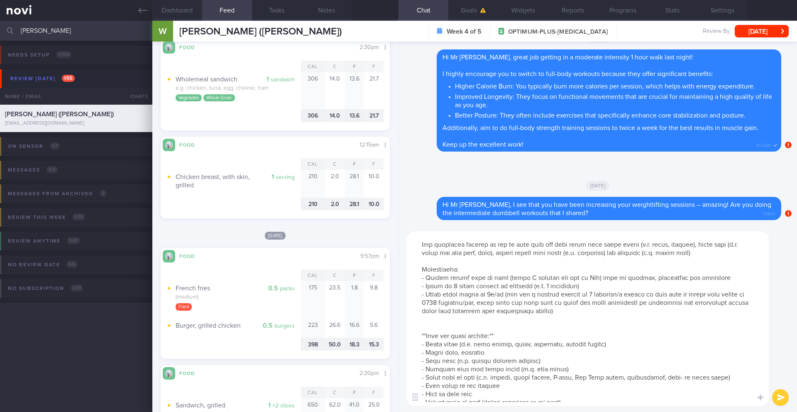
click at [740, 255] on textarea at bounding box center [588, 318] width 362 height 174
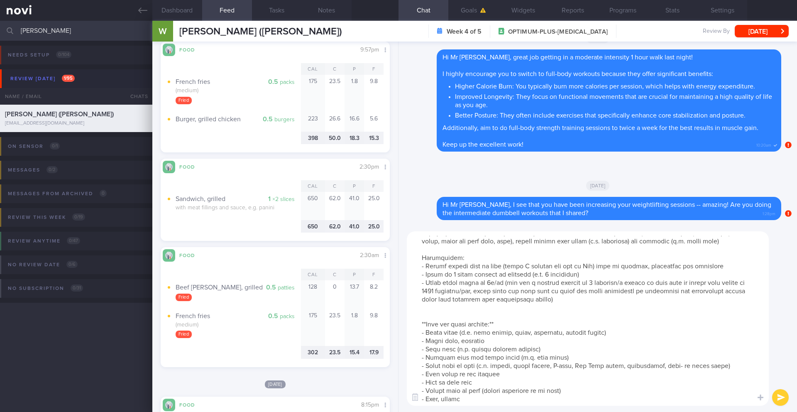
scroll to position [1561, 0]
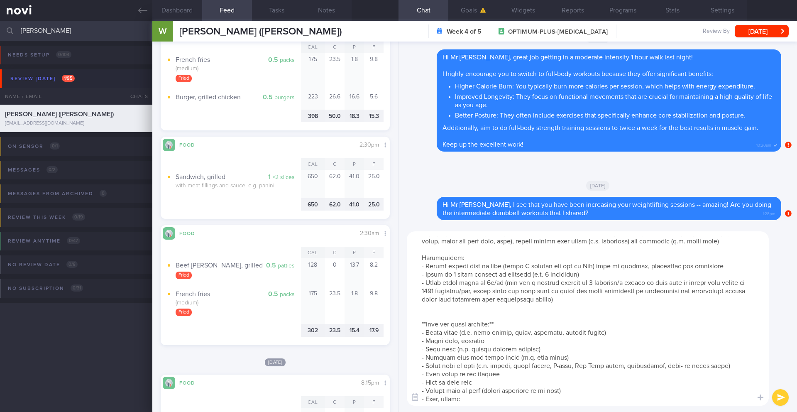
click at [645, 242] on textarea at bounding box center [588, 318] width 362 height 174
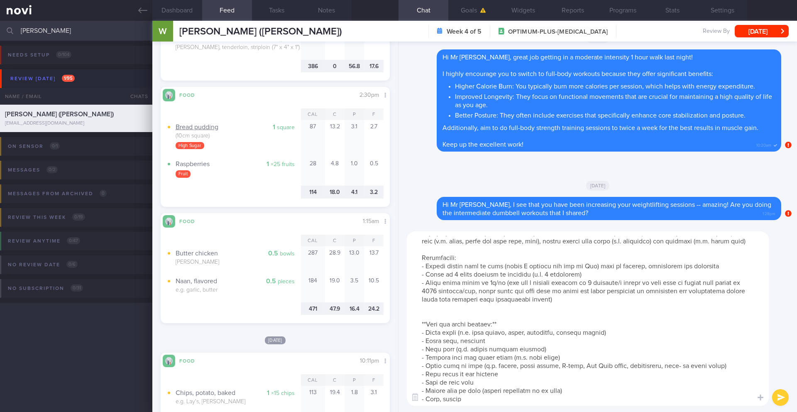
scroll to position [2329, 0]
click at [639, 249] on textarea at bounding box center [588, 318] width 362 height 174
click at [657, 252] on textarea at bounding box center [588, 318] width 362 height 174
click at [654, 252] on textarea at bounding box center [588, 318] width 362 height 174
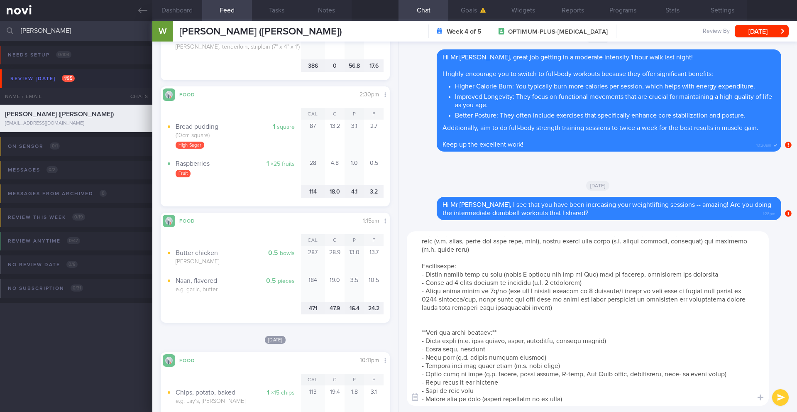
click at [640, 249] on textarea at bounding box center [588, 318] width 362 height 174
click at [533, 258] on textarea at bounding box center [588, 318] width 362 height 174
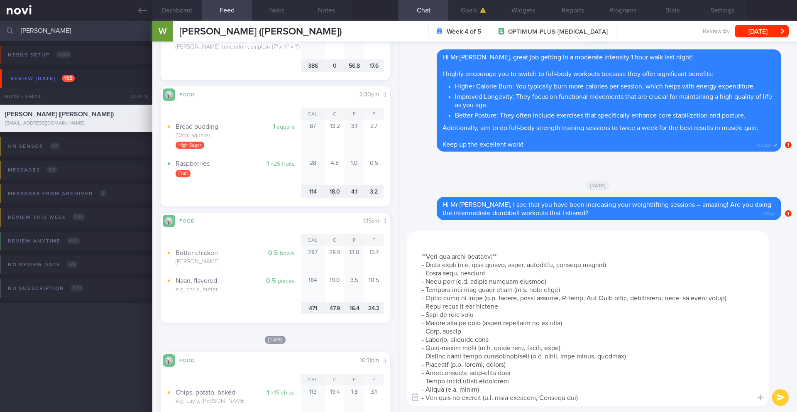
drag, startPoint x: 417, startPoint y: 338, endPoint x: 475, endPoint y: 411, distance: 93.7
click at [475, 411] on div "​ ​" at bounding box center [597, 318] width 398 height 187
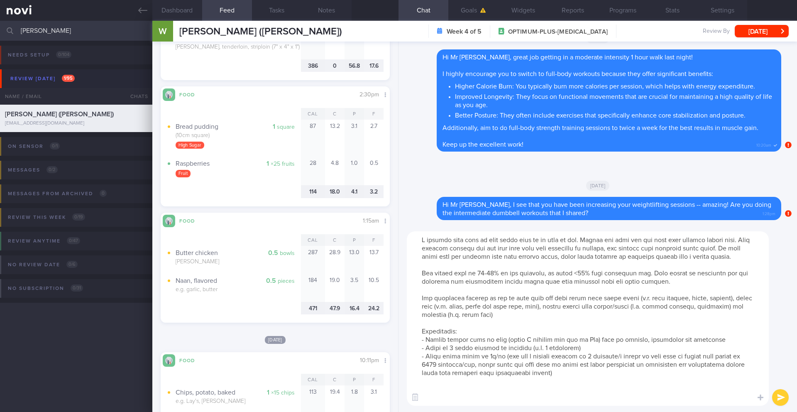
scroll to position [7, 0]
drag, startPoint x: 427, startPoint y: 342, endPoint x: 506, endPoint y: 341, distance: 79.3
click at [506, 341] on textarea at bounding box center [588, 318] width 362 height 174
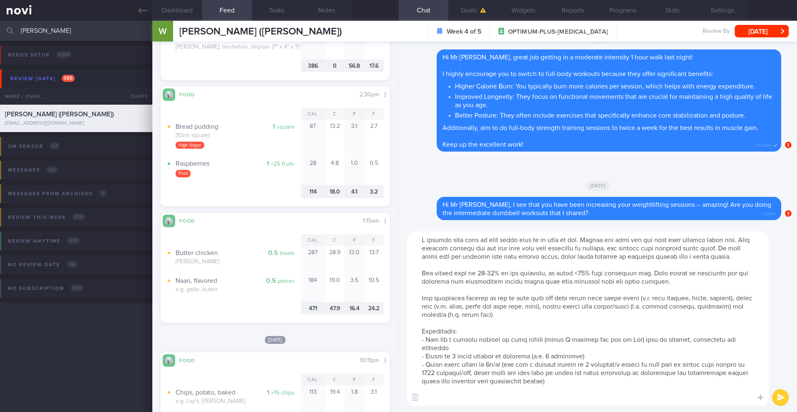
drag, startPoint x: 537, startPoint y: 341, endPoint x: 747, endPoint y: 339, distance: 209.2
click at [747, 339] on textarea at bounding box center [588, 318] width 362 height 174
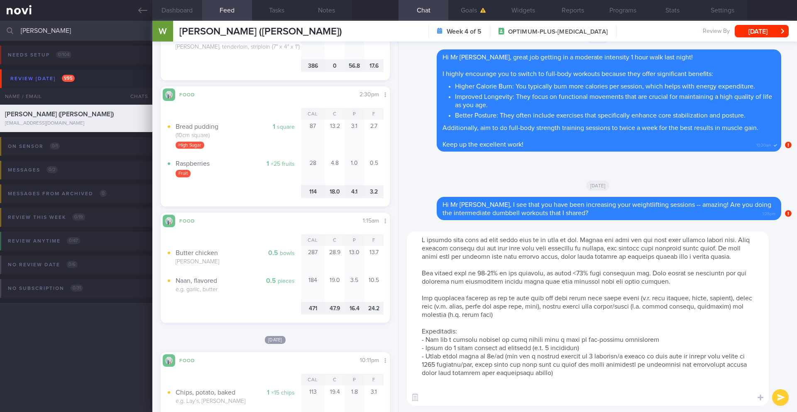
click at [182, 10] on button "Dashboard" at bounding box center [177, 10] width 50 height 21
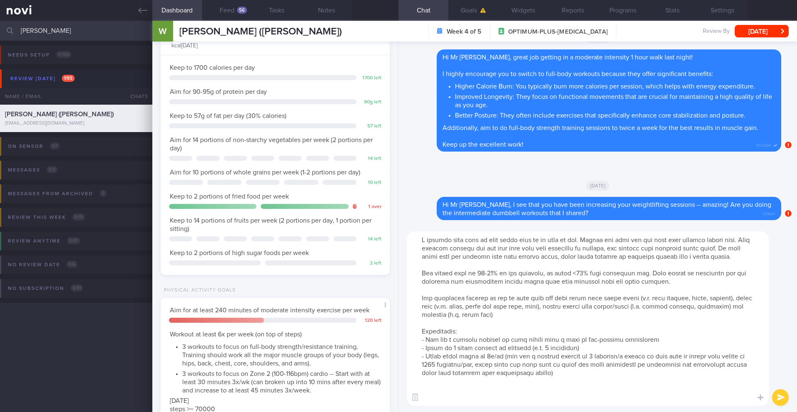
scroll to position [74, 0]
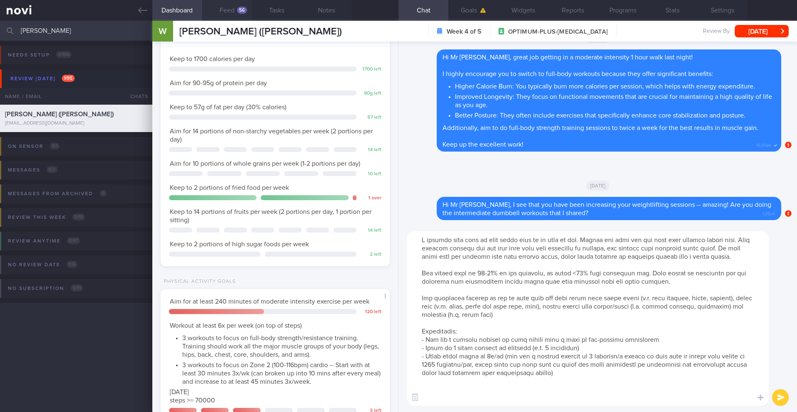
click at [240, 10] on div "56" at bounding box center [242, 10] width 10 height 7
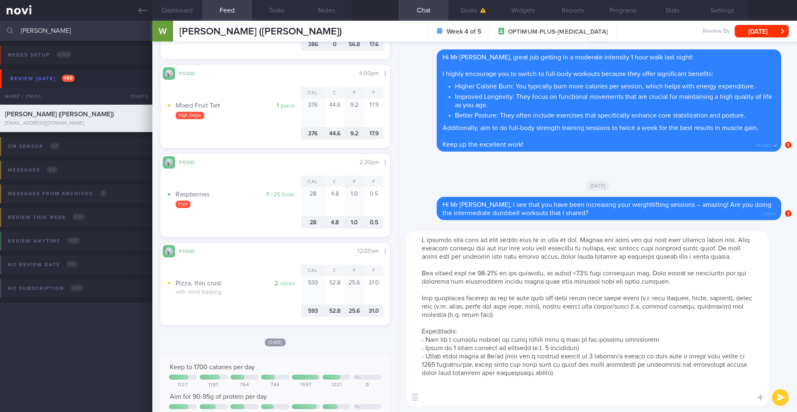
scroll to position [3209, 0]
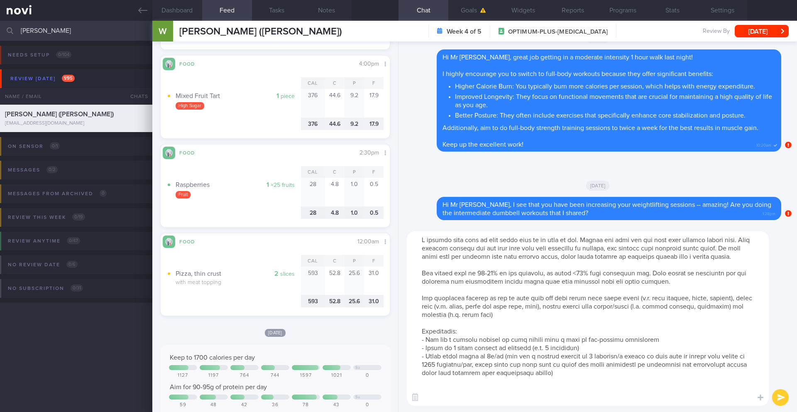
drag, startPoint x: 439, startPoint y: 349, endPoint x: 425, endPoint y: 349, distance: 13.3
click at [425, 349] on textarea at bounding box center [588, 318] width 362 height 174
drag, startPoint x: 2, startPoint y: 376, endPoint x: 5, endPoint y: 411, distance: 35.5
click at [5, 411] on div "Needs setup 0 / 104 Name / Email Chats Setup tasks needed Review today 1 / 95 N…" at bounding box center [398, 226] width 797 height 371
drag, startPoint x: 575, startPoint y: 347, endPoint x: 523, endPoint y: 349, distance: 52.7
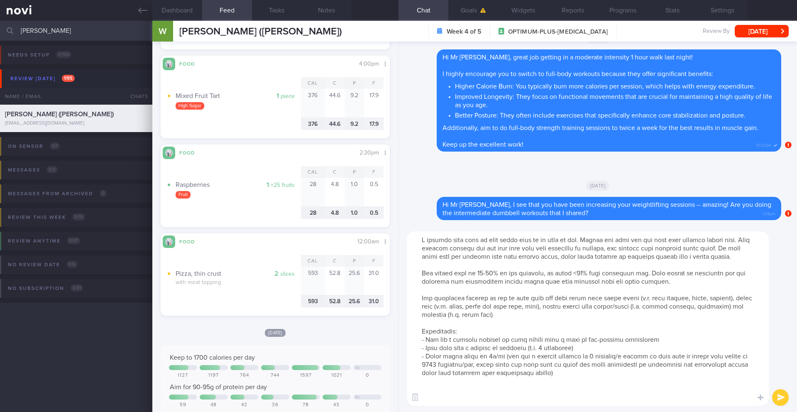
click at [523, 349] on textarea at bounding box center [588, 318] width 362 height 174
click at [593, 349] on textarea at bounding box center [588, 318] width 362 height 174
click at [498, 349] on textarea at bounding box center [588, 318] width 362 height 174
drag, startPoint x: 439, startPoint y: 349, endPoint x: 427, endPoint y: 349, distance: 12.0
click at [427, 349] on textarea at bounding box center [588, 318] width 362 height 174
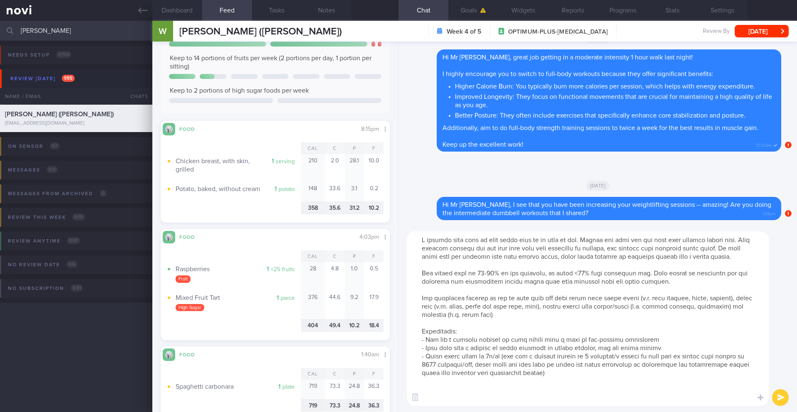
scroll to position [768, 0]
click at [426, 342] on textarea at bounding box center [588, 318] width 362 height 174
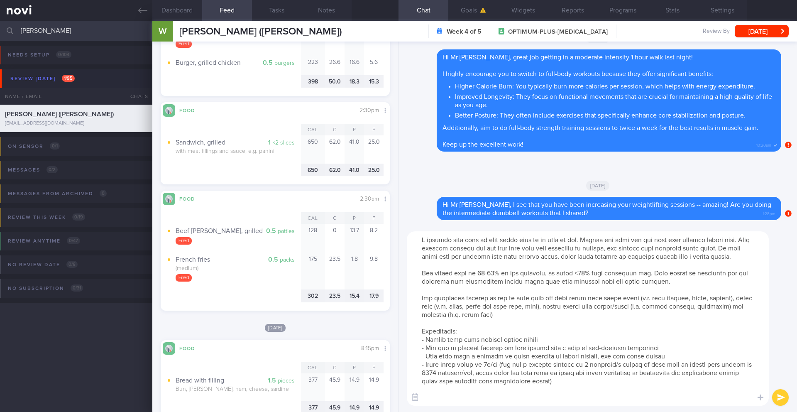
scroll to position [1603, 0]
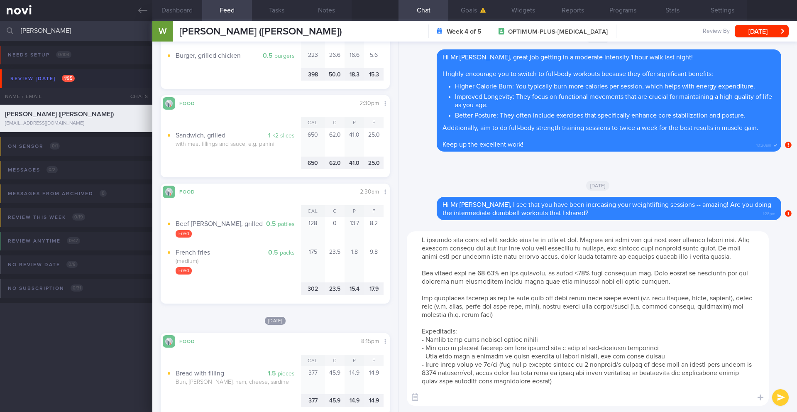
click at [544, 315] on textarea at bounding box center [588, 318] width 362 height 174
drag, startPoint x: 621, startPoint y: 315, endPoint x: 611, endPoint y: 316, distance: 10.0
click at [611, 316] on textarea at bounding box center [588, 318] width 362 height 174
click at [647, 316] on textarea at bounding box center [588, 318] width 362 height 174
click at [702, 316] on textarea at bounding box center [588, 318] width 362 height 174
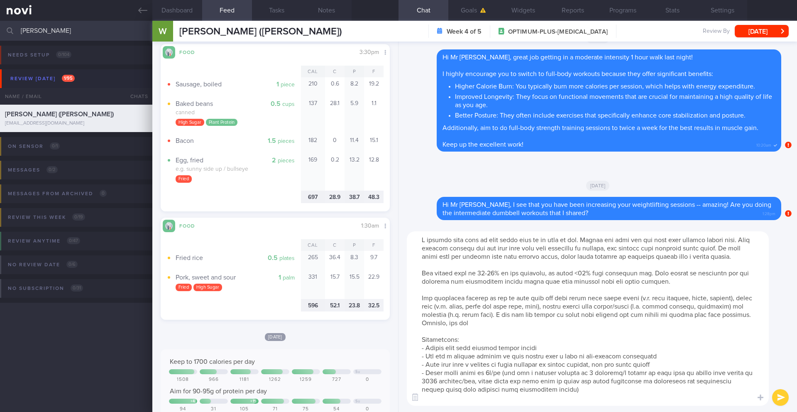
scroll to position [495, 0]
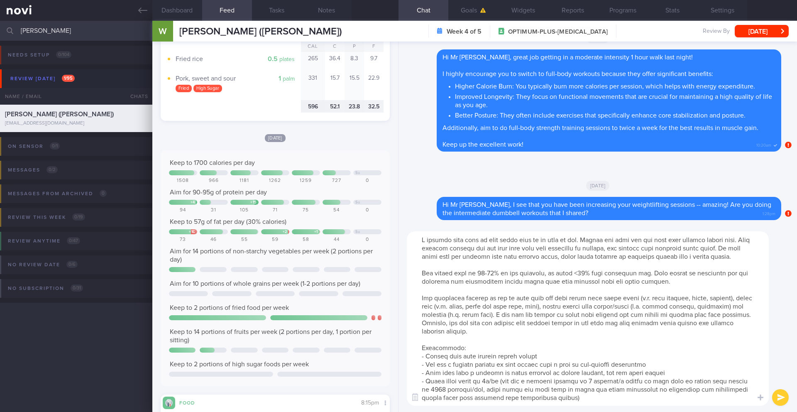
drag, startPoint x: 489, startPoint y: 337, endPoint x: 415, endPoint y: 309, distance: 79.1
click at [415, 309] on textarea at bounding box center [588, 318] width 362 height 174
paste textarea "You have many sources of excessive fat in your diet from foods like fatty meats…"
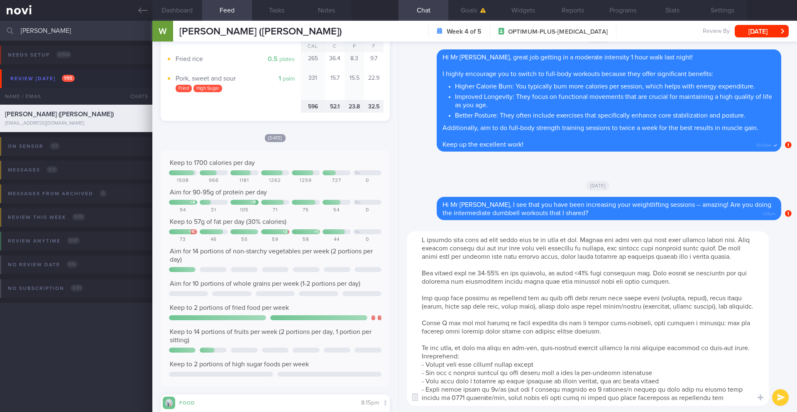
click at [453, 390] on textarea at bounding box center [588, 318] width 362 height 174
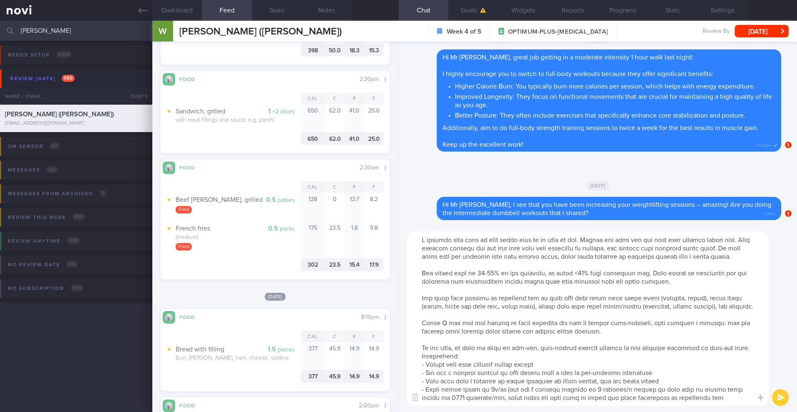
scroll to position [1778, 0]
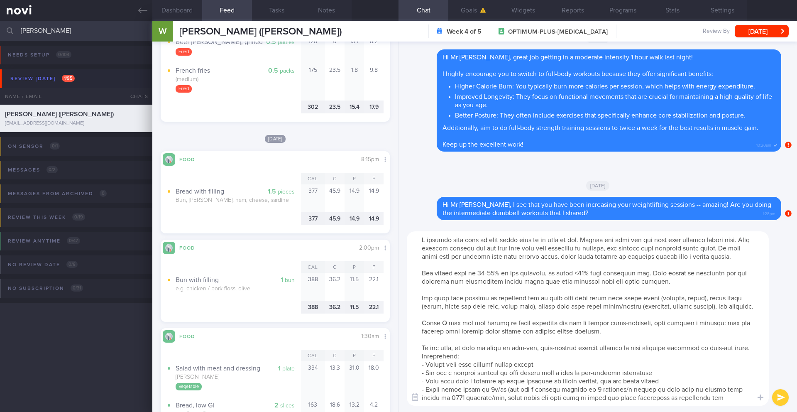
click at [535, 389] on textarea at bounding box center [588, 318] width 362 height 174
click at [689, 388] on textarea at bounding box center [588, 318] width 362 height 174
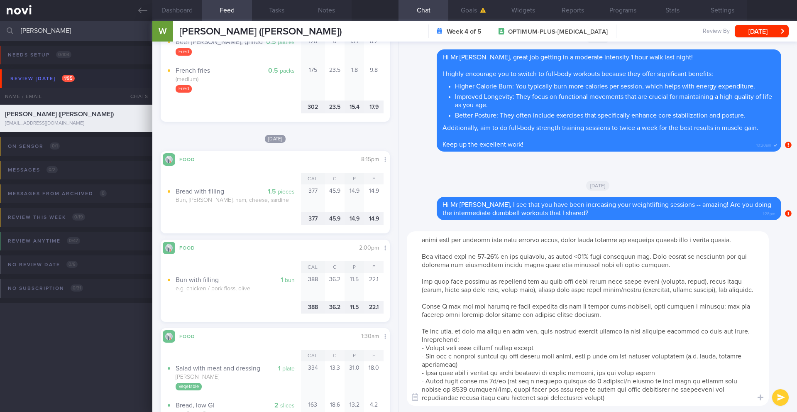
scroll to position [58, 0]
type textarea "I noticed that some of your meals tend to be high in fat. Eating too much fat c…"
click at [784, 399] on button "submit" at bounding box center [780, 397] width 17 height 17
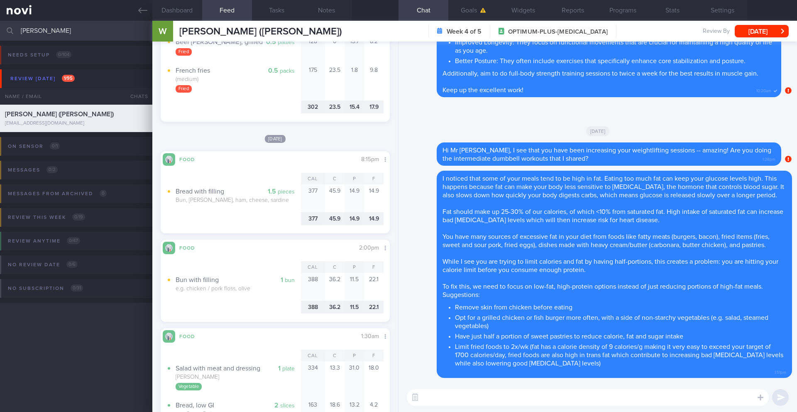
scroll to position [0, 0]
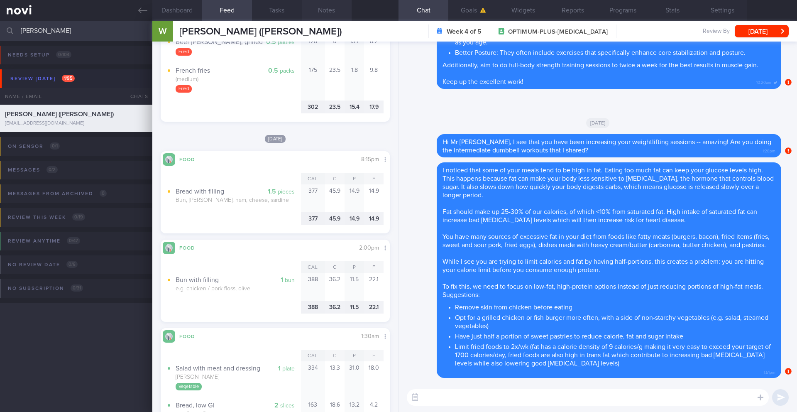
click at [328, 10] on button "Notes" at bounding box center [327, 10] width 50 height 21
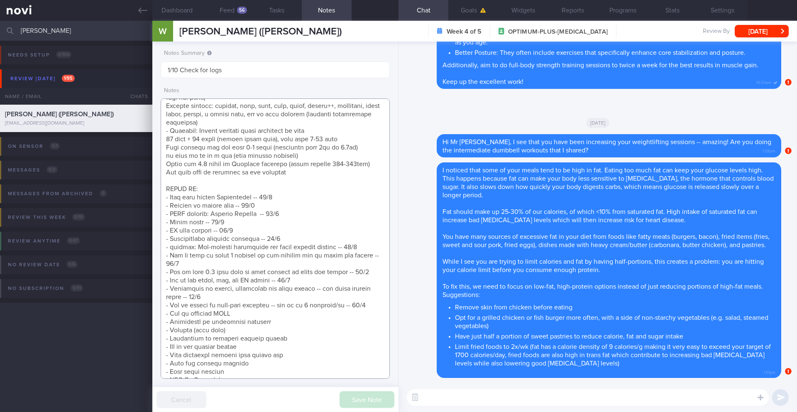
click at [375, 305] on textarea at bounding box center [275, 238] width 229 height 280
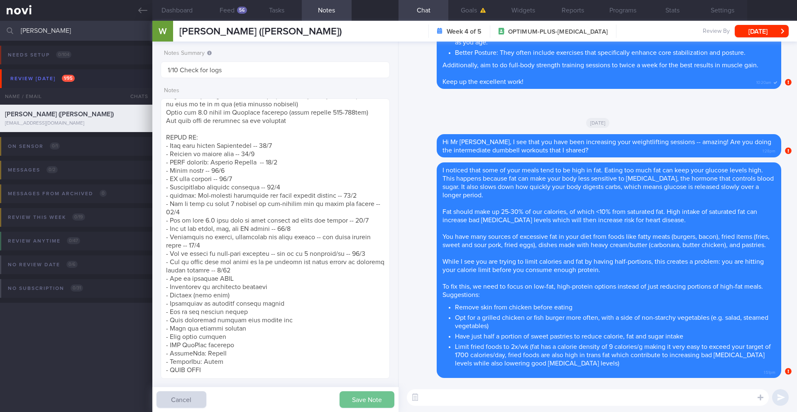
click at [364, 398] on button "Save Note" at bounding box center [366, 399] width 55 height 17
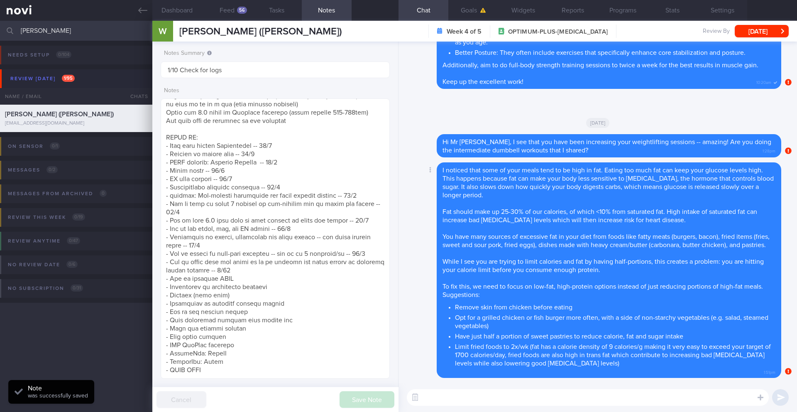
click at [444, 167] on span "I noticed that some of your meals tend to be high in fat. Eating too much fat c…" at bounding box center [607, 183] width 331 height 32
click at [372, 257] on textarea at bounding box center [275, 238] width 229 height 280
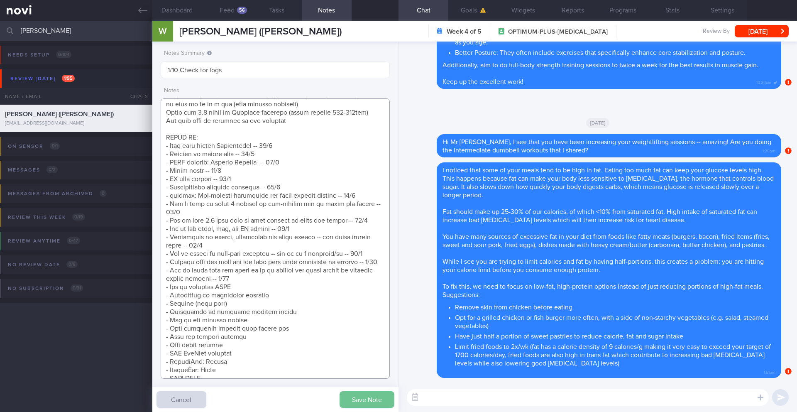
type textarea "Previously seen by Anita and Dr Sue-Anne in Dec 2020 for Magnum program (newly …"
click at [364, 400] on button "Save Note" at bounding box center [366, 399] width 55 height 17
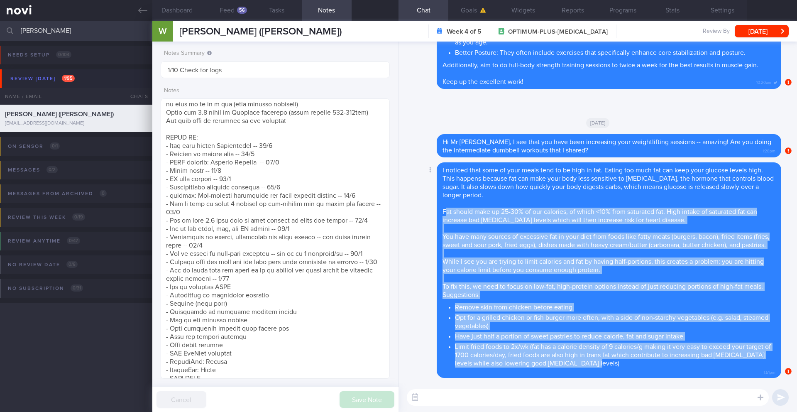
drag, startPoint x: 445, startPoint y: 205, endPoint x: 623, endPoint y: 365, distance: 239.5
click at [623, 365] on span "I noticed that some of your meals tend to be high in fat. Eating too much fat c…" at bounding box center [608, 267] width 333 height 200
click at [531, 218] on div "I noticed that some of your meals tend to be high in fat. Eating too much fat c…" at bounding box center [609, 270] width 344 height 216
drag, startPoint x: 442, startPoint y: 203, endPoint x: 618, endPoint y: 361, distance: 236.0
click at [618, 361] on span "I noticed that some of your meals tend to be high in fat. Eating too much fat c…" at bounding box center [608, 267] width 333 height 200
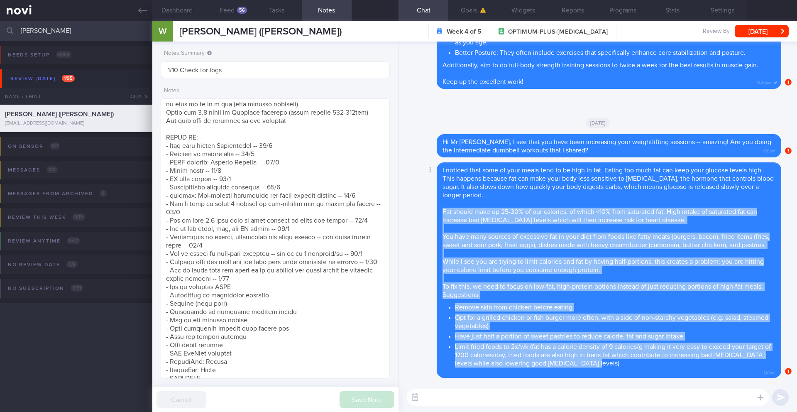
copy span "Fat should make up 25-30% of our calories, of which <10% from saturated fat. Hi…"
click at [762, 34] on button "[DATE]" at bounding box center [762, 31] width 54 height 12
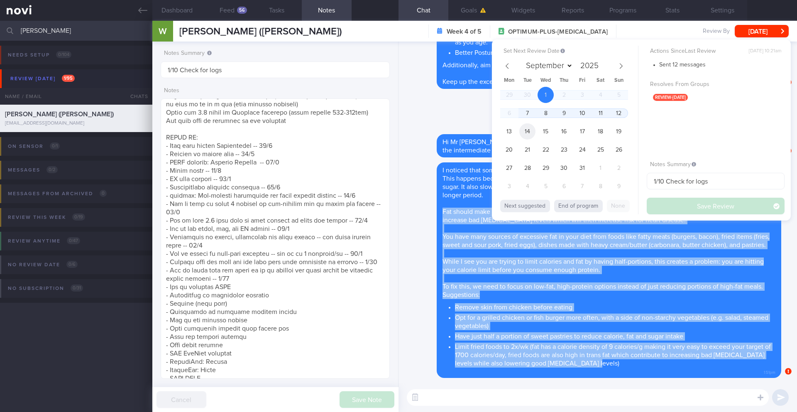
click at [530, 136] on span "14" at bounding box center [527, 131] width 16 height 16
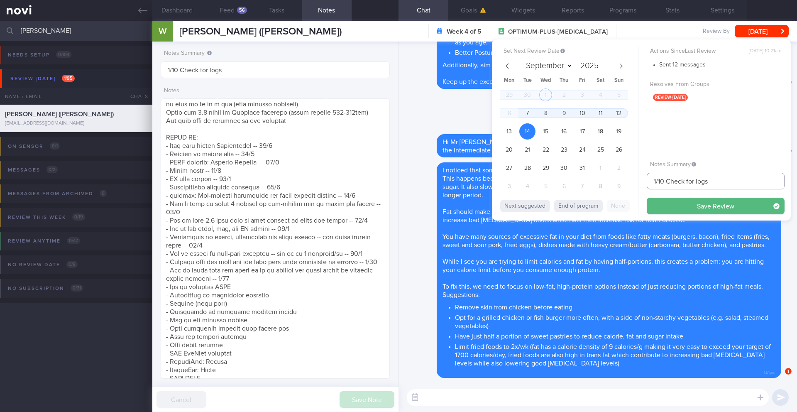
drag, startPoint x: 657, startPoint y: 182, endPoint x: 642, endPoint y: 182, distance: 14.5
click at [642, 182] on div "Set Next Review Date 14 Oct 2025 September October November December 2025 Mon T…" at bounding box center [641, 129] width 299 height 181
type input "13-14/10 Check for logs"
click at [660, 205] on button "Save Review" at bounding box center [716, 206] width 138 height 17
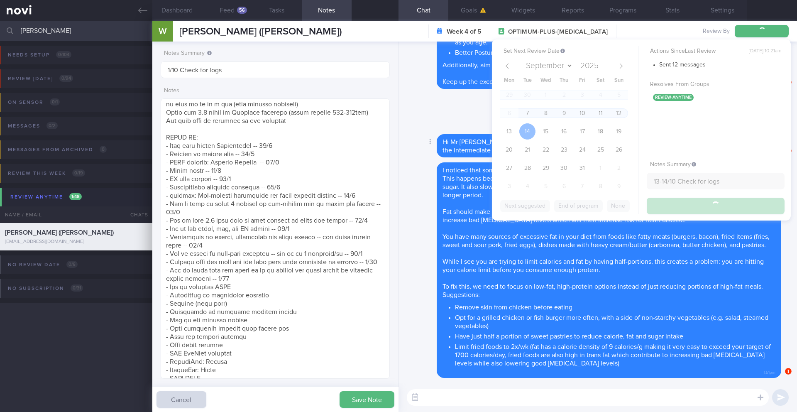
type input "13-14/10 Check for logs"
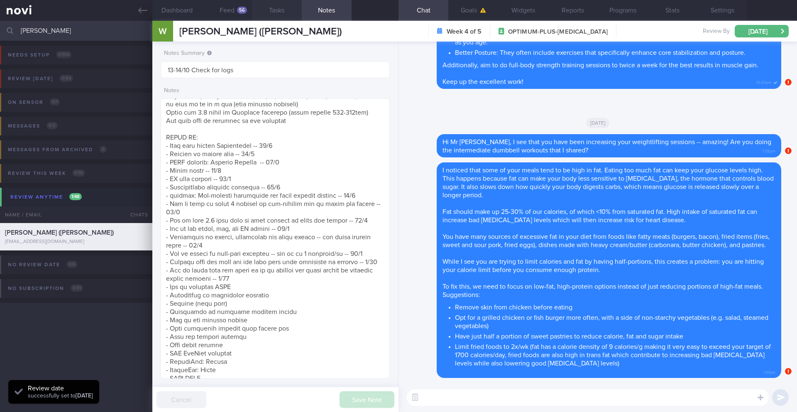
scroll to position [105, 212]
click at [59, 33] on input "Png Yeong Siang" at bounding box center [398, 31] width 797 height 20
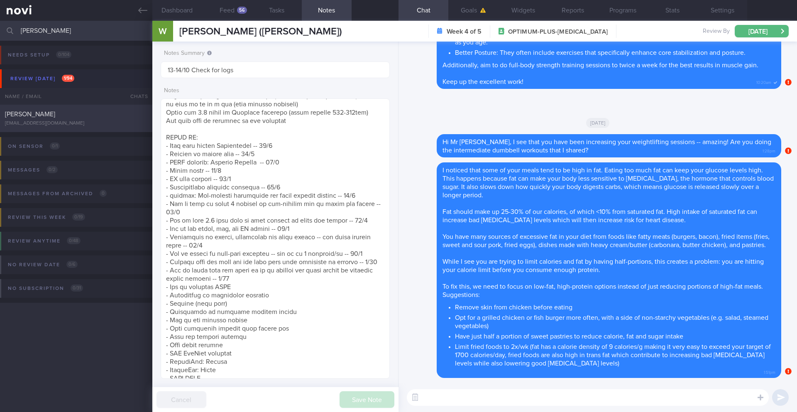
type input "[PERSON_NAME]"
click at [82, 118] on div "[PERSON_NAME]" at bounding box center [75, 114] width 140 height 8
type input "6/10 Check for logs"
type textarea "SUPPORT NEEDED: CHALLENGE: R/V with JJ: (9/9/25) Tolerated Wegovy 1mg Intended …"
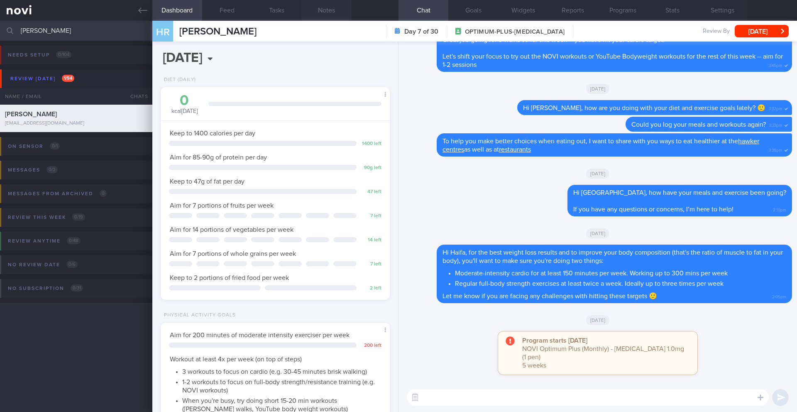
click at [332, 14] on button "Notes" at bounding box center [327, 10] width 50 height 21
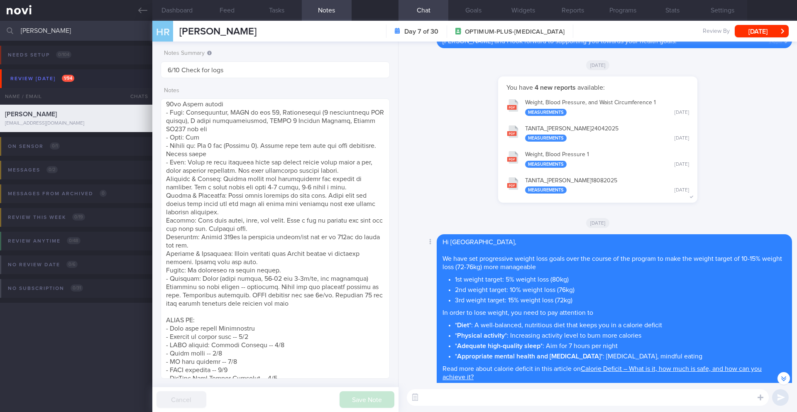
scroll to position [-661, 0]
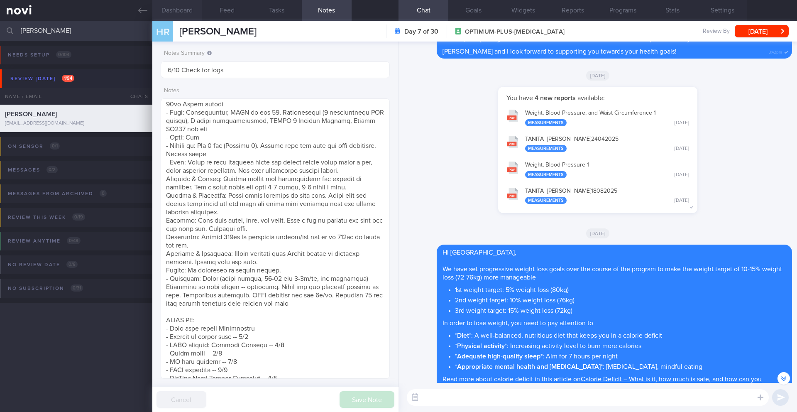
click at [189, 12] on button "Dashboard" at bounding box center [177, 10] width 50 height 21
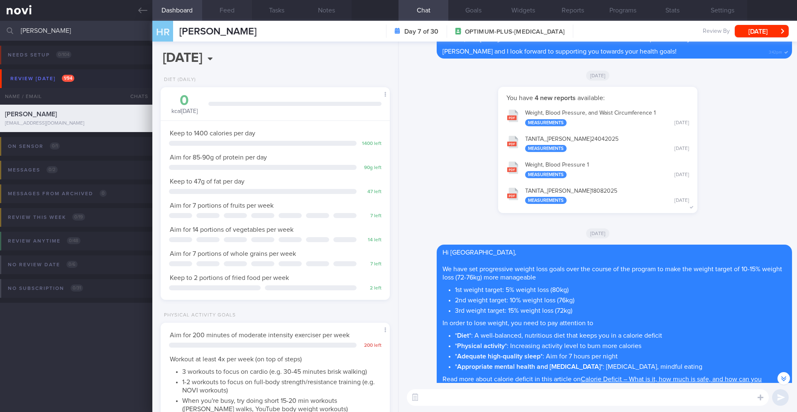
click at [217, 11] on button "Feed" at bounding box center [227, 10] width 50 height 21
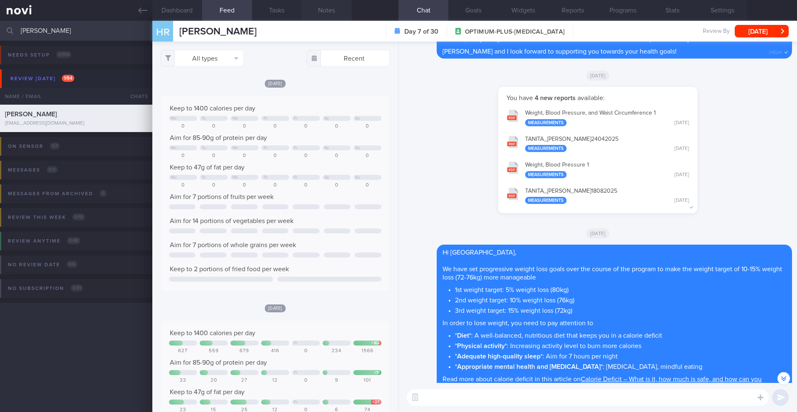
click at [328, 7] on button "Notes" at bounding box center [327, 10] width 50 height 21
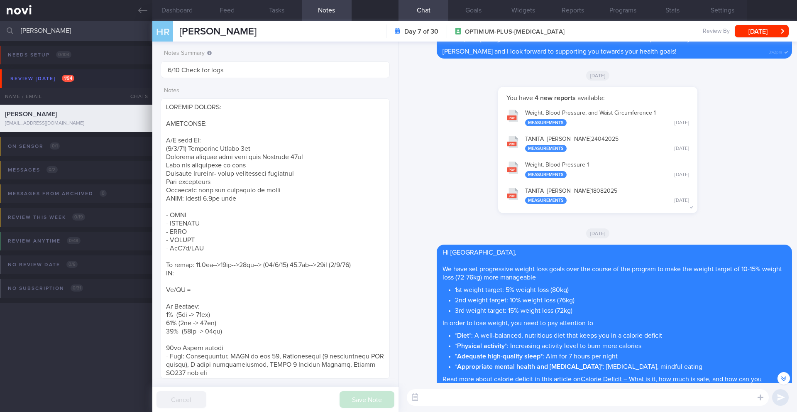
click at [450, 401] on textarea at bounding box center [588, 397] width 362 height 17
paste textarea "Hi [Patient's Name], We noticed there haven’t been any food or workout logs rec…"
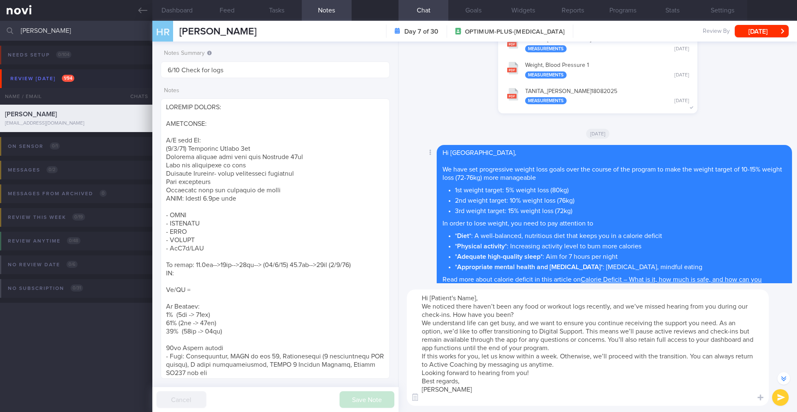
scroll to position [-760, 0]
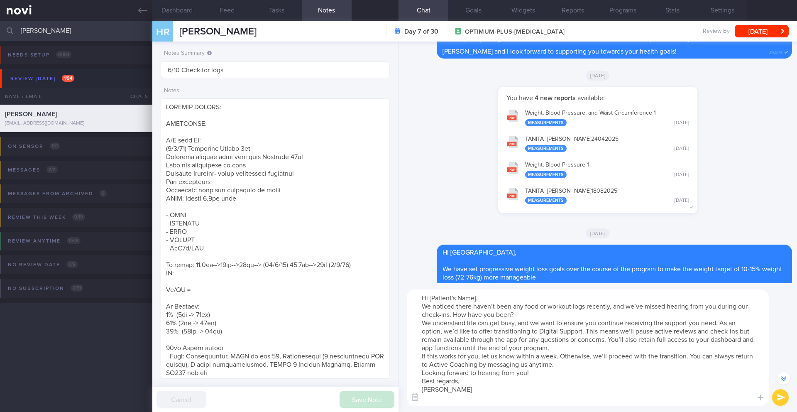
drag, startPoint x: 476, startPoint y: 298, endPoint x: 437, endPoint y: 298, distance: 38.6
click at [437, 298] on textarea "Hi [Patient's Name], We noticed there haven’t been any food or workout logs rec…" at bounding box center [588, 347] width 362 height 116
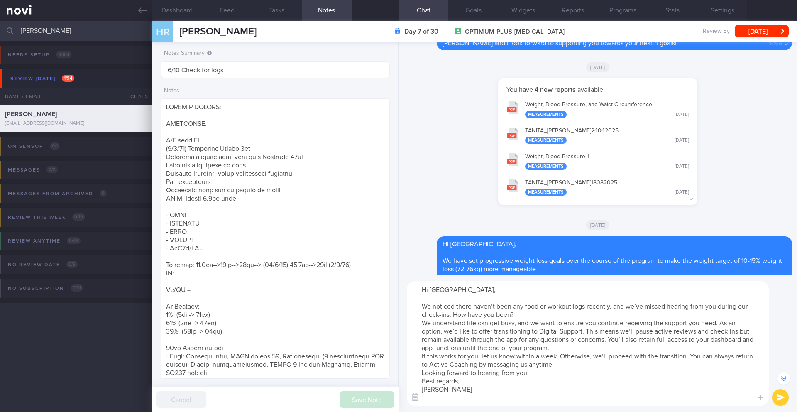
scroll to position [-769, 0]
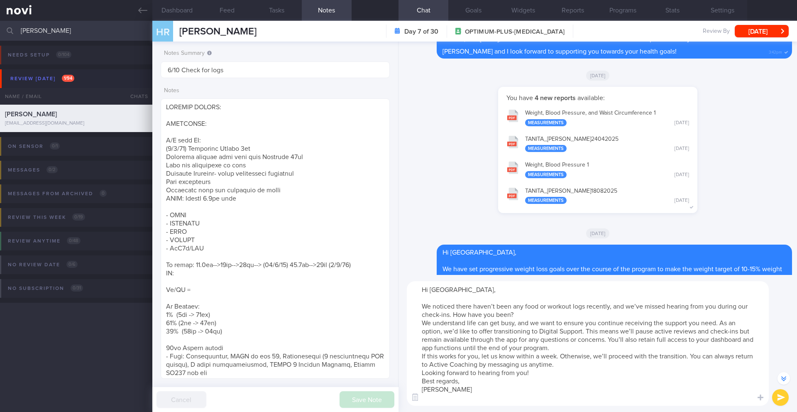
click at [557, 315] on textarea "Hi Haifa, We noticed there haven’t been any food or workout logs recently, and …" at bounding box center [588, 343] width 362 height 125
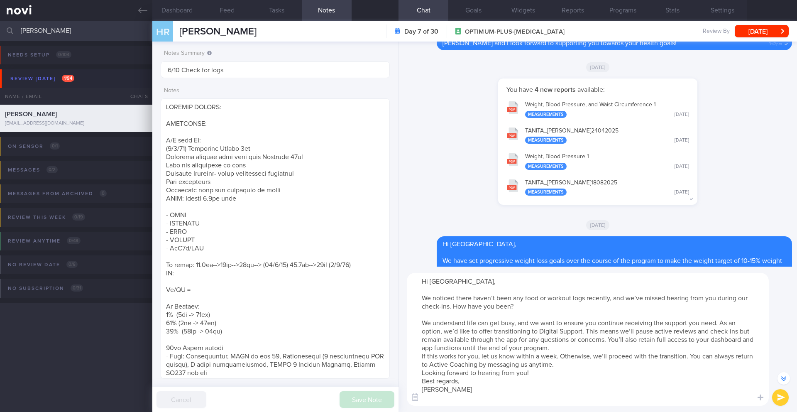
scroll to position [-777, 0]
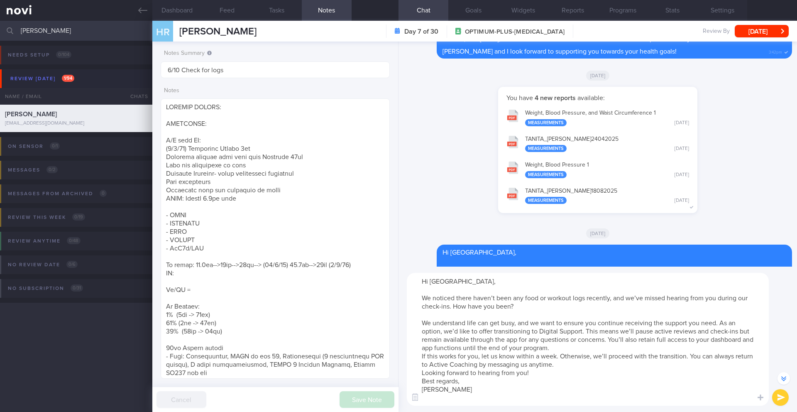
click at [609, 353] on textarea "Hi Haifa, We noticed there haven’t been any food or workout logs recently, and …" at bounding box center [588, 339] width 362 height 133
click at [609, 350] on textarea "Hi Haifa, We noticed there haven’t been any food or workout logs recently, and …" at bounding box center [588, 339] width 362 height 133
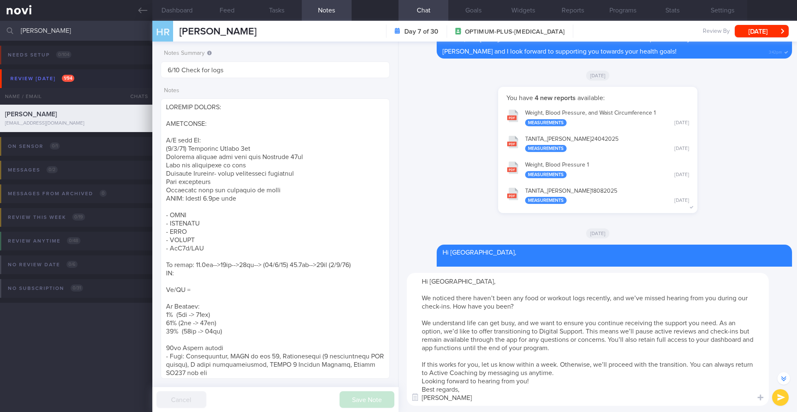
scroll to position [-785, 0]
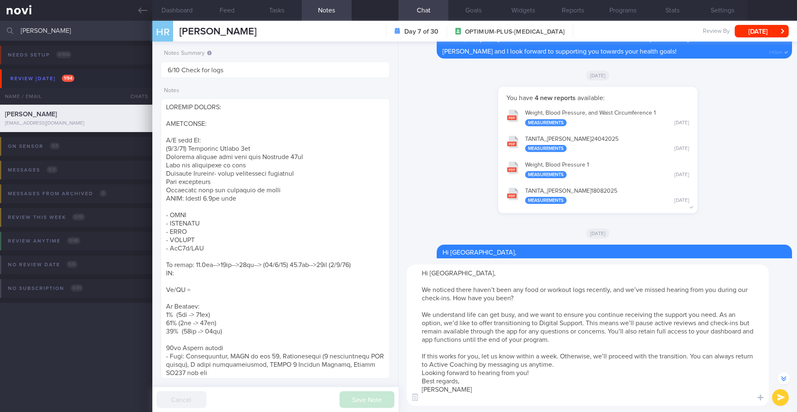
click at [591, 366] on textarea "Hi Haifa, We noticed there haven’t been any food or workout logs recently, and …" at bounding box center [588, 334] width 362 height 141
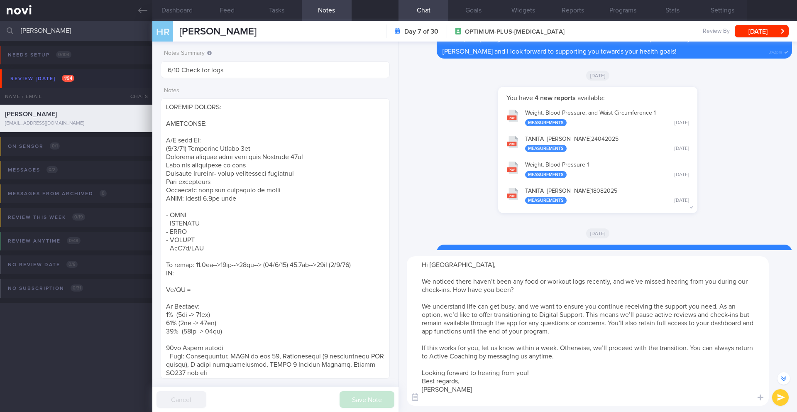
click at [580, 376] on textarea "Hi Haifa, We noticed there haven’t been any food or workout logs recently, and …" at bounding box center [588, 330] width 362 height 149
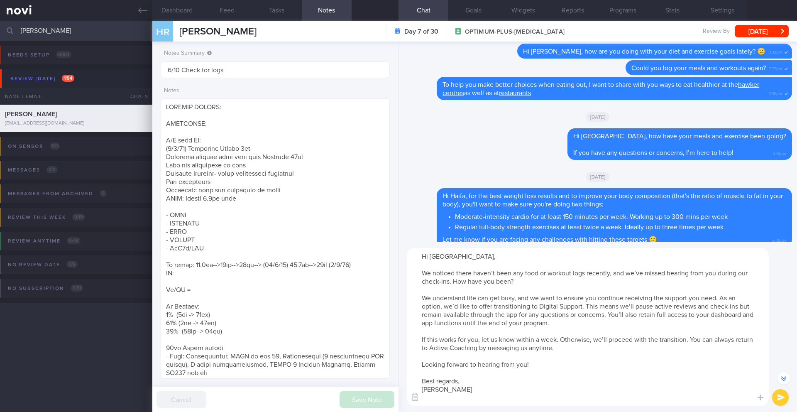
scroll to position [0, 0]
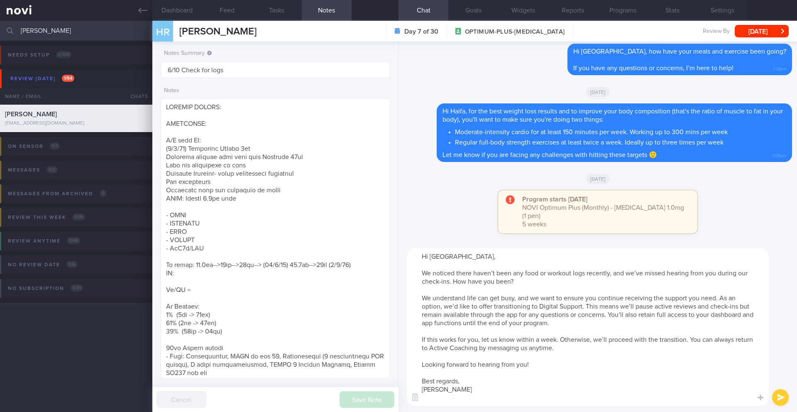
type textarea "Hi Haifa, We noticed there haven’t been any food or workout logs recently, and …"
click at [783, 397] on button "submit" at bounding box center [780, 397] width 17 height 17
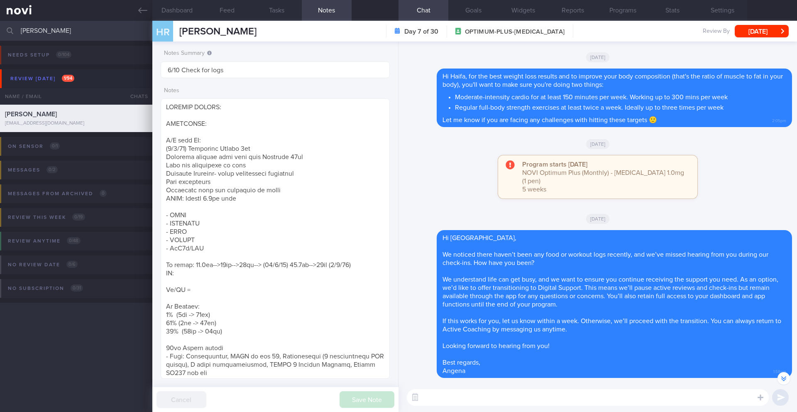
scroll to position [-279, 0]
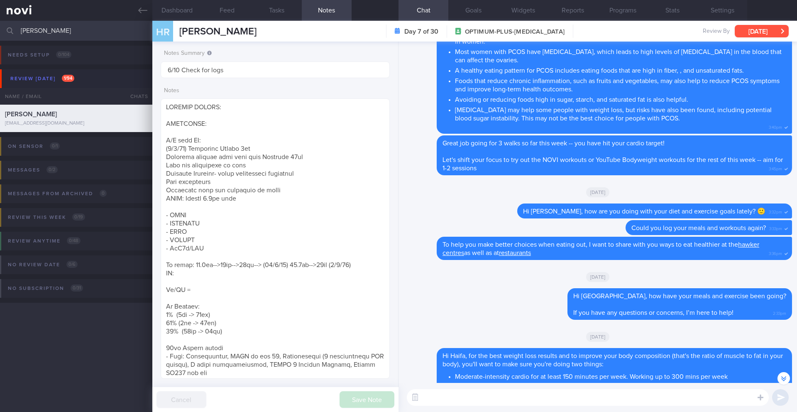
click at [749, 33] on button "Mon, 6 Oct" at bounding box center [762, 31] width 54 height 12
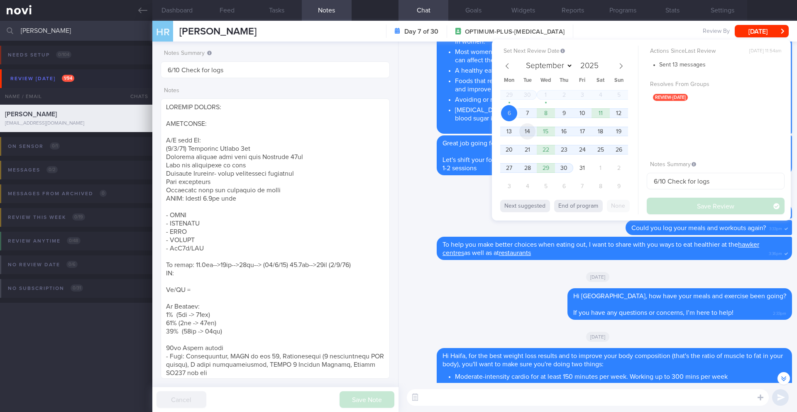
click at [529, 133] on span "14" at bounding box center [527, 131] width 16 height 16
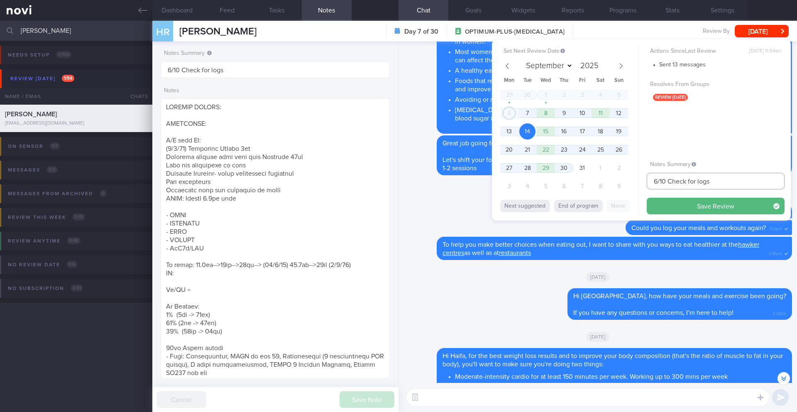
drag, startPoint x: 658, startPoint y: 182, endPoint x: 643, endPoint y: 181, distance: 14.9
click at [643, 181] on div "Set Next Review Date 14 Oct 2025 September October November December 2025 Mon T…" at bounding box center [641, 129] width 299 height 181
drag, startPoint x: 723, startPoint y: 180, endPoint x: 671, endPoint y: 182, distance: 52.4
click at [671, 182] on input "14/10 Check for logs" at bounding box center [716, 181] width 138 height 17
type input "14/10 KIV Dig Supp"
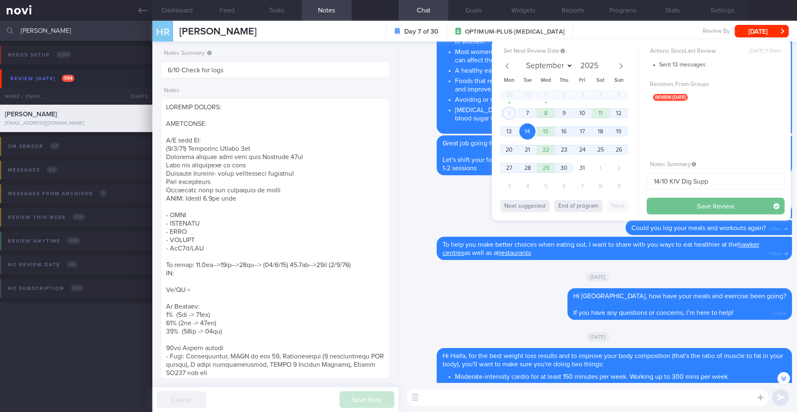
click at [687, 206] on button "Save Review" at bounding box center [716, 206] width 138 height 17
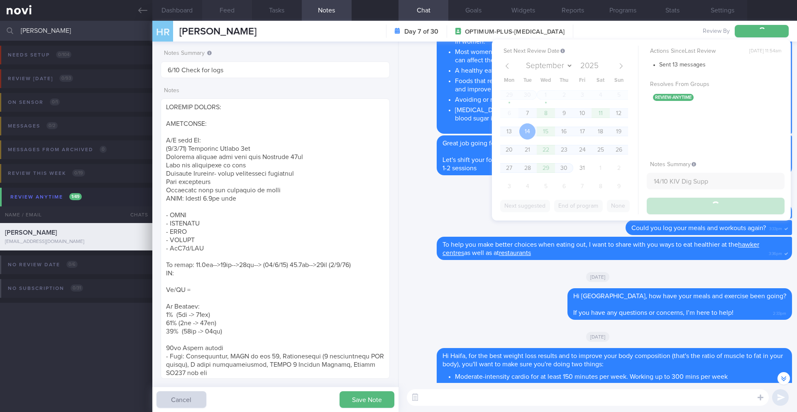
type input "14/10 KIV Dig Supp"
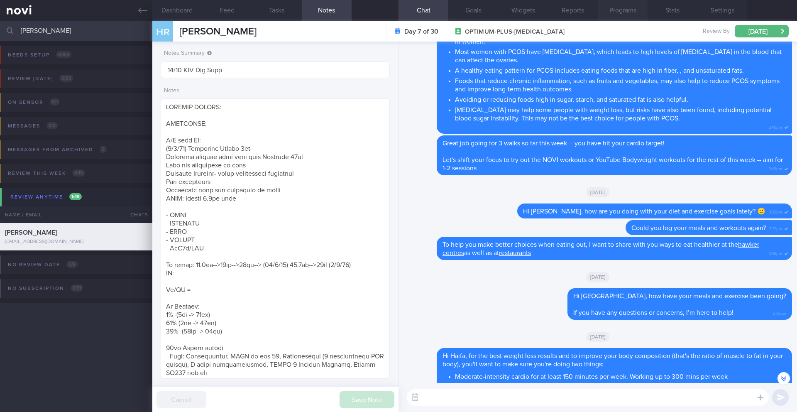
click at [625, 15] on button "Programs" at bounding box center [623, 10] width 50 height 21
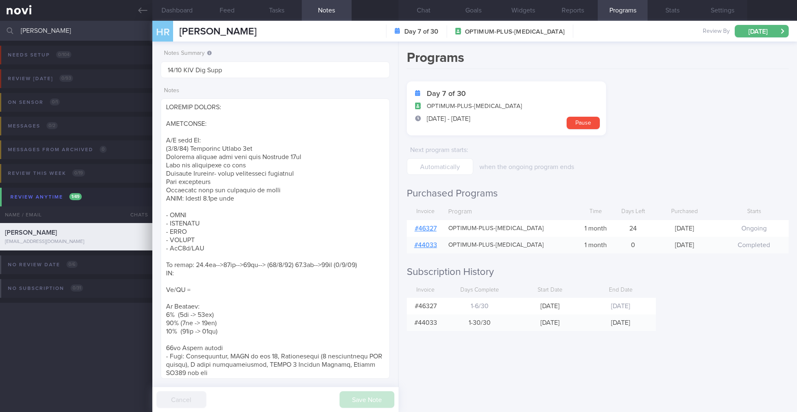
select select "9"
click at [39, 32] on input "[PERSON_NAME]" at bounding box center [398, 31] width 797 height 20
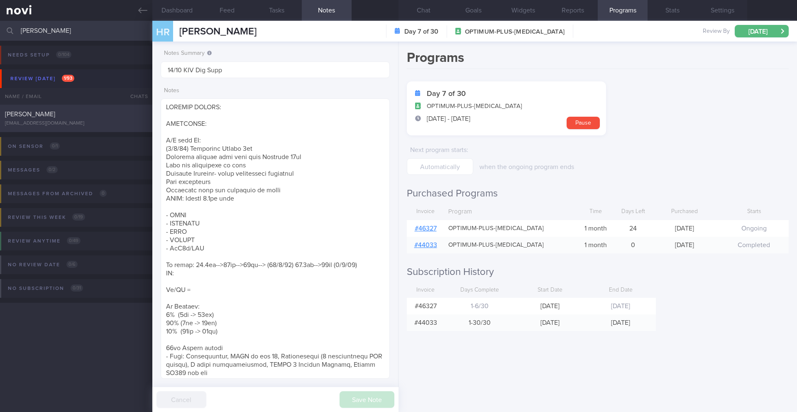
type input "[PERSON_NAME]"
click at [68, 122] on div "[EMAIL_ADDRESS][DOMAIN_NAME]" at bounding box center [76, 123] width 142 height 6
type input "6/10 NEW OP+"
type textarea "Protein Powder (already has) Nuzest Clean Lean Protein (Smooth Vanilla) SUPPORT…"
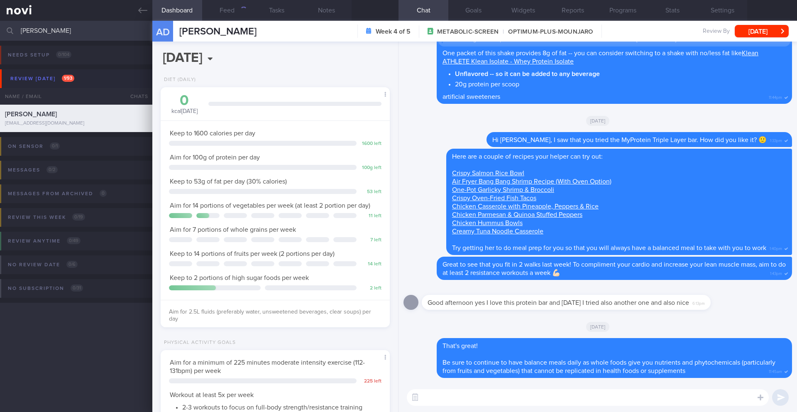
scroll to position [116, 208]
click at [232, 12] on button "Feed 625" at bounding box center [227, 10] width 50 height 21
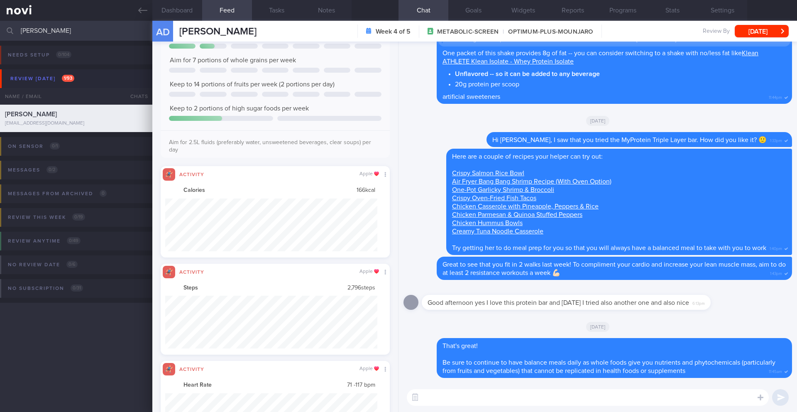
scroll to position [53, 212]
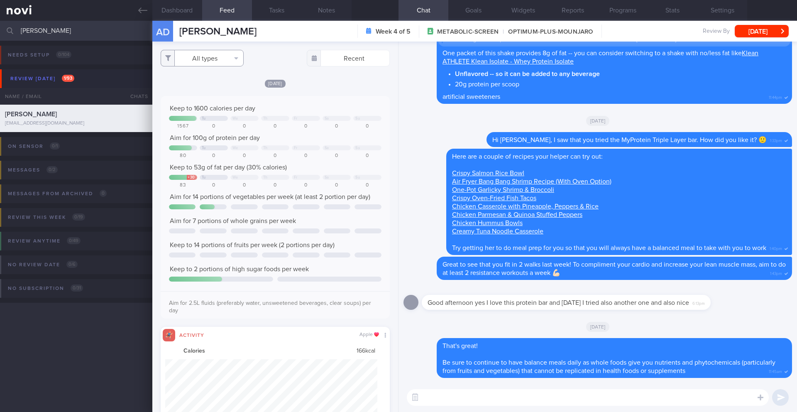
click at [194, 62] on button "All types" at bounding box center [202, 58] width 83 height 17
click at [190, 87] on button "Activity" at bounding box center [202, 87] width 82 height 12
checkbox input "false"
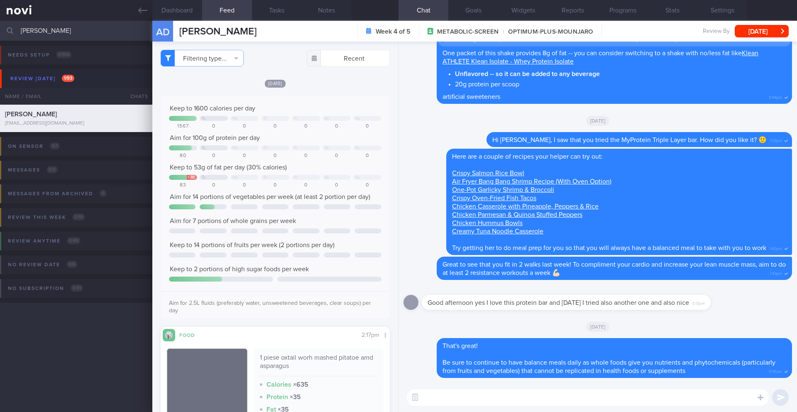
click at [350, 140] on div "Aim for 100g of protein per day" at bounding box center [275, 138] width 212 height 8
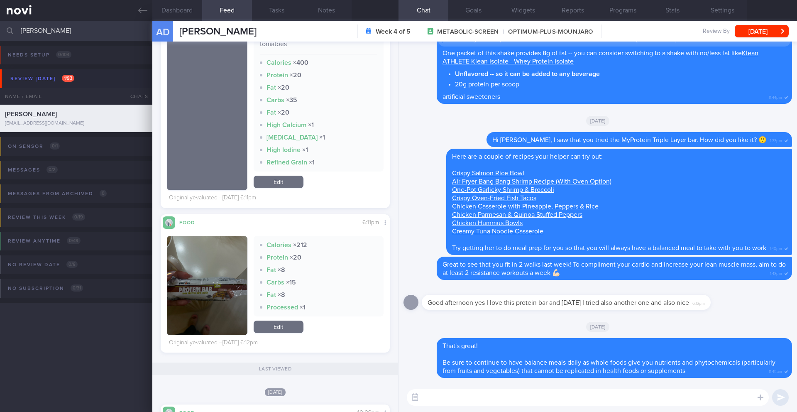
click at [234, 267] on button "button" at bounding box center [207, 285] width 81 height 99
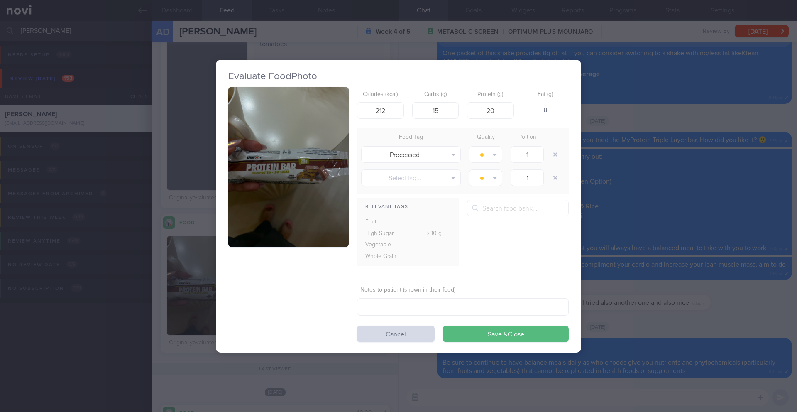
click at [236, 194] on button "button" at bounding box center [288, 167] width 120 height 161
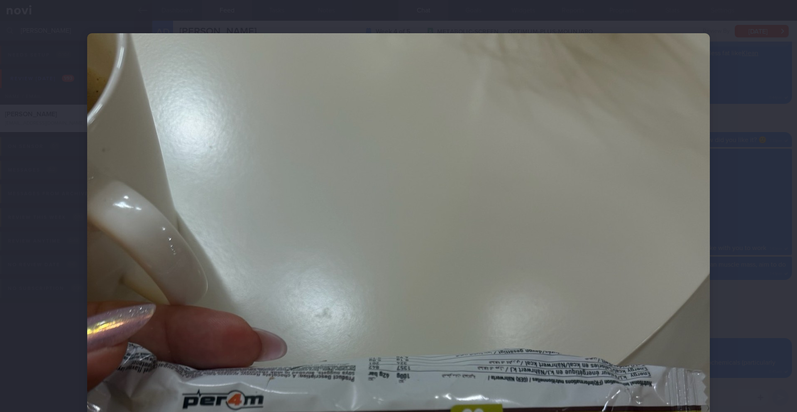
click at [757, 192] on div at bounding box center [398, 206] width 797 height 412
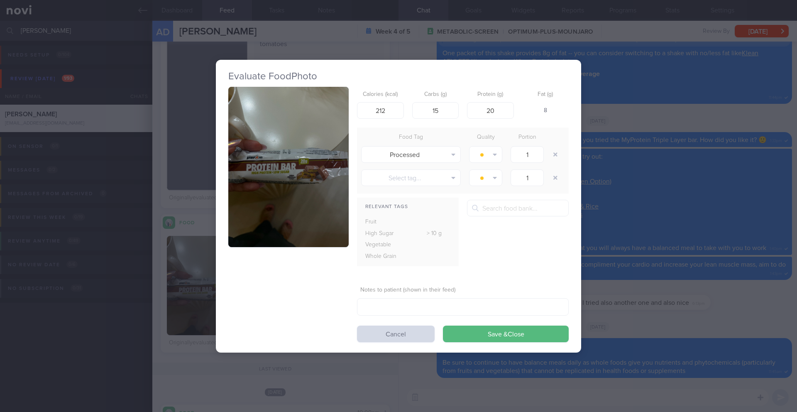
click at [393, 342] on div "Evaluate Food Photo Calories (kcal) 212 Carbs (g) 15 Protein (g) 20 Fat (g) 8 F…" at bounding box center [398, 206] width 365 height 293
click at [393, 337] on button "Cancel" at bounding box center [396, 333] width 78 height 17
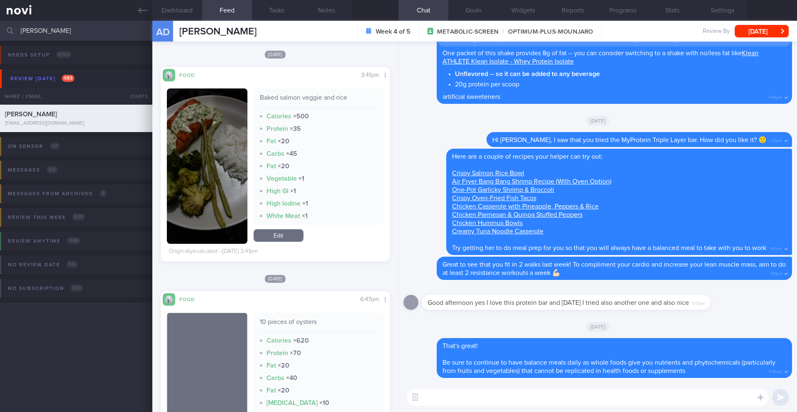
click at [457, 401] on textarea at bounding box center [588, 397] width 362 height 17
drag, startPoint x: 222, startPoint y: 30, endPoint x: 177, endPoint y: 33, distance: 45.8
click at [177, 33] on div "AD Anzhelika Dotcenko Anzhelika Dotcenko anzhelapavlovskaya@gmail.com" at bounding box center [204, 31] width 104 height 21
copy span "Anzhelika"
click at [448, 394] on textarea "Hi" at bounding box center [588, 397] width 362 height 17
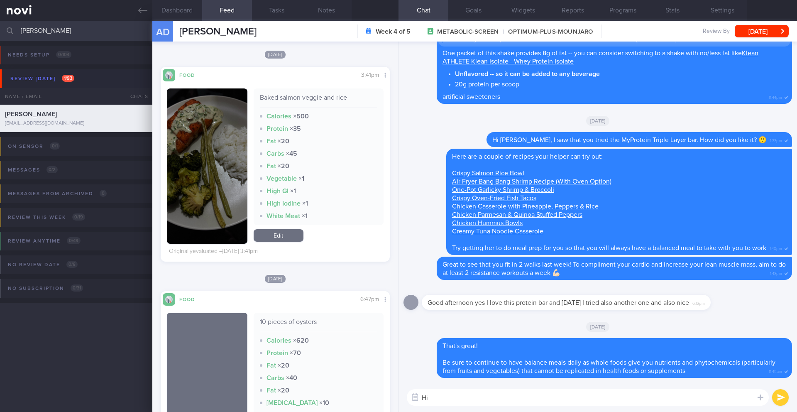
click at [444, 398] on textarea "Hi" at bounding box center [588, 397] width 362 height 17
paste textarea "Anzhelika"
click at [430, 399] on textarea "HiAnzhelika" at bounding box center [588, 397] width 362 height 17
click at [427, 397] on textarea "HiAnzhelika" at bounding box center [588, 397] width 362 height 17
click at [471, 399] on textarea "Hi Anzhelika" at bounding box center [588, 397] width 362 height 17
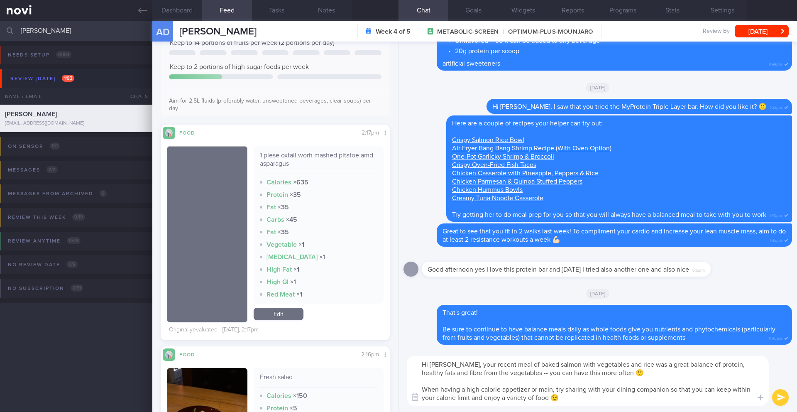
click at [482, 399] on textarea "Hi Anzhelika, your recent meal of baked salmon with vegetables and rice was a g…" at bounding box center [588, 381] width 362 height 50
drag, startPoint x: 576, startPoint y: 399, endPoint x: 417, endPoint y: 361, distance: 163.5
click at [416, 361] on textarea "Hi Anzhelika, your recent meal of baked salmon with vegetables and rice was a g…" at bounding box center [588, 381] width 362 height 50
click at [453, 371] on textarea "Hi Anzhelika, your recent meal of baked salmon with vegetables and rice was a g…" at bounding box center [588, 381] width 362 height 50
drag, startPoint x: 463, startPoint y: 365, endPoint x: 626, endPoint y: 408, distance: 169.1
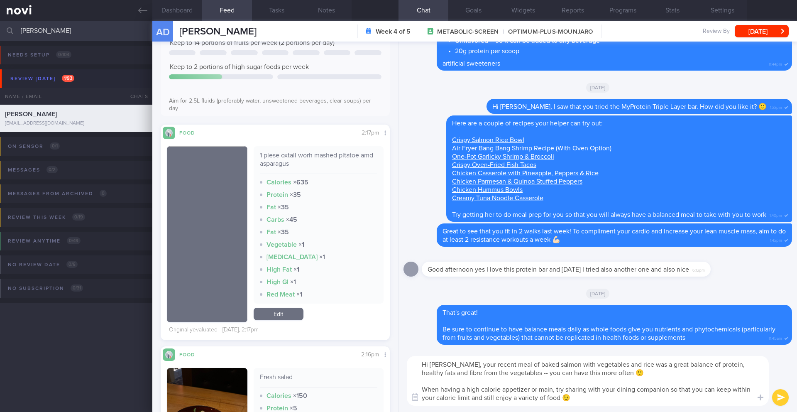
click at [626, 408] on div "Hi Anzhelika, your recent meal of baked salmon with vegetables and rice was a g…" at bounding box center [597, 380] width 398 height 62
paste textarea "That recent meal of baked salmon with vegetables and rice was fantastic! It was…"
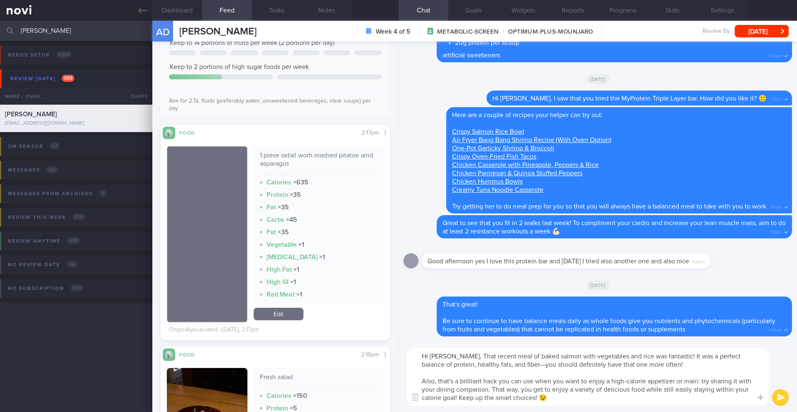
click at [465, 356] on textarea "Hi Anzhelika, That recent meal of baked salmon with vegetables and rice was fan…" at bounding box center [588, 376] width 362 height 58
click at [439, 383] on textarea "Hi Anzhelika, that recent meal of baked salmon with vegetables and rice was fan…" at bounding box center [588, 376] width 362 height 58
drag, startPoint x: 447, startPoint y: 382, endPoint x: 482, endPoint y: 382, distance: 34.9
click at [482, 382] on textarea "Hi Anzhelika, that recent meal of baked salmon with vegetables and rice was fan…" at bounding box center [588, 376] width 362 height 58
drag, startPoint x: 440, startPoint y: 399, endPoint x: 519, endPoint y: 400, distance: 79.3
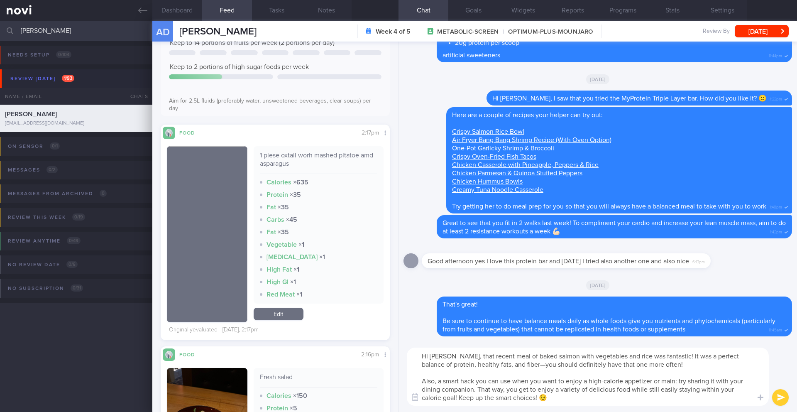
click at [519, 400] on textarea "Hi Anzhelika, that recent meal of baked salmon with vegetables and rice was fan…" at bounding box center [588, 376] width 362 height 58
type textarea "Hi Anzhelika, that recent meal of baked salmon with vegetables and rice was fan…"
click at [776, 395] on button "submit" at bounding box center [780, 397] width 17 height 17
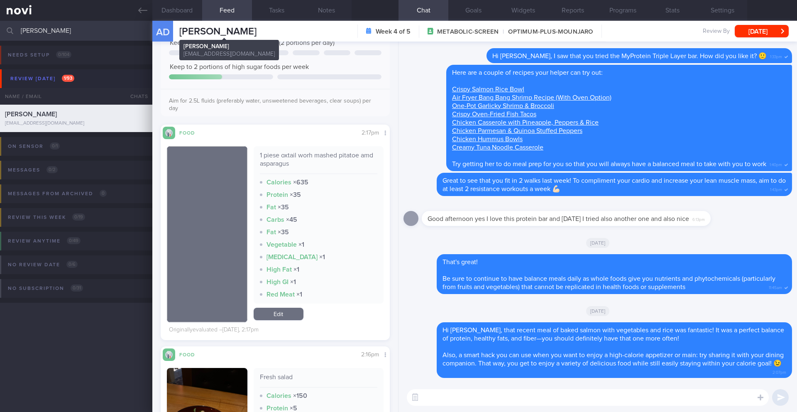
drag, startPoint x: 273, startPoint y: 29, endPoint x: 179, endPoint y: 32, distance: 93.9
click at [179, 32] on div "AD Anzhelika Dotcenko Anzhelika Dotcenko anzhelapavlovskaya@gmail.com Week 4 of…" at bounding box center [474, 31] width 645 height 21
copy span "[PERSON_NAME]"
click at [326, 7] on button "Notes" at bounding box center [327, 10] width 50 height 21
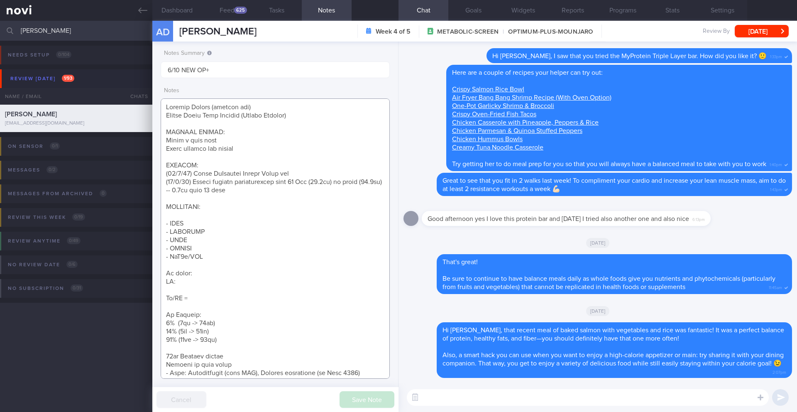
drag, startPoint x: 283, startPoint y: 173, endPoint x: 188, endPoint y: 170, distance: 95.5
click at [188, 170] on textarea at bounding box center [275, 238] width 229 height 280
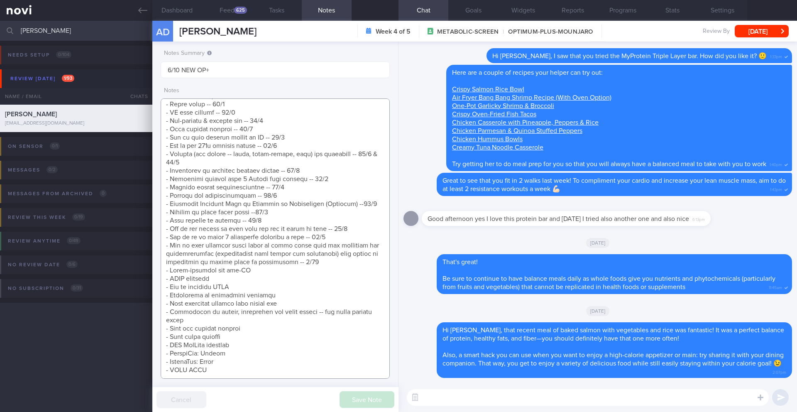
scroll to position [443, 0]
drag, startPoint x: 256, startPoint y: 254, endPoint x: 286, endPoint y: 251, distance: 30.5
click at [256, 254] on textarea at bounding box center [275, 238] width 229 height 280
click at [331, 245] on textarea at bounding box center [275, 238] width 229 height 280
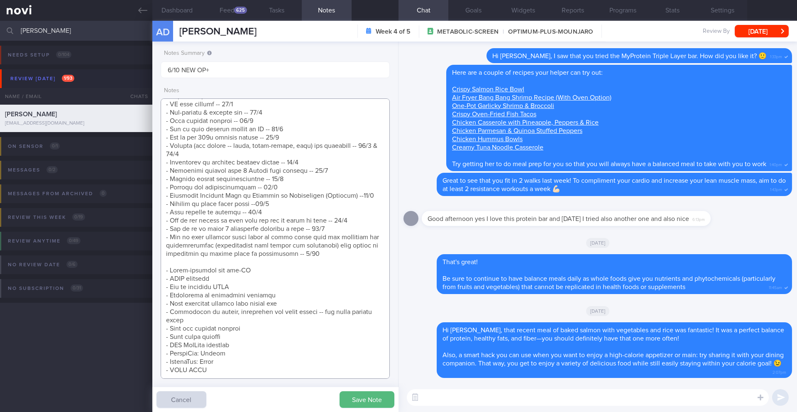
scroll to position [451, 0]
type textarea "Protein Powder (already has) Nuzest Clean Lean Protein (Smooth Vanilla) SUPPORT…"
click at [368, 403] on button "Save Note" at bounding box center [366, 399] width 55 height 17
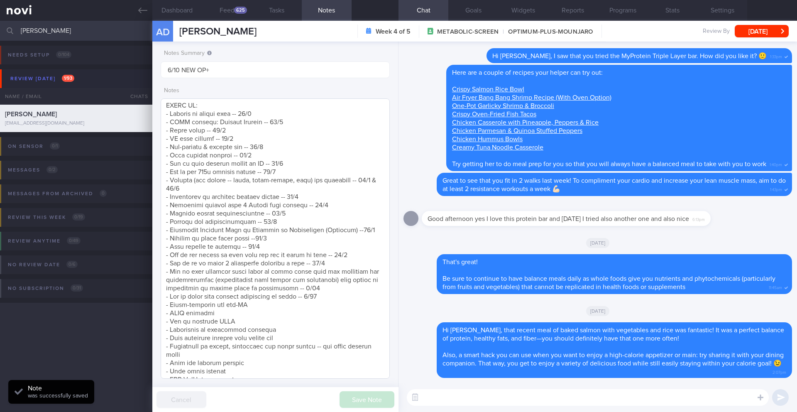
scroll to position [398, 0]
click at [326, 10] on button "Notes" at bounding box center [327, 10] width 50 height 21
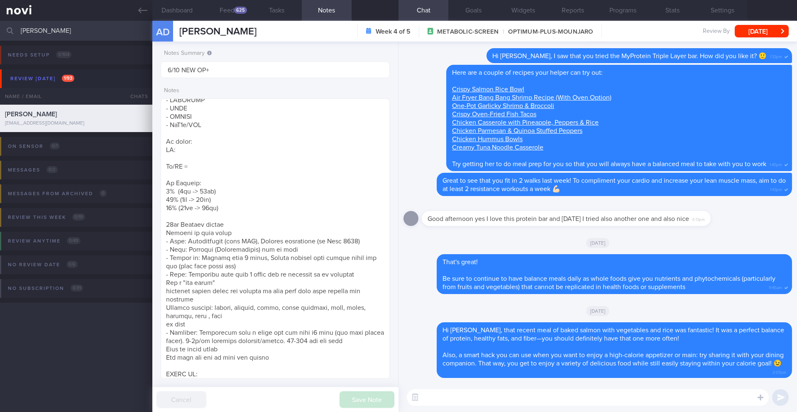
click at [450, 399] on textarea at bounding box center [588, 397] width 362 height 17
type textarea "I"
type textarea "D"
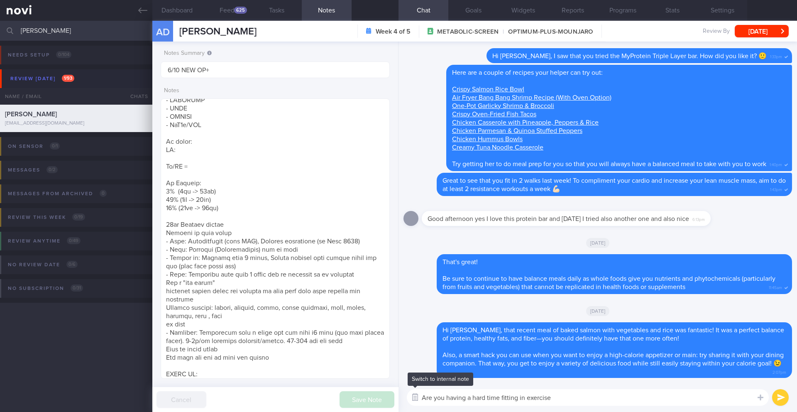
click at [422, 396] on button "button" at bounding box center [415, 397] width 15 height 15
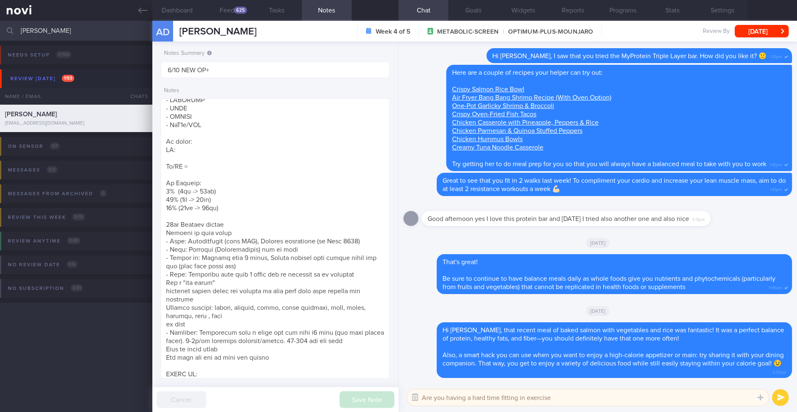
click at [415, 400] on button "button" at bounding box center [415, 397] width 15 height 15
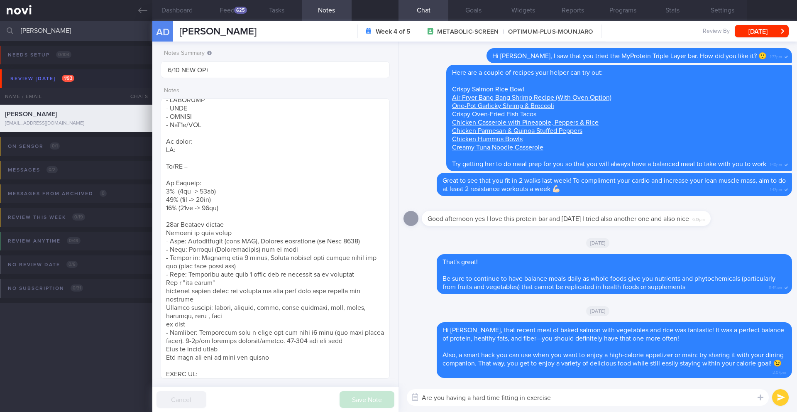
click at [424, 396] on textarea "Are you having a hard time fitting in exercise" at bounding box center [588, 397] width 362 height 17
drag, startPoint x: 610, startPoint y: 399, endPoint x: 732, endPoint y: 396, distance: 122.1
click at [732, 396] on textarea "I noted that you have not logged any workouts recently. Are you having a hard t…" at bounding box center [588, 397] width 362 height 17
type textarea "I noted that you have not logged any workouts recently. Are you facing any chal…"
click at [774, 400] on button "submit" at bounding box center [780, 397] width 17 height 17
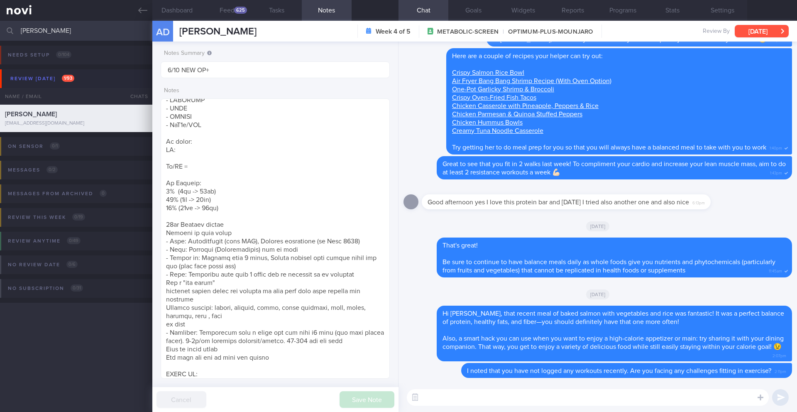
click at [747, 36] on button "Mon, 6 Oct" at bounding box center [762, 31] width 54 height 12
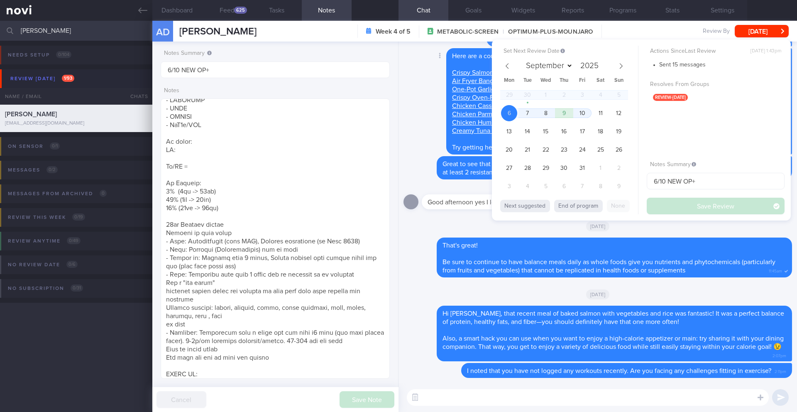
click at [413, 70] on div "Delete Here are a couple of recipes your helper can try out: Crispy Salmon Rice…" at bounding box center [602, 101] width 379 height 106
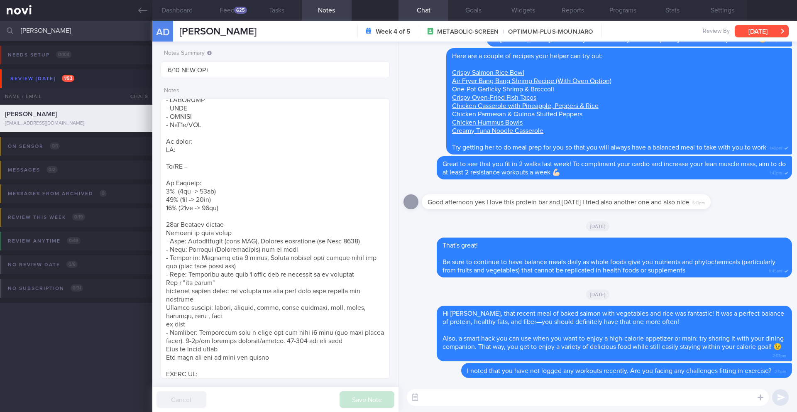
click at [777, 28] on button "Mon, 6 Oct" at bounding box center [762, 31] width 54 height 12
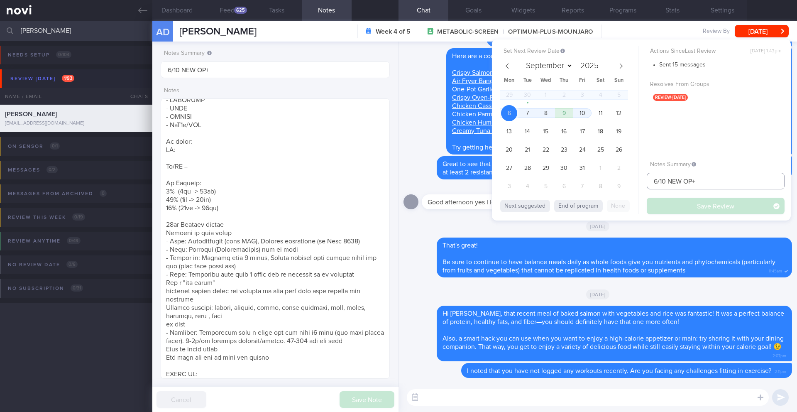
drag, startPoint x: 658, startPoint y: 182, endPoint x: 643, endPoint y: 181, distance: 15.0
click at [643, 181] on div "Set Next Review Date 6 Oct 2025 September October November December 2025 Mon Tu…" at bounding box center [641, 129] width 299 height 181
drag, startPoint x: 710, startPoint y: 182, endPoint x: 679, endPoint y: 179, distance: 31.3
click at [679, 179] on input "10-13/10 NEW OP+" at bounding box center [716, 181] width 138 height 17
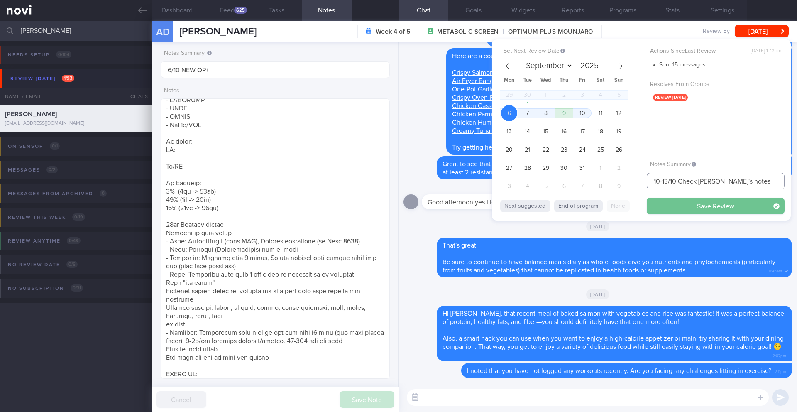
type input "10-13/10 Check JJ's notes"
click at [689, 209] on button "Save Review" at bounding box center [716, 206] width 138 height 17
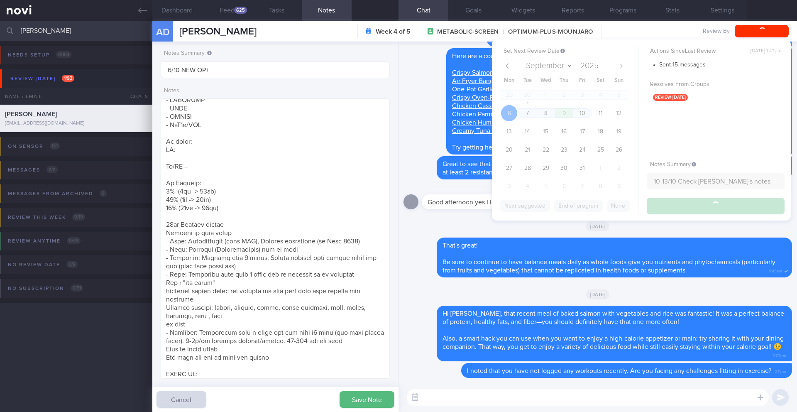
type input "10-13/10 Check JJ's notes"
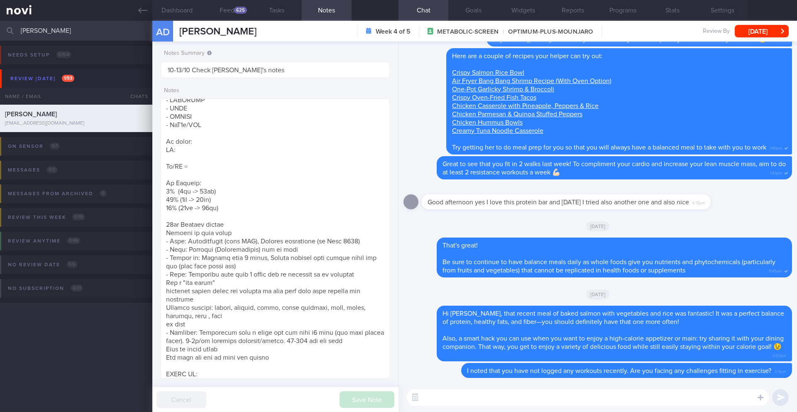
click at [69, 34] on input "[PERSON_NAME]" at bounding box center [398, 31] width 797 height 20
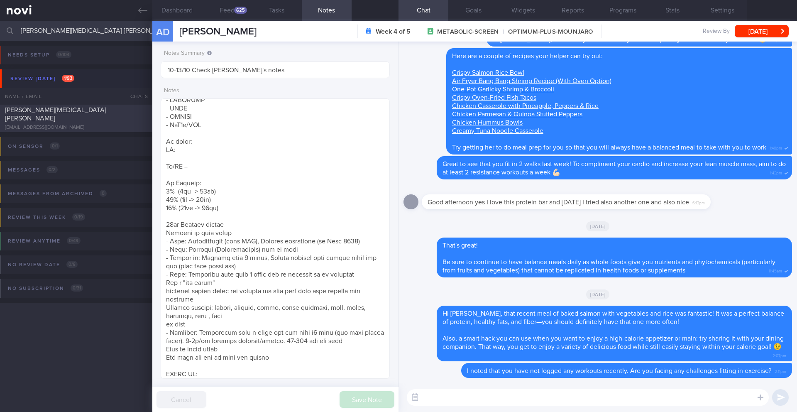
type input "[PERSON_NAME][MEDICAL_DATA] [PERSON_NAME]"
click at [107, 115] on div "[PERSON_NAME][MEDICAL_DATA] [PERSON_NAME]" at bounding box center [75, 114] width 140 height 17
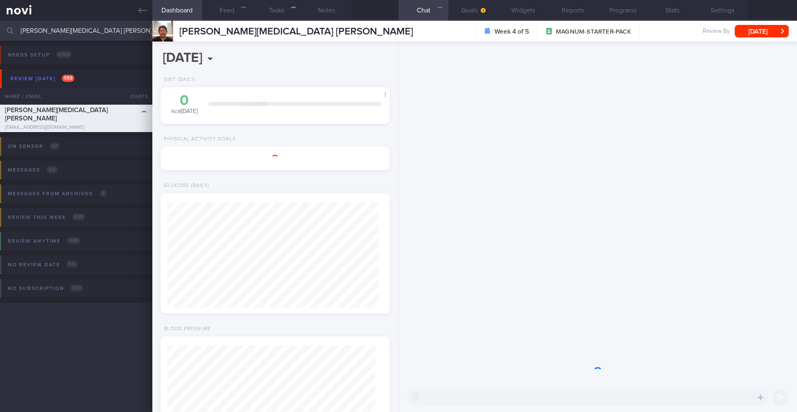
type input "6/10 NEW MAGNUM STARTER"
type textarea "Has 2 phones - 1 android + 1 apple iphone + apple watch SUPPORT NEEDED: CHALLEN…"
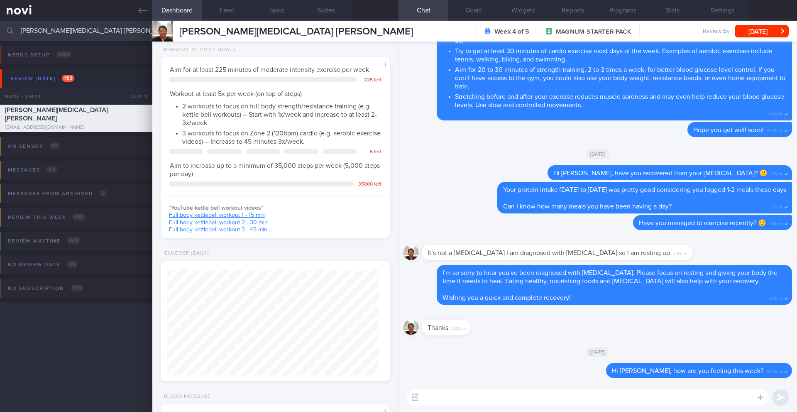
scroll to position [326, 0]
click at [454, 396] on textarea at bounding box center [588, 397] width 362 height 17
click at [228, 13] on button "Feed" at bounding box center [227, 10] width 50 height 21
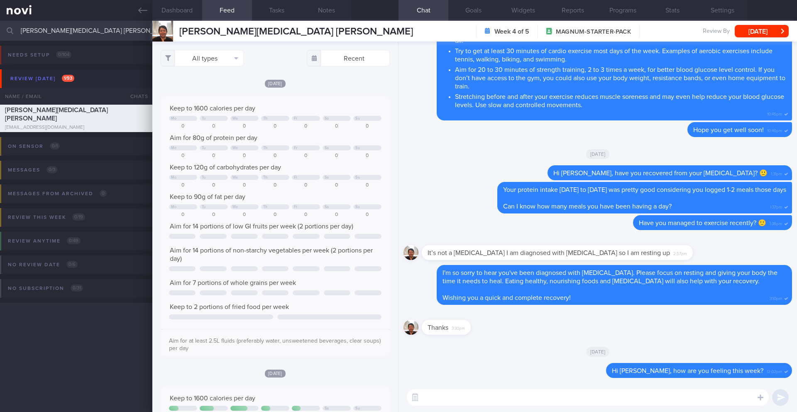
click at [502, 398] on textarea at bounding box center [588, 397] width 362 height 17
click at [612, 18] on button "Programs" at bounding box center [623, 10] width 50 height 21
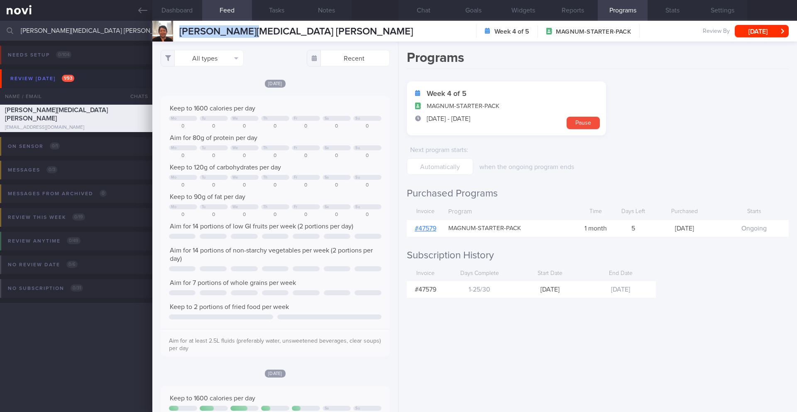
drag, startPoint x: 259, startPoint y: 34, endPoint x: 172, endPoint y: 30, distance: 87.2
click at [172, 30] on div "CAROLINE THAM HUEY YIN CAROLINE THAM HUEY YIN thamcaroline@gmail.com" at bounding box center [282, 31] width 261 height 21
drag, startPoint x: 211, startPoint y: 29, endPoint x: 194, endPoint y: 29, distance: 17.4
click at [194, 29] on span "[PERSON_NAME][MEDICAL_DATA] [PERSON_NAME]" at bounding box center [296, 32] width 234 height 10
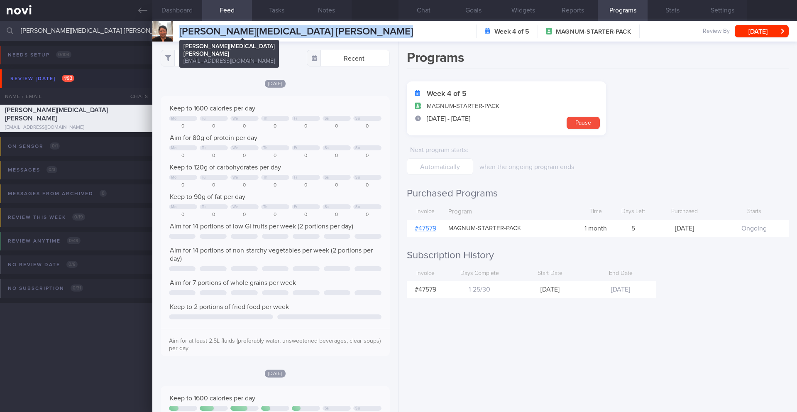
click at [194, 29] on span "[PERSON_NAME][MEDICAL_DATA] [PERSON_NAME]" at bounding box center [296, 32] width 234 height 10
copy div "CAROLINE THAM HUEY YIN CAROLINE THAM HUEY YIN thamcaroline@gmail.com"
click at [414, 9] on button "Chat" at bounding box center [423, 10] width 50 height 21
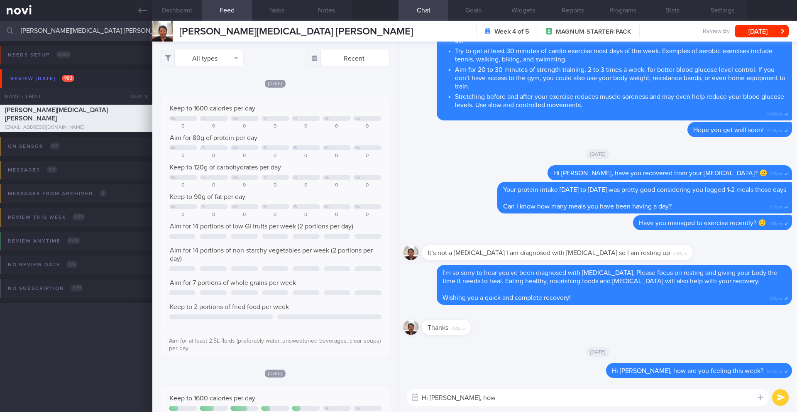
drag, startPoint x: 471, startPoint y: 395, endPoint x: 459, endPoint y: 396, distance: 12.5
click at [459, 396] on textarea "Hi Caroline, how" at bounding box center [588, 397] width 362 height 17
drag, startPoint x: 477, startPoint y: 397, endPoint x: 460, endPoint y: 399, distance: 17.1
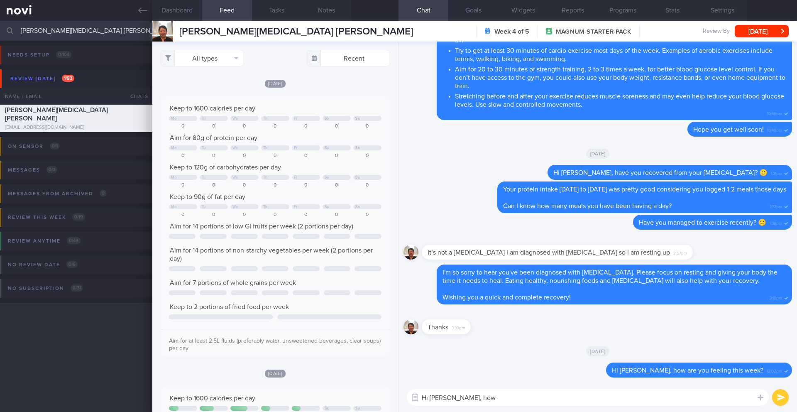
click at [458, 399] on textarea "Hi Caroline, how" at bounding box center [588, 397] width 362 height 17
paste textarea "How are your meals and exercise going? Do you have any questions or concerns I …"
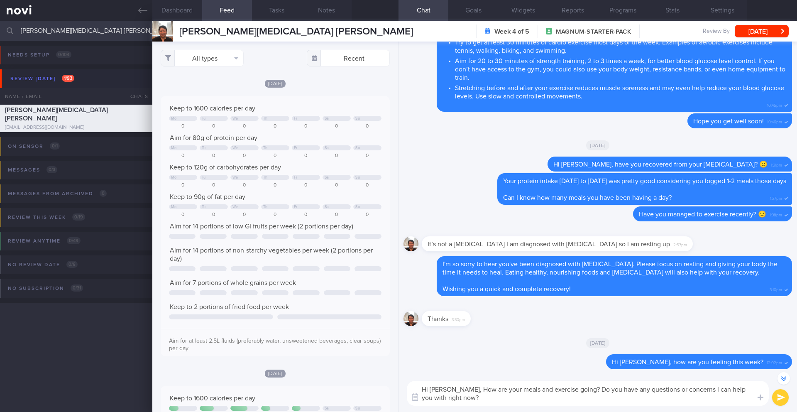
scroll to position [-8, 0]
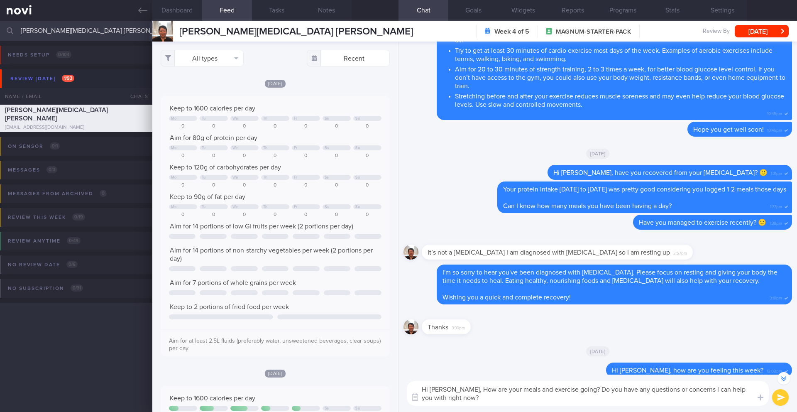
click at [462, 391] on textarea "Hi Caroline, How are your meals and exercise going? Do you have any questions o…" at bounding box center [588, 393] width 362 height 25
click at [476, 399] on textarea "Hi Caroline, how are your meals and exercise going? Do you have any questions o…" at bounding box center [588, 393] width 362 height 25
type textarea "Hi Caroline, how are your meals and exercise going? Do you have any questions o…"
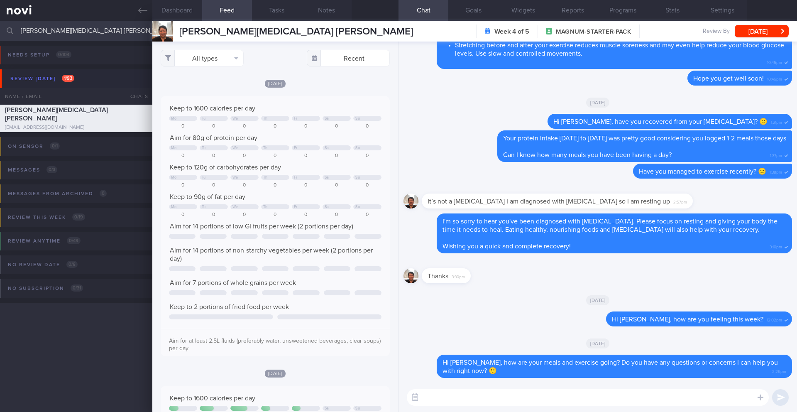
paste textarea "I noticed that your program ended on ______, and you don’t have a review appoin…"
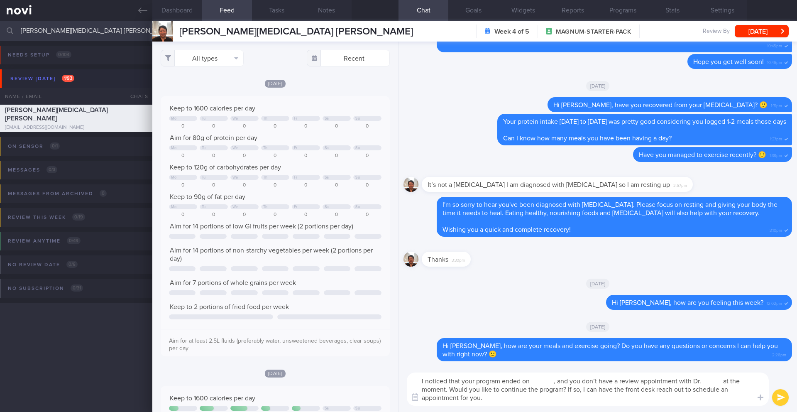
click at [427, 380] on textarea "I noticed that your program ended on ______, and you don’t have a review appoin…" at bounding box center [588, 388] width 362 height 33
drag, startPoint x: 503, startPoint y: 382, endPoint x: 520, endPoint y: 380, distance: 17.6
click at [520, 380] on textarea "I noticed that your program ended on ______, and you don’t have a review appoin…" at bounding box center [588, 388] width 362 height 33
click at [618, 20] on button "Programs" at bounding box center [623, 10] width 50 height 21
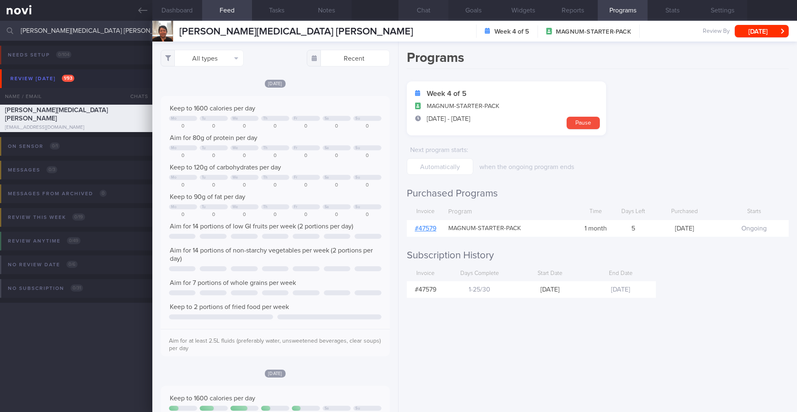
click at [425, 19] on button "Chat" at bounding box center [423, 10] width 50 height 21
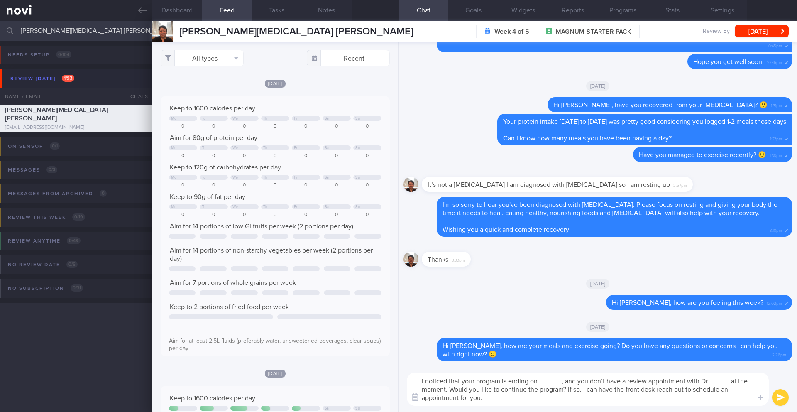
drag, startPoint x: 562, startPoint y: 381, endPoint x: 541, endPoint y: 379, distance: 21.6
click at [541, 379] on textarea "I noticed that your program is ending on ______, and you don’t have a review ap…" at bounding box center [588, 388] width 362 height 33
click at [606, 11] on button "Programs" at bounding box center [623, 10] width 50 height 21
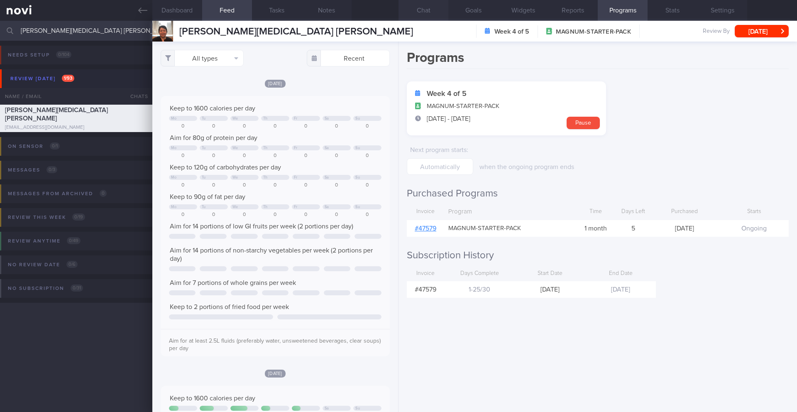
click at [425, 14] on button "Chat" at bounding box center [423, 10] width 50 height 21
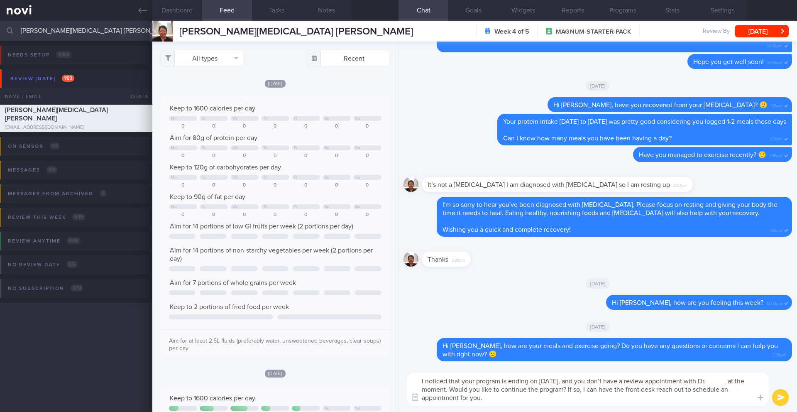
click at [439, 391] on textarea "I noticed that your program is ending on 11 October 2025, and you don’t have a …" at bounding box center [588, 388] width 362 height 33
drag, startPoint x: 442, startPoint y: 390, endPoint x: 421, endPoint y: 392, distance: 21.7
click at [421, 392] on div "Food repository Chat Templates Admin CGM Weight Nutrition Physical Activity Inf…" at bounding box center [597, 389] width 398 height 46
type textarea "I noticed that your program is ending on 11 October 2025, and you don’t have a …"
click at [780, 396] on button "submit" at bounding box center [780, 397] width 17 height 17
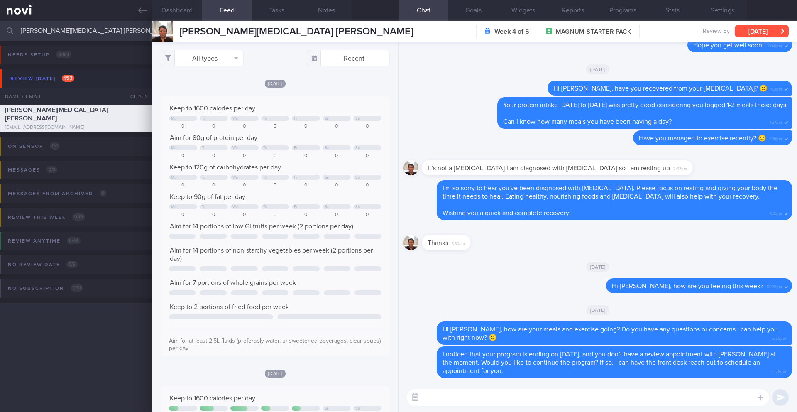
click at [761, 32] on button "Mon, 6 Oct" at bounding box center [762, 31] width 54 height 12
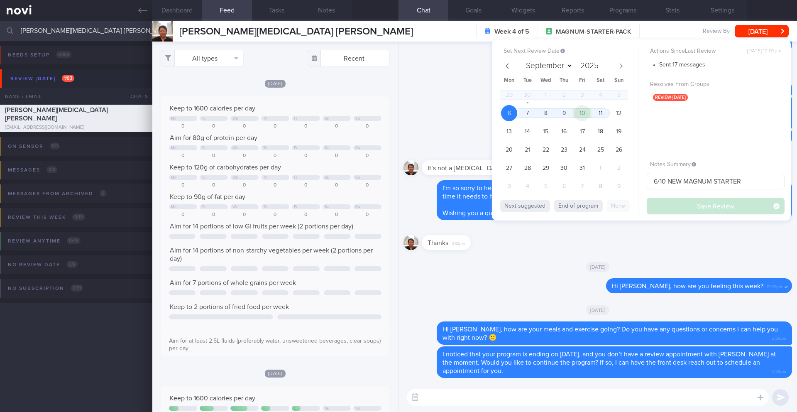
click at [583, 117] on span "10" at bounding box center [582, 113] width 16 height 16
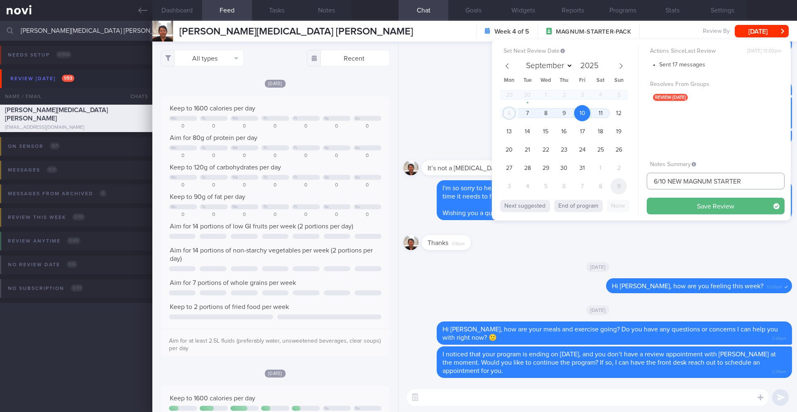
drag, startPoint x: 658, startPoint y: 181, endPoint x: 625, endPoint y: 181, distance: 33.2
click at [625, 181] on div "Set Next Review Date 10 Oct 2025 September October November December 2025 Mon T…" at bounding box center [641, 129] width 299 height 181
type input "10-13/10 NEW MAGNUM STARTER"
click at [662, 207] on button "Save Review" at bounding box center [716, 206] width 138 height 17
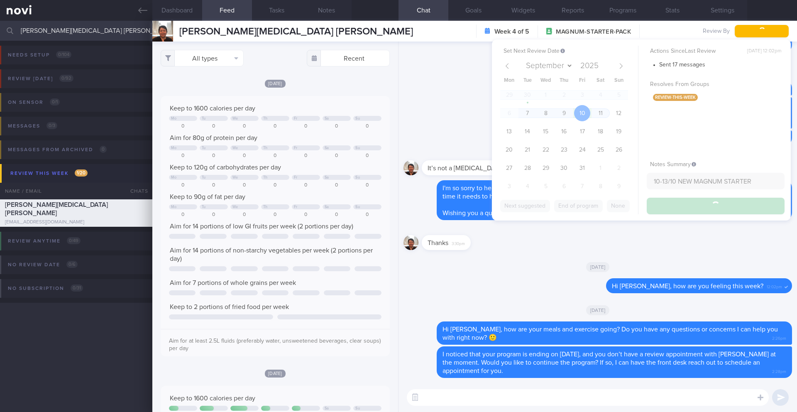
type input "10-13/10 NEW MAGNUM STARTER"
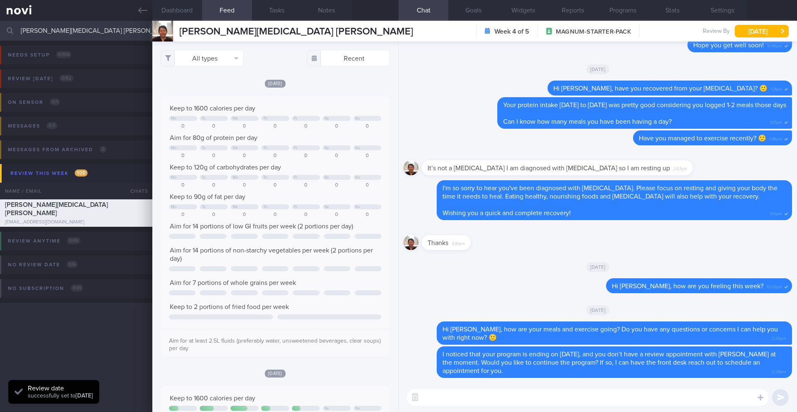
scroll to position [105, 212]
click at [86, 29] on input "[PERSON_NAME][MEDICAL_DATA] [PERSON_NAME]" at bounding box center [398, 31] width 797 height 20
click at [85, 29] on input "[PERSON_NAME][MEDICAL_DATA] [PERSON_NAME]" at bounding box center [398, 31] width 797 height 20
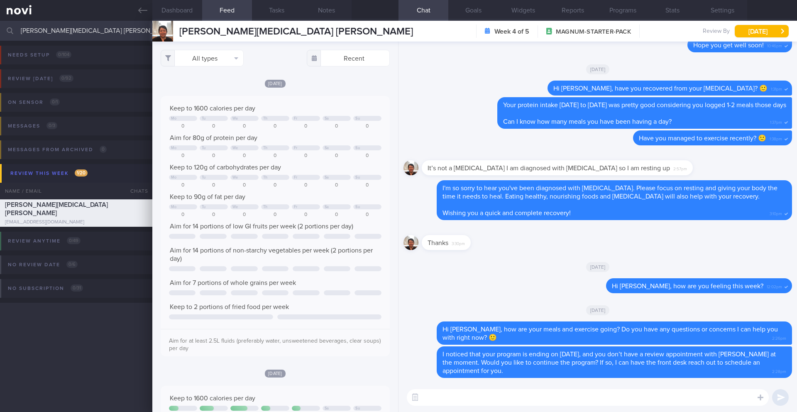
click at [76, 28] on input "[PERSON_NAME][MEDICAL_DATA] [PERSON_NAME]" at bounding box center [398, 31] width 797 height 20
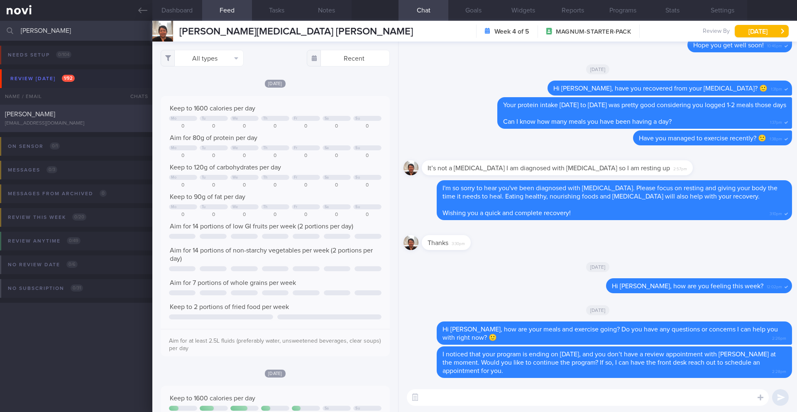
type input "[PERSON_NAME]"
click at [92, 120] on div "WANG XIUYI xuexuew@gmail.com" at bounding box center [76, 118] width 152 height 17
type input "7/10 NEW OP+"
type textarea "SUPPORT NEEDED: CHALLENGE: - DIET - EXERCISE - MEDS - WEIGHT - HbA1c/GMI Wt tre…"
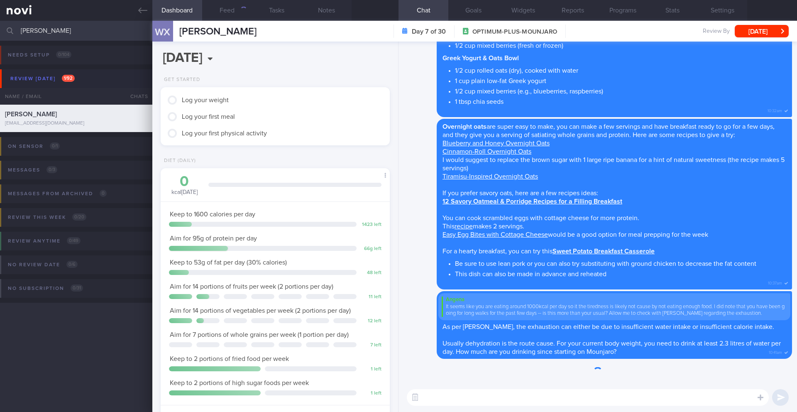
scroll to position [116, 208]
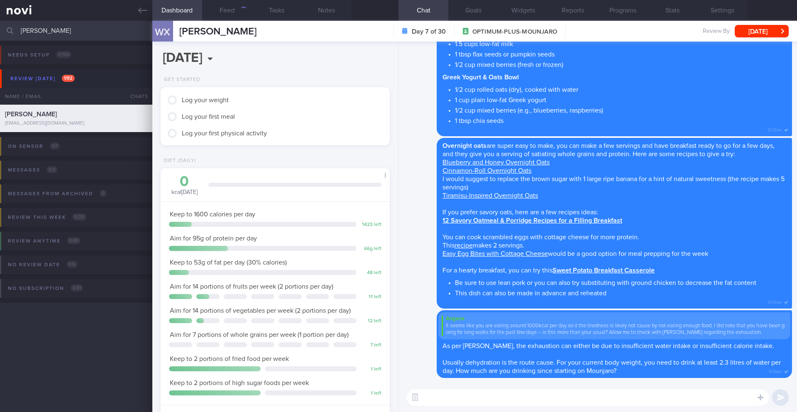
click at [71, 29] on input "[PERSON_NAME]" at bounding box center [398, 31] width 797 height 20
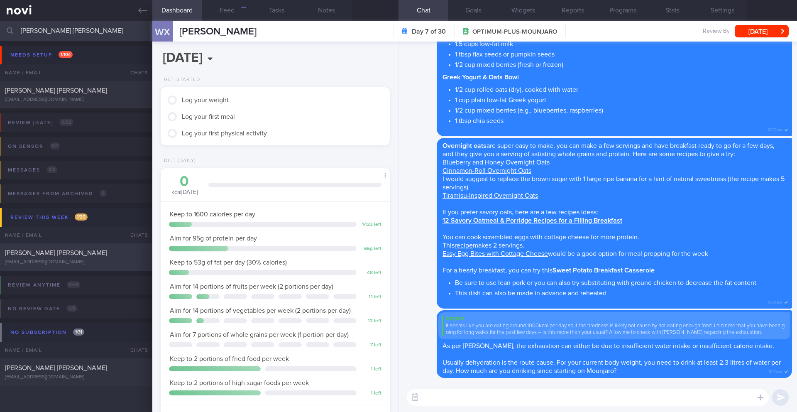
type input "[PERSON_NAME] [PERSON_NAME]"
click at [98, 259] on div "[EMAIL_ADDRESS][DOMAIN_NAME]" at bounding box center [76, 262] width 142 height 6
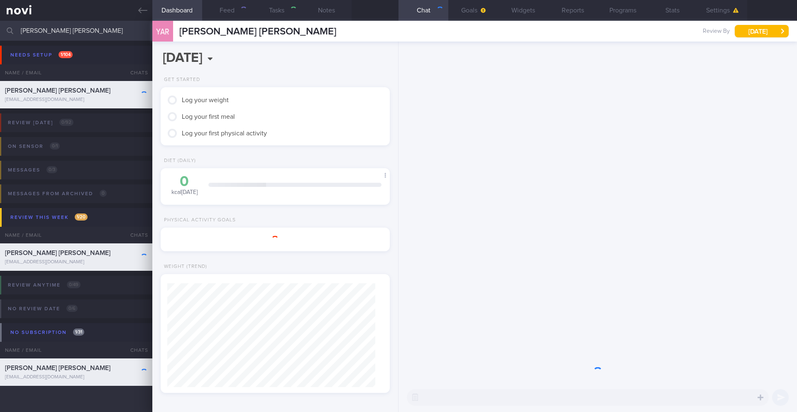
type input "9/10 NEW OP+"
type textarea "SUPPORT NEEDED: CHALLENGE: Feels his greatest issue is alcohol intake and not h…"
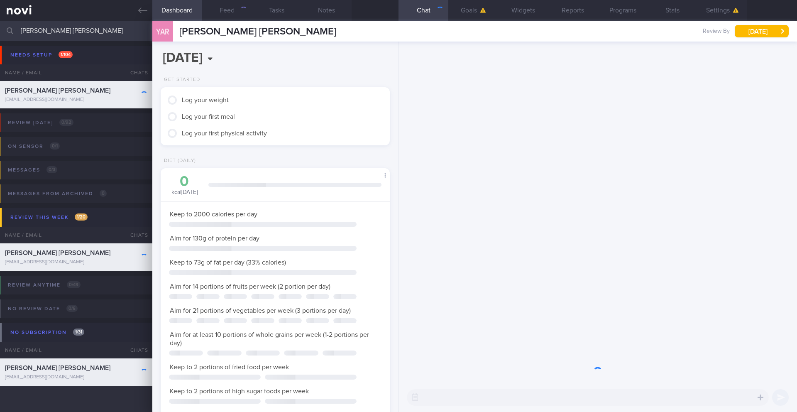
scroll to position [116, 208]
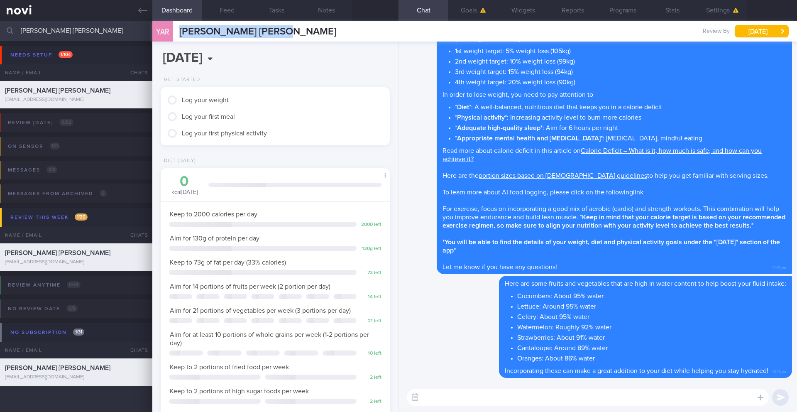
drag, startPoint x: 286, startPoint y: 34, endPoint x: 176, endPoint y: 32, distance: 110.0
click at [176, 32] on div "YAR Yarrow Andrew Robert Yarrow Andrew Robert s5wnfszykg@privaterelay.appleid.c…" at bounding box center [474, 31] width 645 height 21
copy span "[PERSON_NAME] [PERSON_NAME]"
click at [628, 13] on button "Programs" at bounding box center [623, 10] width 50 height 21
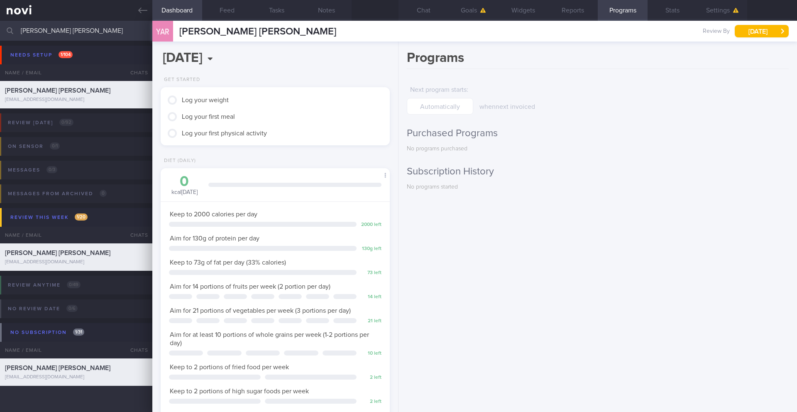
click at [80, 27] on input "[PERSON_NAME] [PERSON_NAME]" at bounding box center [398, 31] width 797 height 20
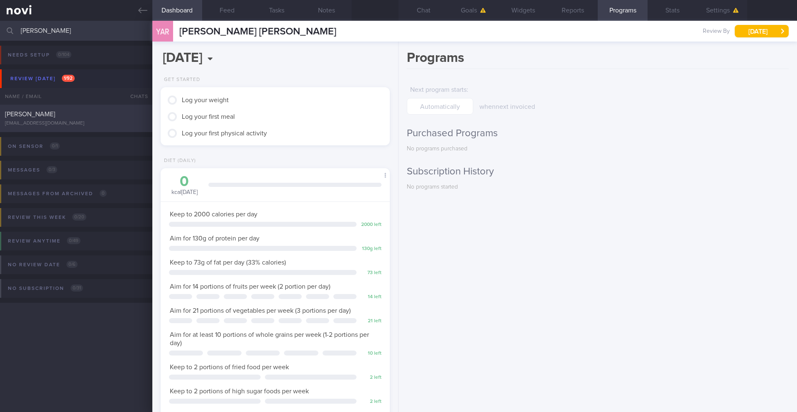
type input "[PERSON_NAME]"
click at [71, 117] on div "[PERSON_NAME]" at bounding box center [75, 114] width 140 height 8
type input "7/10 NEW OP+"
type textarea "SUPPORT NEEDED: CHALLENGE: - DIET - EXERCISE - MEDS - WEIGHT - HbA1c/GMI Wt tre…"
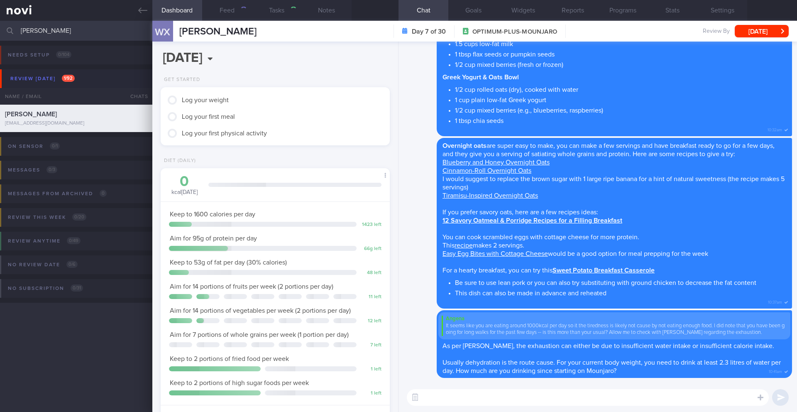
scroll to position [116, 208]
click at [241, 12] on div "3614" at bounding box center [240, 10] width 14 height 7
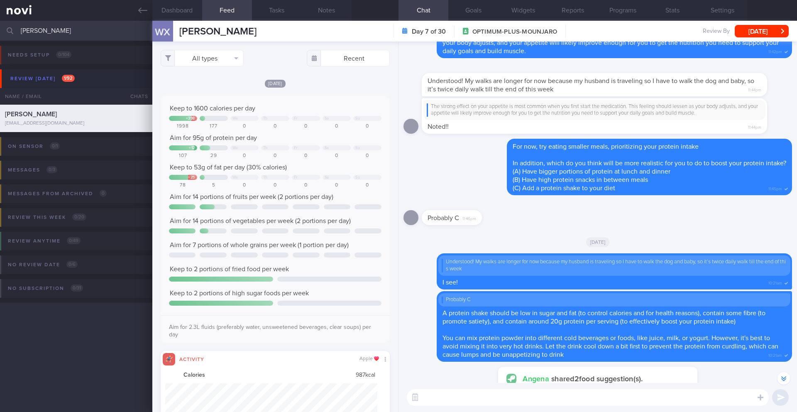
scroll to position [-848, 0]
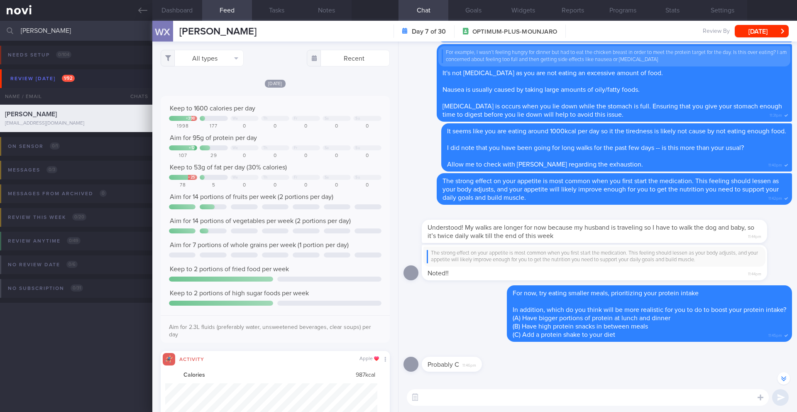
click at [495, 403] on textarea at bounding box center [588, 397] width 362 height 17
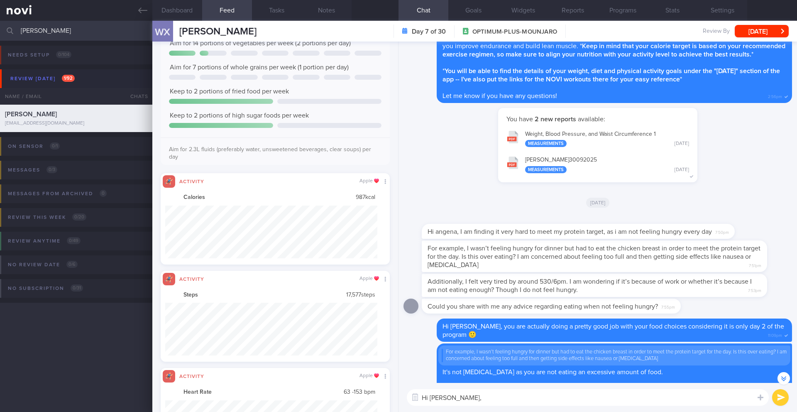
scroll to position [414972, 414813]
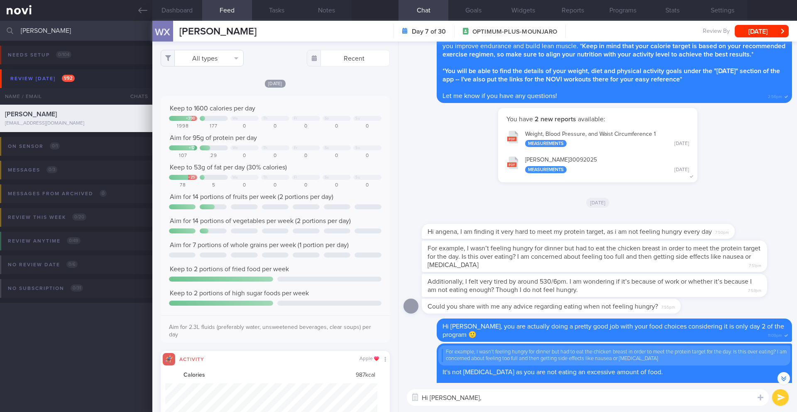
type textarea "Hi Xiuyi,"
click at [224, 61] on button "All types" at bounding box center [202, 58] width 83 height 17
click at [210, 85] on button "Activity" at bounding box center [202, 87] width 82 height 12
checkbox input "false"
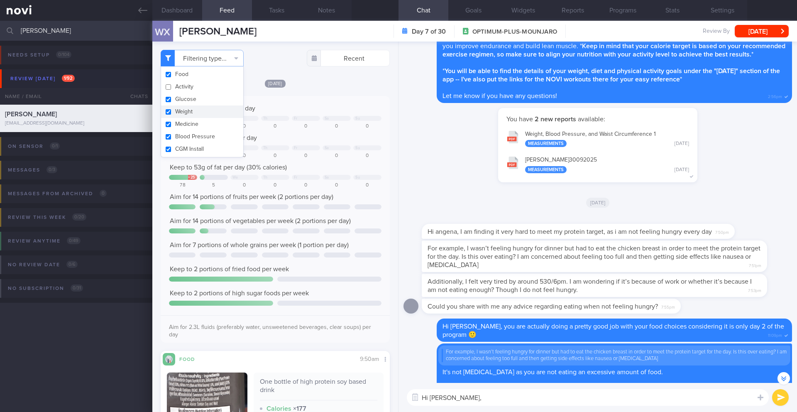
click at [203, 107] on button "Weight" at bounding box center [202, 111] width 82 height 12
checkbox input "false"
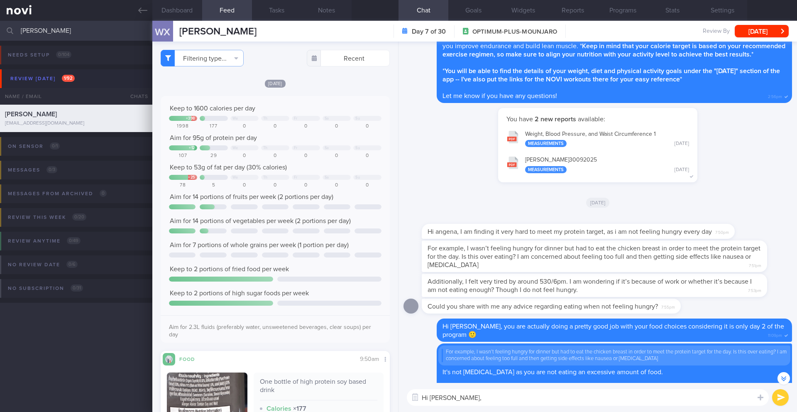
click at [319, 95] on div "Today Keep to 1600 calories per day + 398 We Th Fr Sa Su 1998 177 0 0 0 0 0 Aim…" at bounding box center [275, 304] width 229 height 450
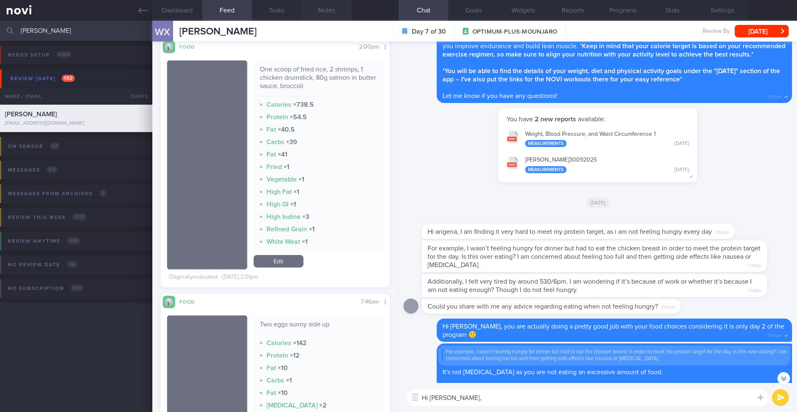
click at [328, 12] on button "Notes" at bounding box center [327, 10] width 50 height 21
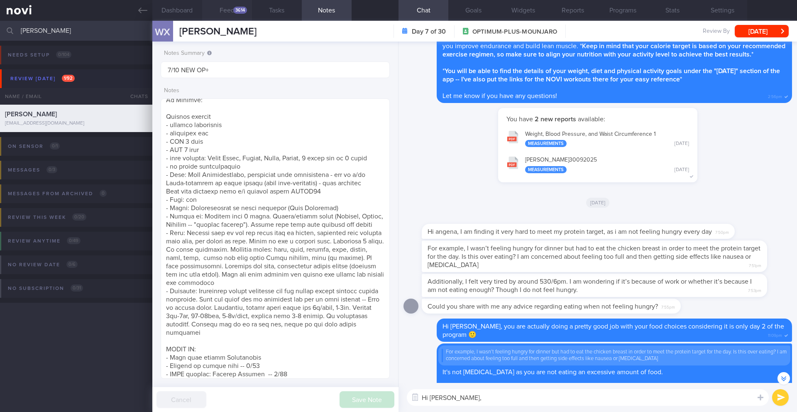
click at [225, 13] on button "Feed 3614" at bounding box center [227, 10] width 50 height 21
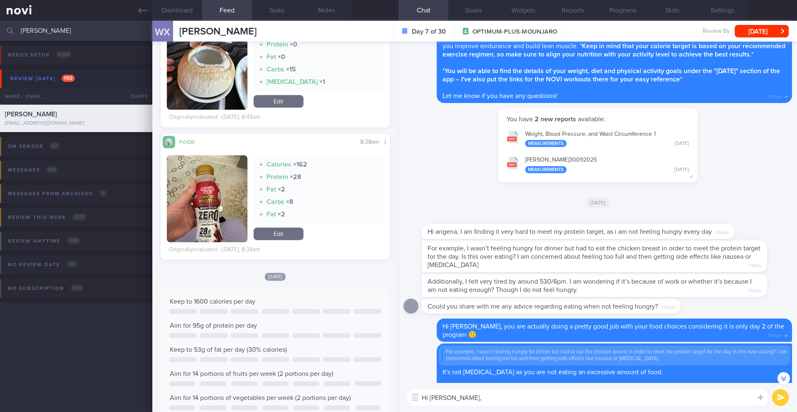
scroll to position [1527, 0]
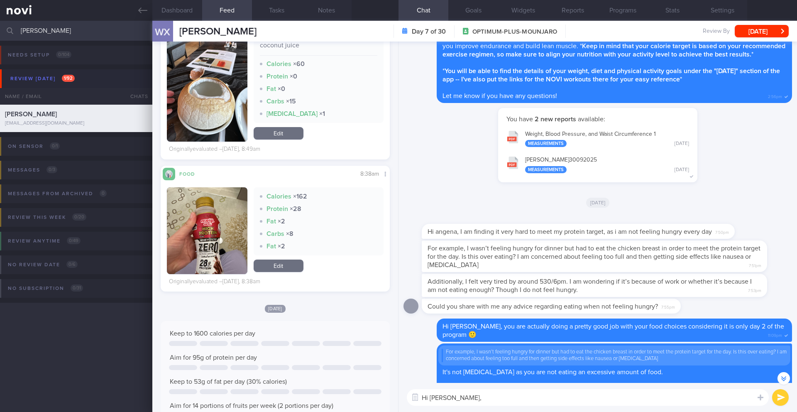
click at [222, 231] on button "button" at bounding box center [207, 230] width 81 height 87
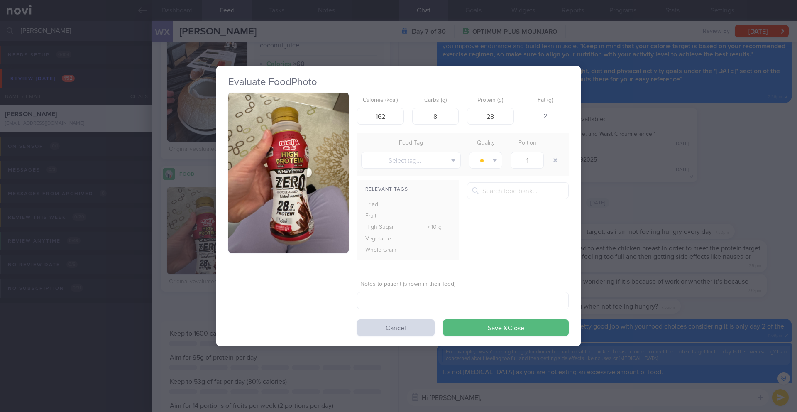
click at [151, 186] on div "Evaluate Food Photo Calories (kcal) 162 Carbs (g) 8 Protein (g) 28 Fat (g) 2 Fo…" at bounding box center [398, 206] width 797 height 412
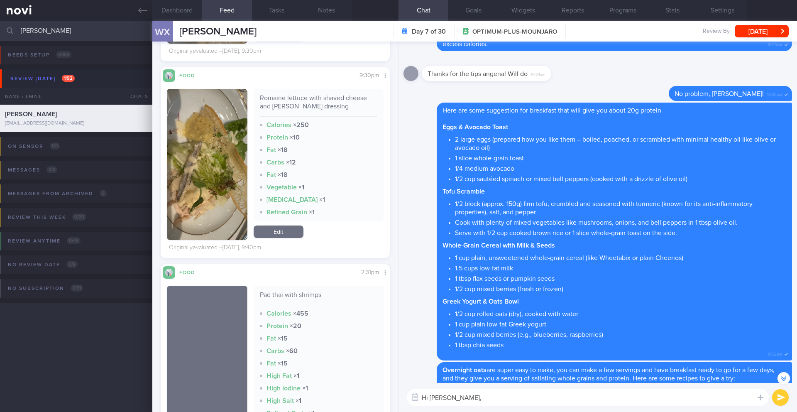
scroll to position [629, 0]
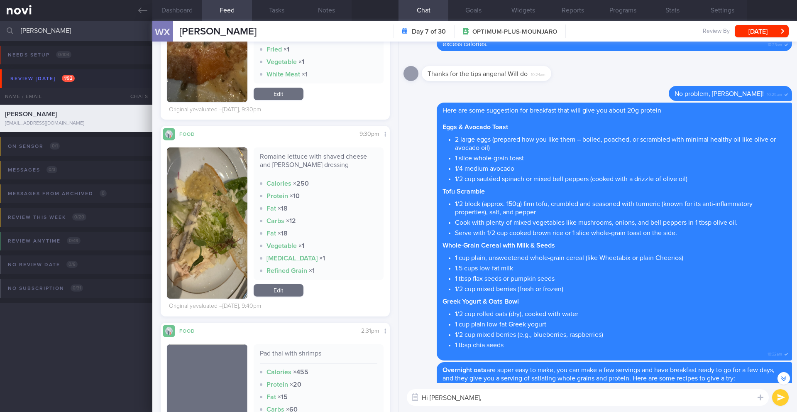
click at [195, 209] on button "button" at bounding box center [207, 222] width 81 height 151
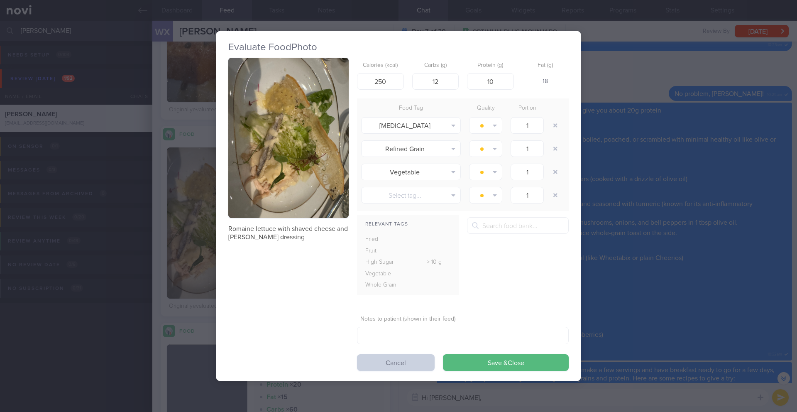
click at [371, 357] on button "Cancel" at bounding box center [396, 362] width 78 height 17
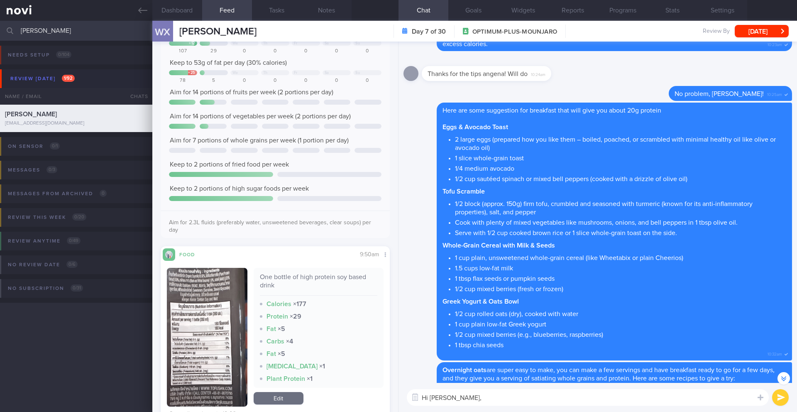
scroll to position [104, 0]
click at [182, 299] on button "button" at bounding box center [207, 338] width 81 height 139
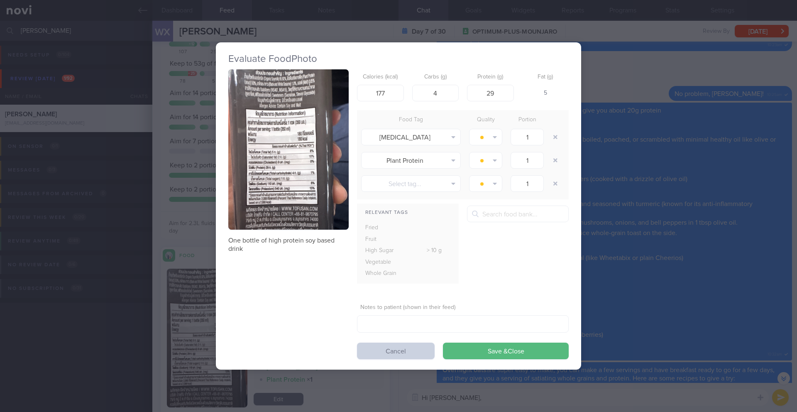
click at [395, 356] on button "Cancel" at bounding box center [396, 350] width 78 height 17
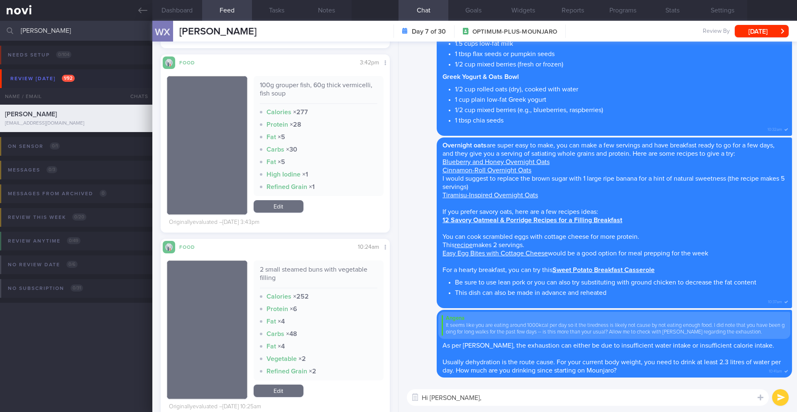
scroll to position [4198, 0]
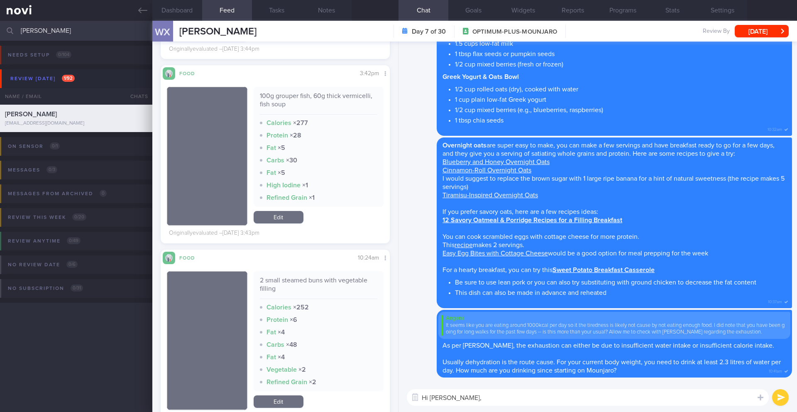
click at [510, 397] on textarea "Hi Xiuyi," at bounding box center [588, 397] width 362 height 17
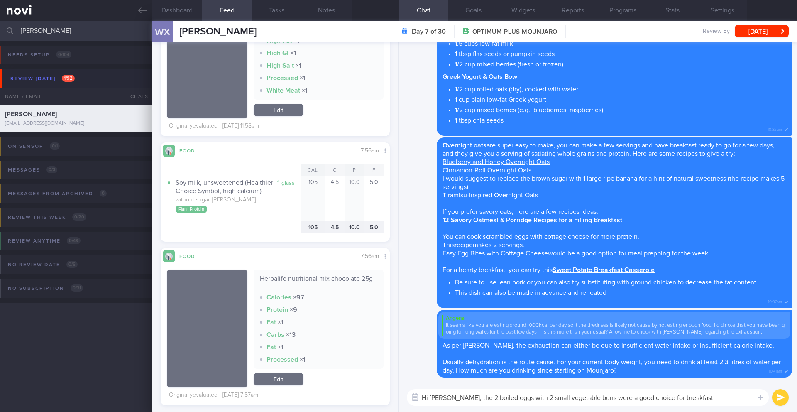
scroll to position [2552, 0]
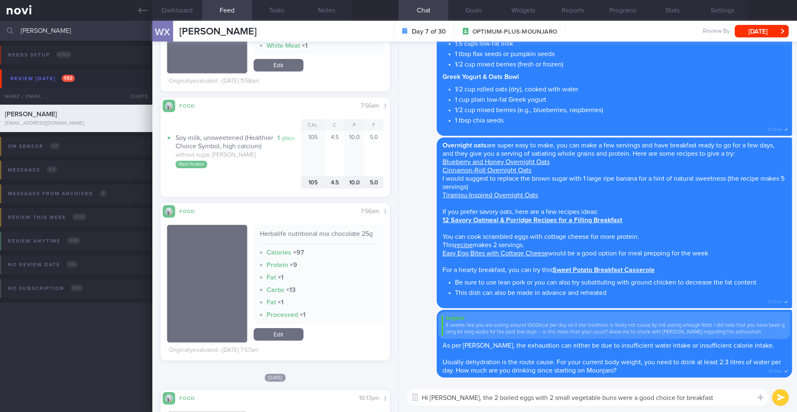
type textarea "Hi Xiuyi, the 2 boiled eggs with 2 small vegetable buns were a good choice for …"
drag, startPoint x: 256, startPoint y: 242, endPoint x: 372, endPoint y: 247, distance: 115.9
click at [372, 247] on div "Herbalife nutritional mix chocolate 25g Calories × 97 Protein × 9 Fat × 1 Carbs…" at bounding box center [319, 274] width 130 height 99
copy div "Herbalife nutritional mix chocolate 25g"
